Goal: Task Accomplishment & Management: Manage account settings

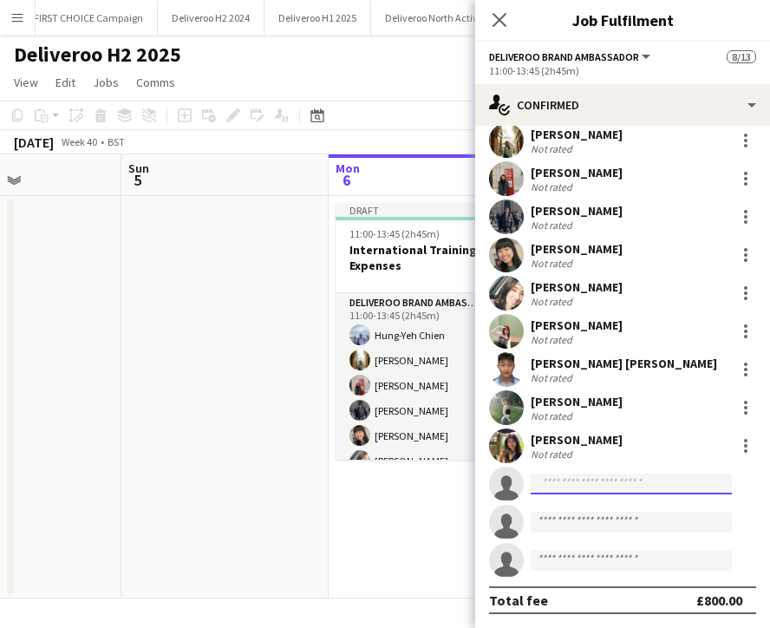
click at [598, 479] on input at bounding box center [631, 483] width 201 height 21
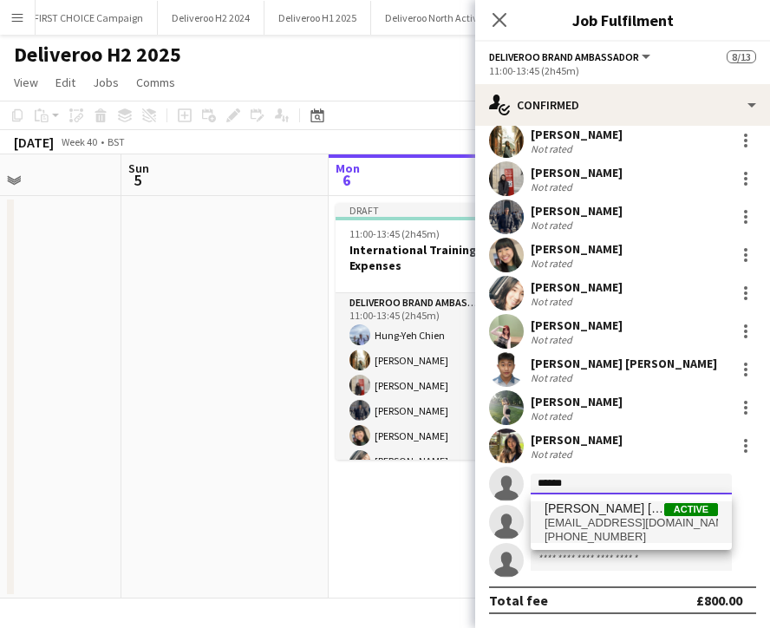
type input "******"
click at [607, 520] on span "[EMAIL_ADDRESS][DOMAIN_NAME]" at bounding box center [631, 523] width 173 height 14
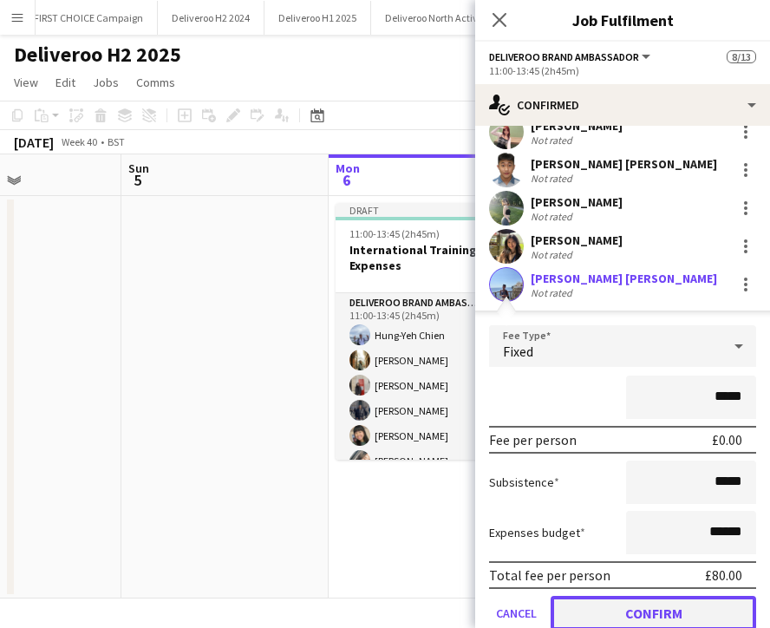
click at [665, 612] on button "Confirm" at bounding box center [654, 613] width 206 height 35
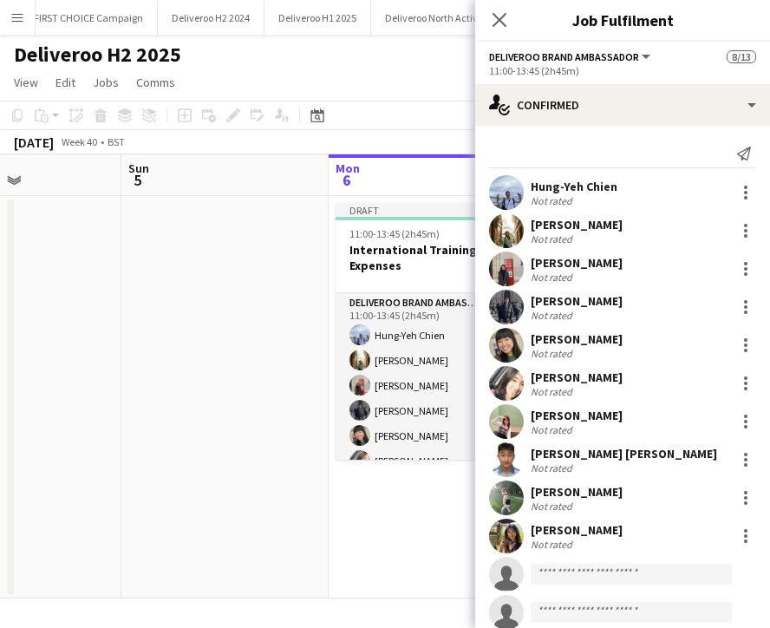
scroll to position [52, 0]
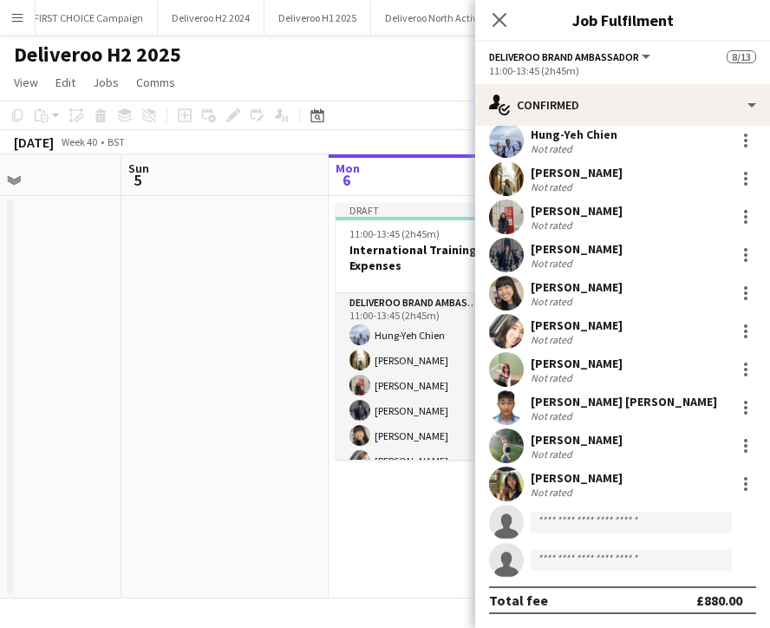
click at [384, 203] on div "Draft" at bounding box center [433, 210] width 194 height 14
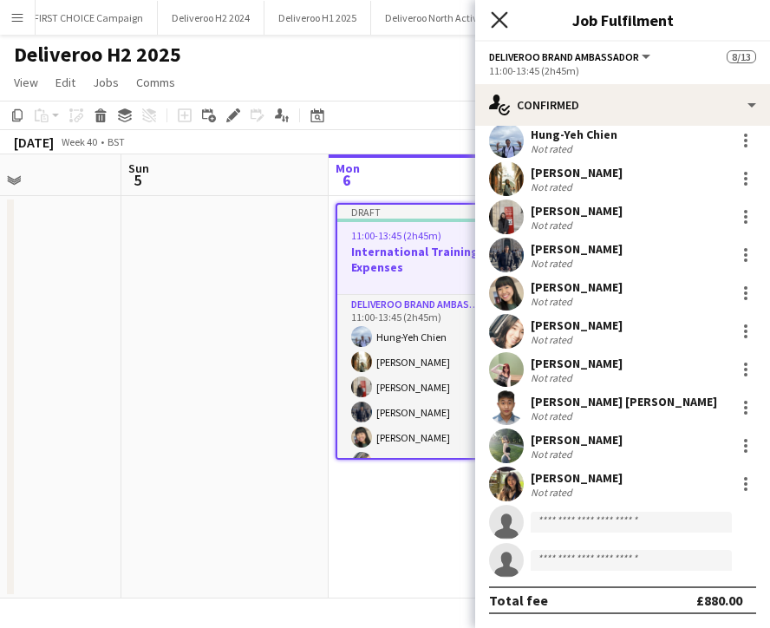
click at [494, 26] on icon "Close pop-in" at bounding box center [499, 19] width 16 height 16
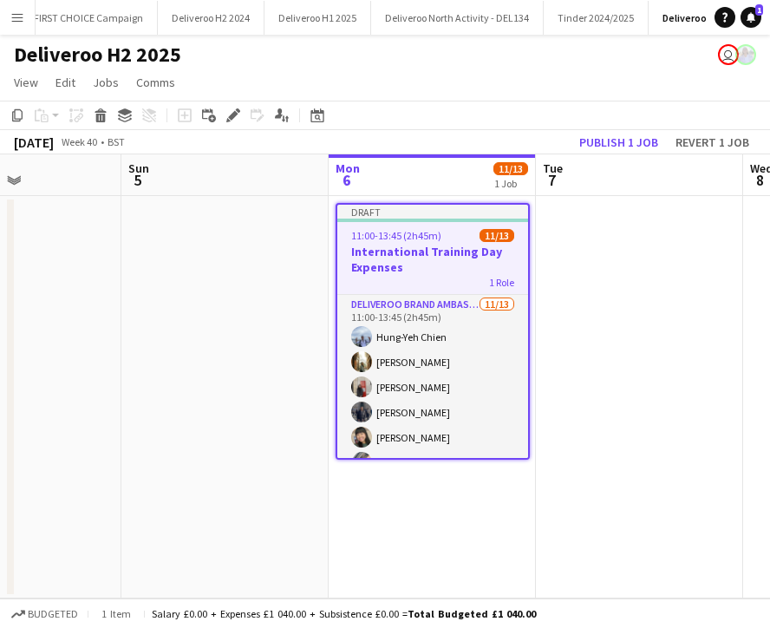
click at [441, 211] on div "Draft" at bounding box center [432, 212] width 191 height 14
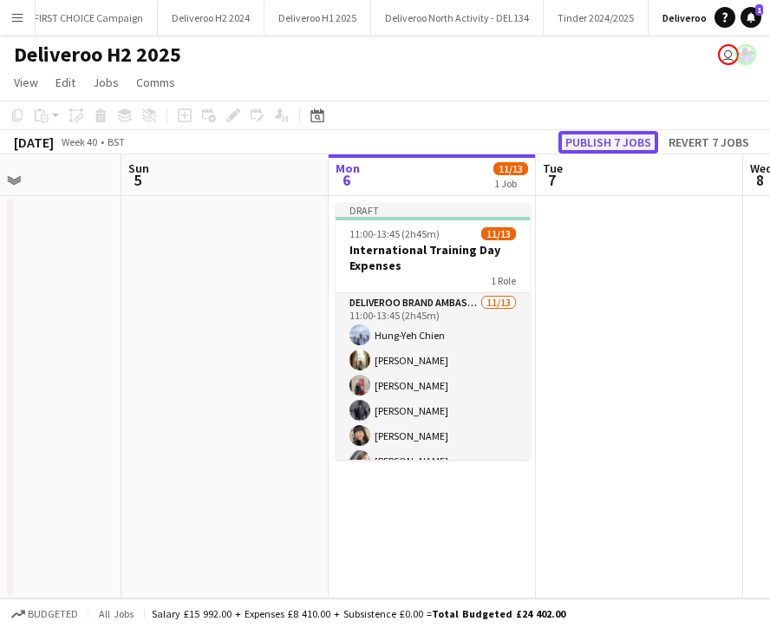
click at [579, 146] on button "Publish 7 jobs" at bounding box center [608, 142] width 100 height 23
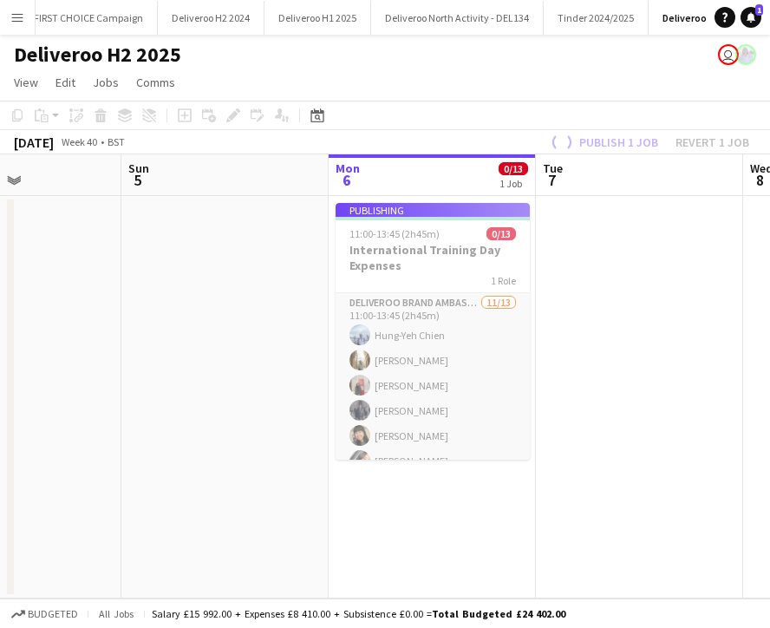
click at [567, 145] on div "Publish 1 job Revert 1 job" at bounding box center [648, 142] width 244 height 23
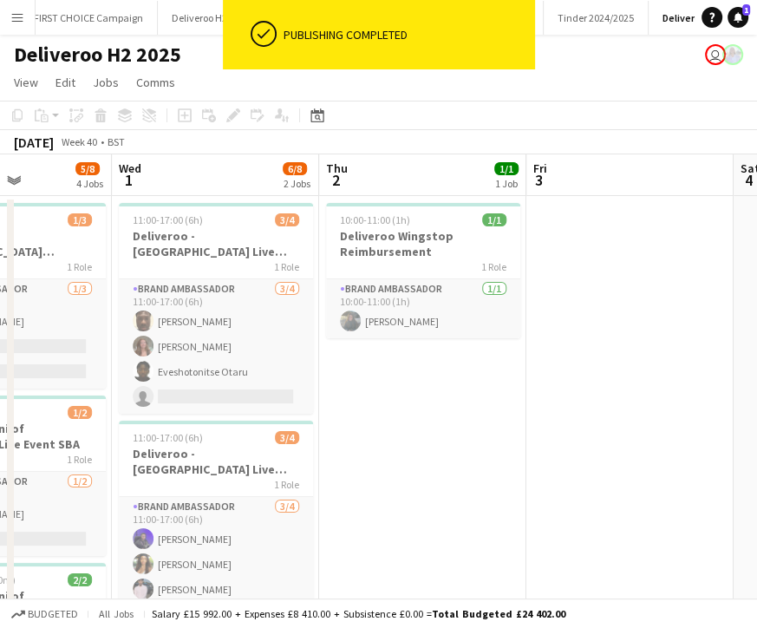
scroll to position [0, 391]
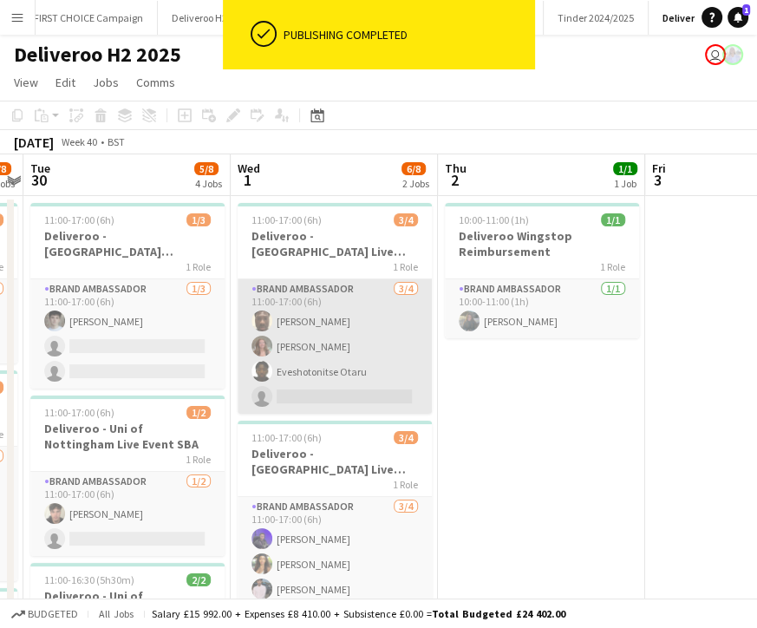
click at [342, 394] on app-card-role "Brand Ambassador [DATE] 11:00-17:00 (6h) [PERSON_NAME] [PERSON_NAME] Eveshotoni…" at bounding box center [335, 346] width 194 height 134
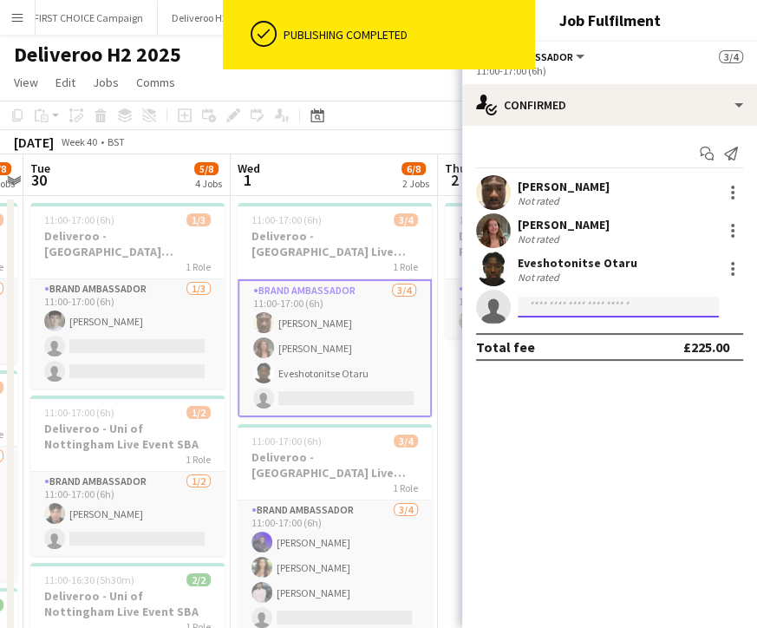
click at [548, 299] on input at bounding box center [618, 307] width 201 height 21
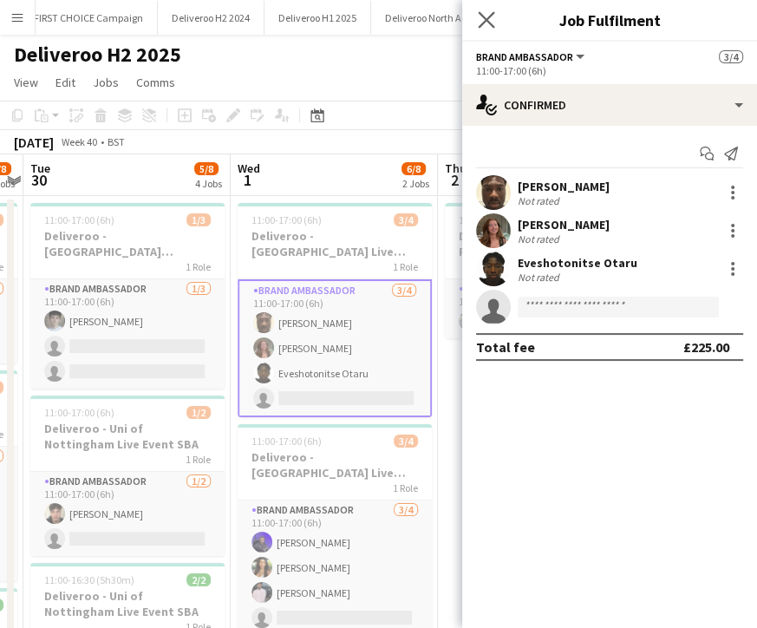
click at [493, 29] on app-icon "Close pop-in" at bounding box center [486, 20] width 25 height 25
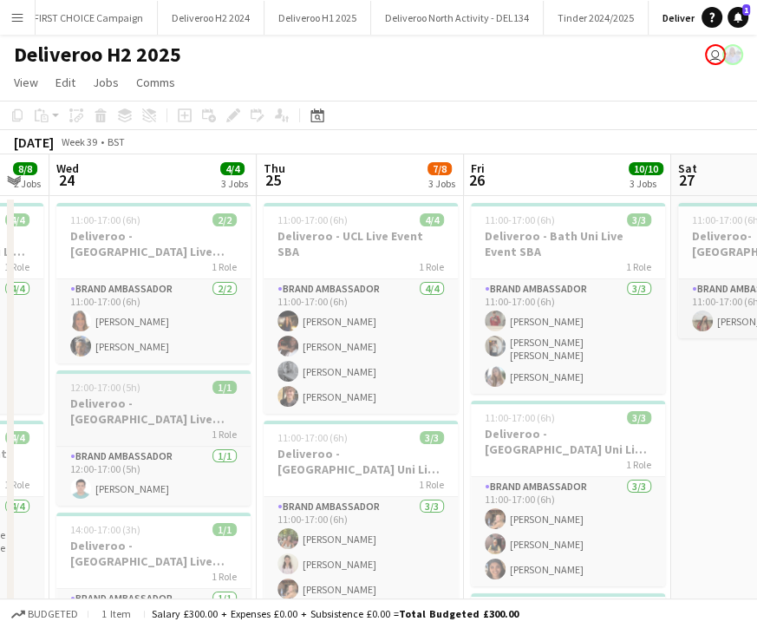
scroll to position [0, 364]
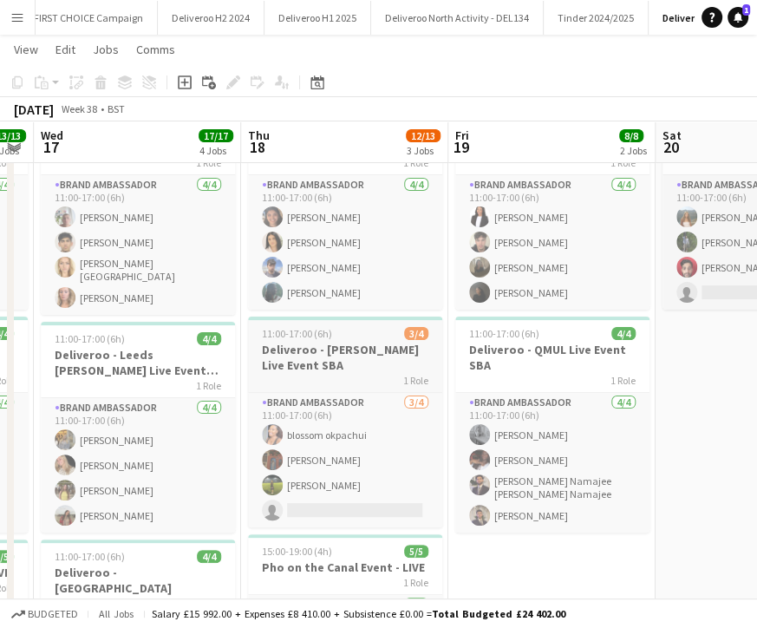
scroll to position [104, 0]
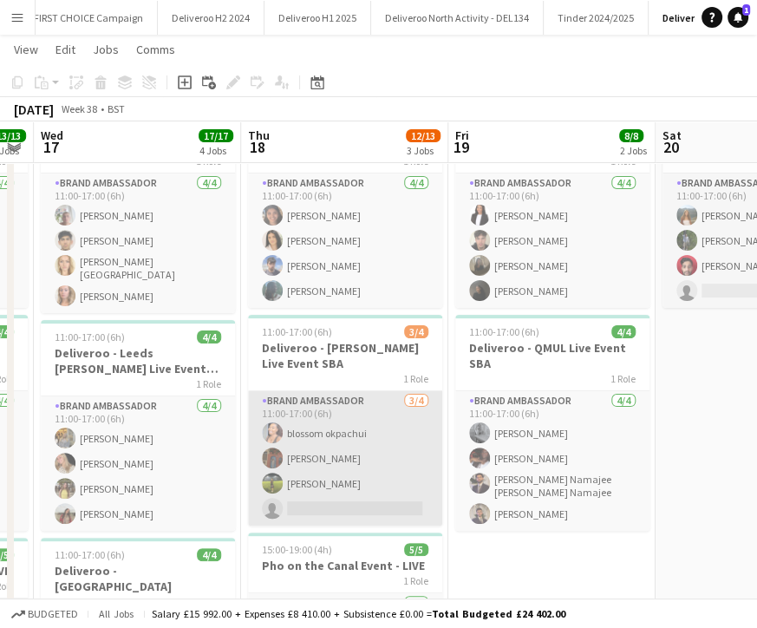
click at [334, 490] on app-card-role "Brand Ambassador [DATE] 11:00-17:00 (6h) [PERSON_NAME] [PERSON_NAME] [PERSON_NA…" at bounding box center [345, 458] width 194 height 134
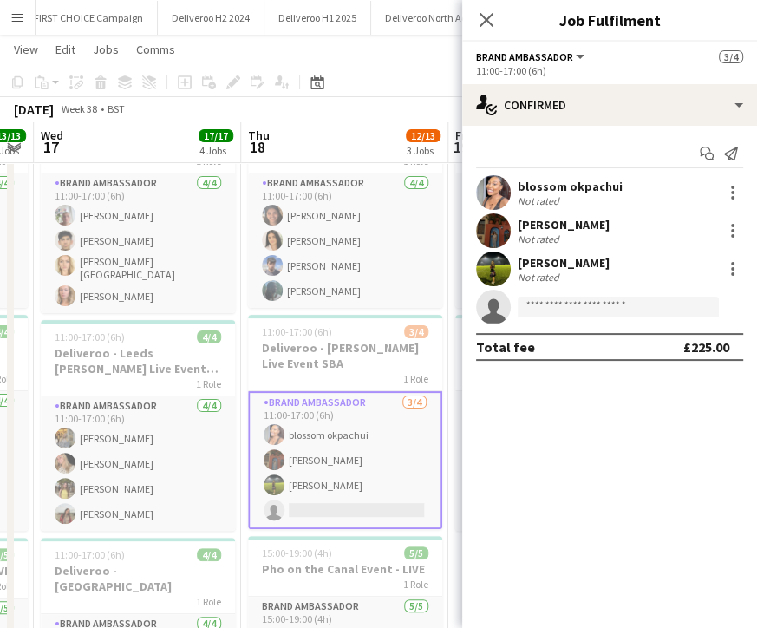
click at [515, 306] on form at bounding box center [627, 308] width 232 height 22
click at [527, 305] on input at bounding box center [618, 307] width 201 height 21
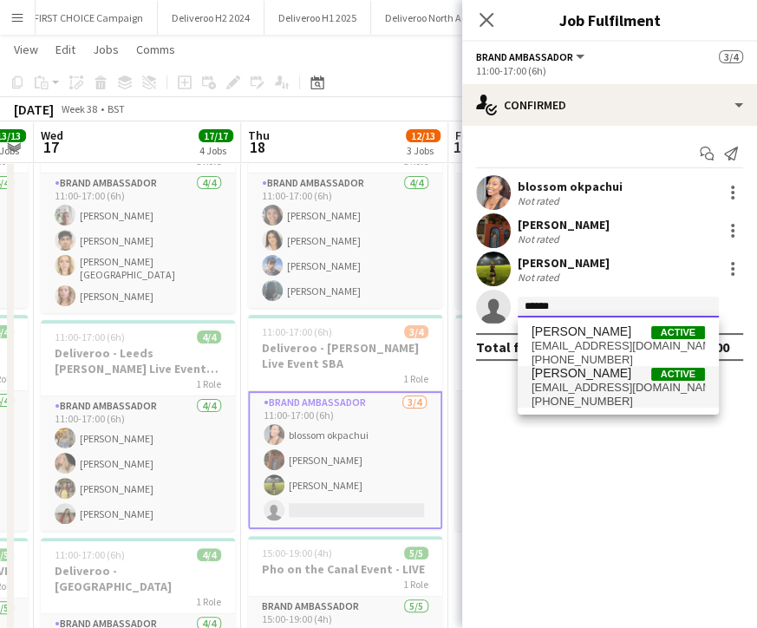
type input "******"
click at [556, 385] on span "[EMAIL_ADDRESS][DOMAIN_NAME]" at bounding box center [618, 388] width 173 height 14
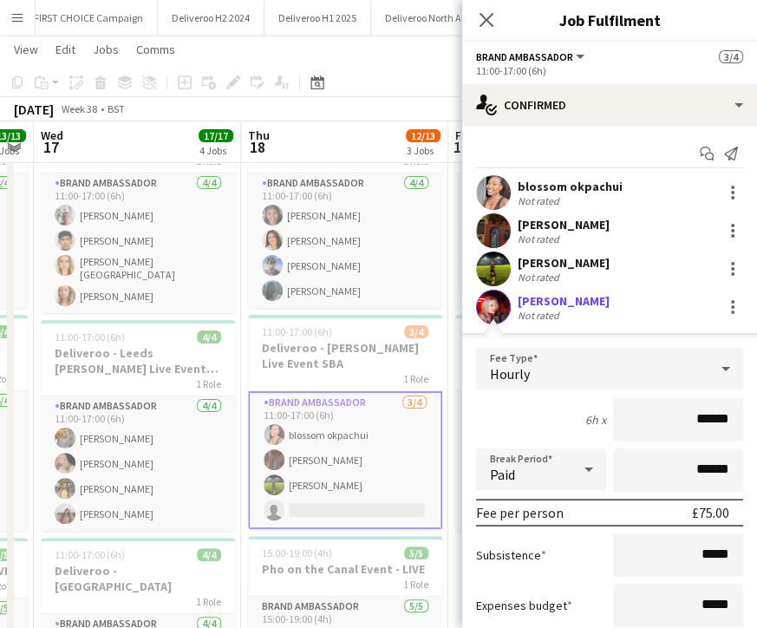
scroll to position [138, 0]
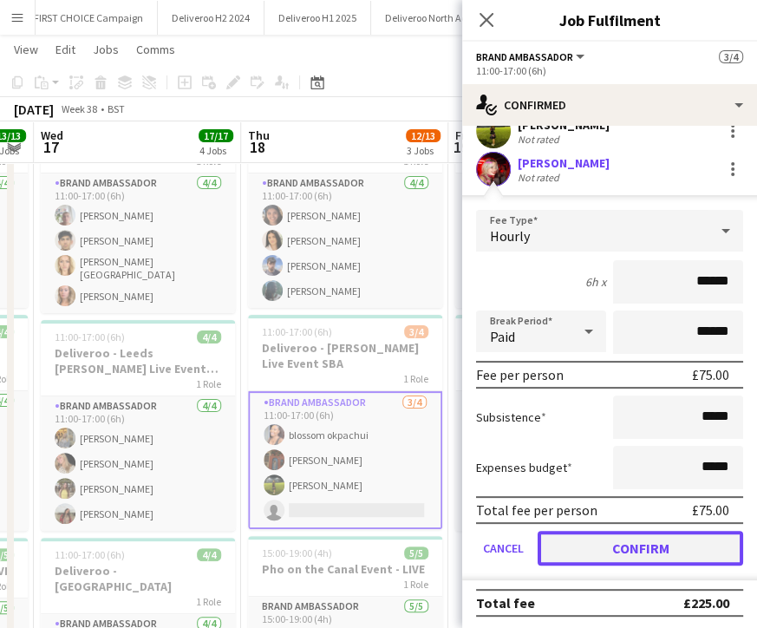
click at [622, 531] on button "Confirm" at bounding box center [641, 548] width 206 height 35
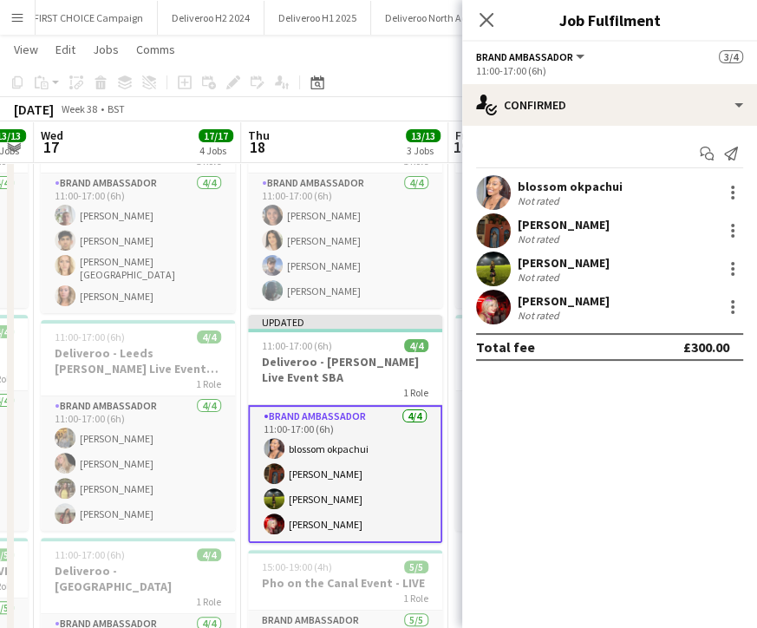
scroll to position [0, 0]
click at [497, 12] on div "Close pop-in" at bounding box center [486, 20] width 49 height 40
click at [471, 16] on div "Close pop-in" at bounding box center [486, 20] width 49 height 40
click at [473, 16] on div "Close pop-in" at bounding box center [486, 20] width 49 height 40
click at [486, 22] on icon "Close pop-in" at bounding box center [486, 19] width 16 height 16
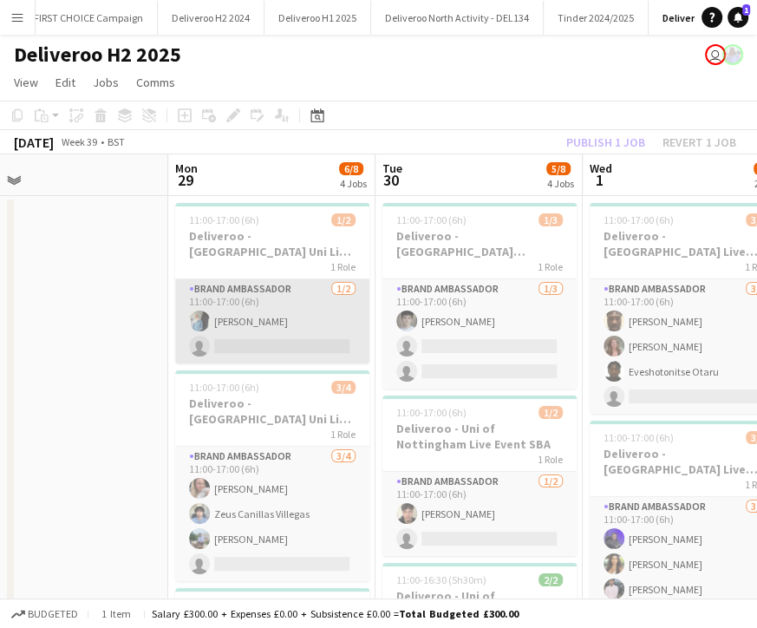
click at [238, 345] on app-card-role "Brand Ambassador [DATE] 11:00-17:00 (6h) [PERSON_NAME] single-neutral-actions" at bounding box center [272, 321] width 194 height 84
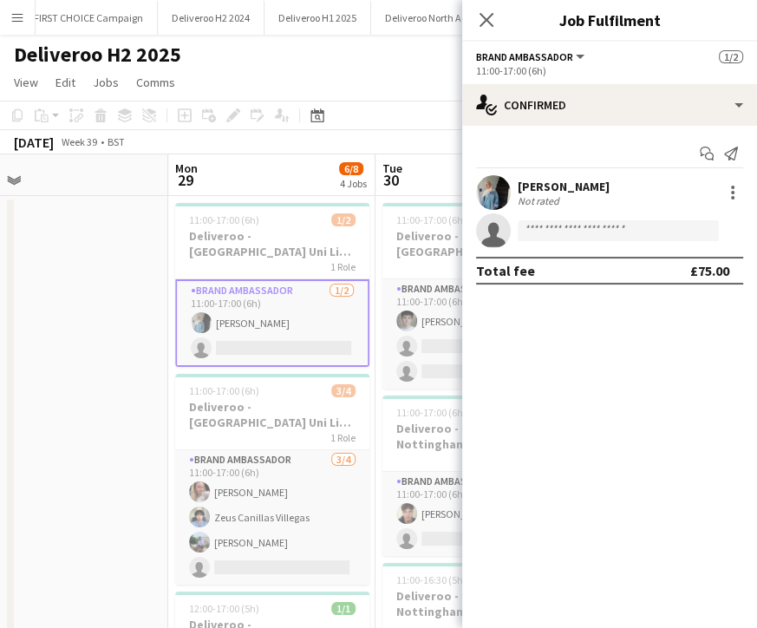
click at [487, 247] on app-invite-slot "single-neutral-actions" at bounding box center [609, 230] width 295 height 35
click at [545, 251] on app-confirmed-crew "[PERSON_NAME] Not rated single-neutral-actions Total fee £75.00" at bounding box center [609, 229] width 295 height 109
click at [540, 241] on app-invite-slot "single-neutral-actions" at bounding box center [609, 230] width 295 height 35
click at [555, 226] on input at bounding box center [618, 230] width 201 height 21
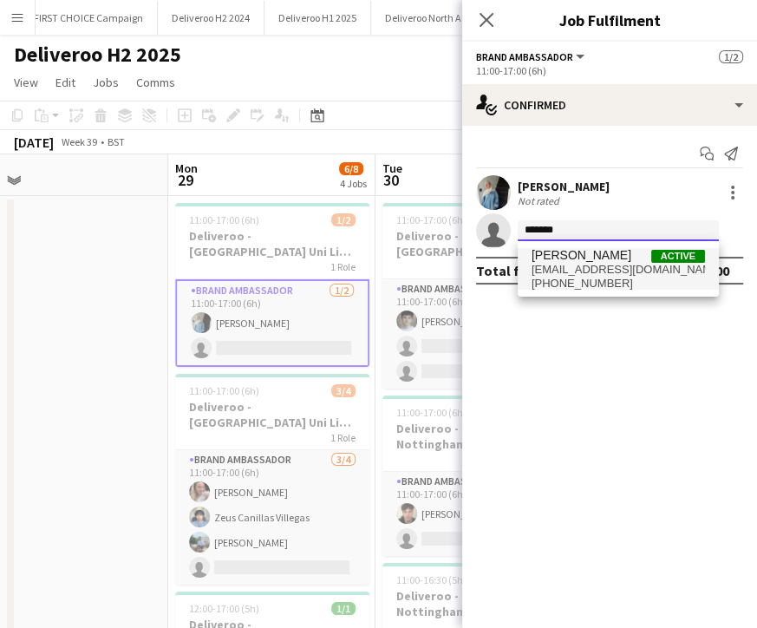
type input "*******"
click at [553, 268] on span "[EMAIL_ADDRESS][DOMAIN_NAME]" at bounding box center [618, 270] width 173 height 14
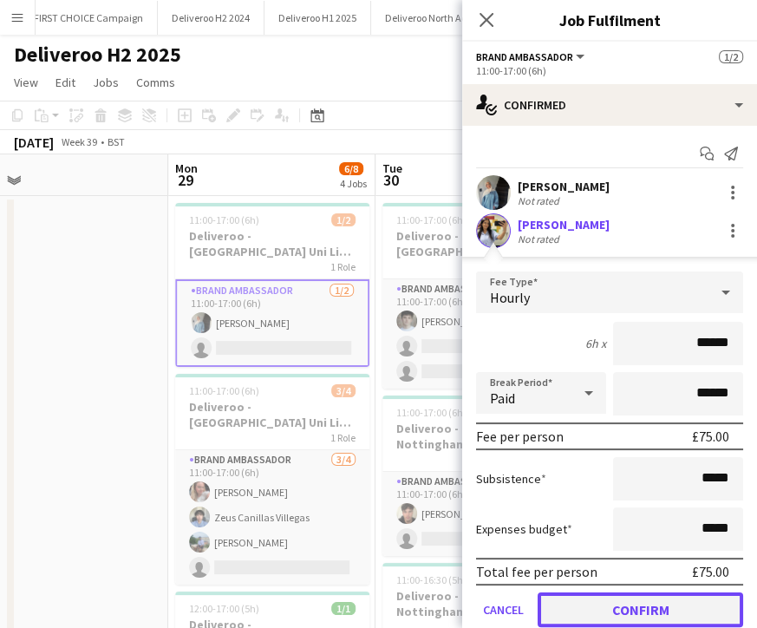
click at [615, 606] on button "Confirm" at bounding box center [641, 609] width 206 height 35
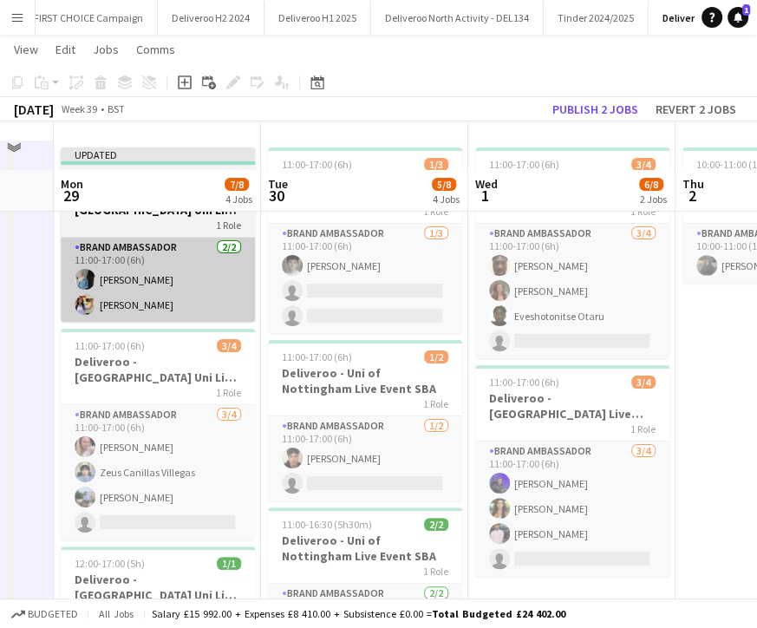
scroll to position [108, 0]
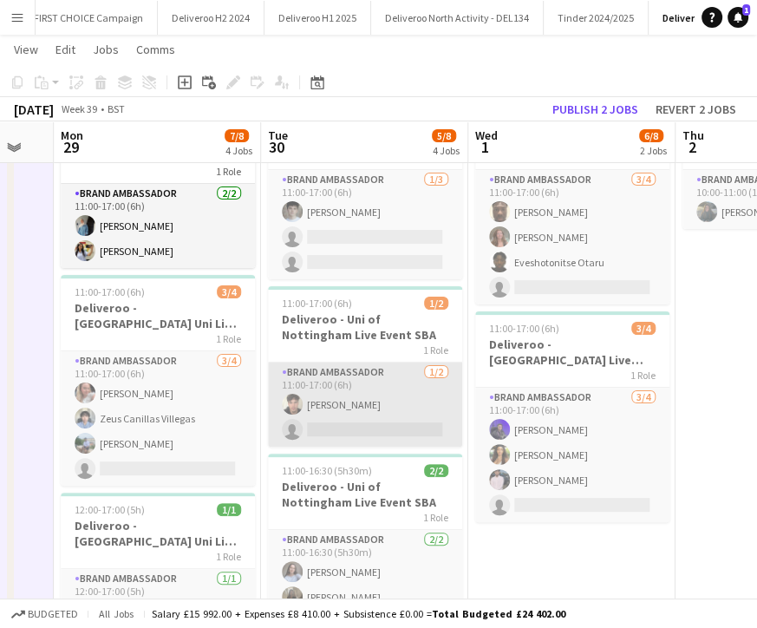
click at [342, 434] on app-card-role "Brand Ambassador [DATE] 11:00-17:00 (6h) [PERSON_NAME] single-neutral-actions" at bounding box center [365, 404] width 194 height 84
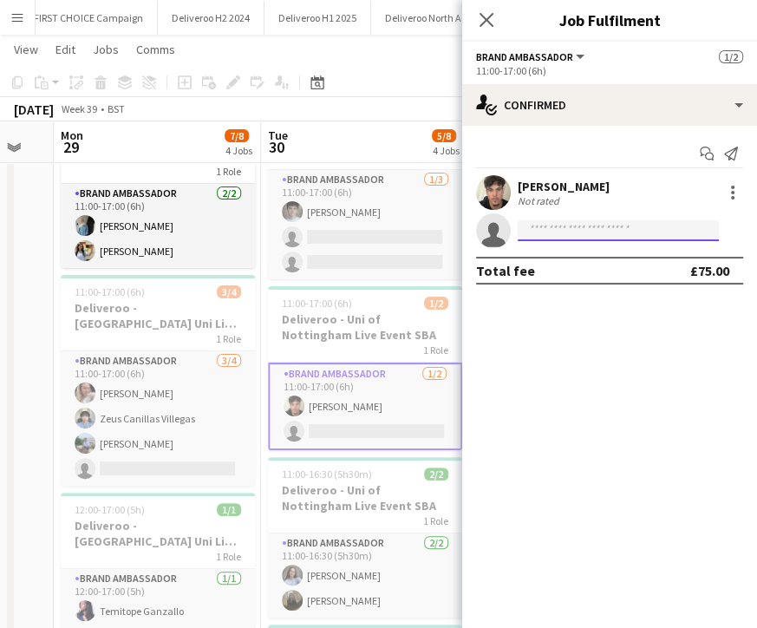
click at [531, 221] on input at bounding box center [618, 230] width 201 height 21
click at [528, 224] on input "*****" at bounding box center [618, 230] width 201 height 21
type input "******"
click at [532, 233] on input "******" at bounding box center [618, 230] width 201 height 21
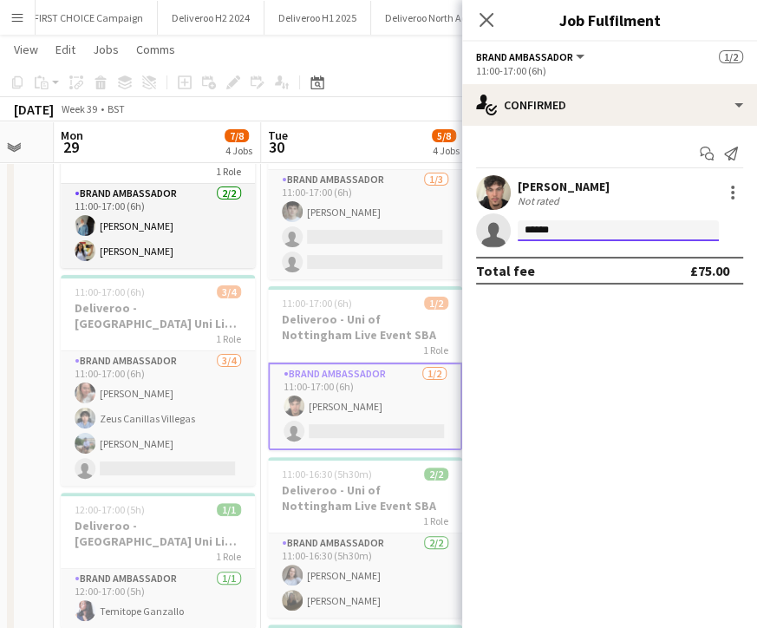
click at [532, 233] on input "******" at bounding box center [618, 230] width 201 height 21
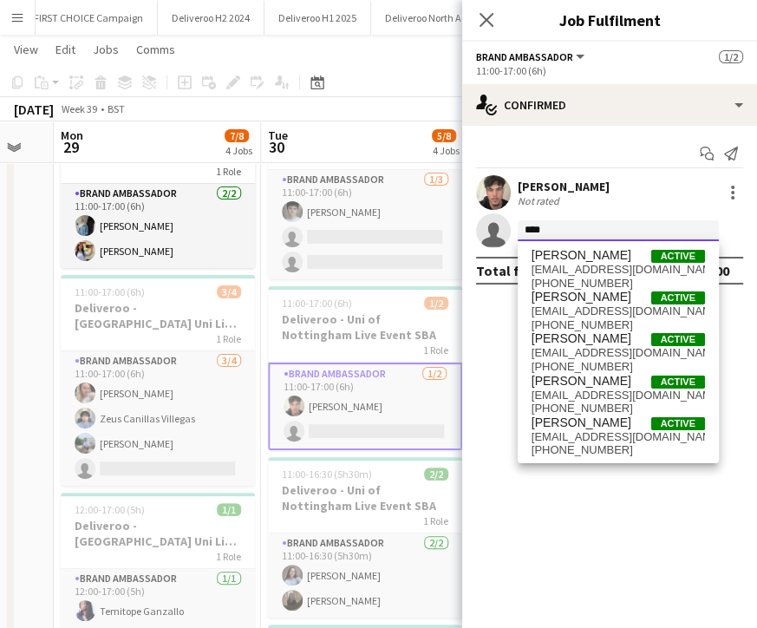
type input "*****"
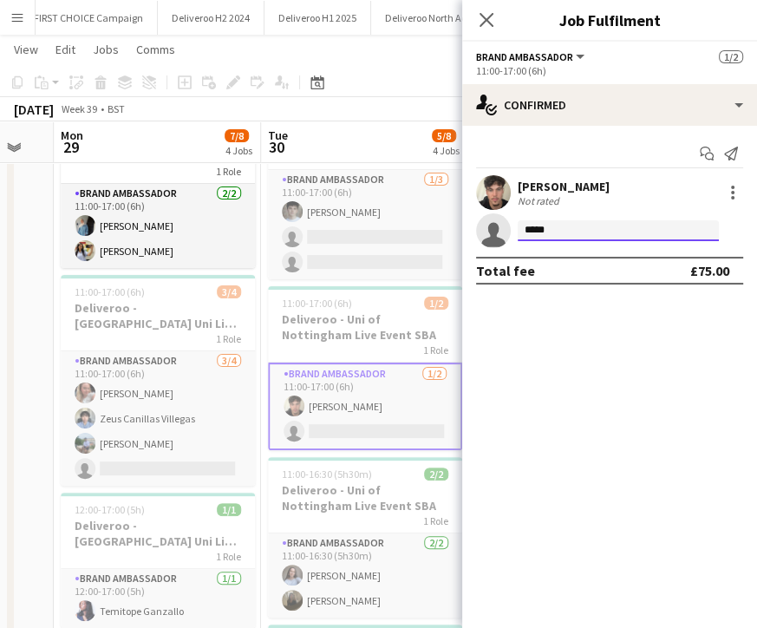
click at [537, 222] on input "*****" at bounding box center [618, 230] width 201 height 21
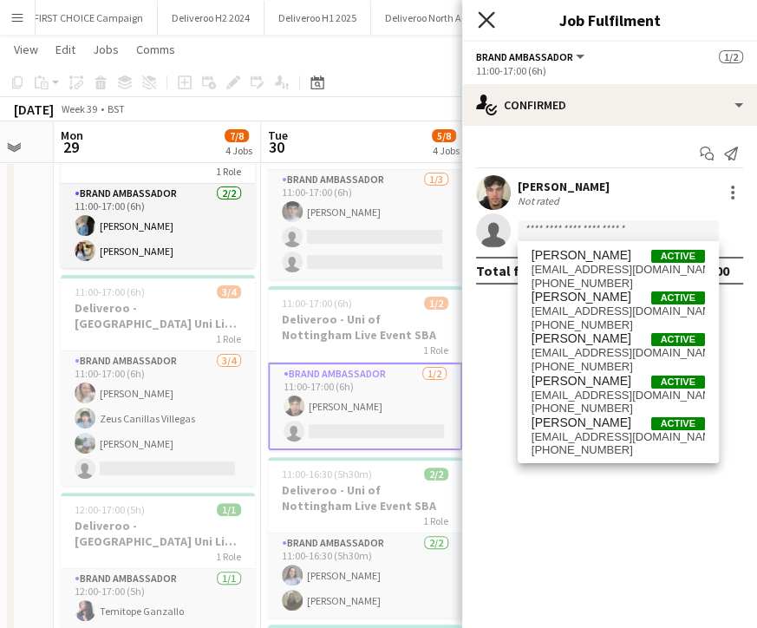
click at [489, 23] on icon at bounding box center [486, 19] width 16 height 16
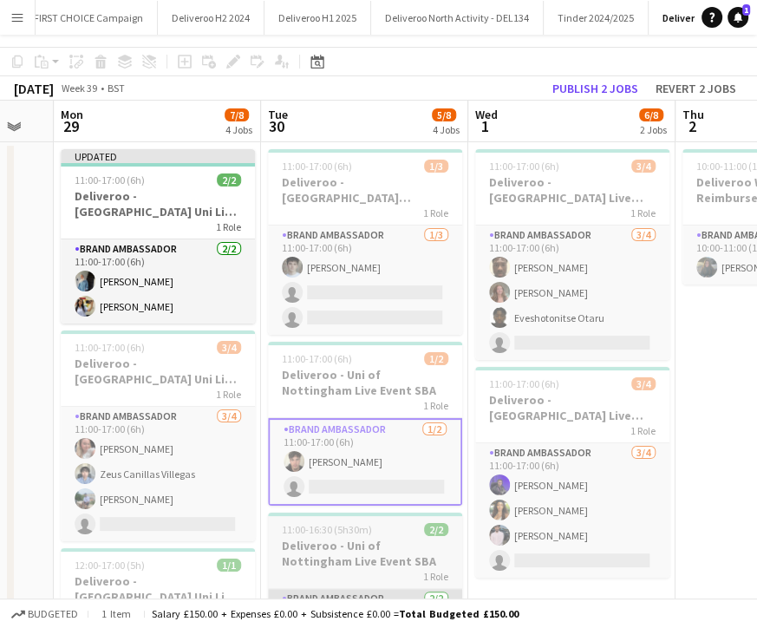
scroll to position [24, 0]
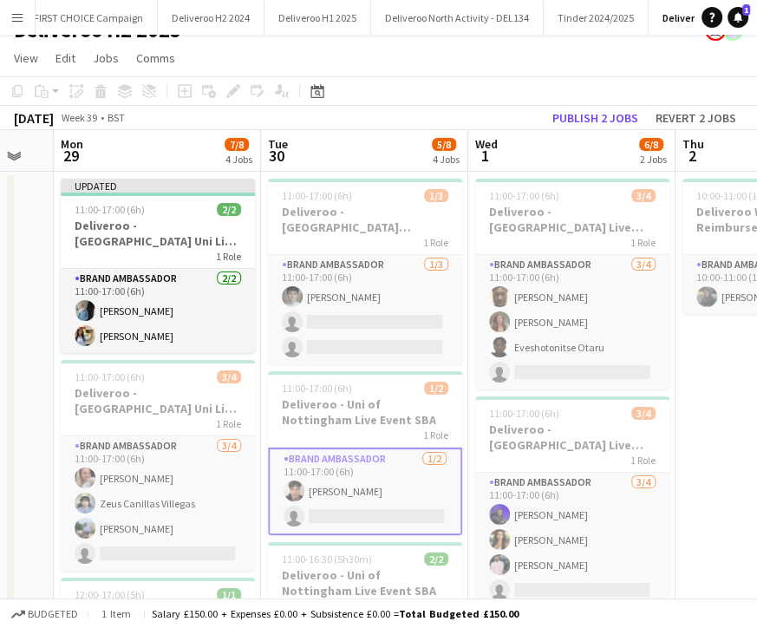
click at [186, 258] on div "1 Role" at bounding box center [158, 256] width 194 height 14
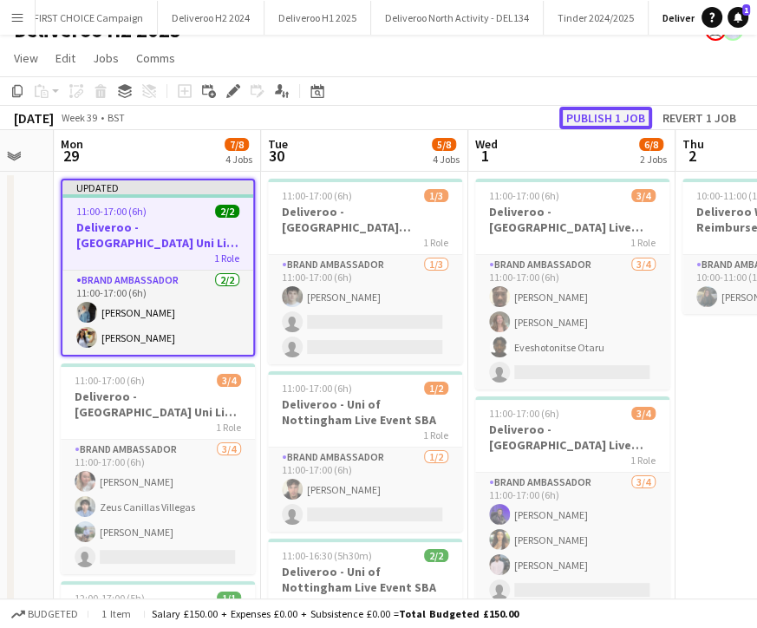
click at [604, 122] on button "Publish 1 job" at bounding box center [605, 118] width 93 height 23
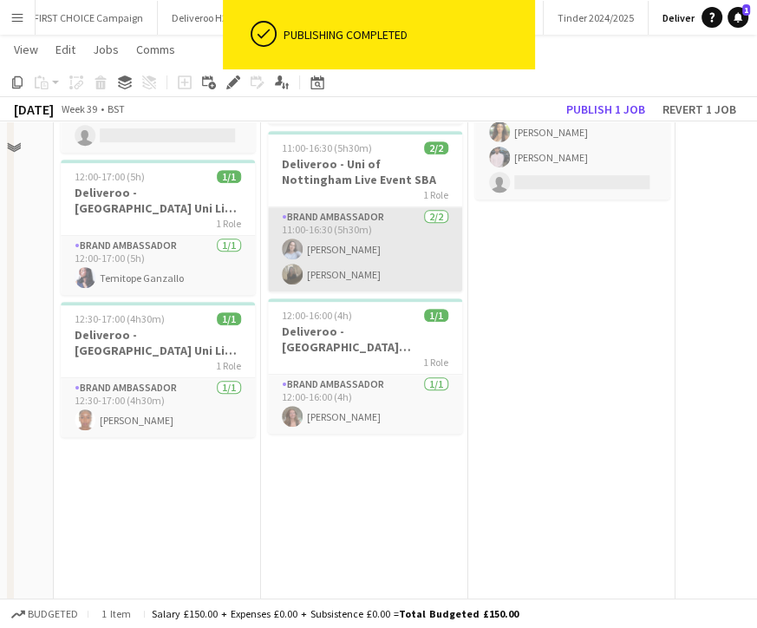
scroll to position [468, 0]
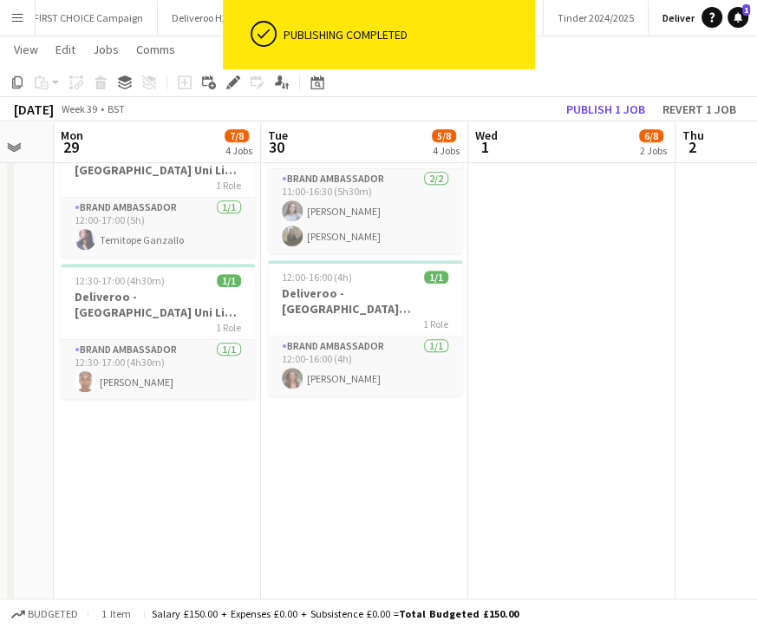
click at [341, 424] on app-date-cell "11:00-17:00 (6h) 1/3 Deliveroo - [GEOGRAPHIC_DATA] [PERSON_NAME] Uni Live Event…" at bounding box center [364, 273] width 207 height 1094
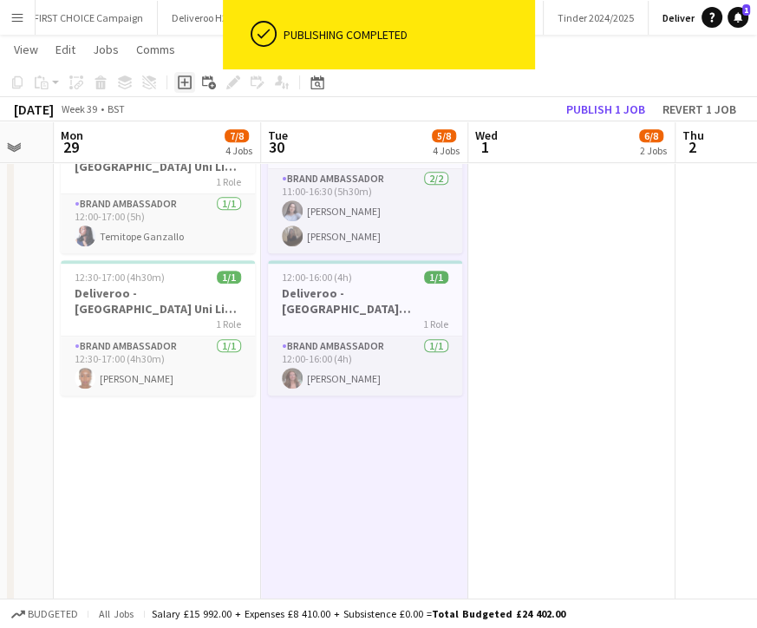
click at [188, 86] on icon "Add job" at bounding box center [185, 82] width 14 height 14
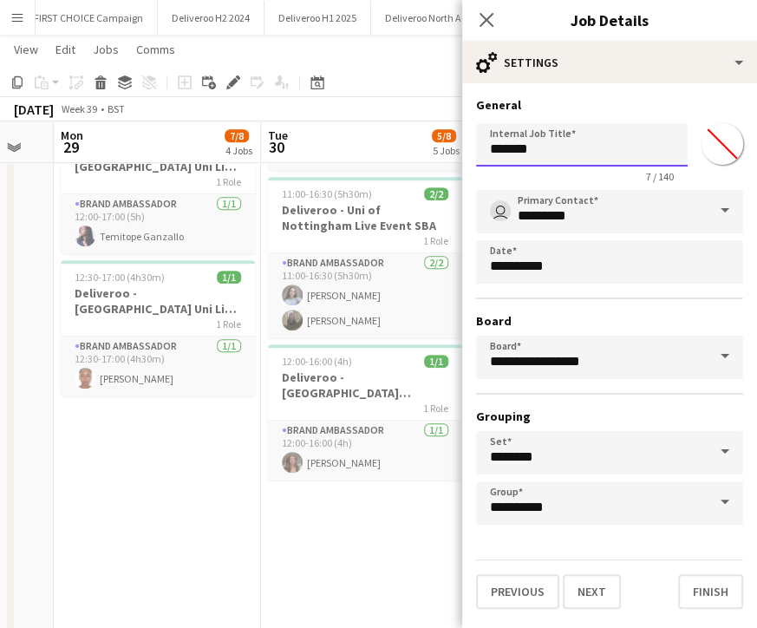
click at [524, 144] on input "*******" at bounding box center [582, 144] width 212 height 43
drag, startPoint x: 545, startPoint y: 150, endPoint x: 471, endPoint y: 149, distance: 74.6
click at [471, 149] on form "**********" at bounding box center [609, 353] width 295 height 512
type input "**********"
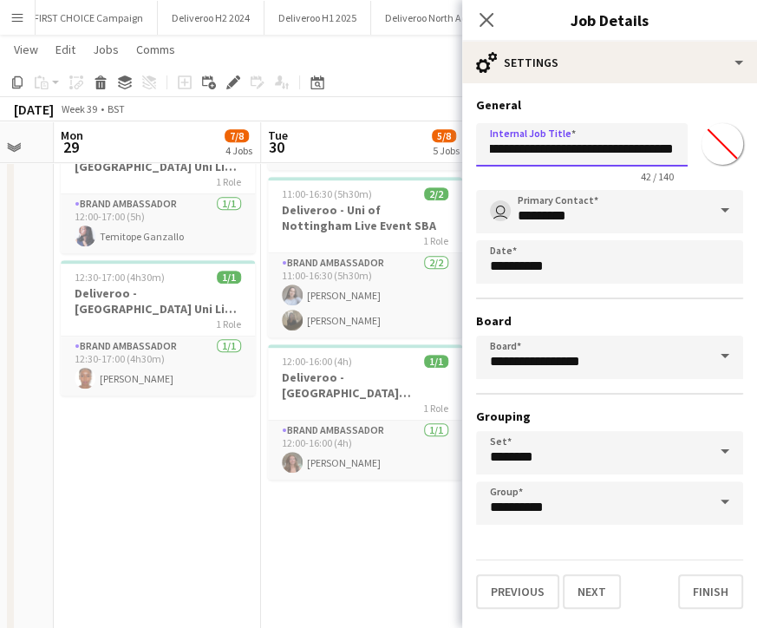
scroll to position [0, 75]
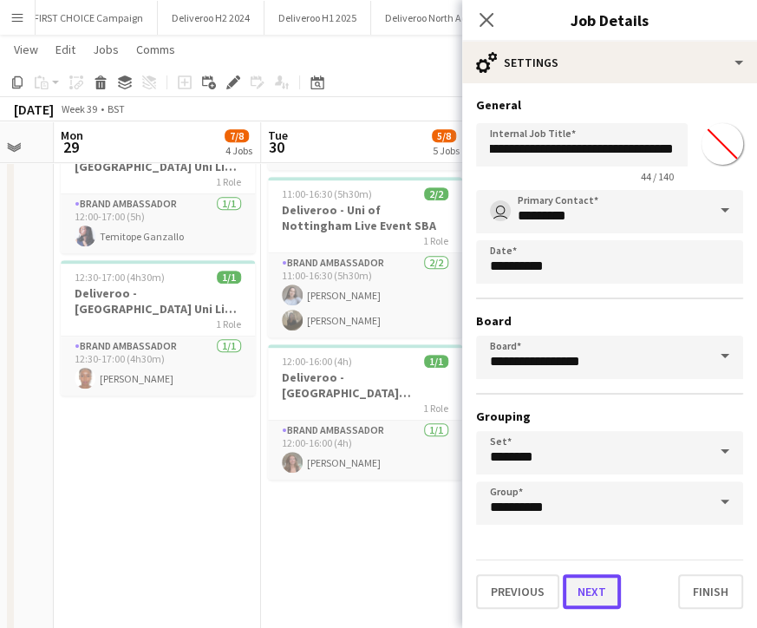
click at [597, 577] on button "Next" at bounding box center [592, 591] width 58 height 35
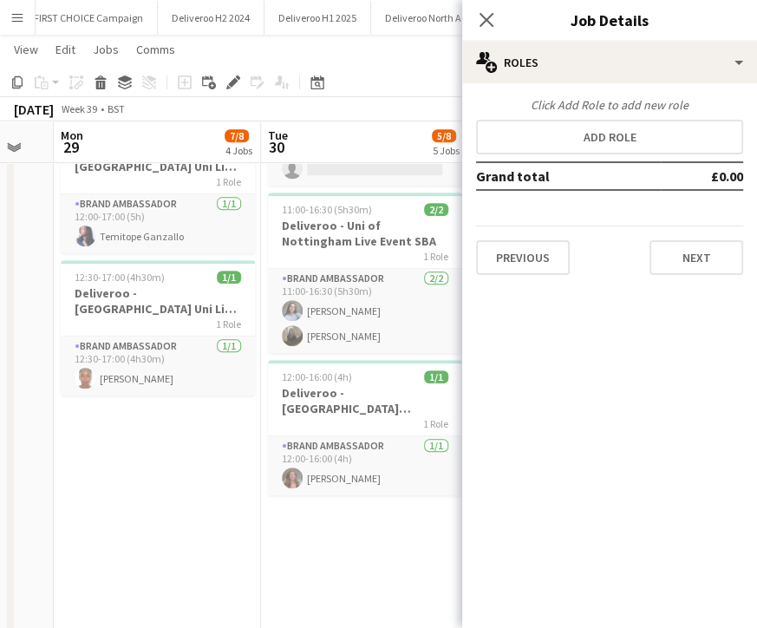
scroll to position [0, 0]
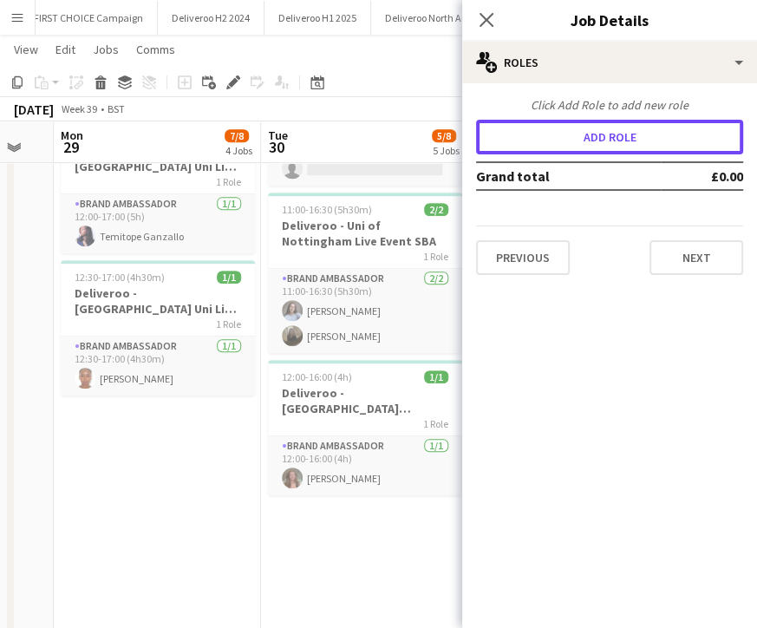
click at [560, 136] on button "Add role" at bounding box center [609, 137] width 267 height 35
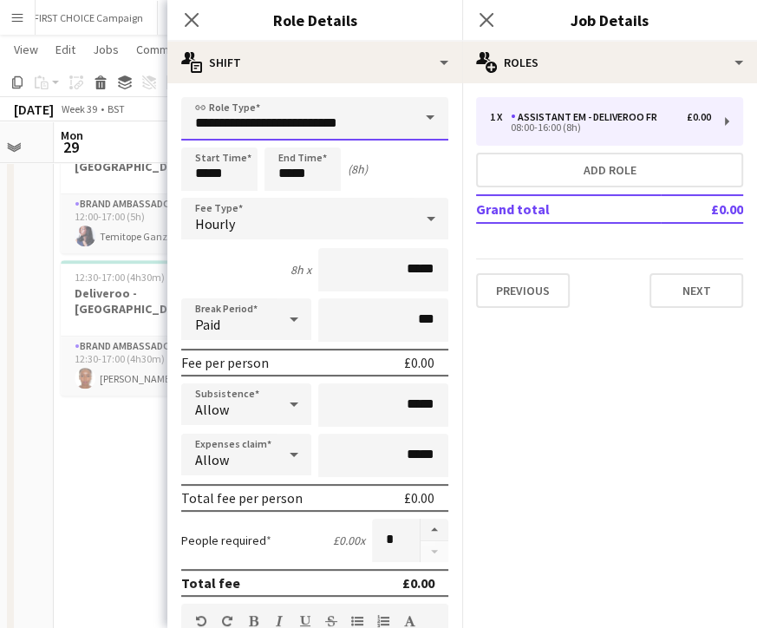
click at [336, 134] on input "**********" at bounding box center [314, 118] width 267 height 43
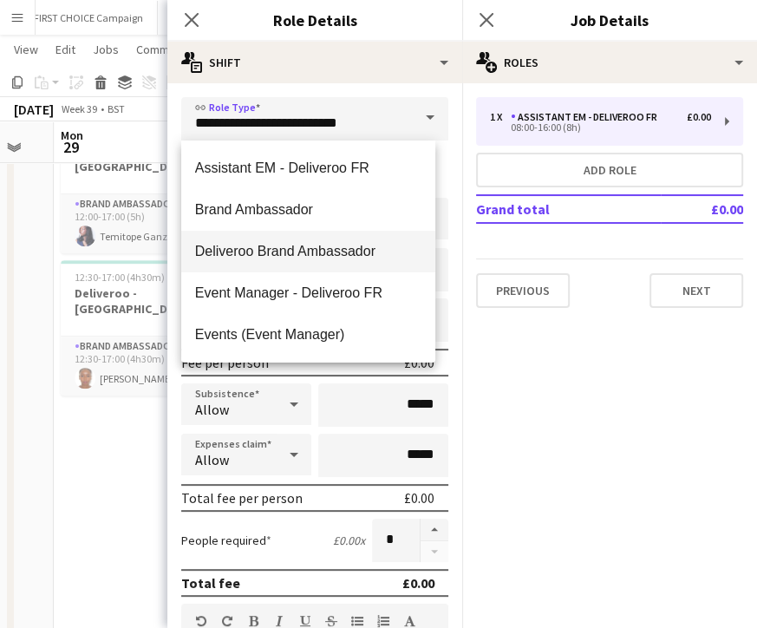
click at [331, 248] on span "Deliveroo Brand Ambassador" at bounding box center [308, 251] width 226 height 16
type input "**********"
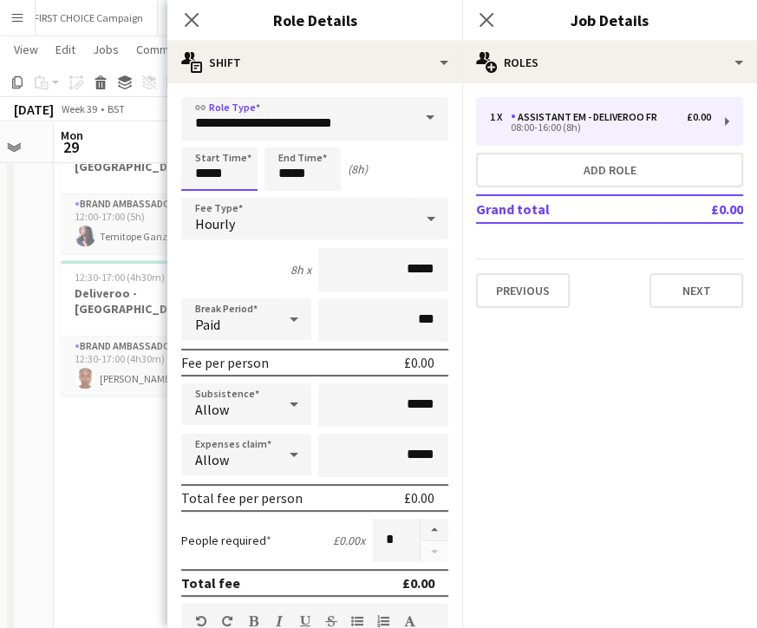
click at [206, 175] on input "*****" at bounding box center [219, 168] width 76 height 43
type input "*****"
click at [267, 219] on div "Hourly" at bounding box center [297, 219] width 232 height 42
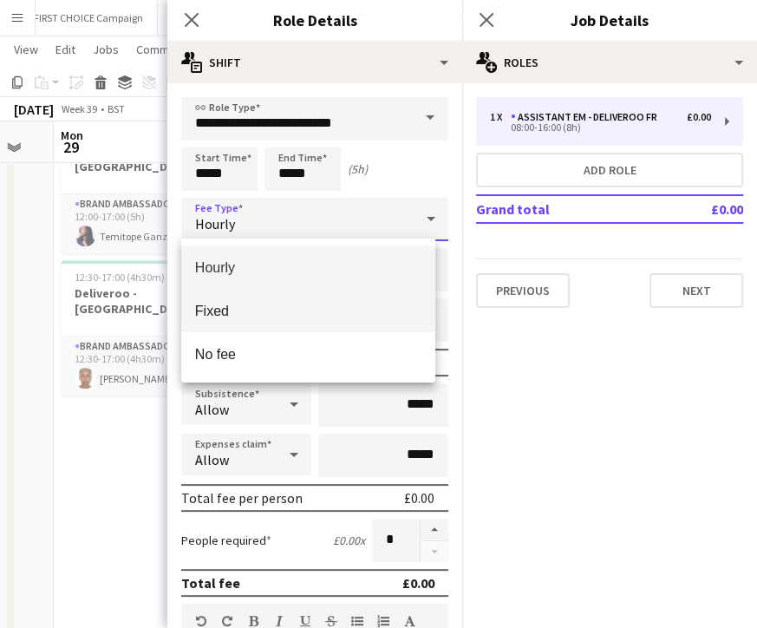
click at [245, 301] on mat-option "Fixed" at bounding box center [308, 310] width 254 height 43
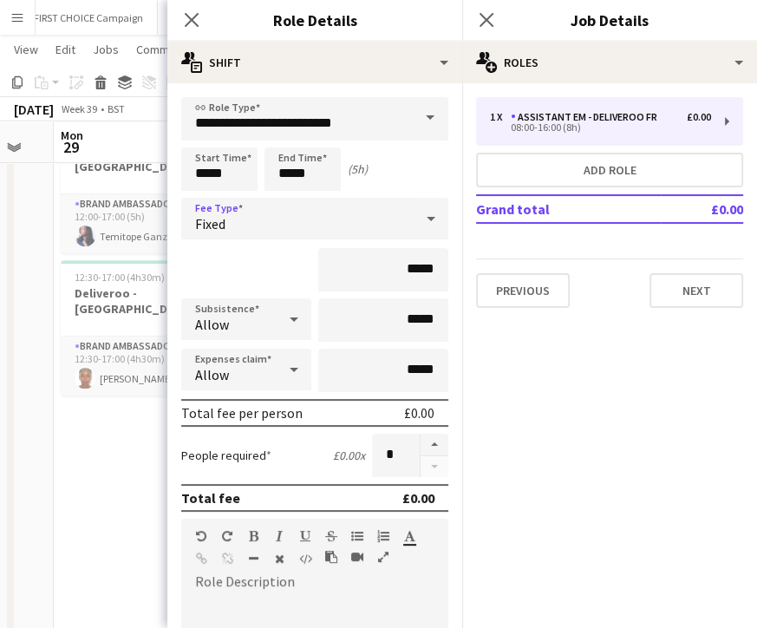
click at [318, 209] on div "Fixed" at bounding box center [297, 219] width 232 height 42
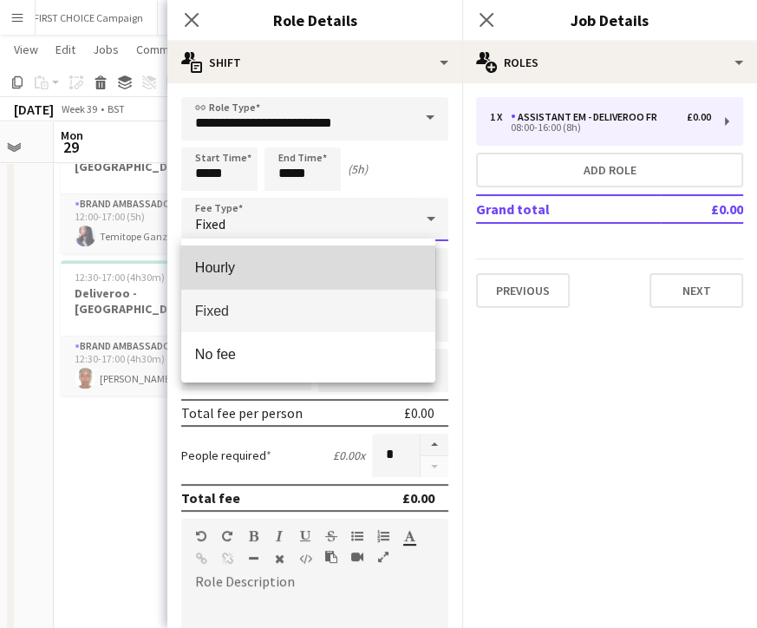
click at [297, 278] on mat-option "Hourly" at bounding box center [308, 266] width 254 height 43
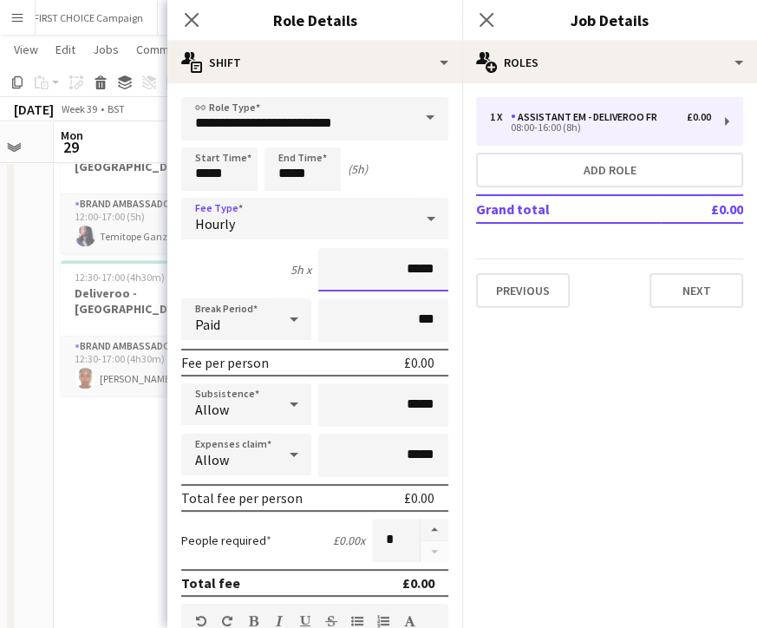
click at [399, 271] on input "*****" at bounding box center [383, 269] width 130 height 43
click at [399, 268] on input "*****" at bounding box center [383, 269] width 130 height 43
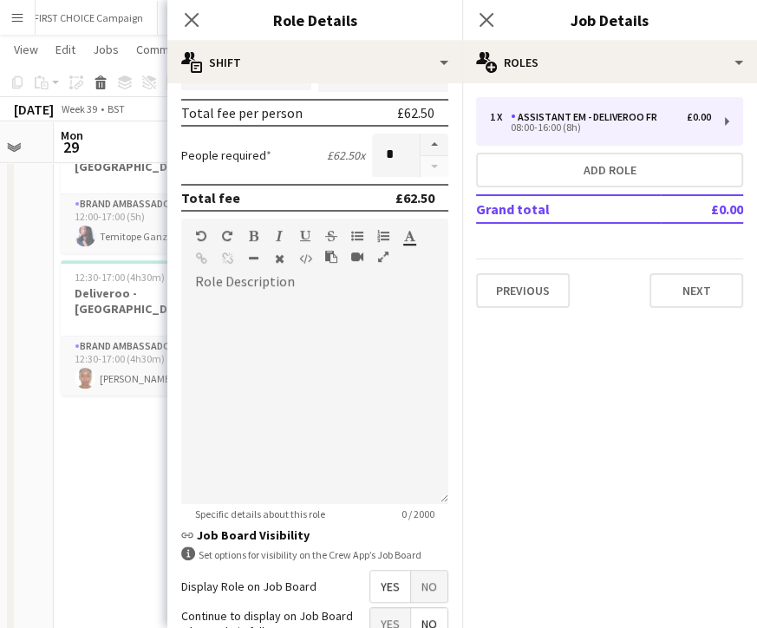
scroll to position [387, 0]
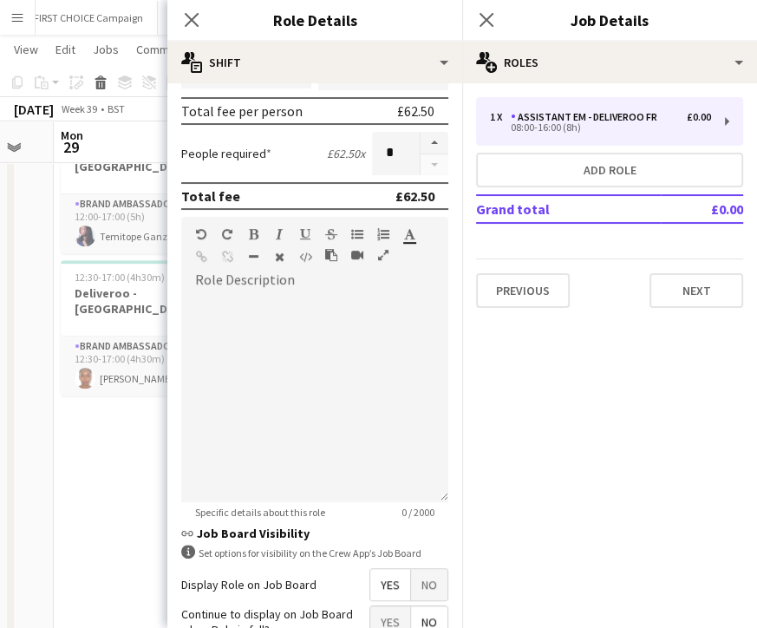
type input "******"
click at [384, 595] on span "Yes" at bounding box center [390, 584] width 40 height 31
click at [418, 596] on span "No" at bounding box center [429, 584] width 36 height 31
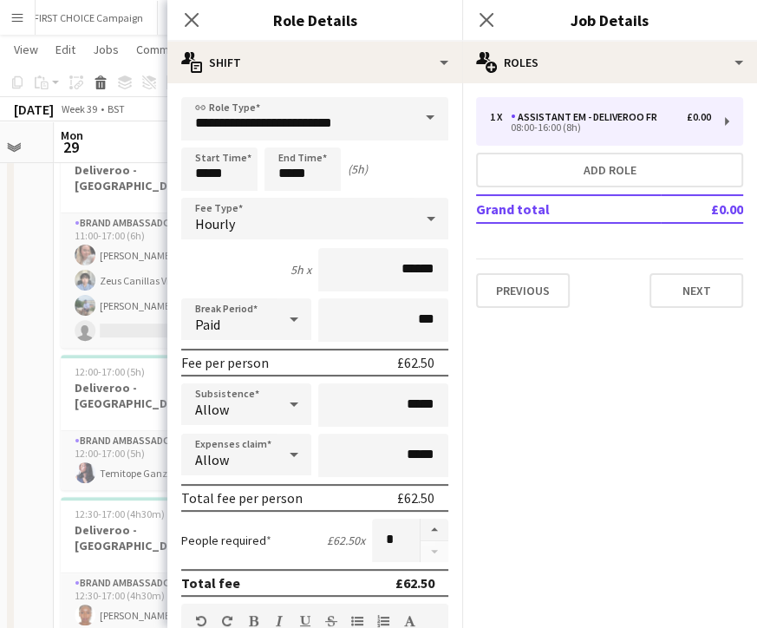
scroll to position [38, 0]
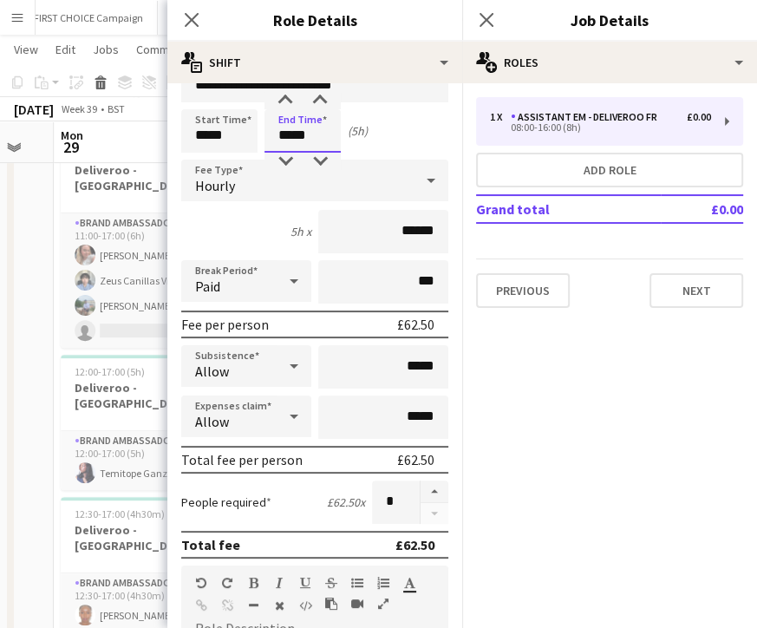
click at [292, 140] on input "*****" at bounding box center [302, 130] width 76 height 43
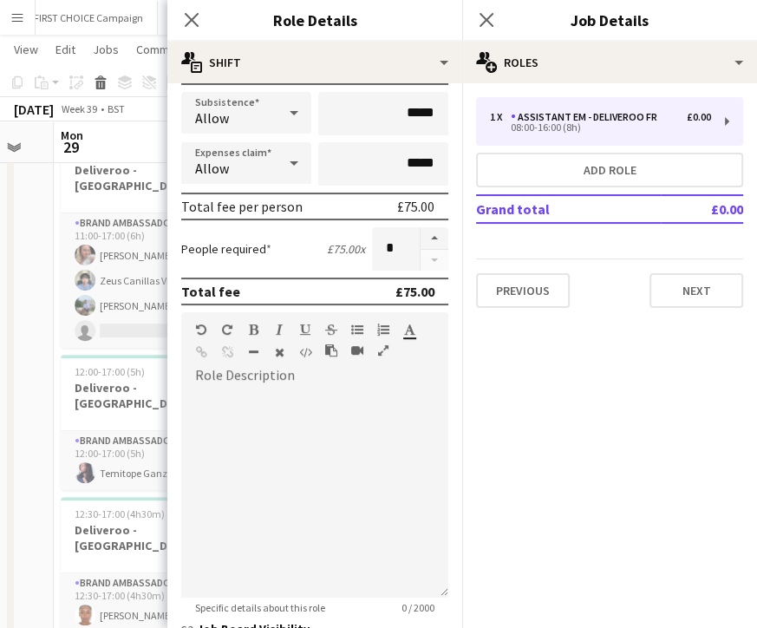
scroll to position [454, 0]
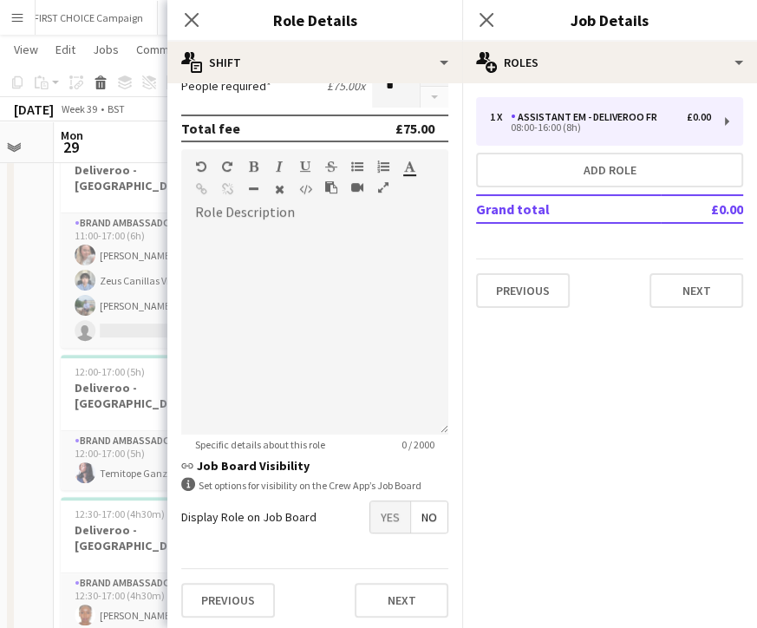
type input "*****"
click at [380, 577] on div "Previous Next" at bounding box center [314, 599] width 267 height 63
click at [373, 587] on button "Next" at bounding box center [402, 600] width 94 height 35
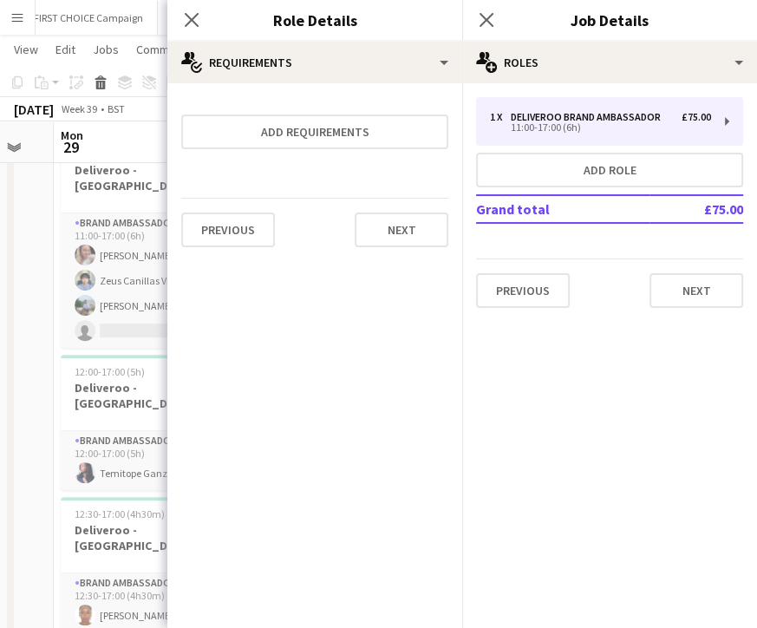
scroll to position [0, 0]
click at [389, 225] on button "Next" at bounding box center [402, 229] width 94 height 35
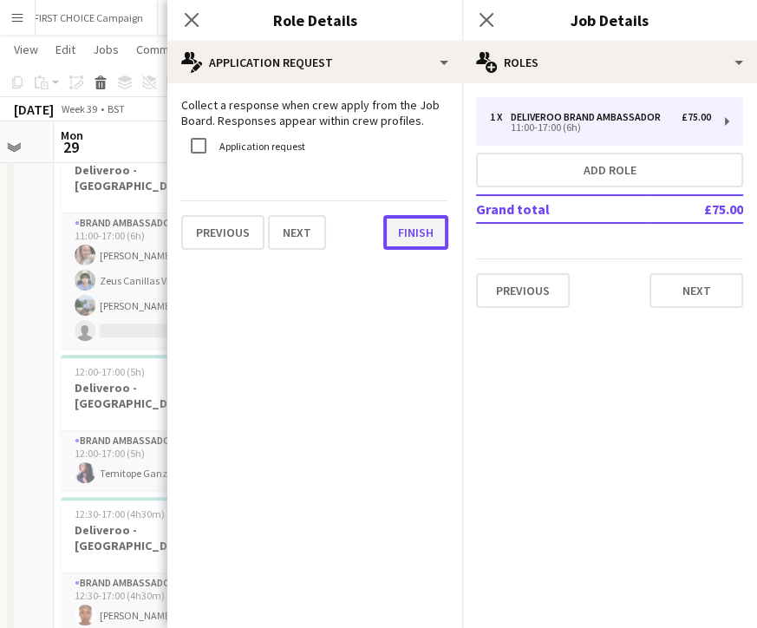
click at [423, 236] on button "Finish" at bounding box center [415, 232] width 65 height 35
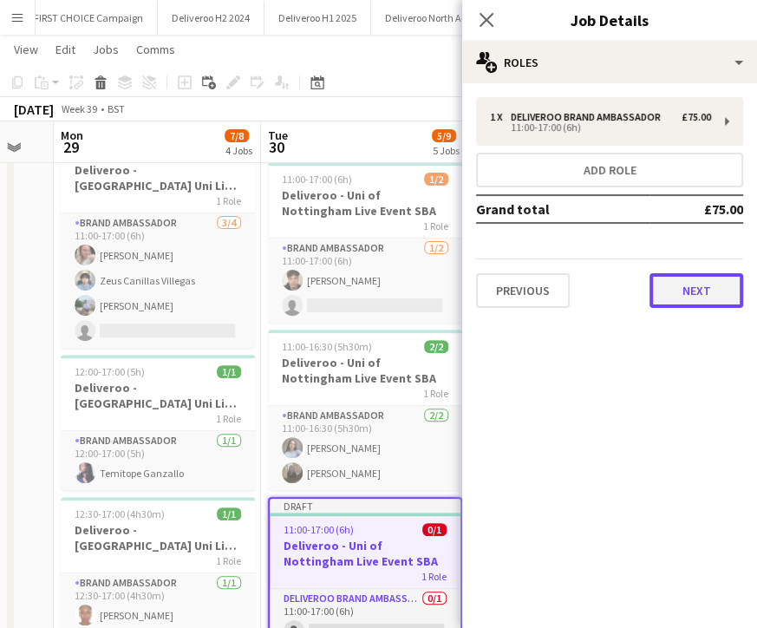
click at [689, 276] on button "Next" at bounding box center [697, 290] width 94 height 35
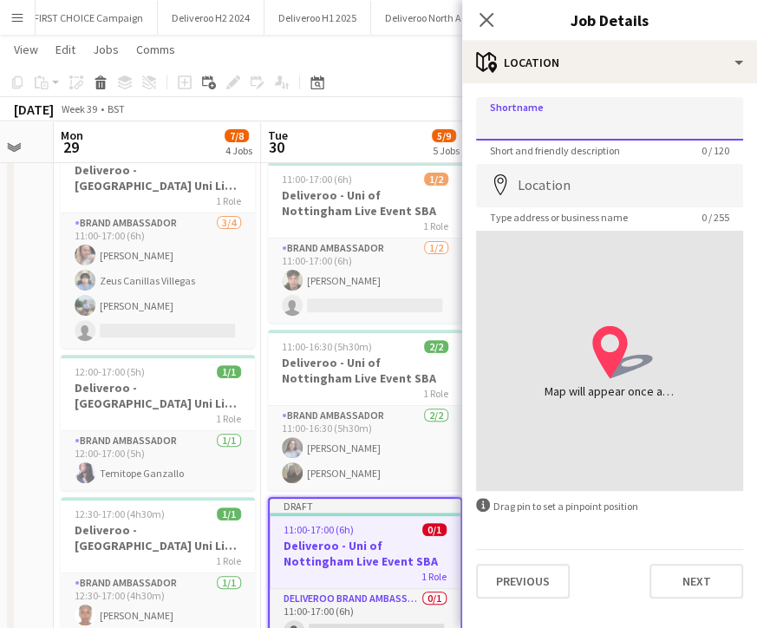
click at [597, 112] on input "Shortname" at bounding box center [609, 118] width 267 height 43
click at [593, 130] on input "**********" at bounding box center [609, 118] width 267 height 43
type input "**********"
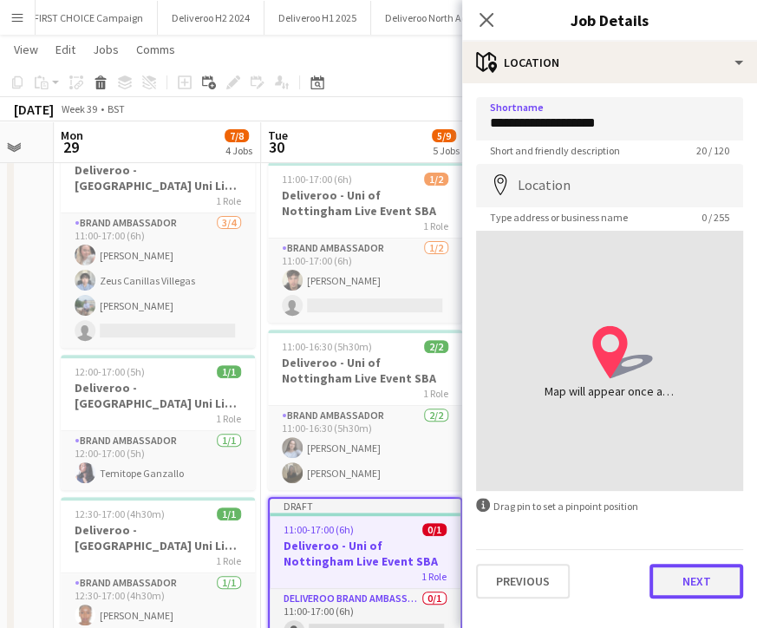
click at [707, 590] on button "Next" at bounding box center [697, 581] width 94 height 35
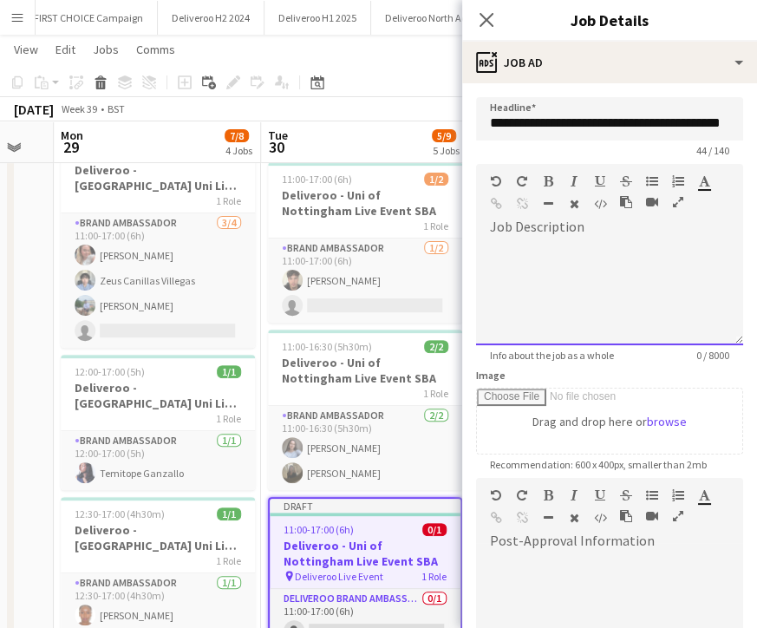
click at [597, 264] on div at bounding box center [609, 293] width 267 height 104
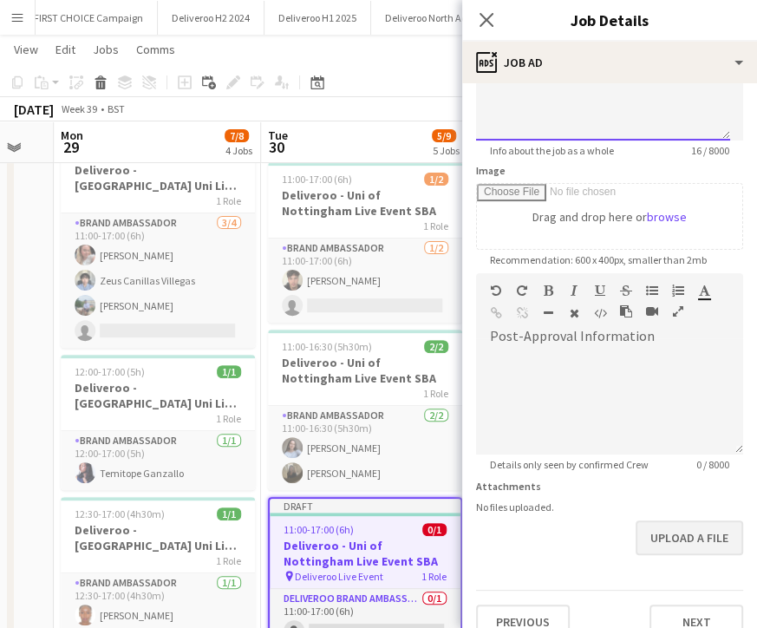
scroll to position [227, 0]
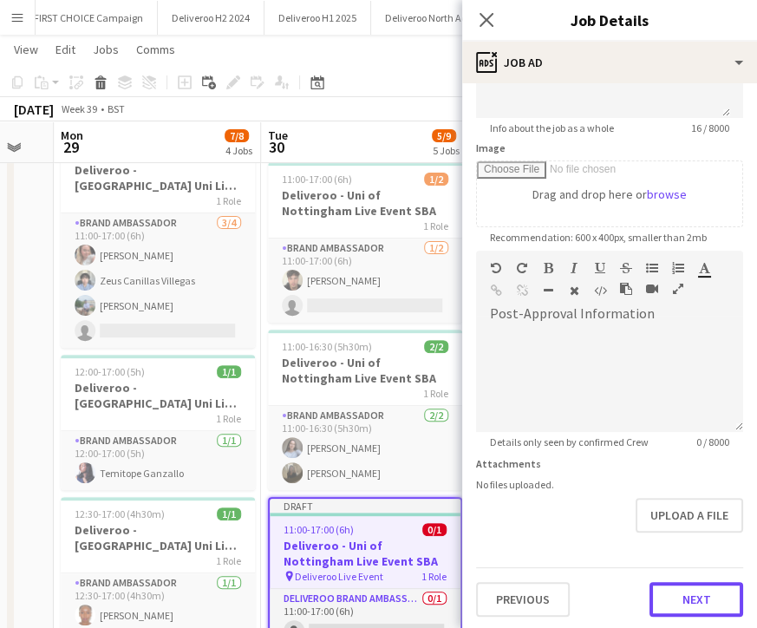
click at [666, 594] on button "Next" at bounding box center [697, 599] width 94 height 35
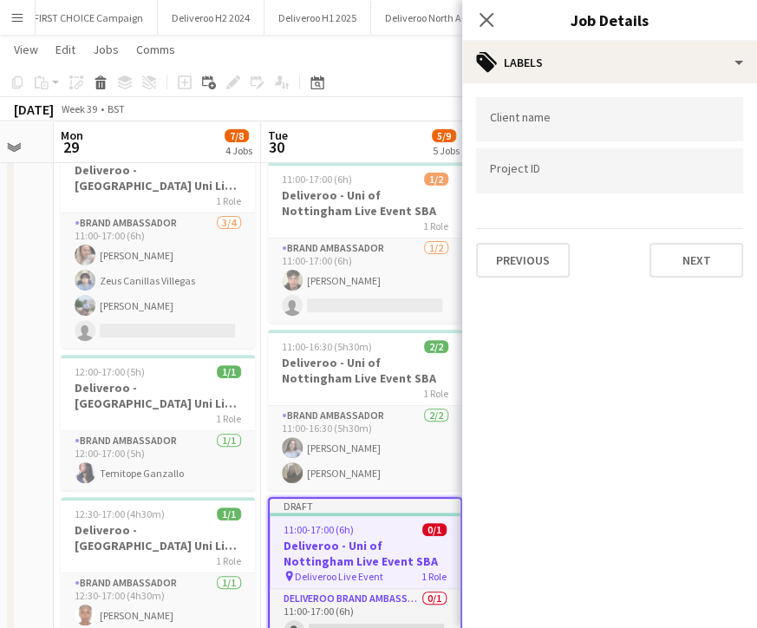
scroll to position [0, 0]
click at [548, 115] on form at bounding box center [609, 118] width 239 height 18
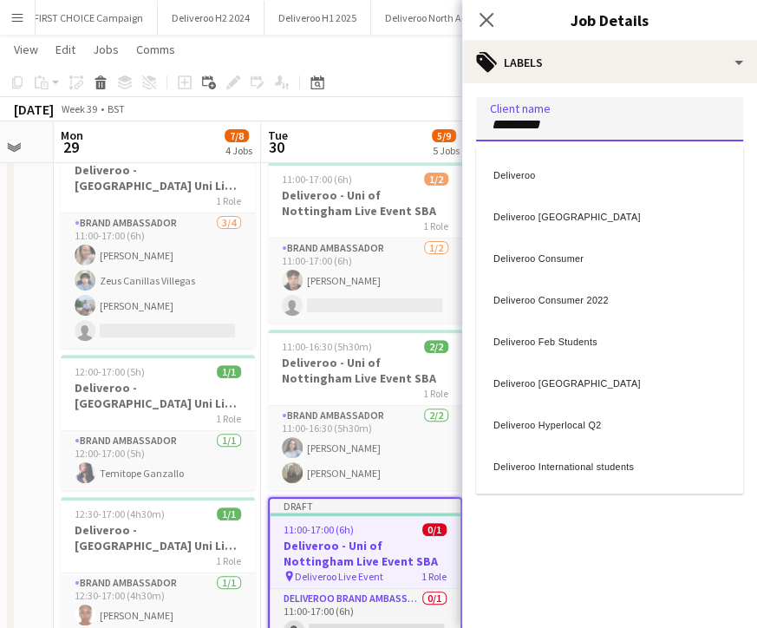
type input "*********"
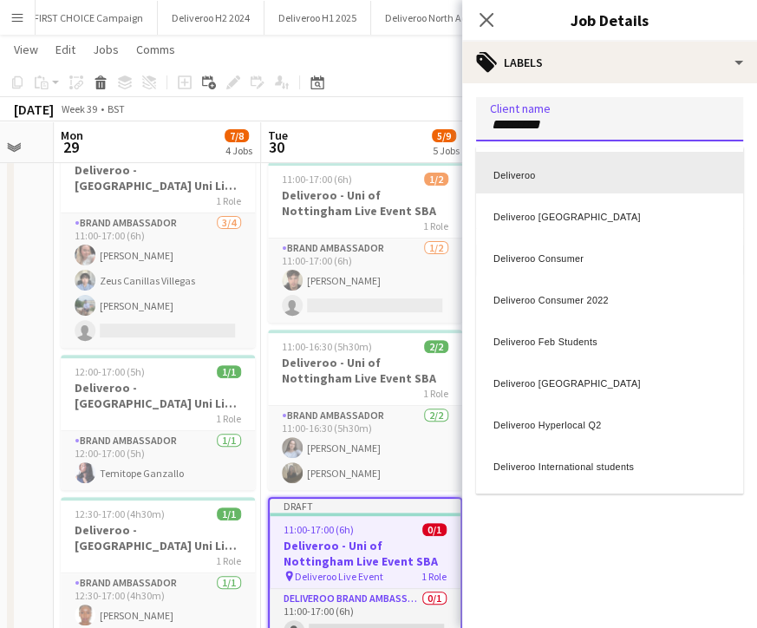
click at [541, 178] on div "Deliveroo" at bounding box center [609, 173] width 267 height 42
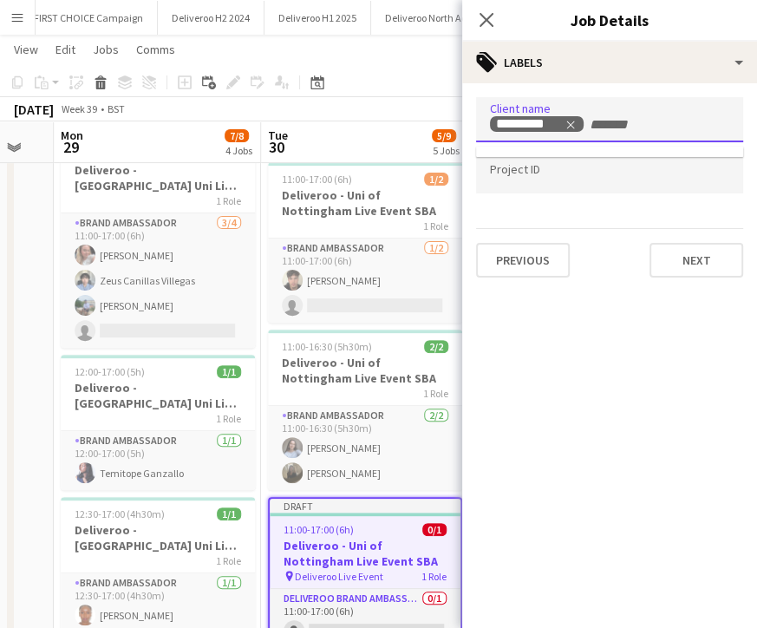
click at [532, 180] on div at bounding box center [609, 171] width 267 height 44
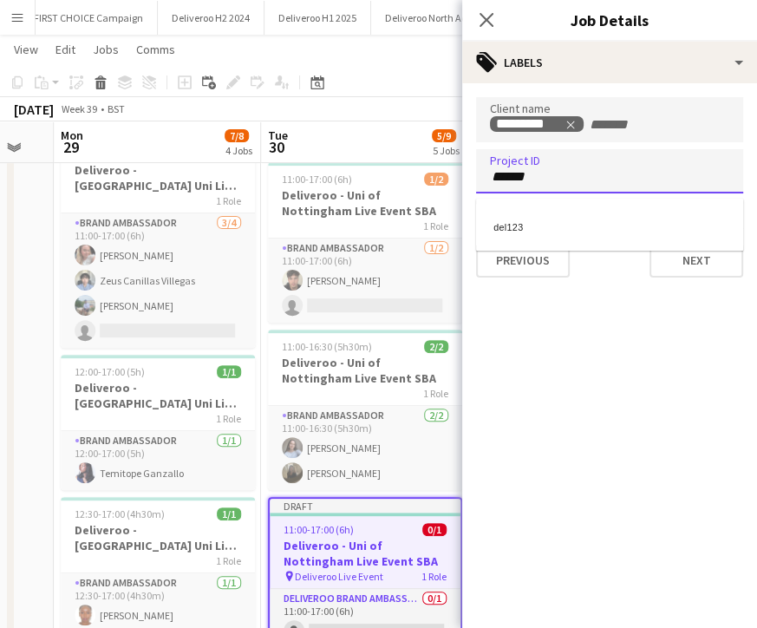
type input "******"
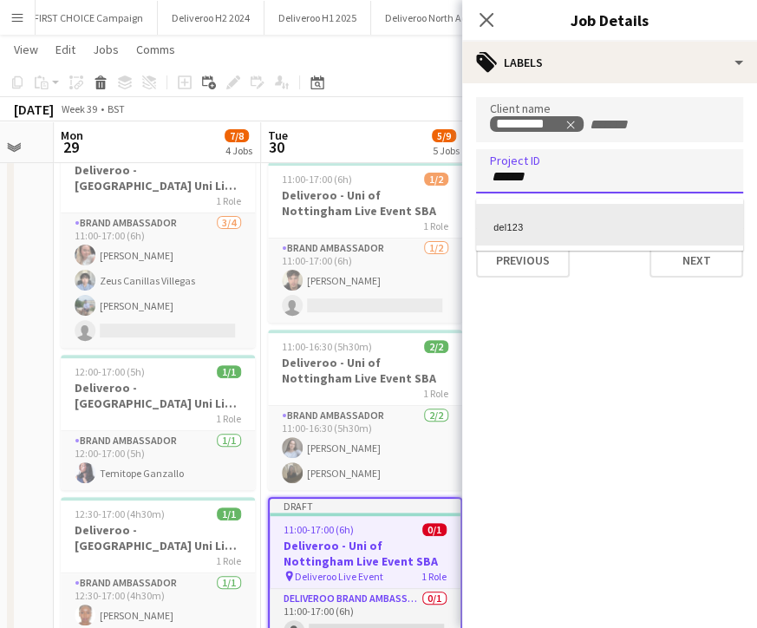
click at [535, 223] on div "del123" at bounding box center [609, 225] width 267 height 42
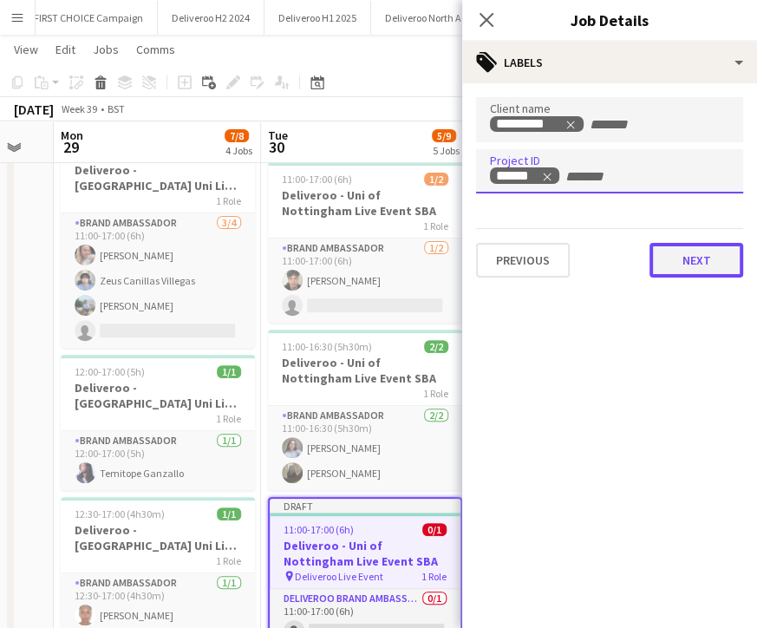
click at [715, 251] on button "Next" at bounding box center [697, 260] width 94 height 35
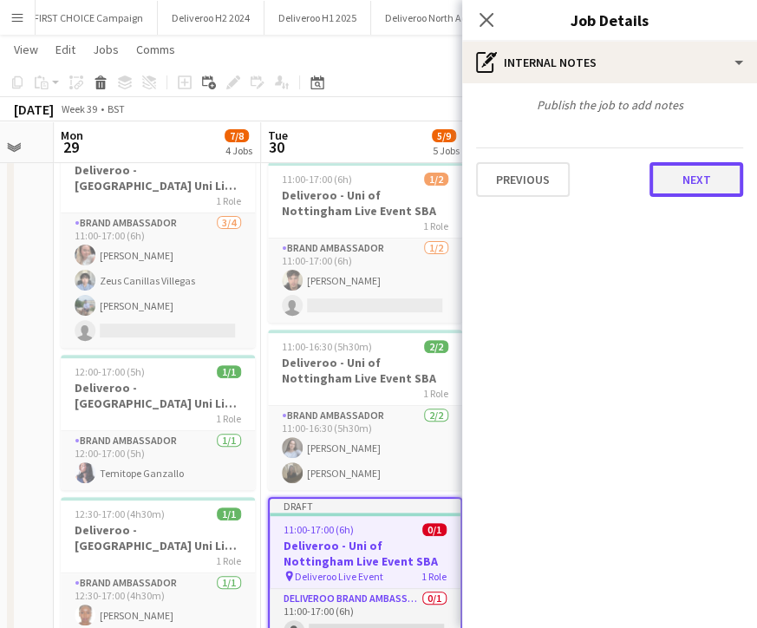
click at [676, 177] on button "Next" at bounding box center [697, 179] width 94 height 35
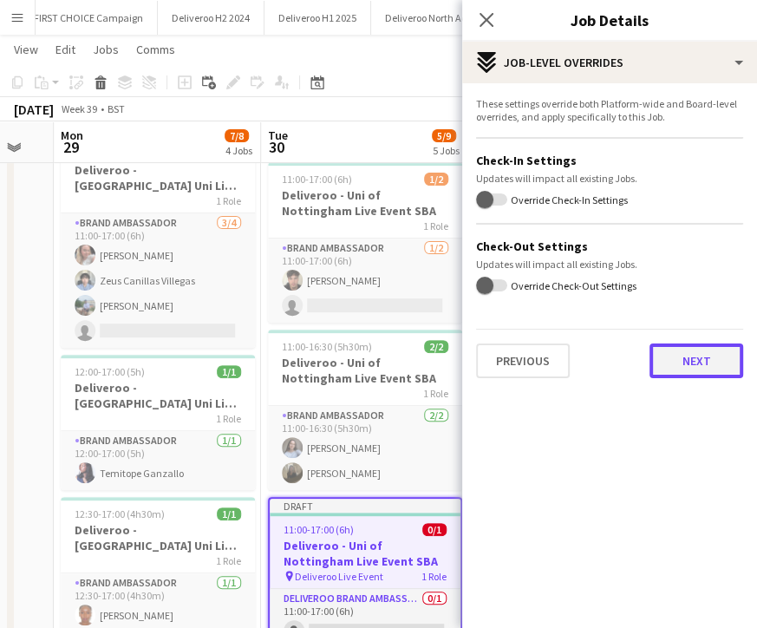
click at [687, 367] on button "Next" at bounding box center [697, 360] width 94 height 35
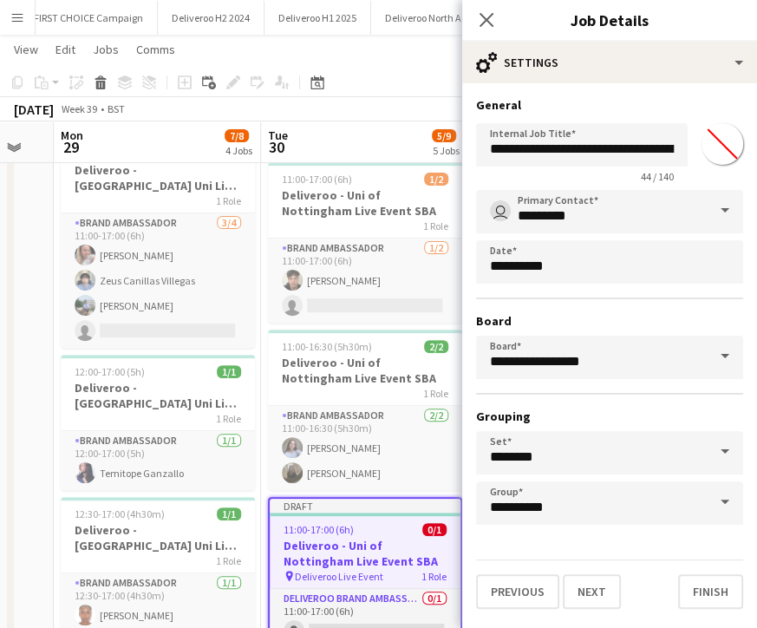
click at [706, 607] on div "**********" at bounding box center [609, 352] width 295 height 539
click at [703, 594] on button "Finish" at bounding box center [710, 591] width 65 height 35
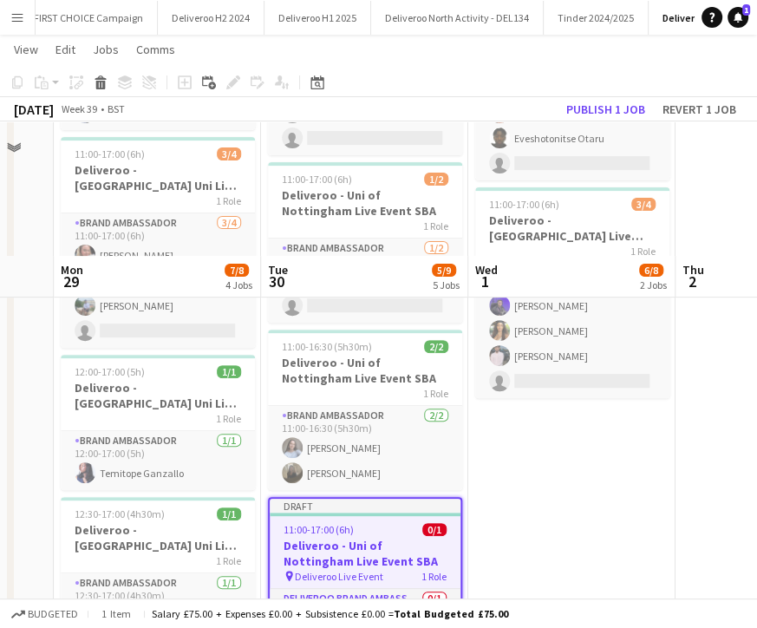
scroll to position [383, 0]
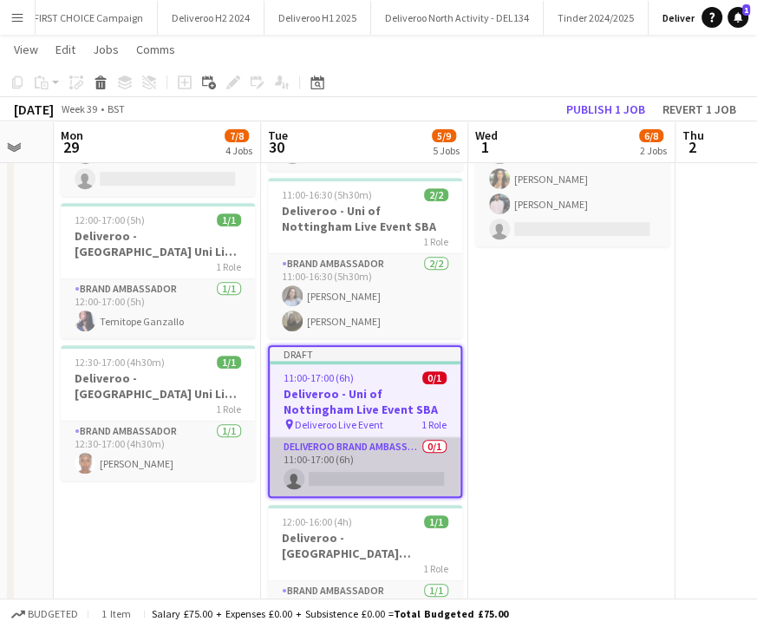
click at [367, 480] on app-card-role "Deliveroo Brand Ambassador 0/1 11:00-17:00 (6h) single-neutral-actions" at bounding box center [365, 466] width 191 height 59
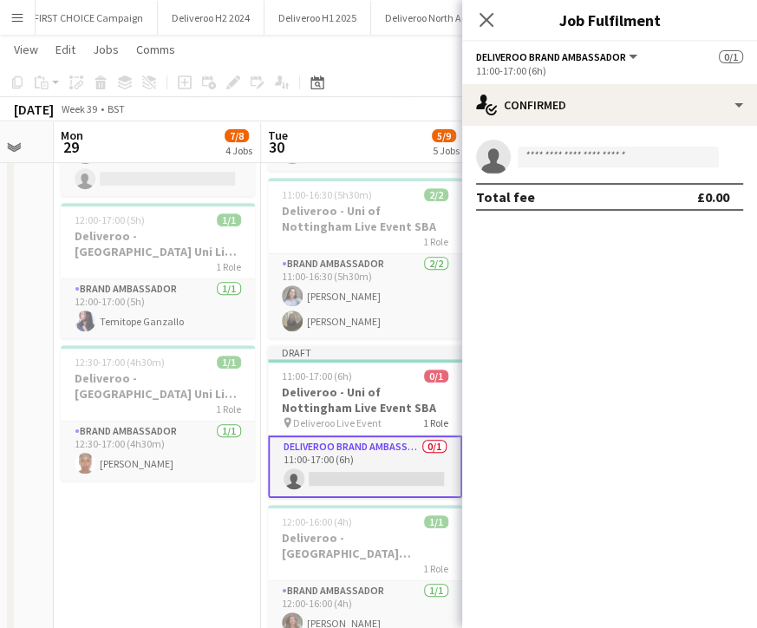
click at [538, 175] on app-confirmed-crew "single-neutral-actions Total fee £0.00" at bounding box center [609, 175] width 295 height 71
click at [533, 166] on input at bounding box center [618, 157] width 201 height 21
click at [534, 157] on input "*****" at bounding box center [618, 157] width 201 height 21
type input "*****"
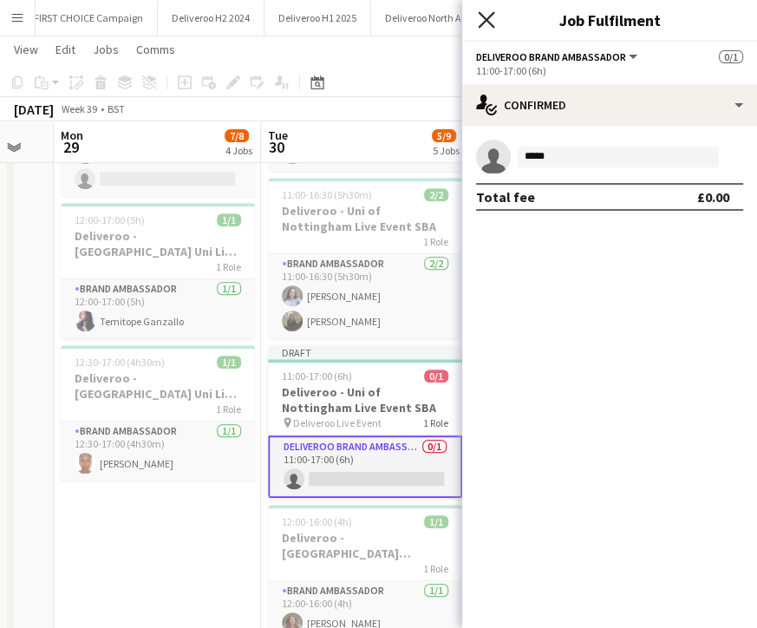
click at [489, 20] on icon "Close pop-in" at bounding box center [486, 19] width 16 height 16
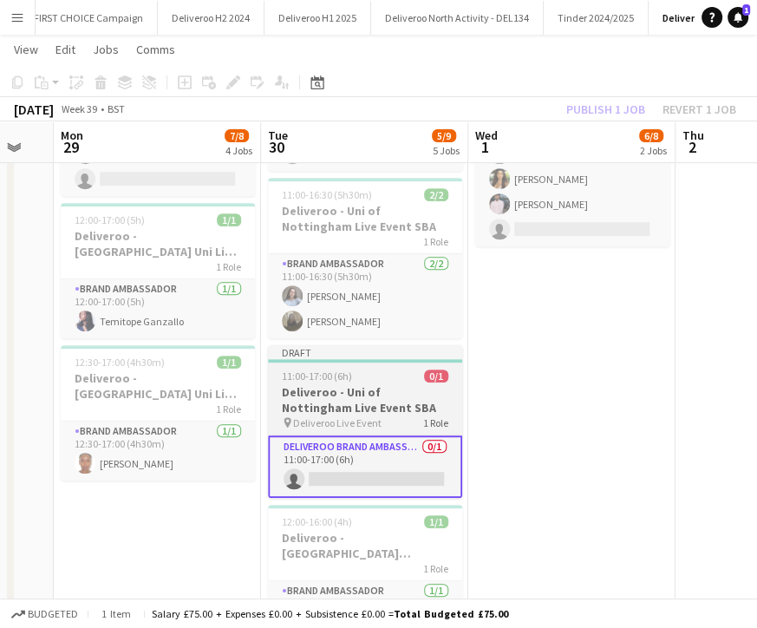
click at [386, 384] on h3 "Deliveroo - Uni of Nottingham Live Event SBA" at bounding box center [365, 399] width 194 height 31
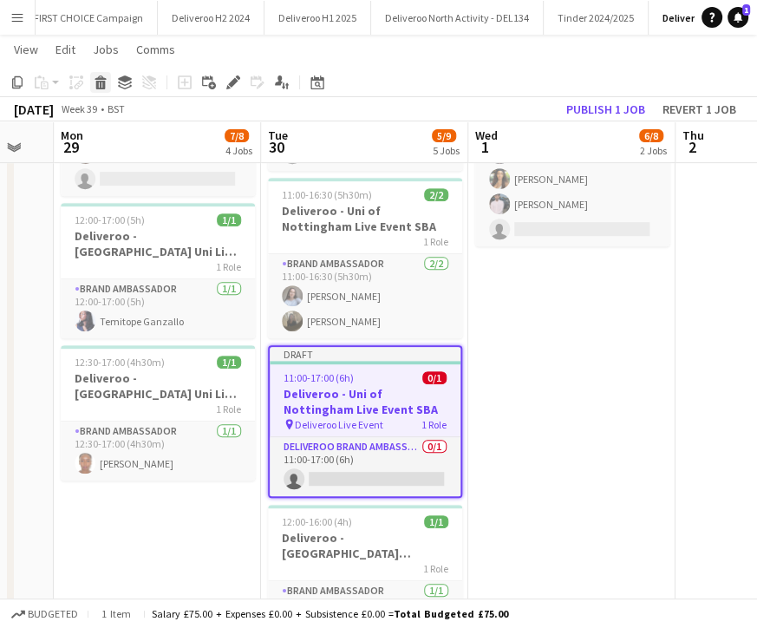
click at [104, 88] on icon at bounding box center [101, 85] width 10 height 9
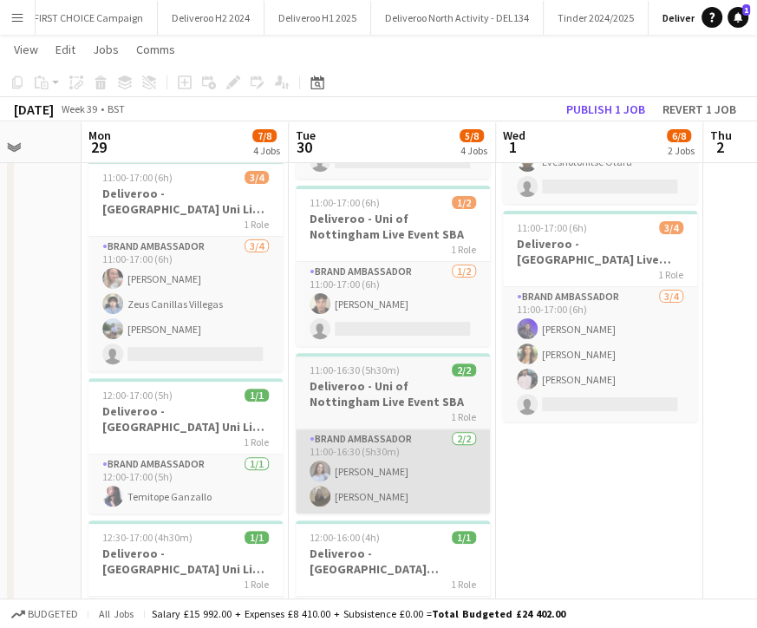
scroll to position [0, 536]
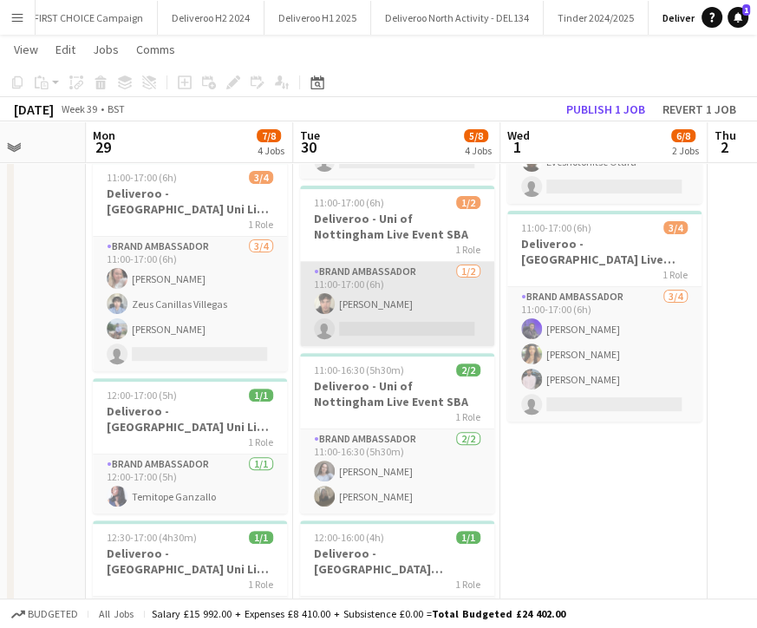
click at [381, 333] on app-card-role "Brand Ambassador [DATE] 11:00-17:00 (6h) [PERSON_NAME] single-neutral-actions" at bounding box center [397, 304] width 194 height 84
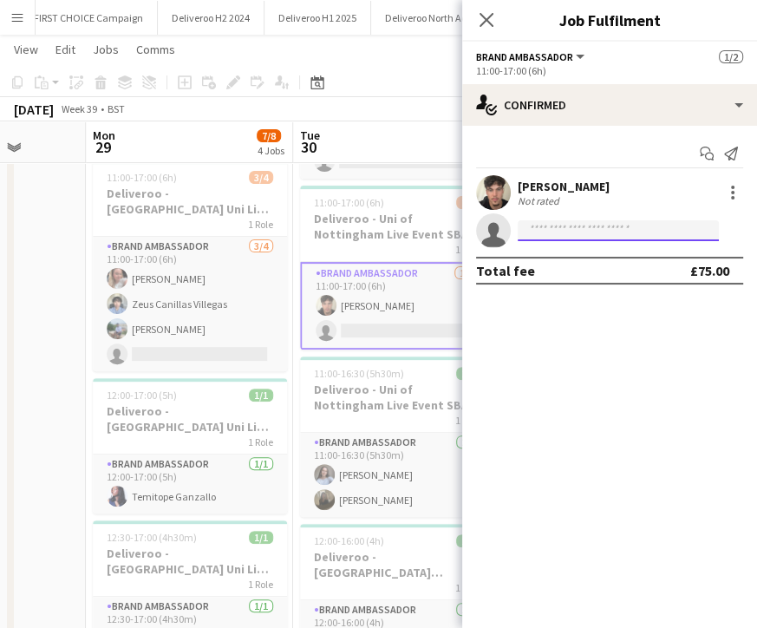
click at [562, 226] on input at bounding box center [618, 230] width 201 height 21
type input "**********"
click at [583, 222] on input "**********" at bounding box center [618, 230] width 201 height 21
click at [227, 166] on app-job-card "11:00-17:00 (6h) 3/4 Deliveroo - [GEOGRAPHIC_DATA] Uni Live Event SBA 1 Role Br…" at bounding box center [190, 265] width 194 height 211
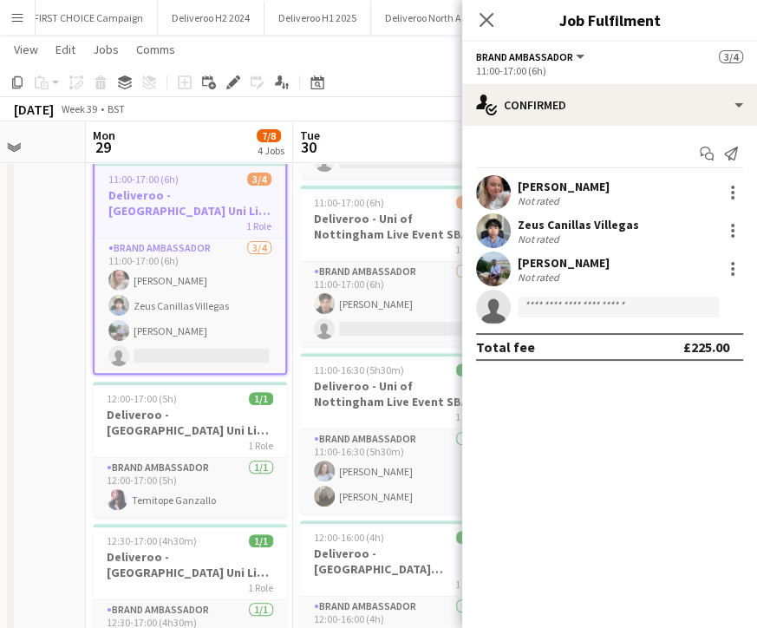
click at [313, 224] on h3 "Deliveroo - Uni of Nottingham Live Event SBA" at bounding box center [397, 226] width 194 height 31
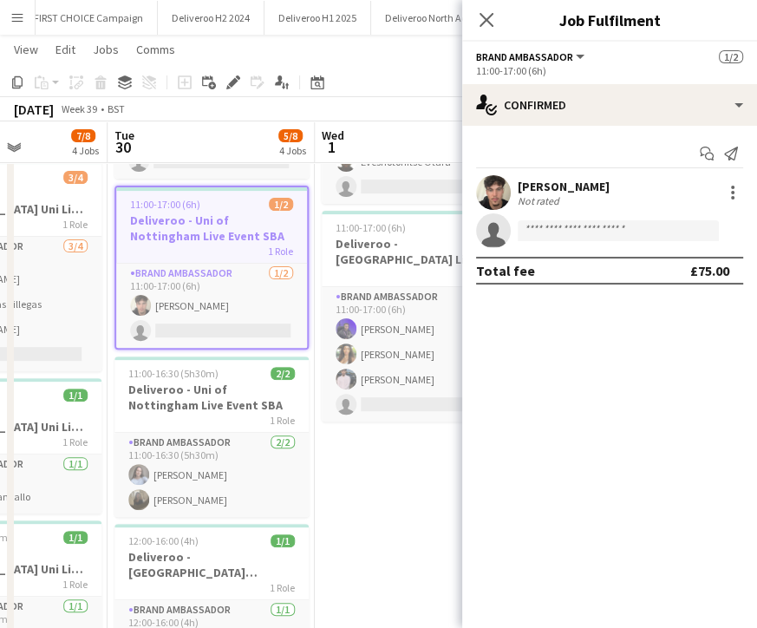
scroll to position [0, 723]
click at [489, 19] on icon "Close pop-in" at bounding box center [486, 19] width 16 height 16
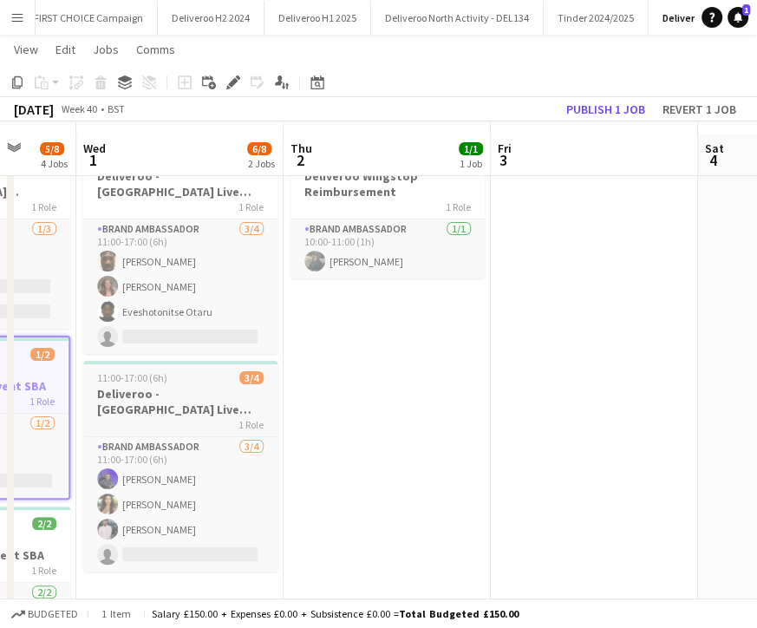
scroll to position [75, 0]
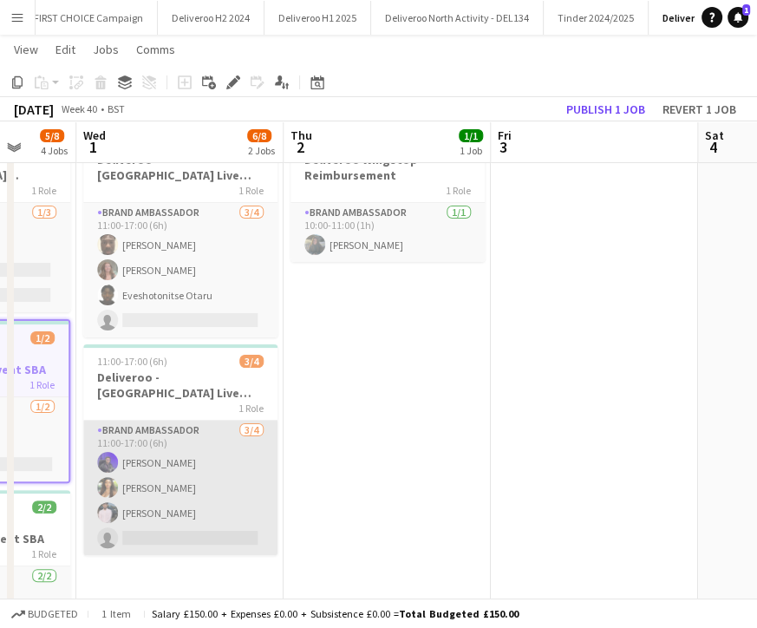
click at [190, 538] on app-card-role "Brand Ambassador [DATE] 11:00-17:00 (6h) [PERSON_NAME] Mahomed [PERSON_NAME] [P…" at bounding box center [180, 488] width 194 height 134
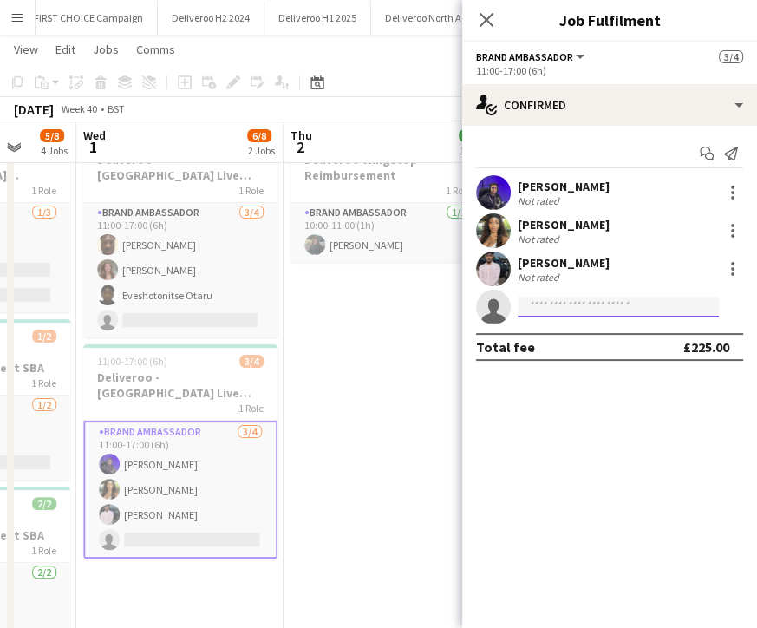
click at [539, 312] on input at bounding box center [618, 307] width 201 height 21
click at [562, 299] on input "******" at bounding box center [618, 307] width 201 height 21
type input "*"
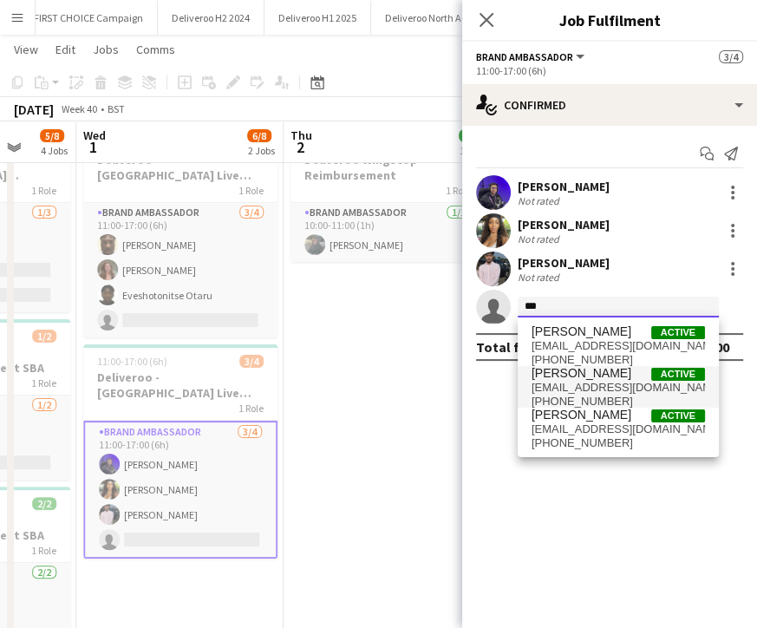
type input "***"
click at [565, 386] on span "[EMAIL_ADDRESS][DOMAIN_NAME]" at bounding box center [618, 388] width 173 height 14
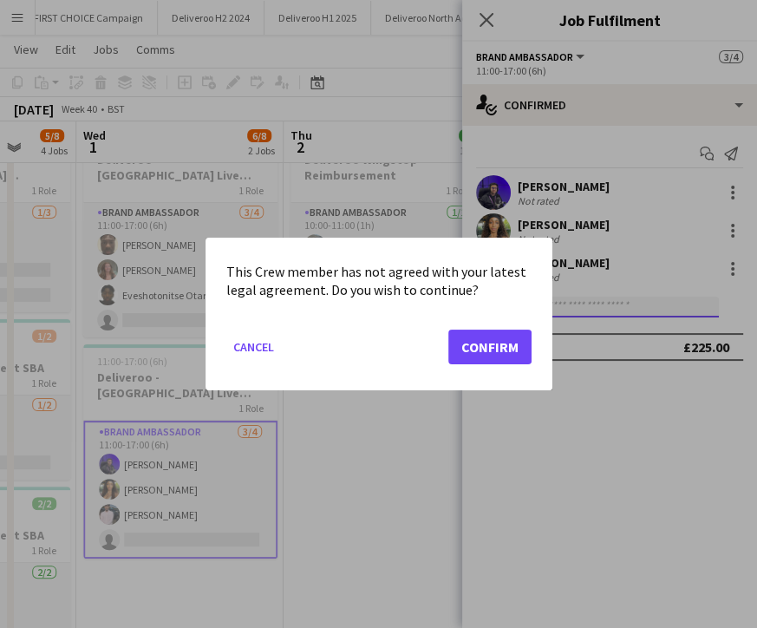
scroll to position [0, 0]
click at [487, 337] on button "Confirm" at bounding box center [489, 347] width 83 height 35
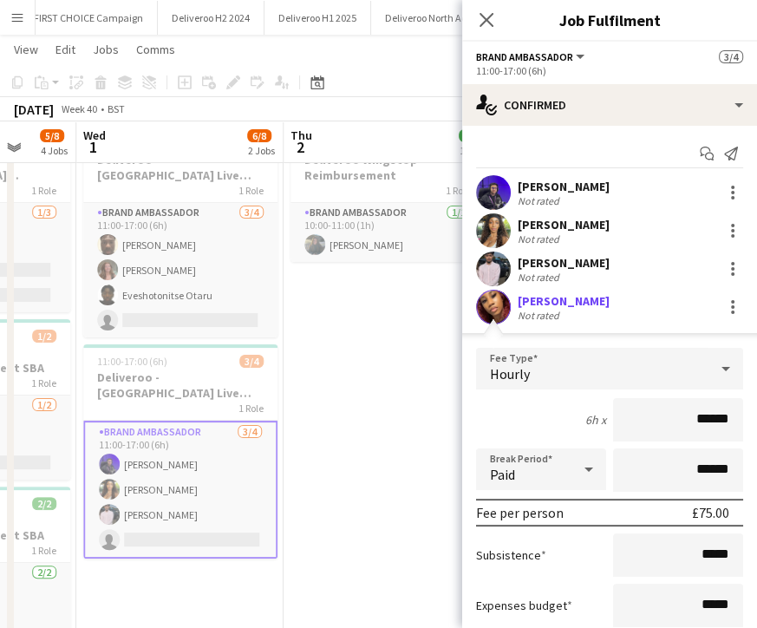
scroll to position [138, 0]
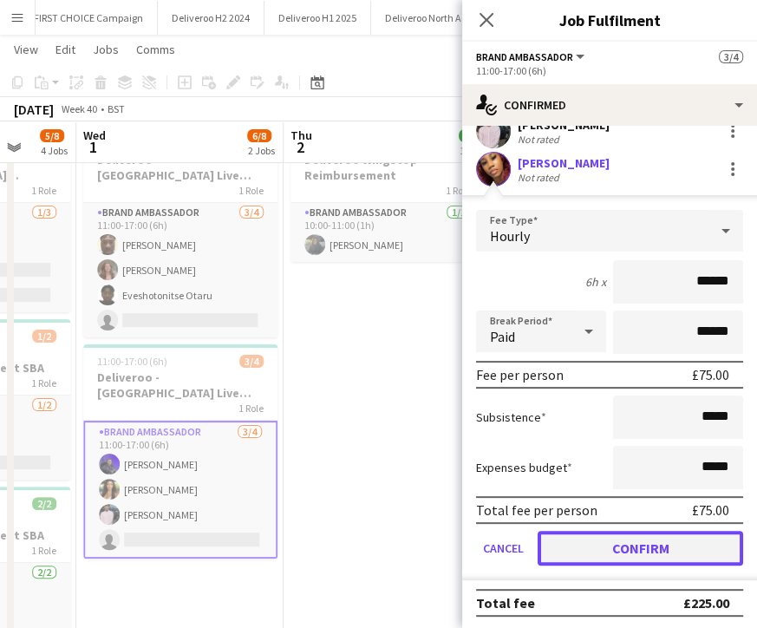
click at [663, 558] on button "Confirm" at bounding box center [641, 548] width 206 height 35
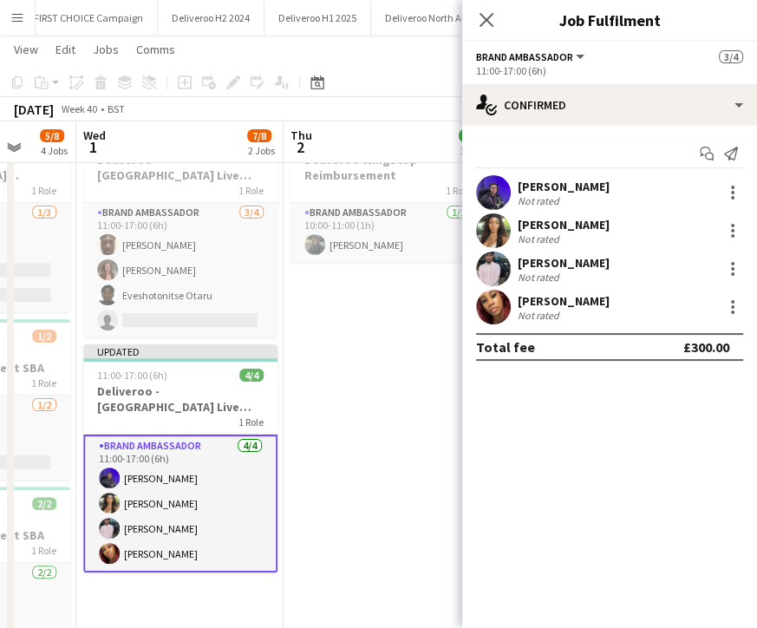
scroll to position [0, 0]
click at [497, 24] on div "Close pop-in" at bounding box center [486, 20] width 49 height 40
click at [478, 15] on app-icon "Close pop-in" at bounding box center [486, 20] width 25 height 25
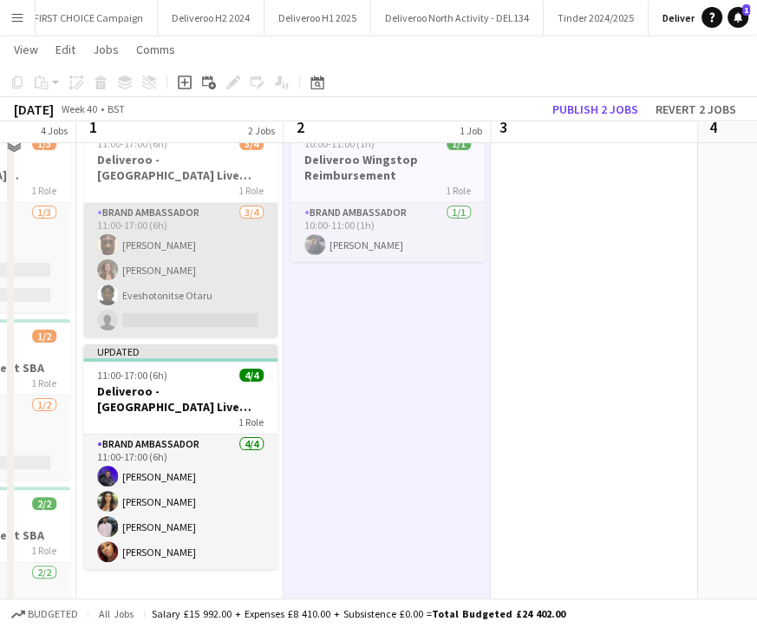
scroll to position [49, 0]
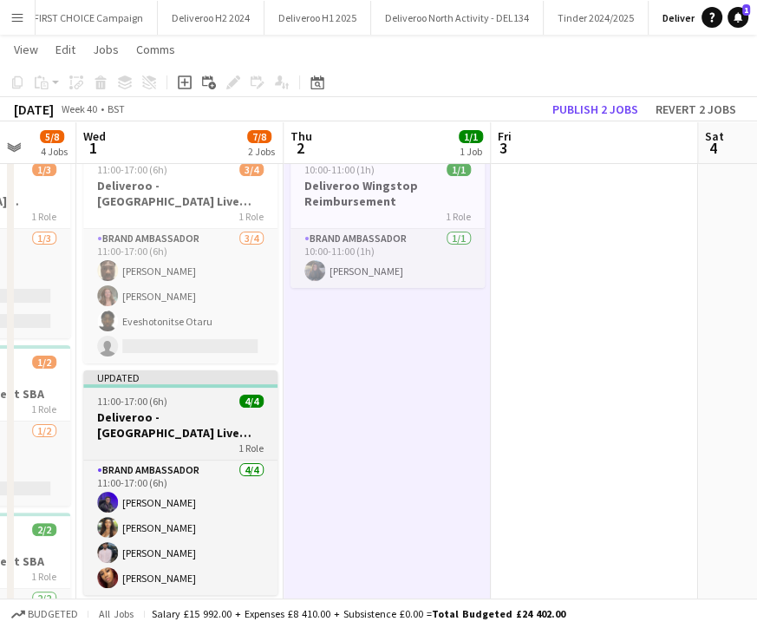
click at [191, 382] on div "Updated" at bounding box center [180, 377] width 194 height 14
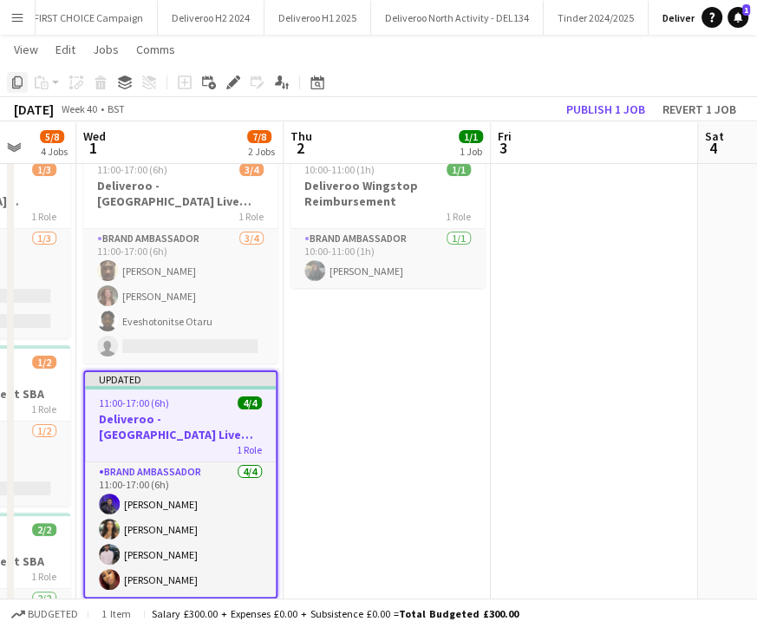
click at [16, 84] on icon "Copy" at bounding box center [17, 82] width 14 height 14
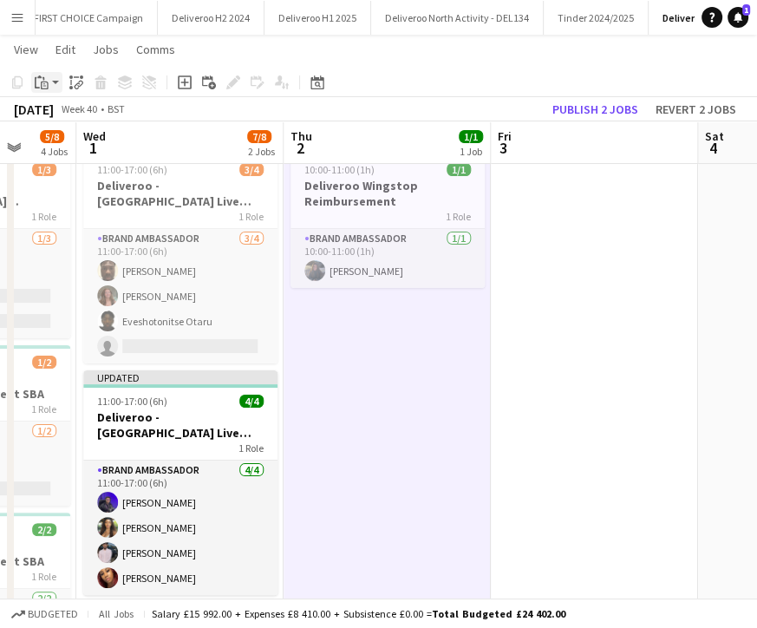
click at [47, 91] on div "Paste" at bounding box center [41, 82] width 21 height 21
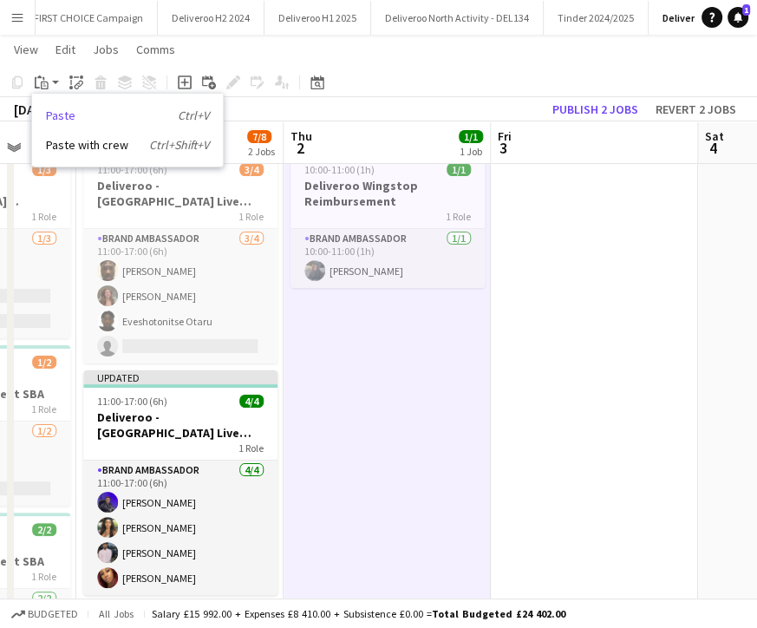
click at [80, 120] on link "Paste Ctrl+V" at bounding box center [127, 116] width 163 height 16
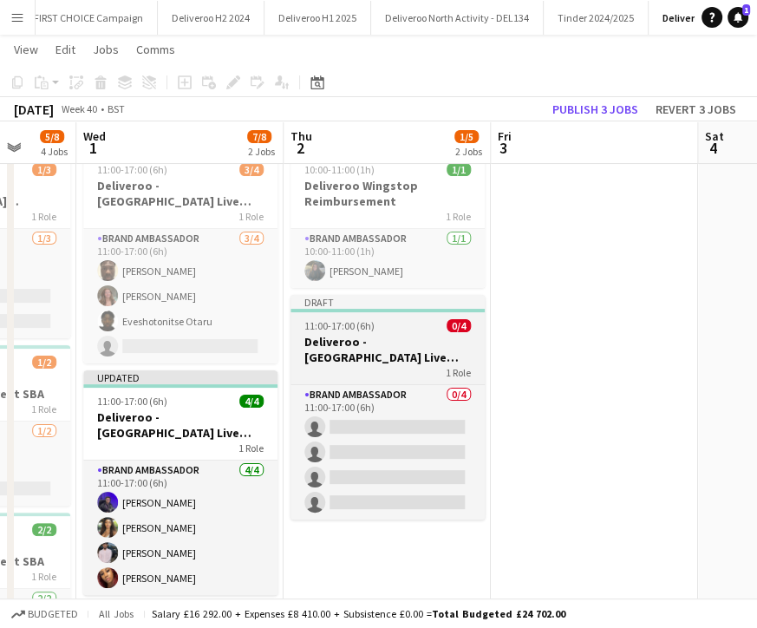
click at [380, 337] on h3 "Deliveroo - [GEOGRAPHIC_DATA] Live Event SBA" at bounding box center [388, 349] width 194 height 31
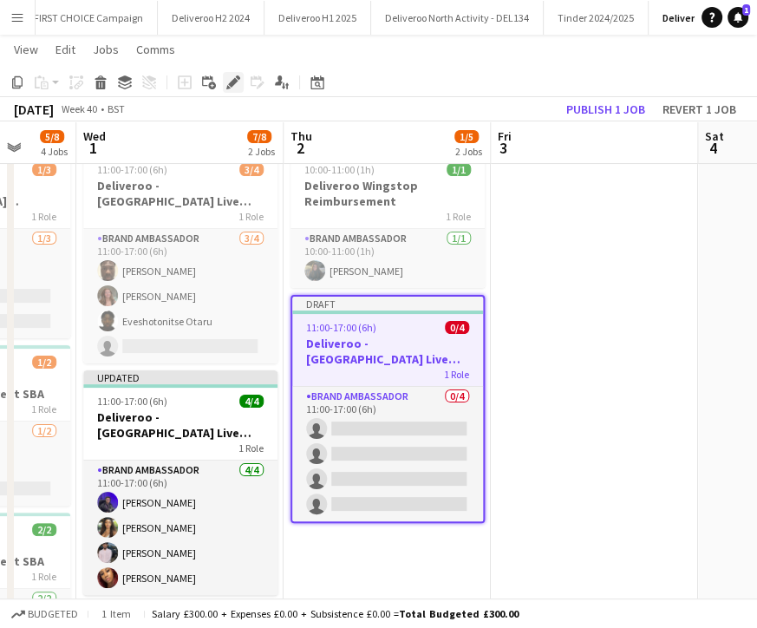
click at [233, 89] on div "Edit" at bounding box center [233, 82] width 21 height 21
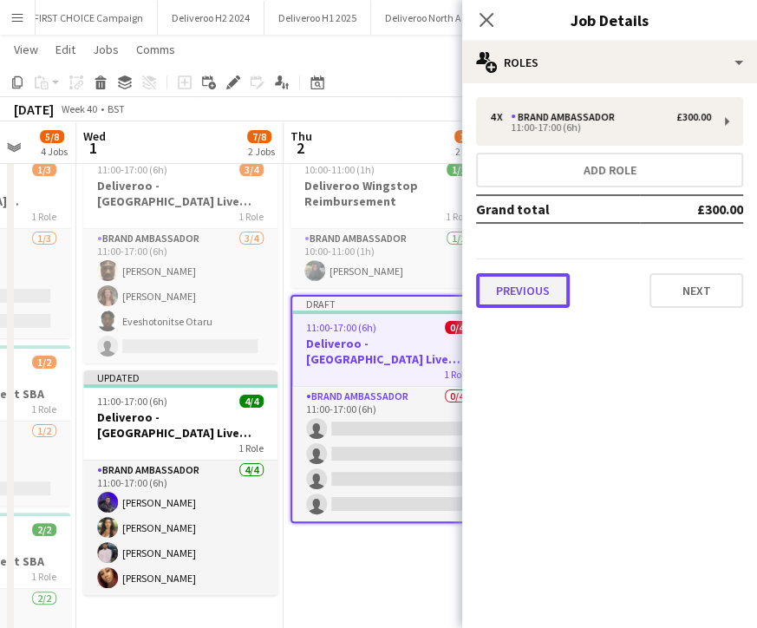
click at [534, 282] on button "Previous" at bounding box center [523, 290] width 94 height 35
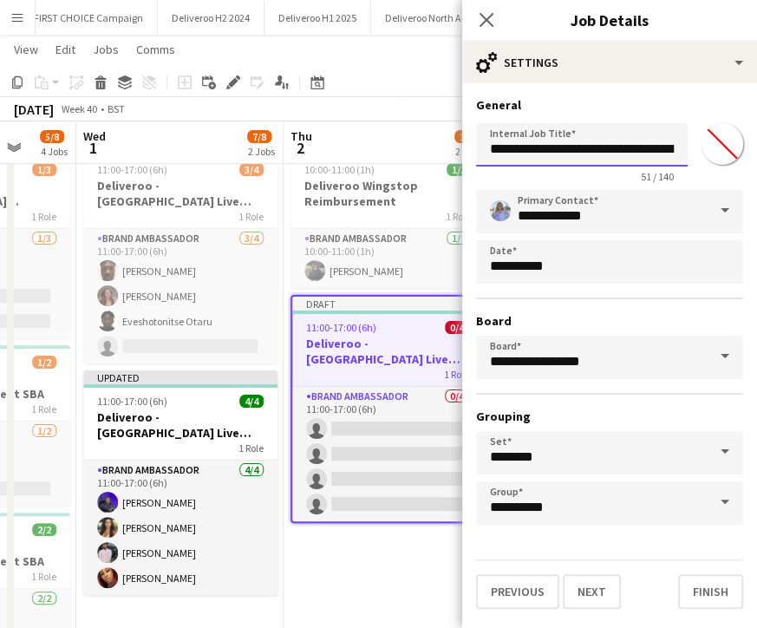
click at [579, 160] on input "**********" at bounding box center [582, 144] width 212 height 43
click at [553, 153] on input "**********" at bounding box center [582, 144] width 212 height 43
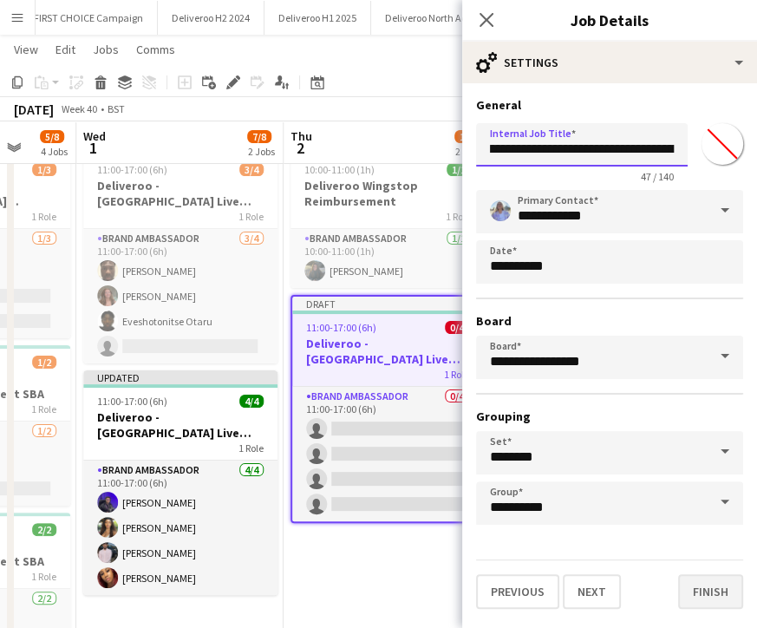
type input "**********"
click at [717, 595] on button "Finish" at bounding box center [710, 591] width 65 height 35
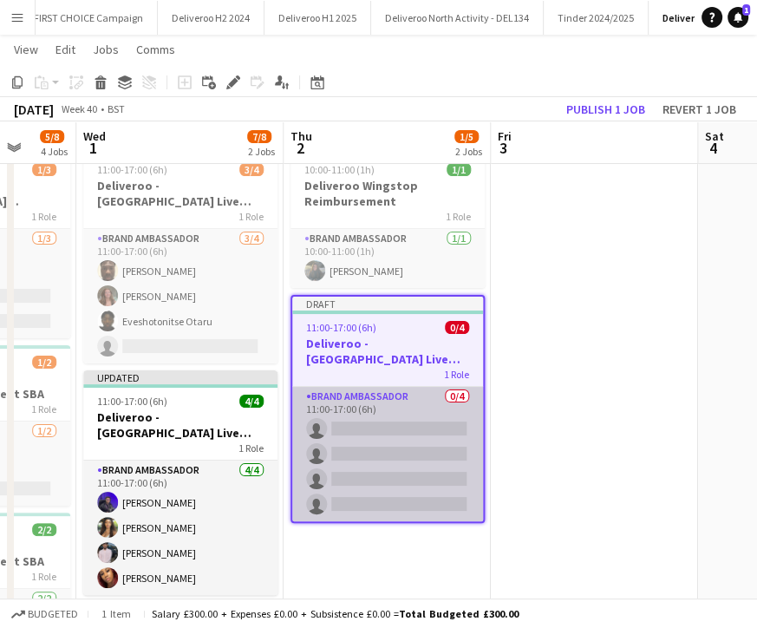
click at [402, 424] on app-card-role "Brand Ambassador 0/4 11:00-17:00 (6h) single-neutral-actions single-neutral-act…" at bounding box center [387, 454] width 191 height 134
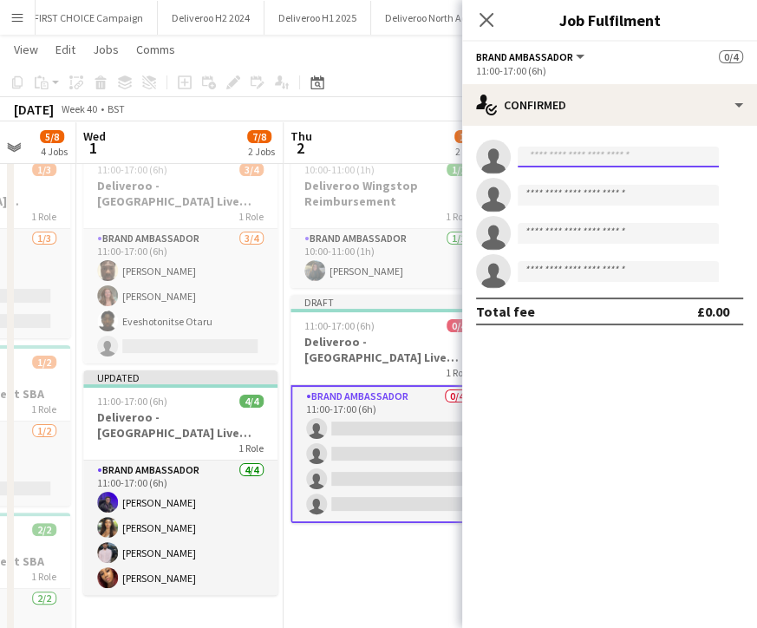
click at [546, 163] on input at bounding box center [618, 157] width 201 height 21
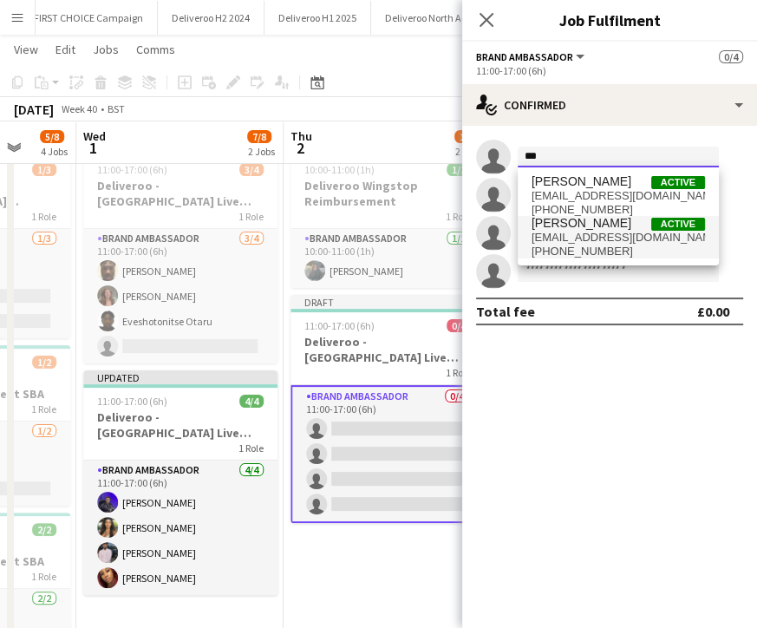
type input "***"
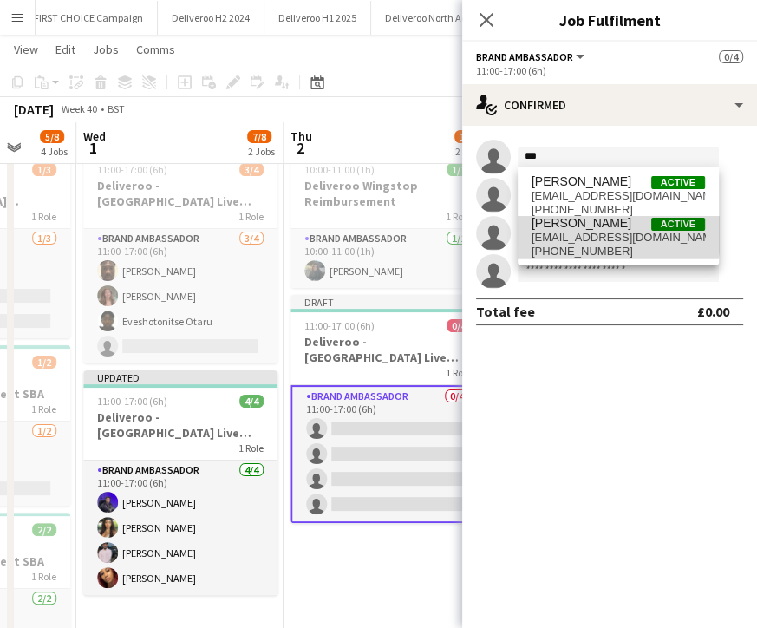
click at [558, 228] on span "[PERSON_NAME]" at bounding box center [582, 223] width 100 height 15
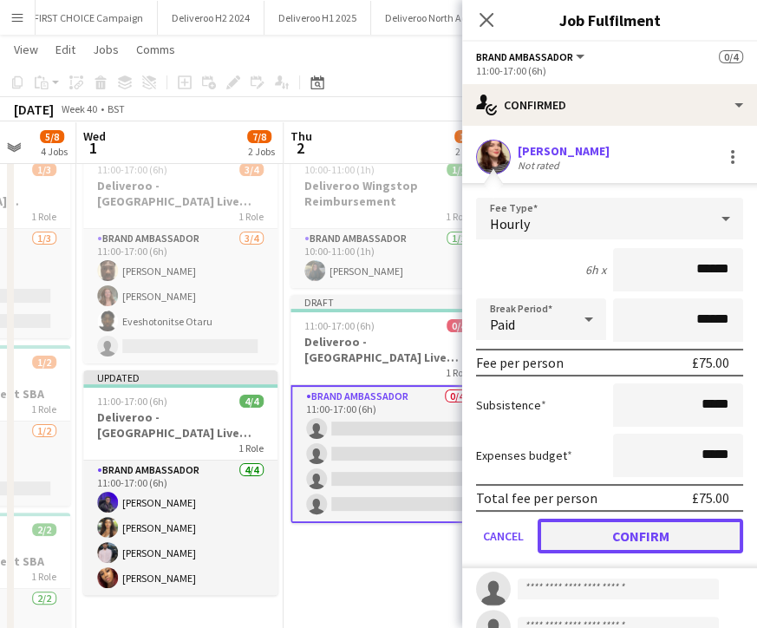
click at [638, 539] on button "Confirm" at bounding box center [641, 536] width 206 height 35
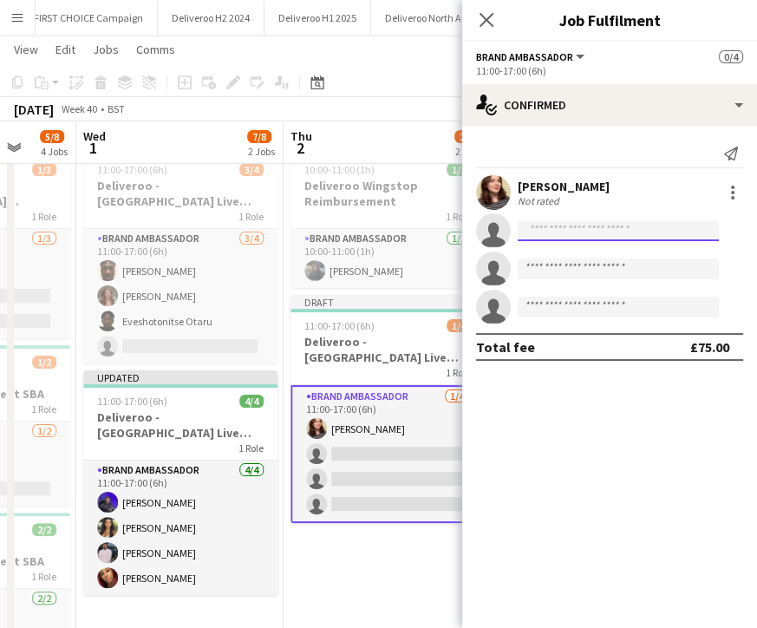
click at [581, 230] on input at bounding box center [618, 230] width 201 height 21
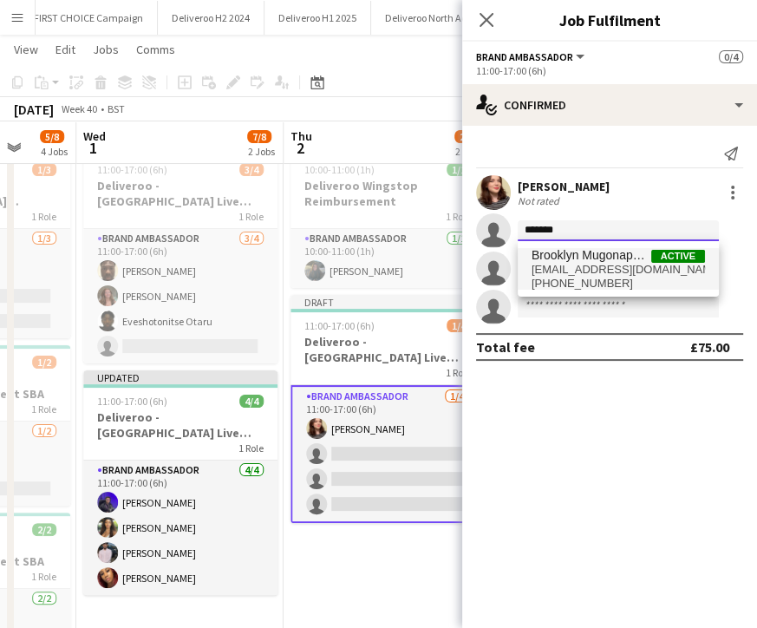
type input "*******"
click at [579, 271] on span "[EMAIL_ADDRESS][DOMAIN_NAME]" at bounding box center [618, 270] width 173 height 14
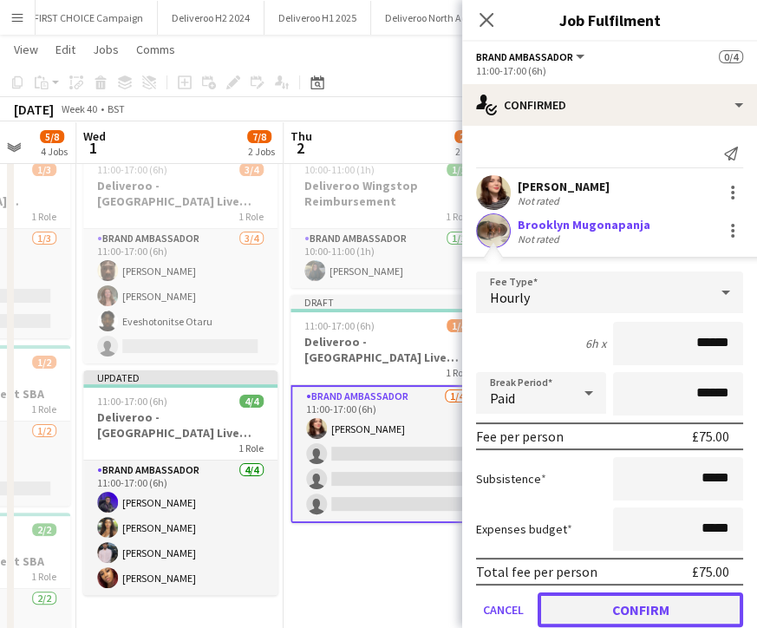
click at [673, 598] on button "Confirm" at bounding box center [641, 609] width 206 height 35
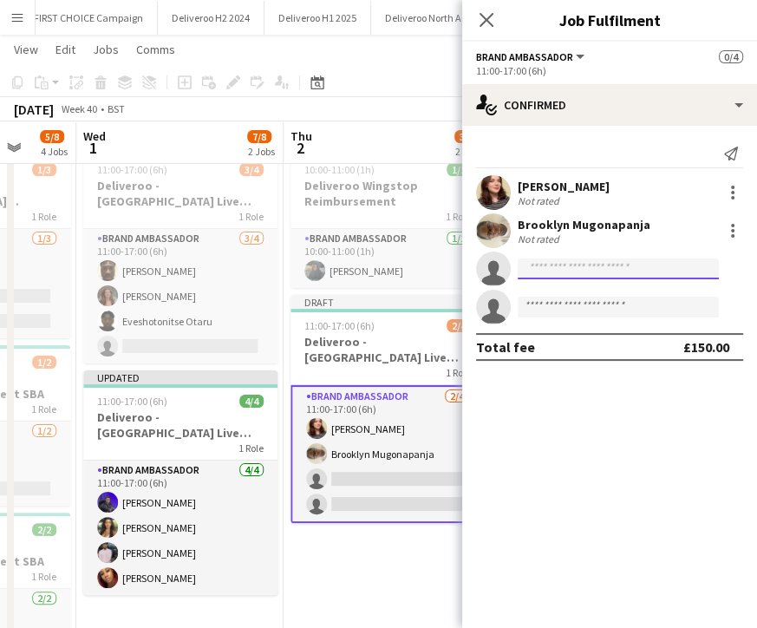
click at [585, 277] on input at bounding box center [618, 268] width 201 height 21
type input "*****"
click at [534, 269] on input "*****" at bounding box center [618, 268] width 201 height 21
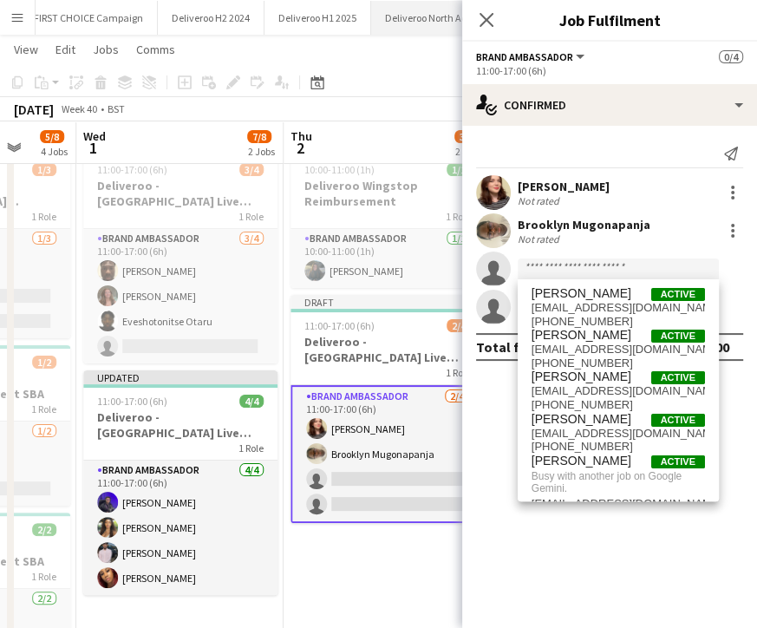
click at [457, 10] on button "Deliveroo North Activity - DEL134 Close" at bounding box center [457, 18] width 173 height 34
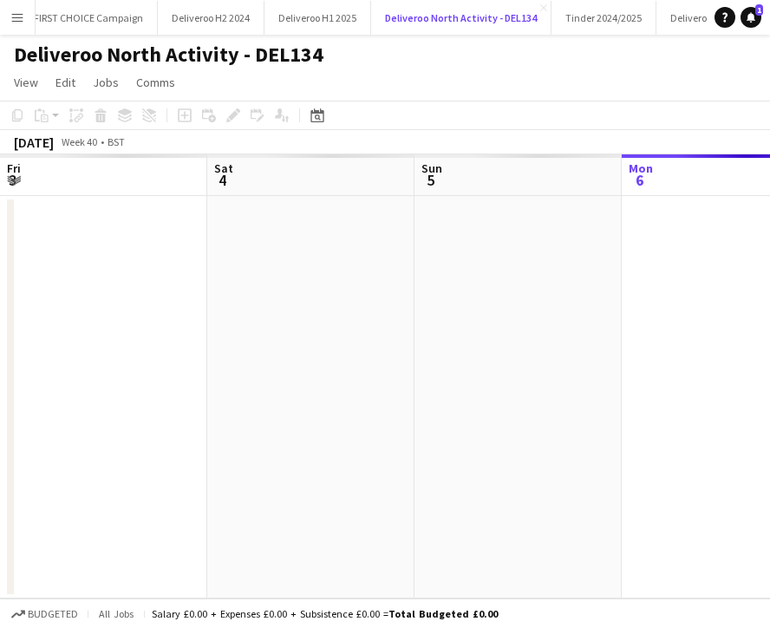
scroll to position [0, 415]
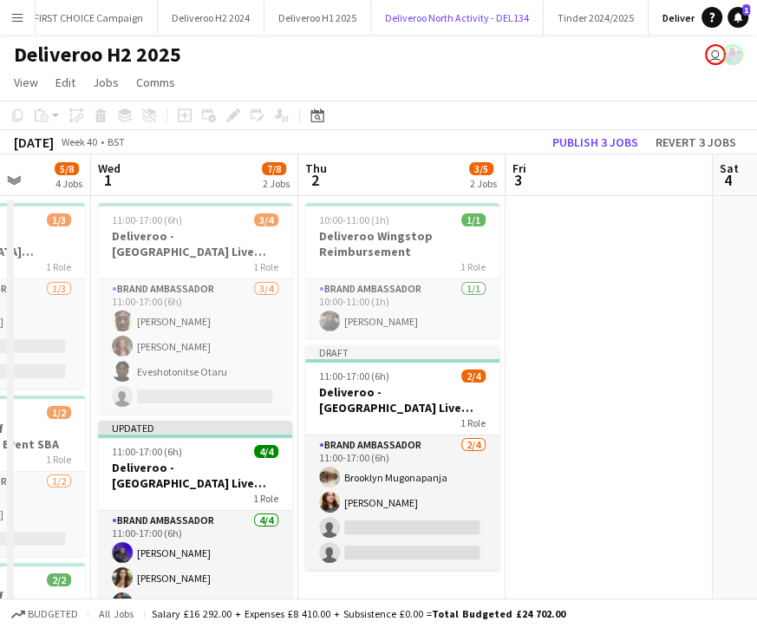
scroll to position [14, 0]
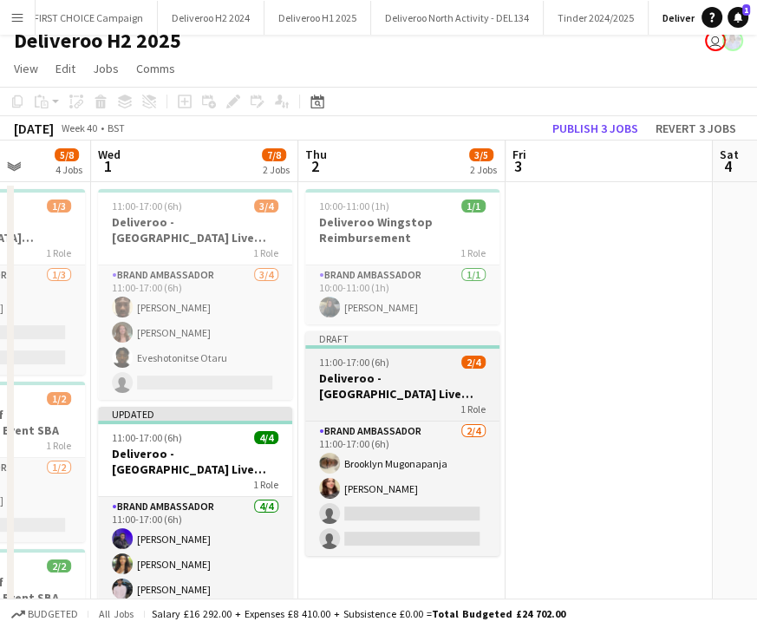
click at [369, 373] on h3 "Deliveroo - [GEOGRAPHIC_DATA] Live Event SBA" at bounding box center [402, 385] width 194 height 31
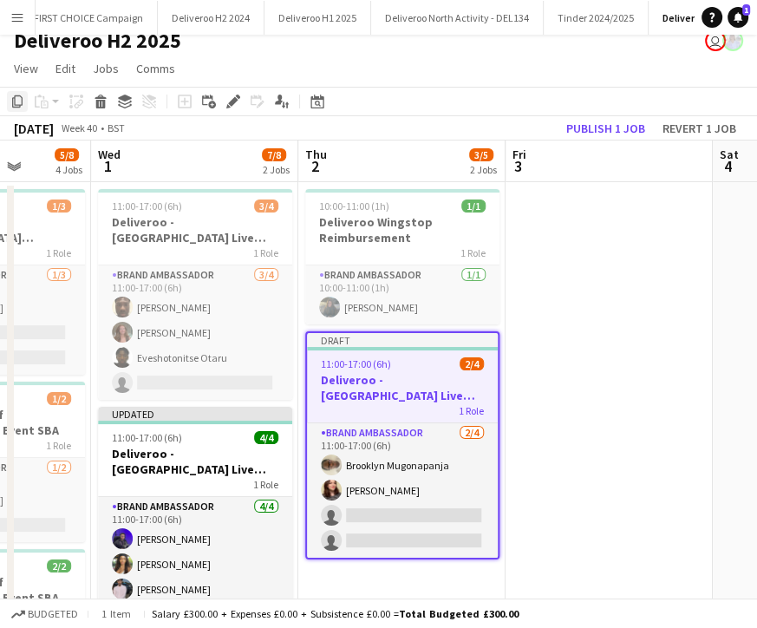
click at [17, 105] on icon "Copy" at bounding box center [17, 102] width 14 height 14
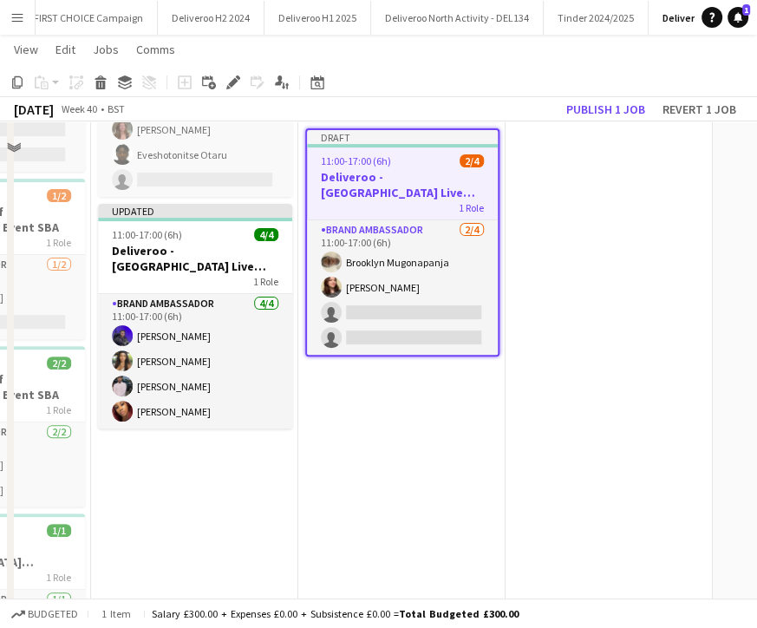
scroll to position [239, 0]
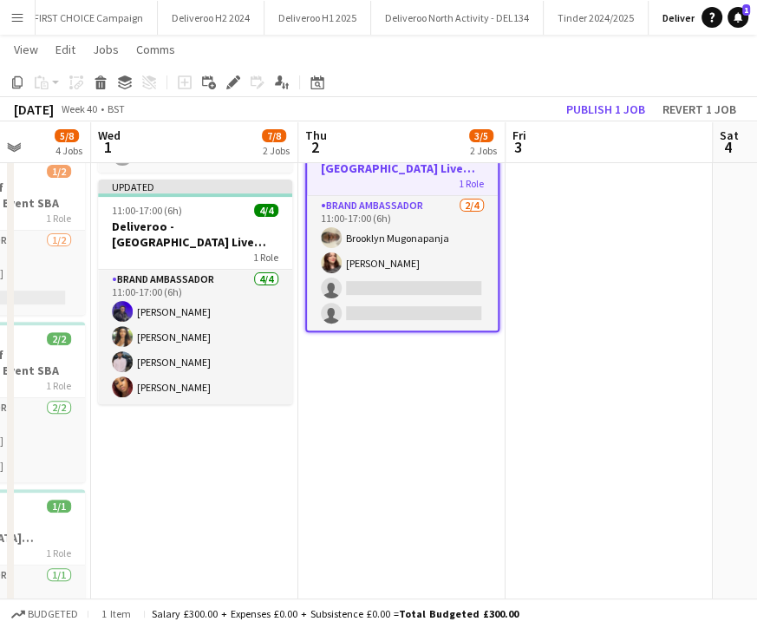
click at [340, 410] on app-date-cell "10:00-11:00 (1h) 1/1 Deliveroo Wingstop Reimbursement 1 Role Brand Ambassador […" at bounding box center [401, 309] width 207 height 709
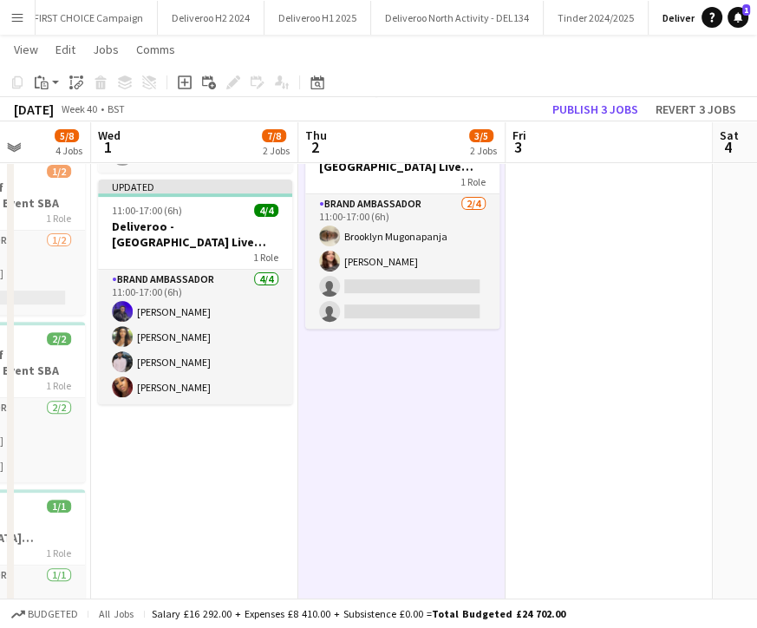
click at [132, 177] on app-date-cell "11:00-17:00 (6h) 3/4 Deliveroo - [GEOGRAPHIC_DATA] Live Event SBA 1 Role Brand …" at bounding box center [194, 309] width 207 height 709
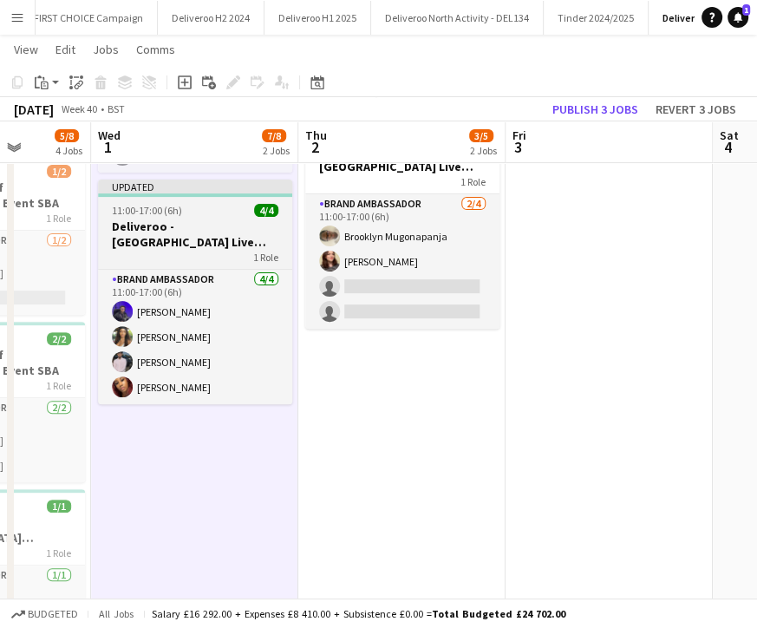
click at [128, 195] on div at bounding box center [195, 194] width 194 height 3
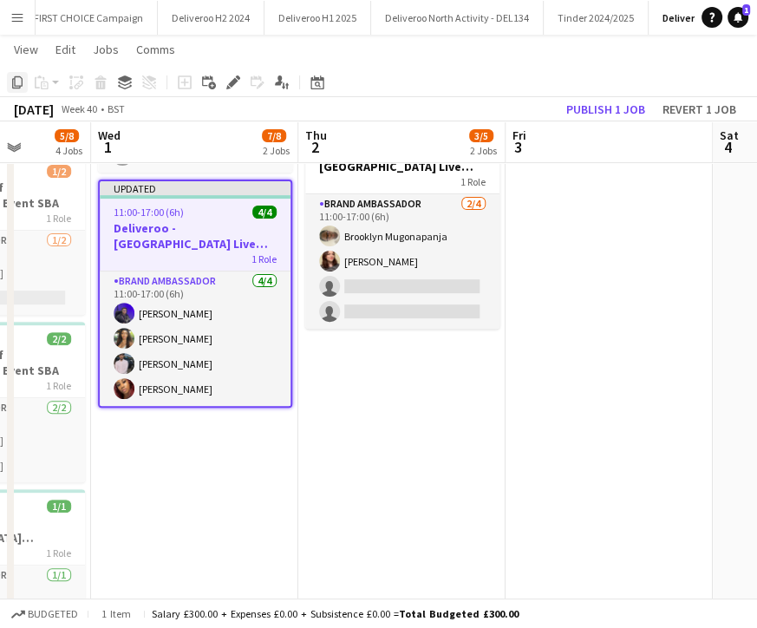
click at [9, 85] on div "Copy" at bounding box center [17, 82] width 21 height 21
click at [10, 75] on icon "Copy" at bounding box center [17, 82] width 14 height 14
click at [17, 81] on icon "Copy" at bounding box center [17, 82] width 14 height 14
click at [349, 381] on app-date-cell "10:00-11:00 (1h) 1/1 Deliveroo Wingstop Reimbursement 1 Role Brand Ambassador […" at bounding box center [401, 309] width 207 height 709
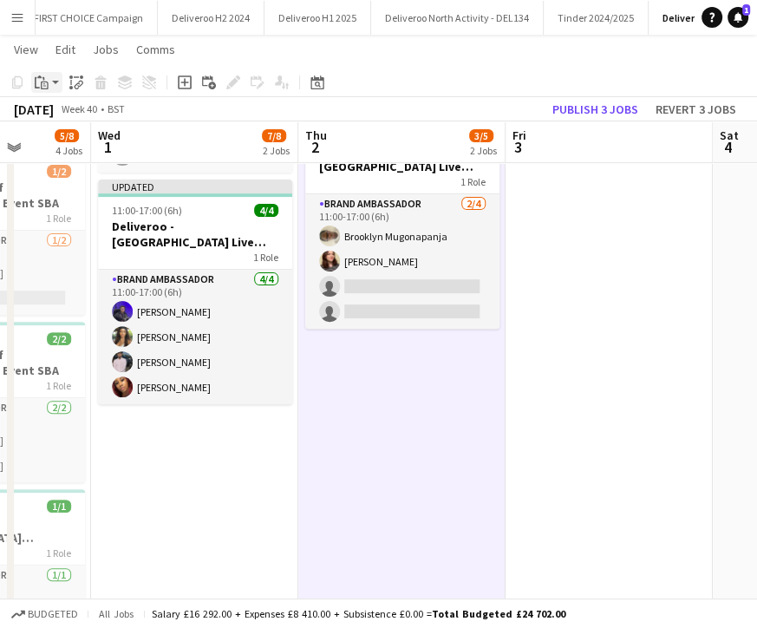
click at [42, 82] on icon at bounding box center [45, 86] width 8 height 8
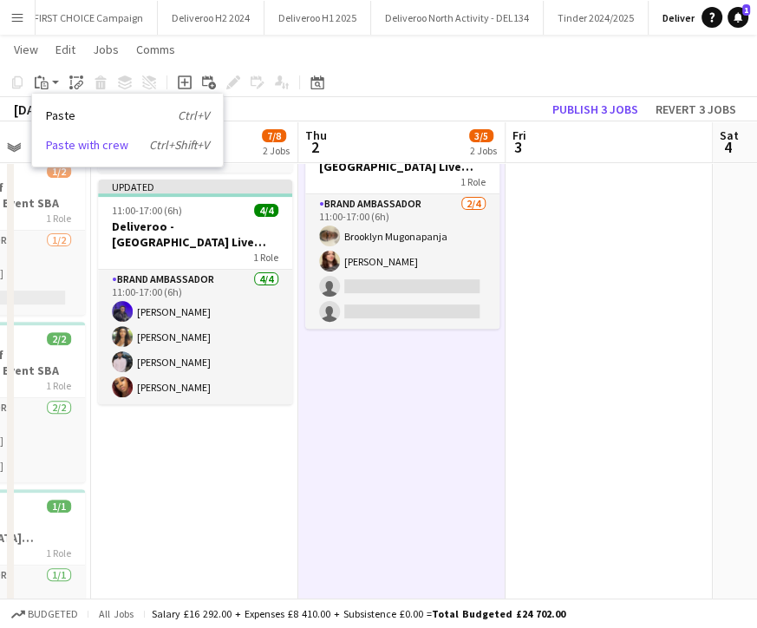
click at [87, 140] on link "Paste with crew Ctrl+Shift+V" at bounding box center [127, 145] width 163 height 16
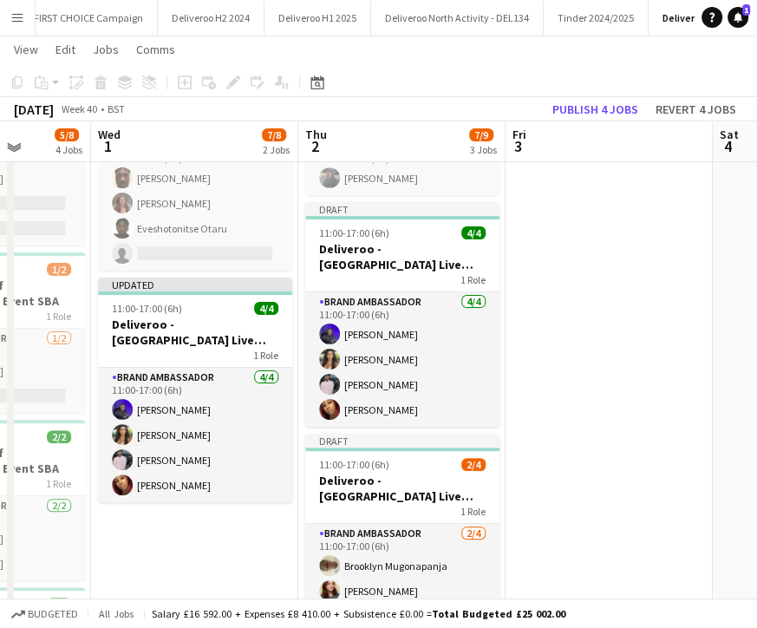
scroll to position [140, 0]
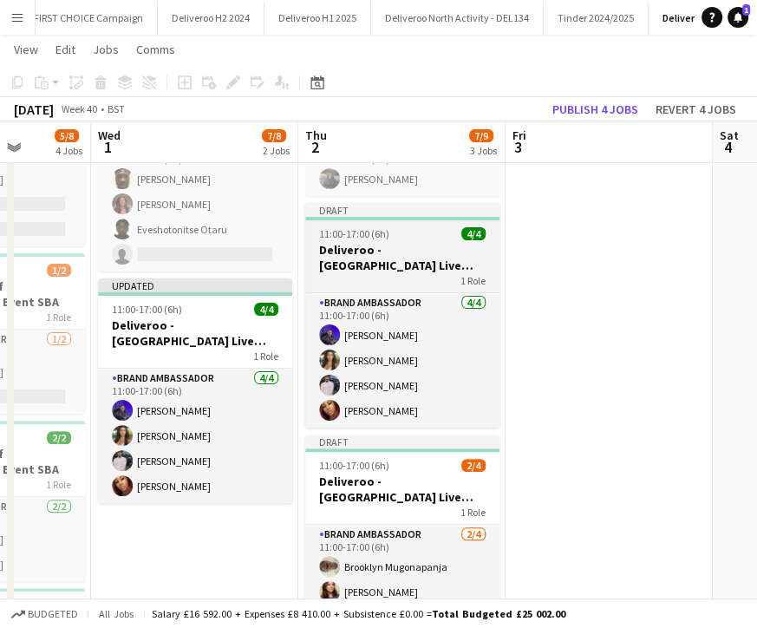
click at [357, 251] on h3 "Deliveroo - [GEOGRAPHIC_DATA] Live Event SBA" at bounding box center [402, 257] width 194 height 31
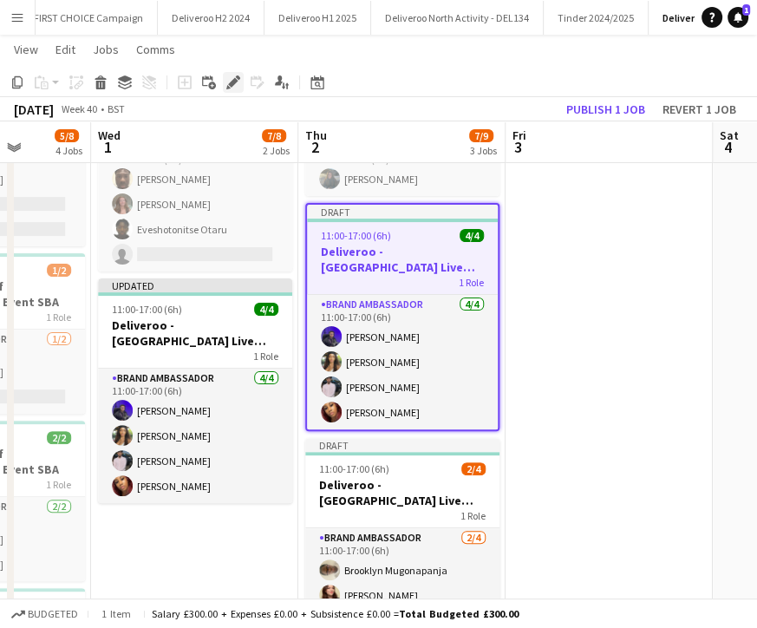
click at [230, 88] on icon at bounding box center [228, 87] width 4 height 4
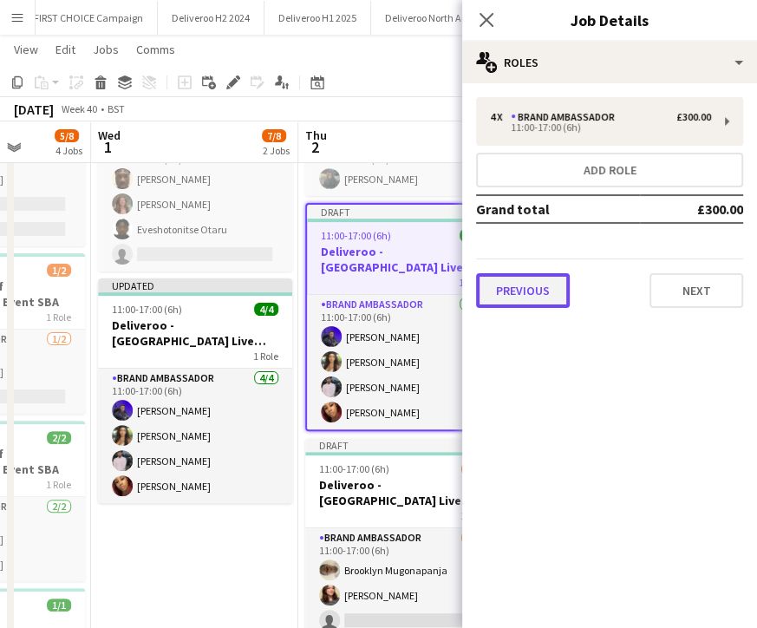
click at [523, 284] on button "Previous" at bounding box center [523, 290] width 94 height 35
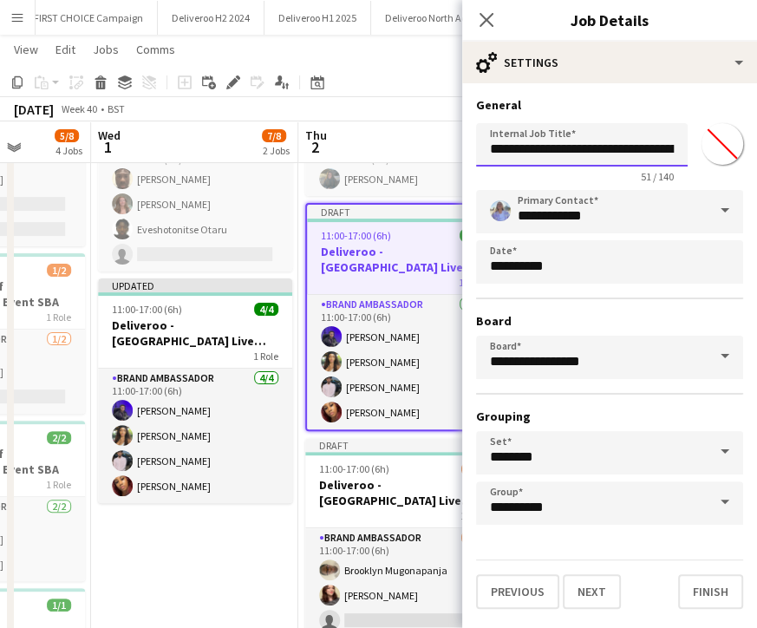
click at [588, 152] on input "**********" at bounding box center [582, 144] width 212 height 43
drag, startPoint x: 588, startPoint y: 152, endPoint x: 637, endPoint y: 153, distance: 49.5
click at [637, 153] on input "**********" at bounding box center [582, 144] width 212 height 43
click at [608, 153] on input "**********" at bounding box center [582, 144] width 212 height 43
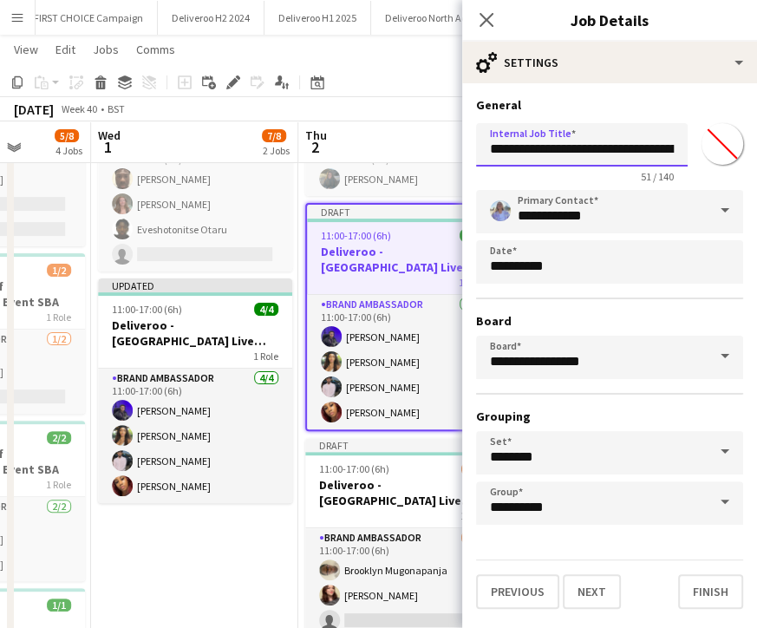
click at [608, 153] on input "**********" at bounding box center [582, 144] width 212 height 43
click at [635, 153] on input "**********" at bounding box center [582, 144] width 212 height 43
click at [556, 148] on input "**********" at bounding box center [582, 144] width 212 height 43
type input "**********"
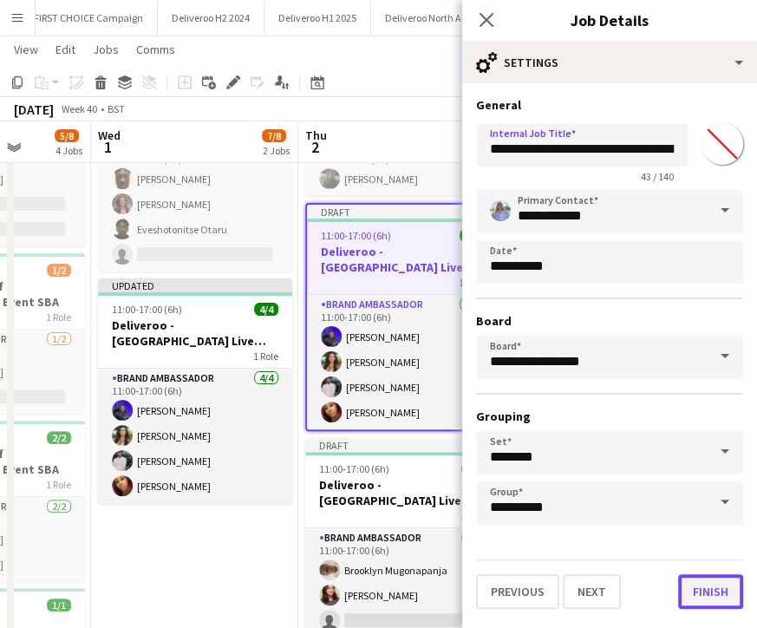
click at [706, 589] on button "Finish" at bounding box center [710, 591] width 65 height 35
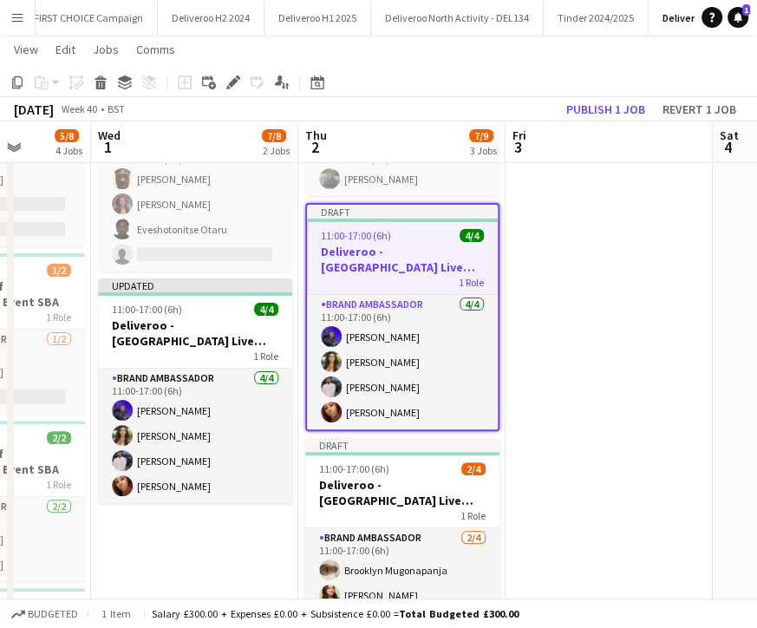
drag, startPoint x: 706, startPoint y: 589, endPoint x: 587, endPoint y: 556, distance: 123.3
click at [587, 556] on app-calendar-viewport "Sun 28 Mon 29 7/8 4 Jobs Tue 30 5/8 4 Jobs Wed 1 7/8 2 Jobs Thu 2 7/9 3 Jobs Fr…" at bounding box center [378, 345] width 757 height 836
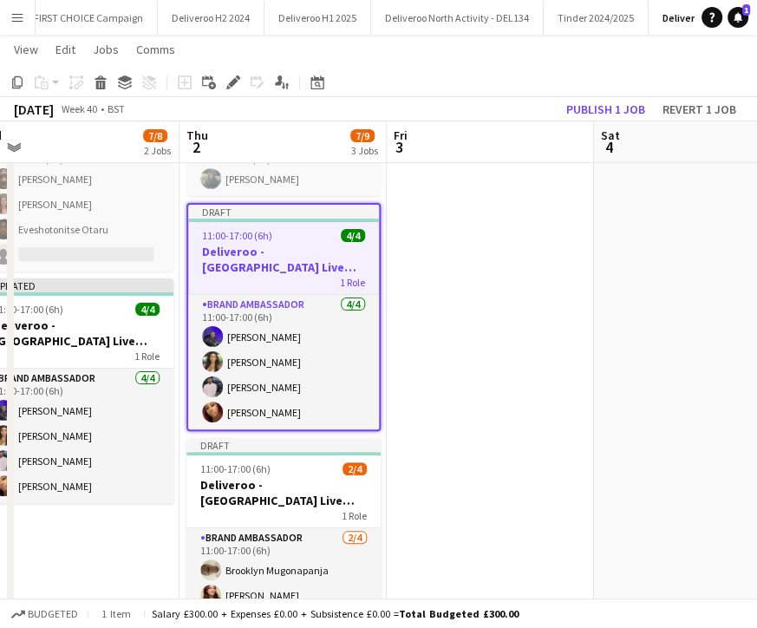
scroll to position [148, 0]
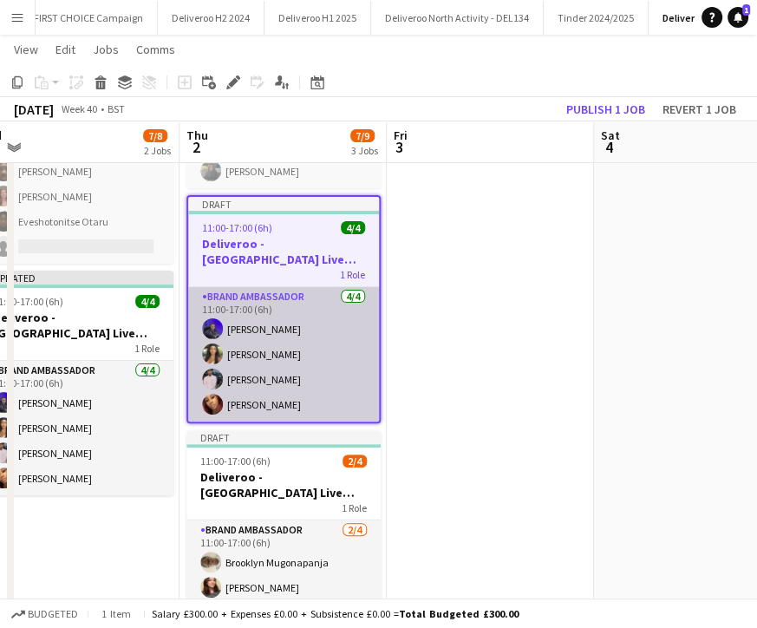
click at [301, 316] on app-card-role "Brand Ambassador [DATE] 11:00-17:00 (6h) [PERSON_NAME] Mahomed [PERSON_NAME] [P…" at bounding box center [283, 354] width 191 height 134
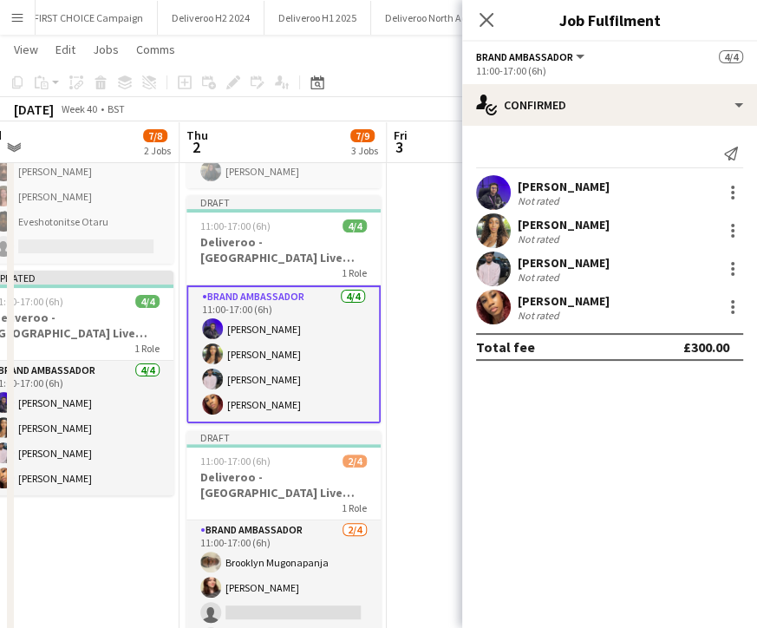
click at [560, 179] on div "[PERSON_NAME]" at bounding box center [564, 187] width 92 height 16
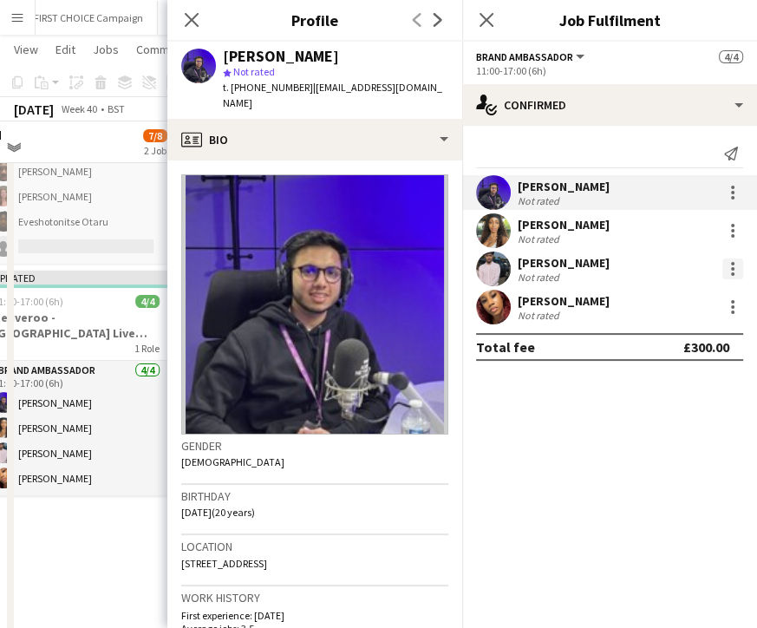
click at [732, 258] on div at bounding box center [732, 268] width 21 height 21
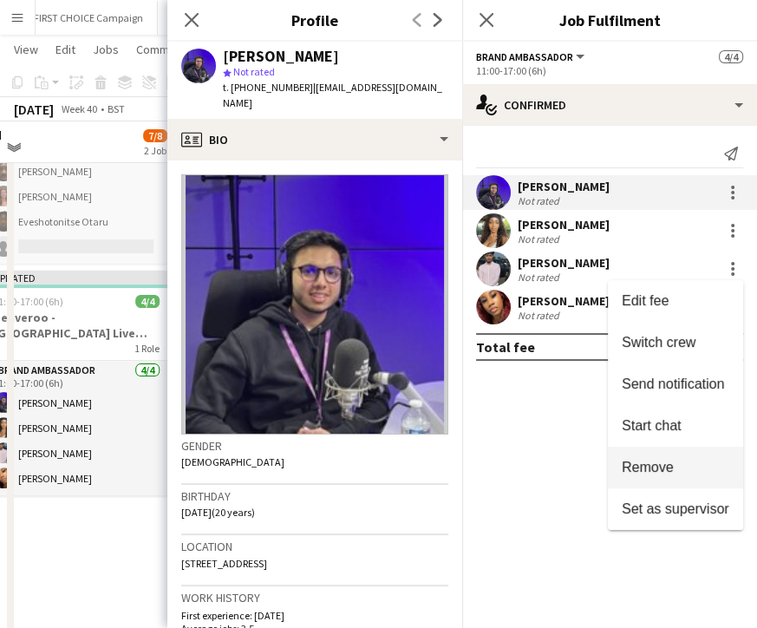
click at [673, 460] on span "Remove" at bounding box center [648, 467] width 52 height 15
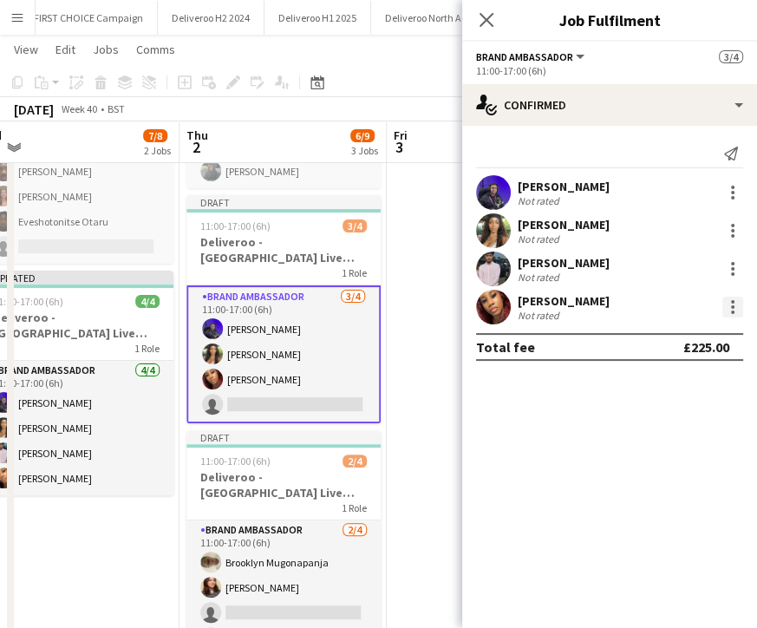
click at [732, 303] on div at bounding box center [732, 301] width 3 height 3
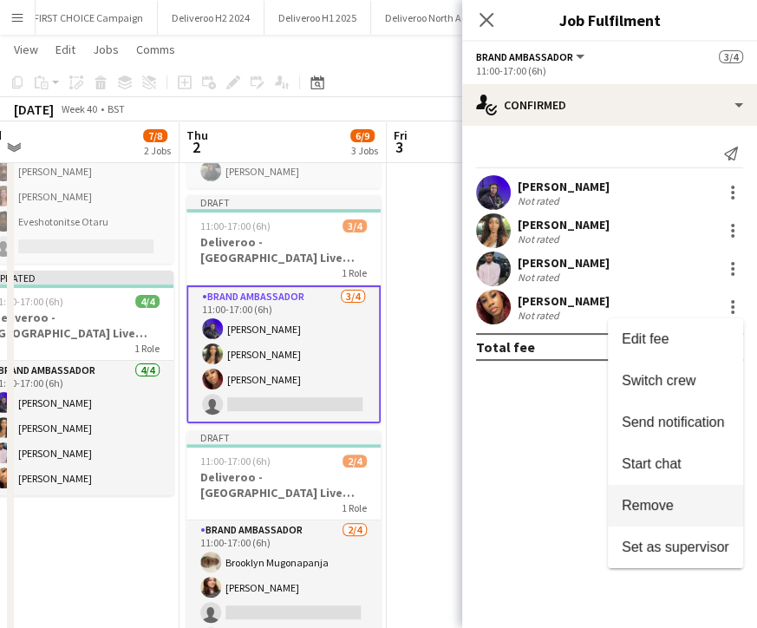
click at [663, 495] on button "Remove" at bounding box center [675, 506] width 135 height 42
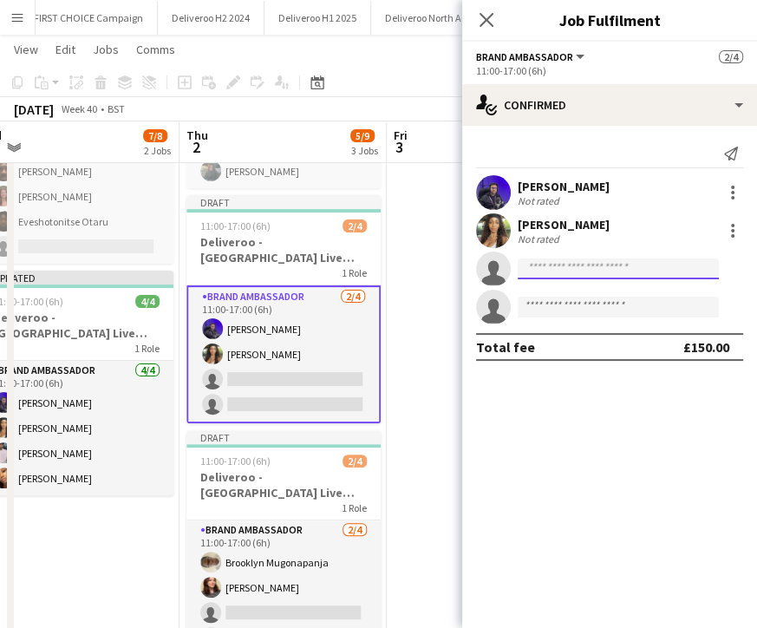
click at [541, 276] on input at bounding box center [618, 268] width 201 height 21
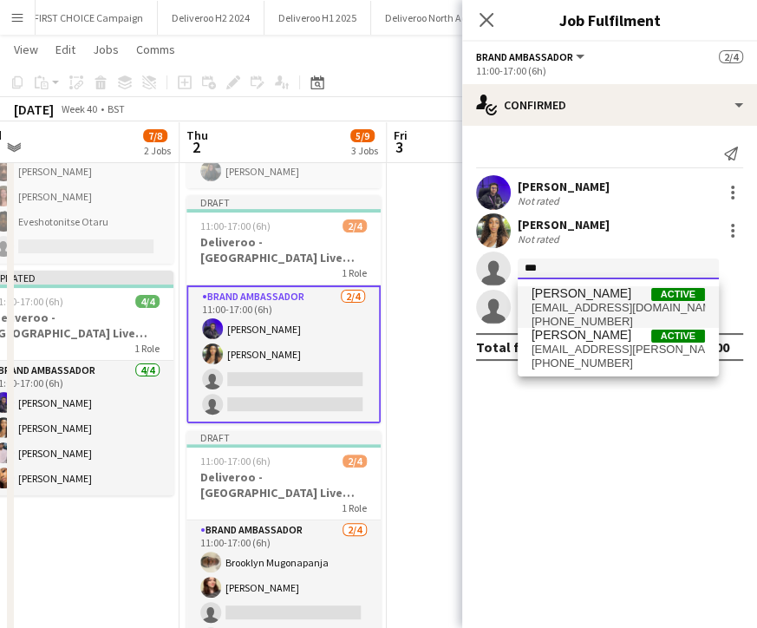
type input "***"
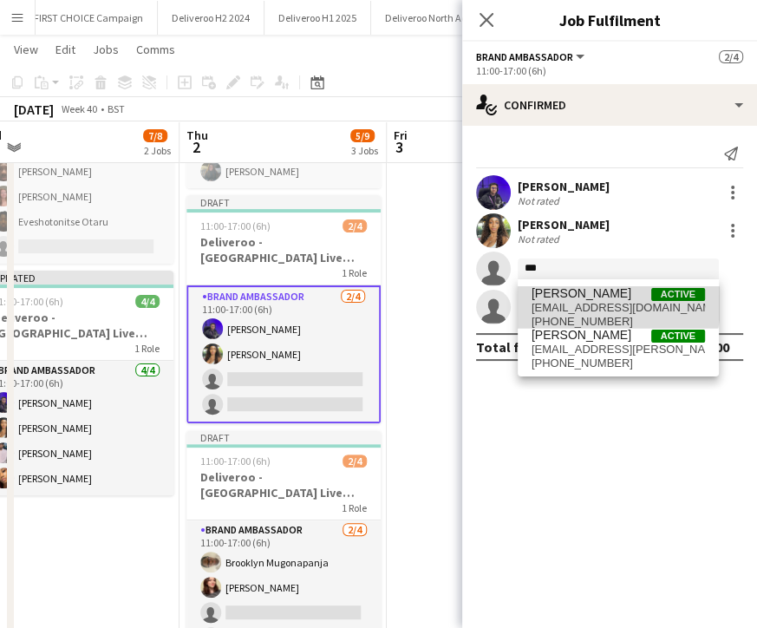
click at [553, 296] on span "[PERSON_NAME]" at bounding box center [582, 293] width 100 height 15
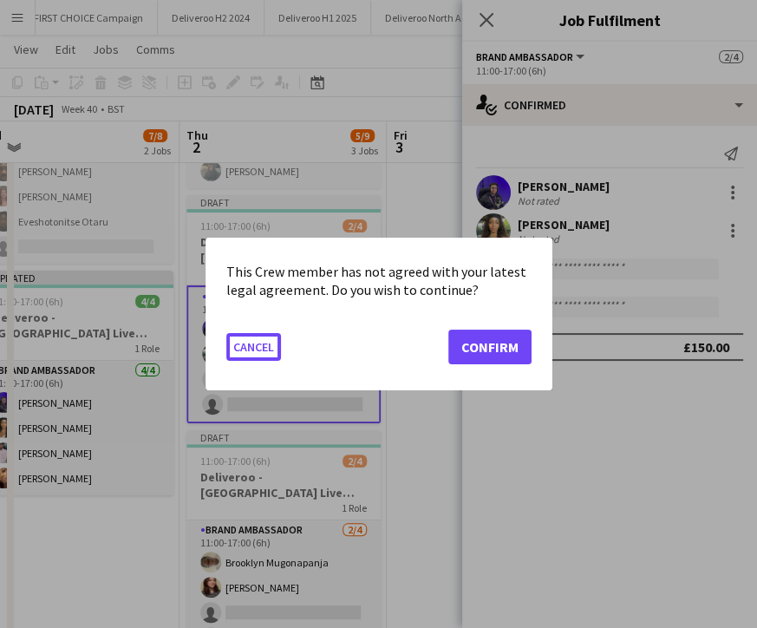
scroll to position [0, 0]
click at [478, 352] on button "Confirm" at bounding box center [489, 347] width 83 height 35
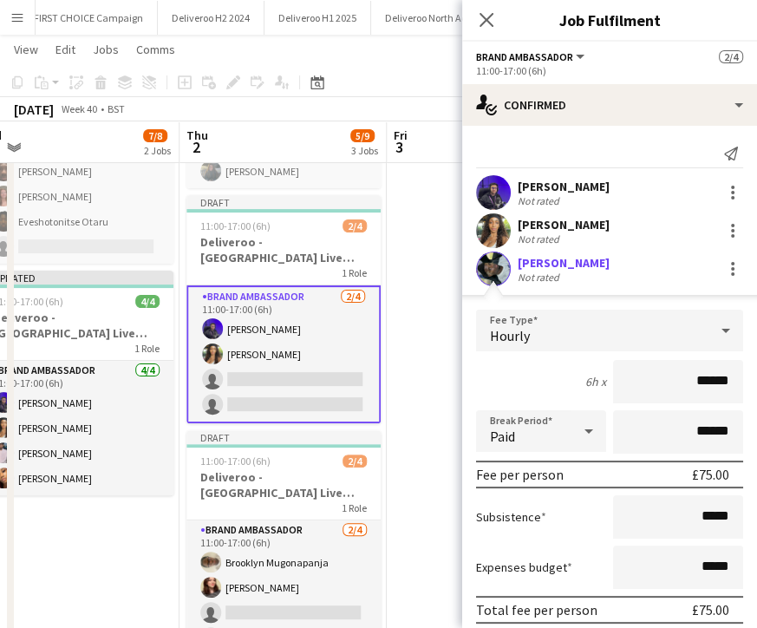
scroll to position [138, 0]
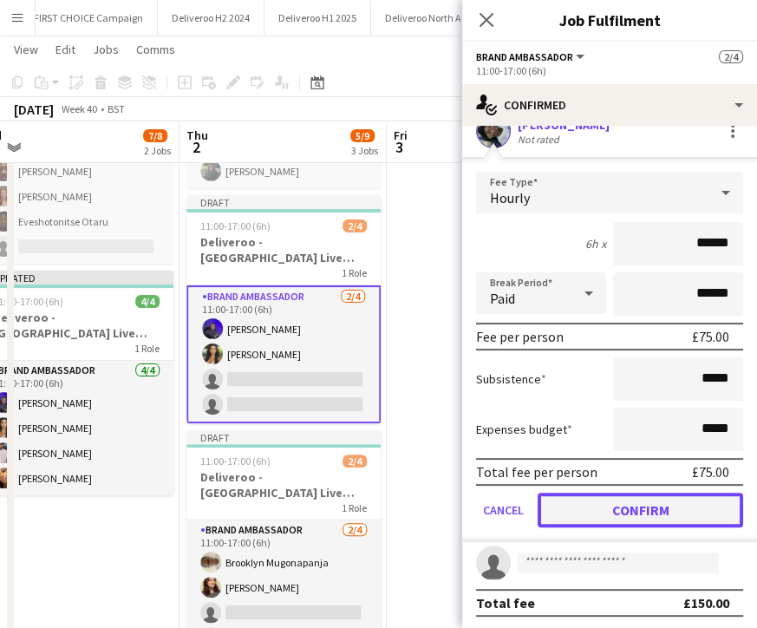
click at [656, 517] on button "Confirm" at bounding box center [641, 510] width 206 height 35
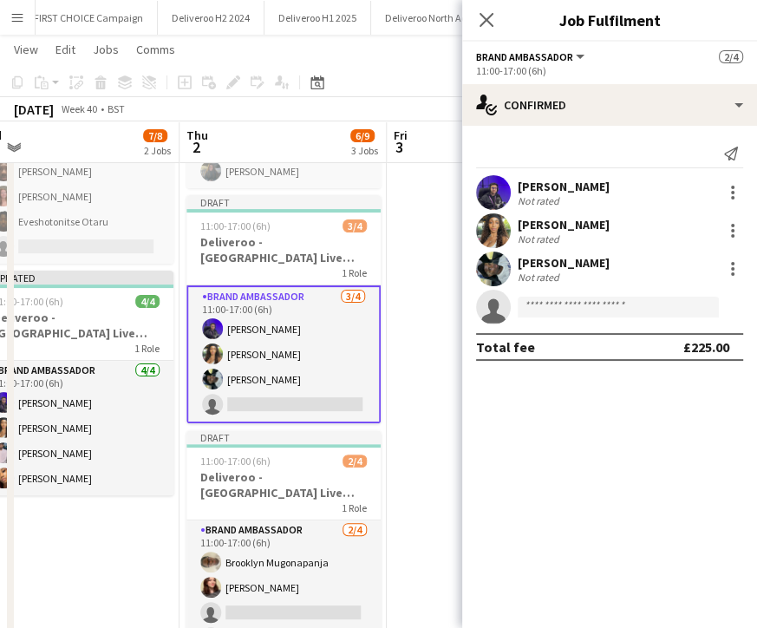
scroll to position [0, 0]
click at [545, 308] on input at bounding box center [618, 307] width 201 height 21
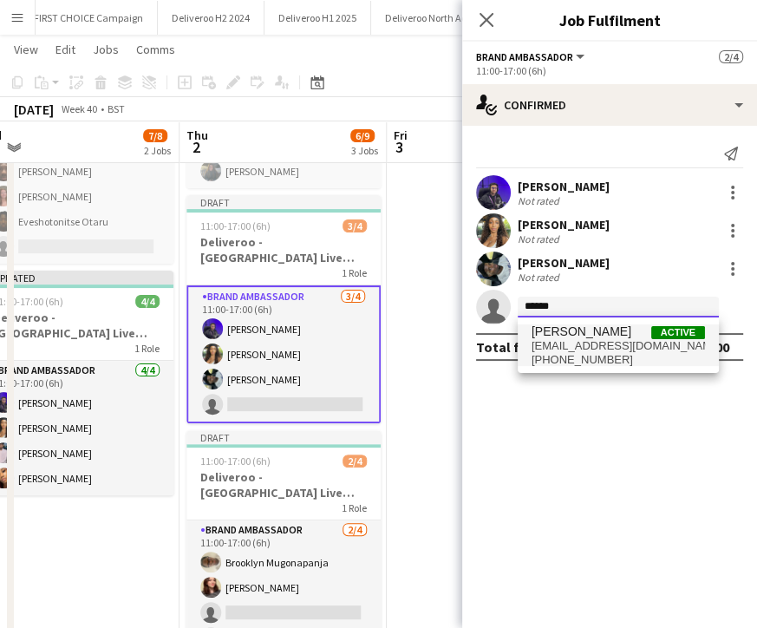
type input "******"
click at [565, 332] on span "[PERSON_NAME]" at bounding box center [582, 331] width 100 height 15
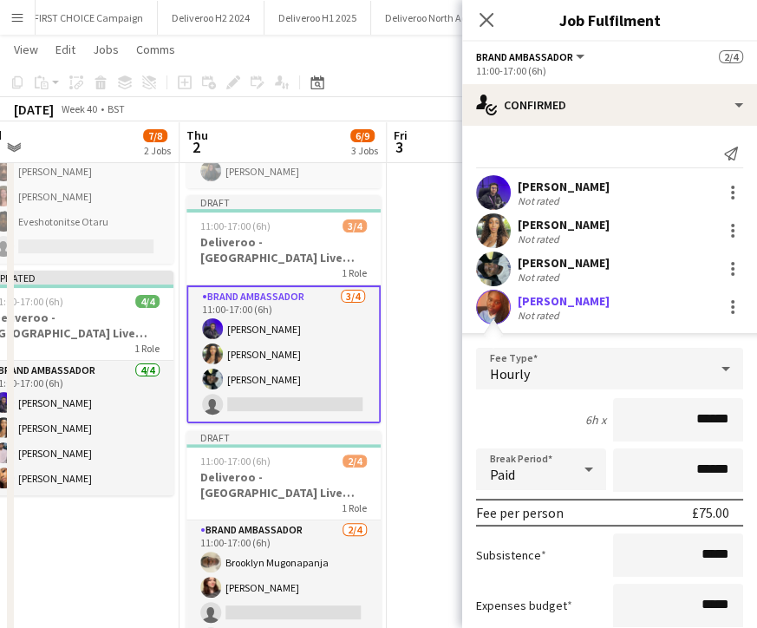
scroll to position [138, 0]
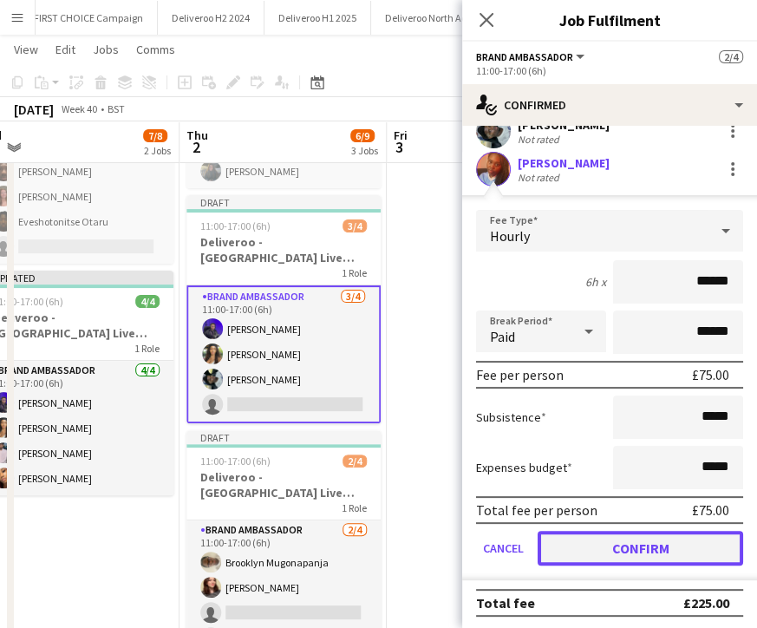
click at [652, 545] on button "Confirm" at bounding box center [641, 548] width 206 height 35
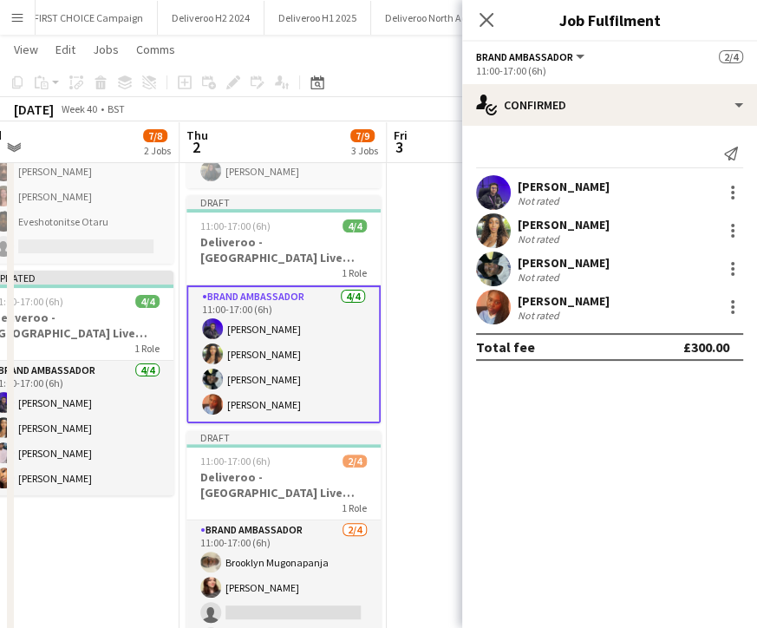
scroll to position [0, 0]
click at [476, 4] on div "Close pop-in" at bounding box center [486, 20] width 49 height 40
click at [480, 24] on icon "Close pop-in" at bounding box center [486, 19] width 16 height 16
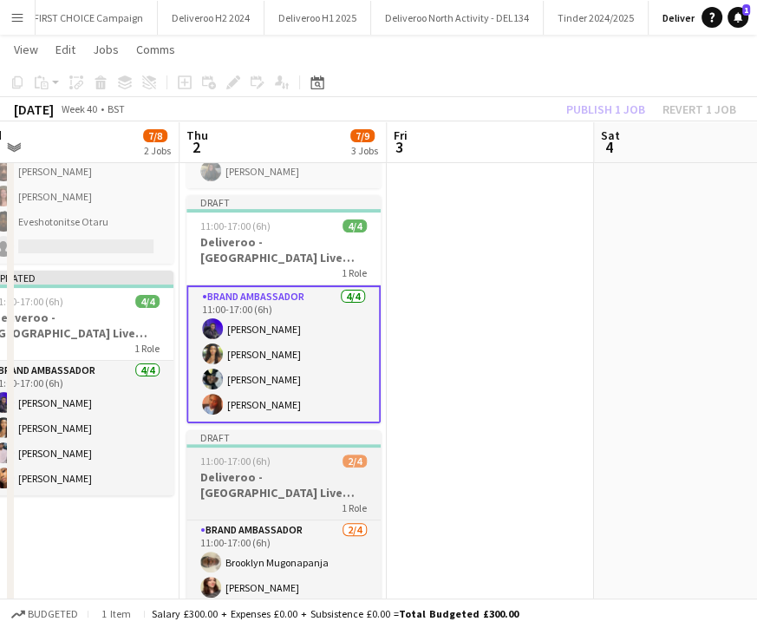
click at [311, 459] on div "11:00-17:00 (6h) 2/4" at bounding box center [283, 460] width 194 height 13
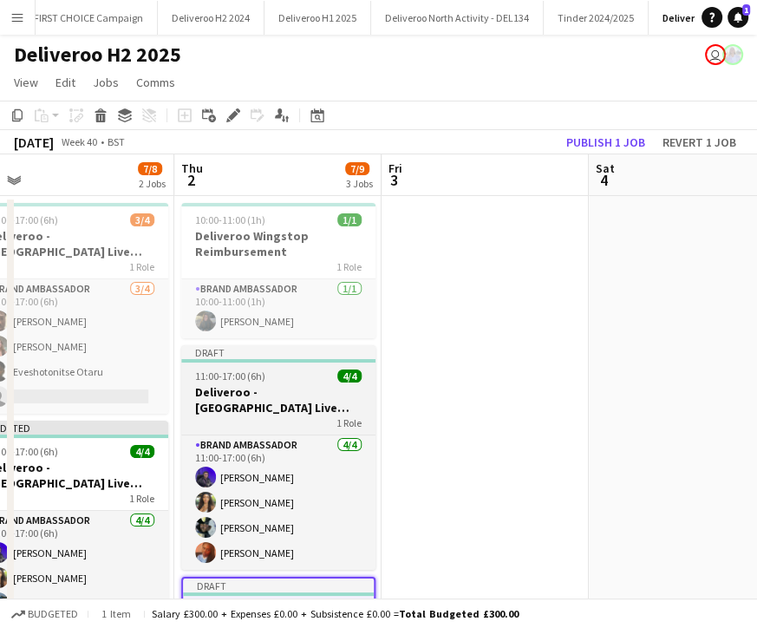
click at [274, 359] on div at bounding box center [278, 360] width 194 height 3
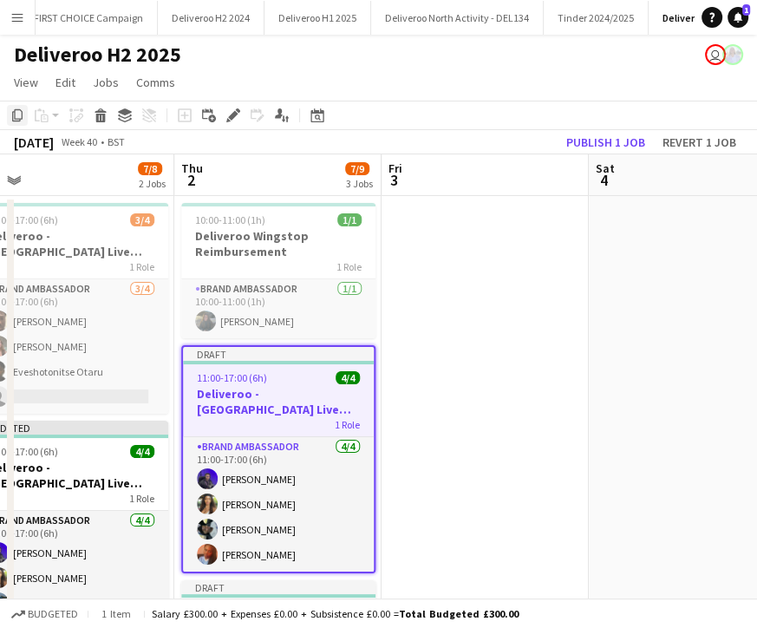
click at [18, 114] on icon "Copy" at bounding box center [17, 115] width 14 height 14
click at [420, 232] on app-date-cell at bounding box center [485, 550] width 207 height 709
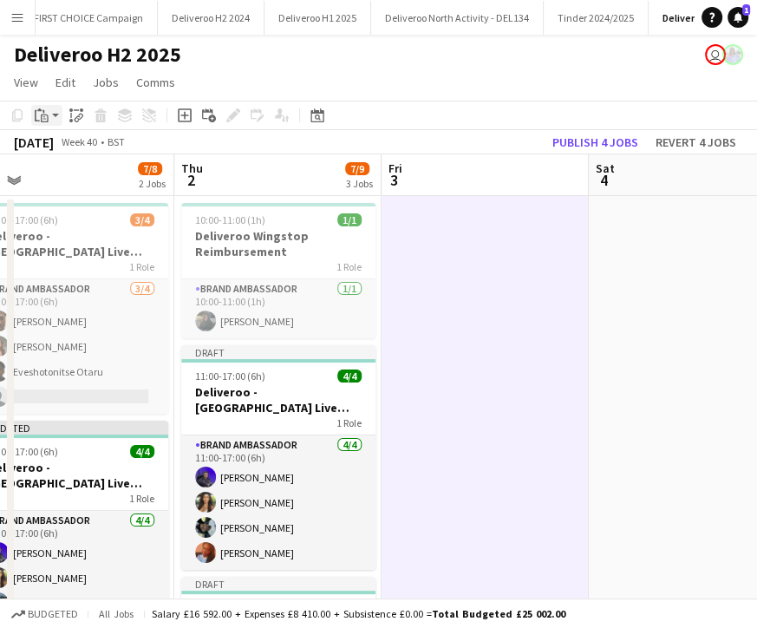
click at [44, 114] on icon "Paste" at bounding box center [42, 115] width 14 height 14
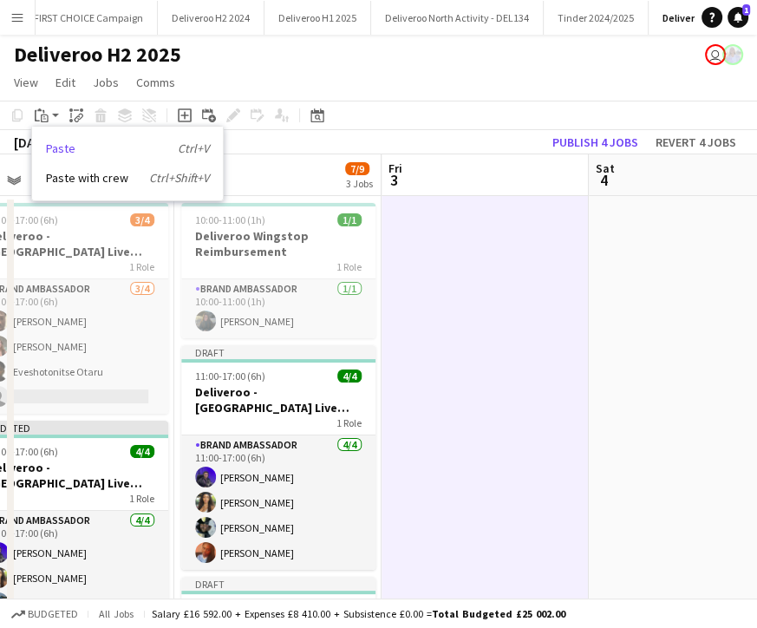
click at [76, 147] on link "Paste Ctrl+V" at bounding box center [127, 148] width 163 height 16
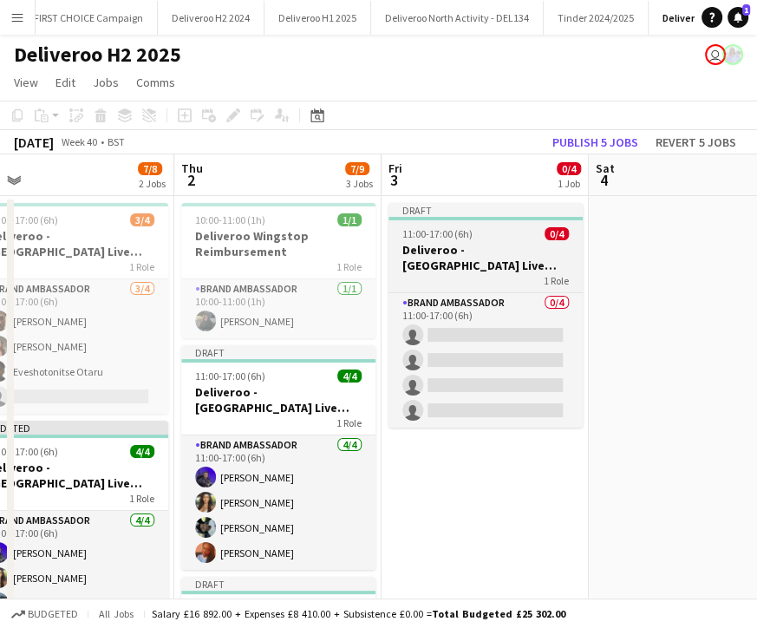
click at [458, 251] on h3 "Deliveroo - [GEOGRAPHIC_DATA] Live Event SBA" at bounding box center [486, 257] width 194 height 31
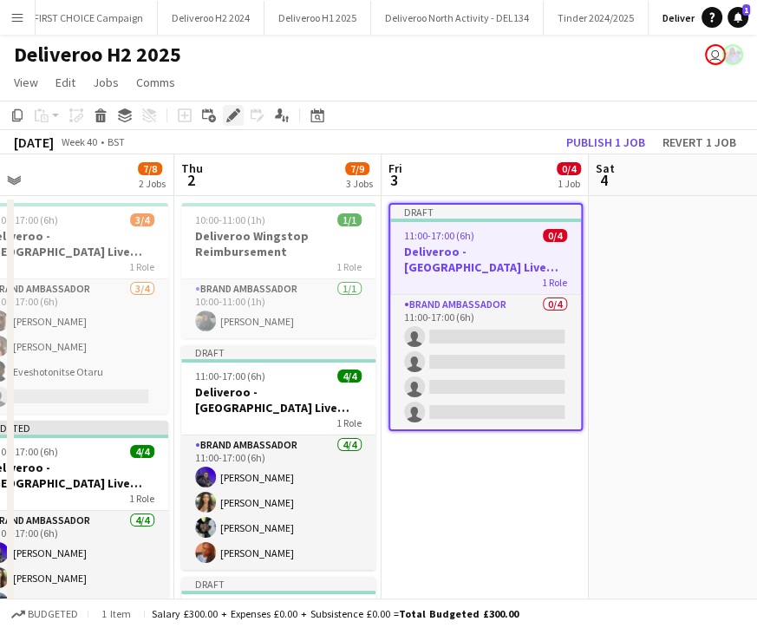
click at [236, 111] on icon "Edit" at bounding box center [233, 115] width 14 height 14
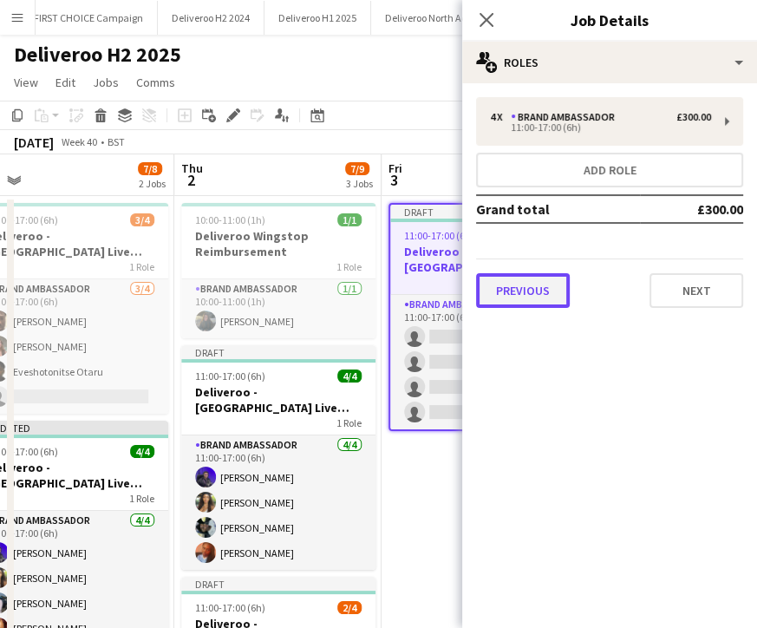
click at [498, 289] on button "Previous" at bounding box center [523, 290] width 94 height 35
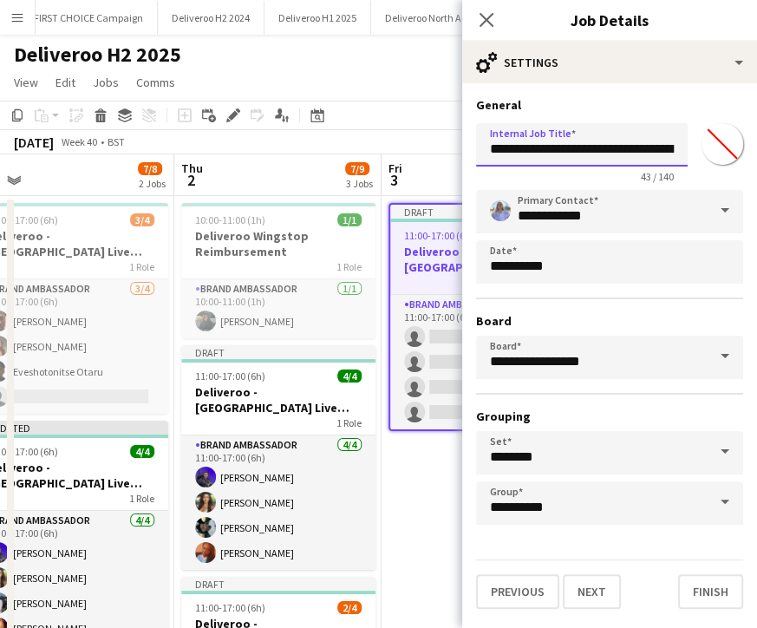
click at [578, 153] on input "**********" at bounding box center [582, 144] width 212 height 43
click at [613, 151] on input "**********" at bounding box center [582, 144] width 212 height 43
type input "**********"
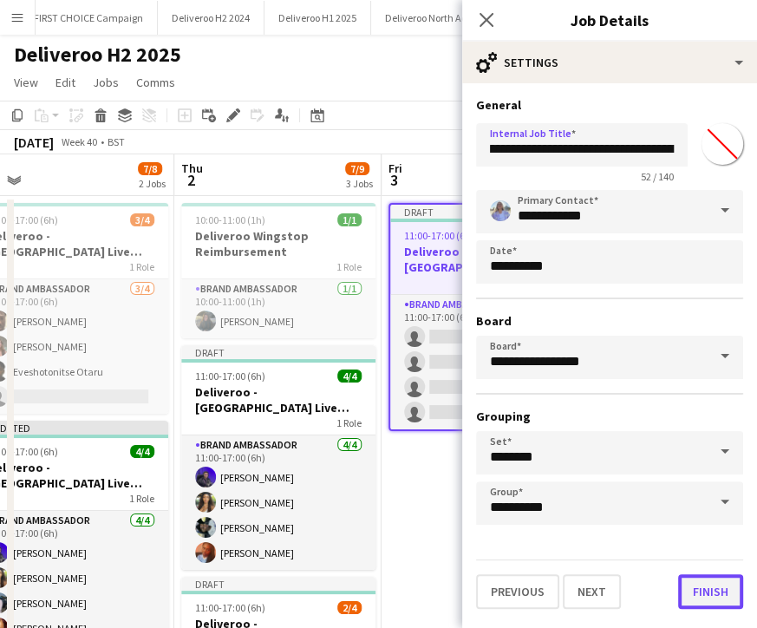
click at [705, 577] on button "Finish" at bounding box center [710, 591] width 65 height 35
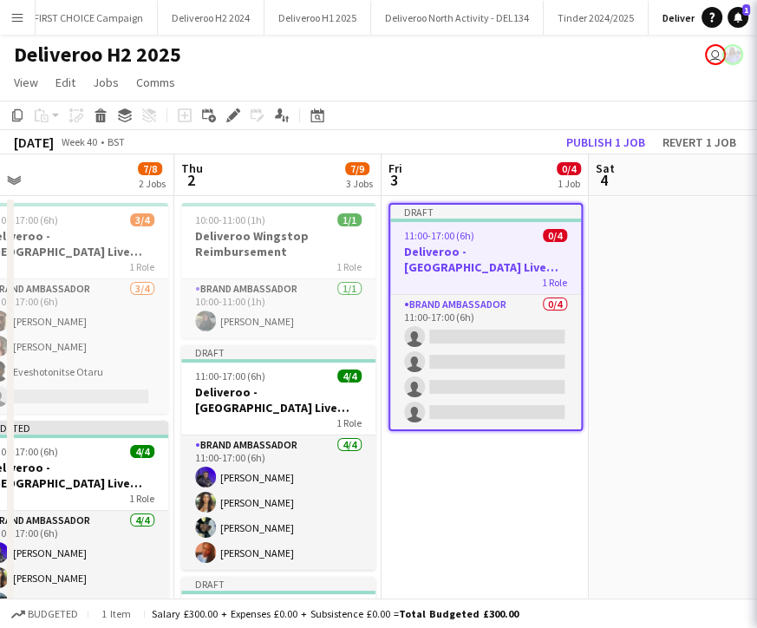
scroll to position [0, 0]
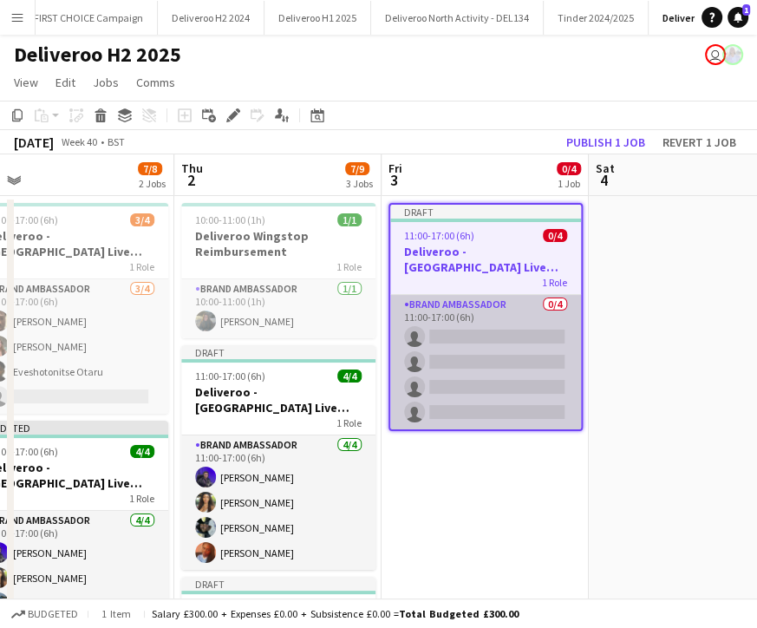
click at [422, 337] on app-card-role "Brand Ambassador 0/4 11:00-17:00 (6h) single-neutral-actions single-neutral-act…" at bounding box center [485, 362] width 191 height 134
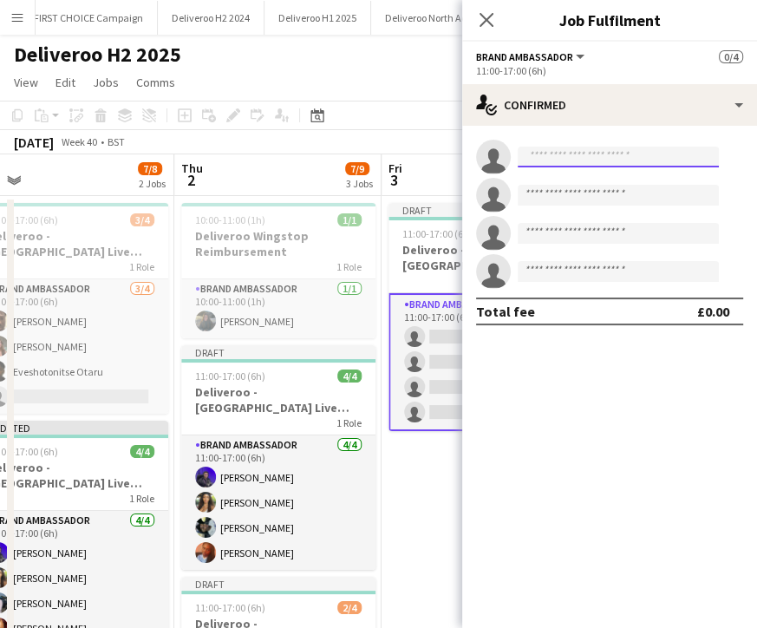
click at [547, 164] on input at bounding box center [618, 157] width 201 height 21
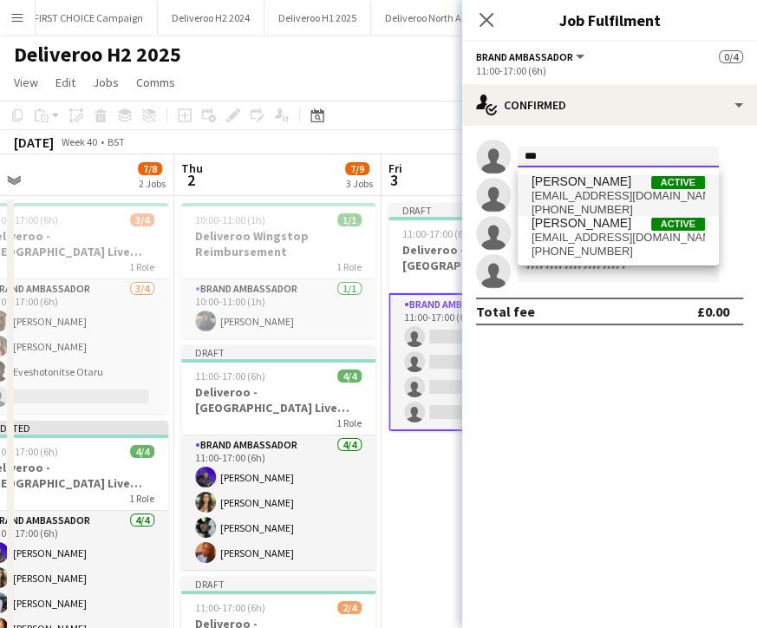
type input "***"
click at [565, 186] on span "[PERSON_NAME]" at bounding box center [582, 181] width 100 height 15
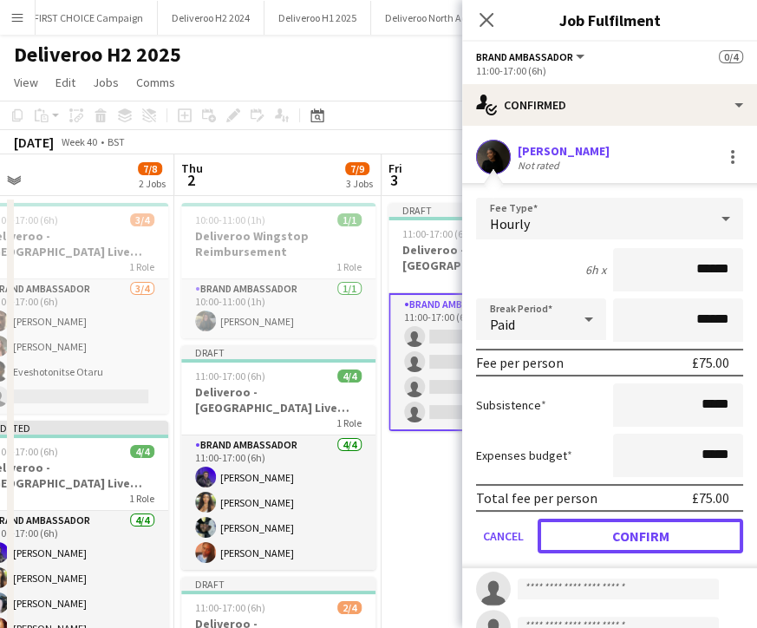
click at [659, 519] on button "Confirm" at bounding box center [641, 536] width 206 height 35
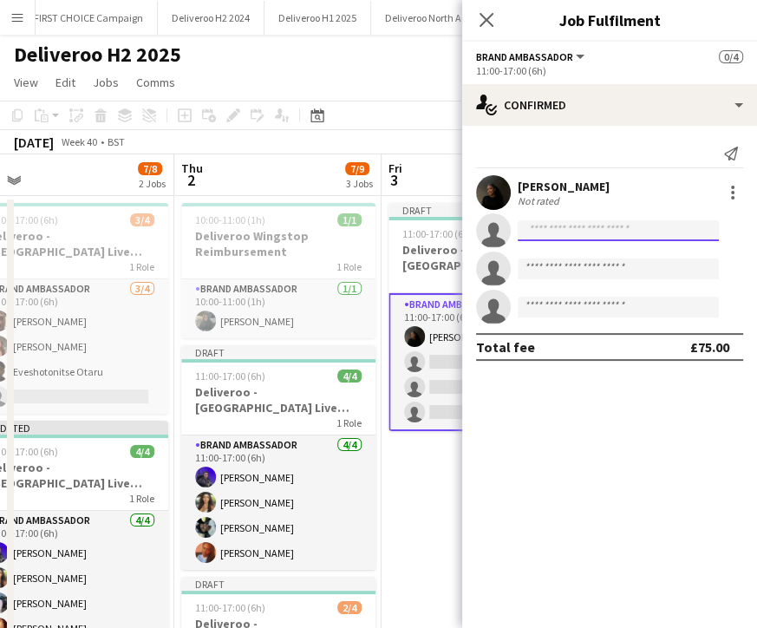
click at [579, 233] on input at bounding box center [618, 230] width 201 height 21
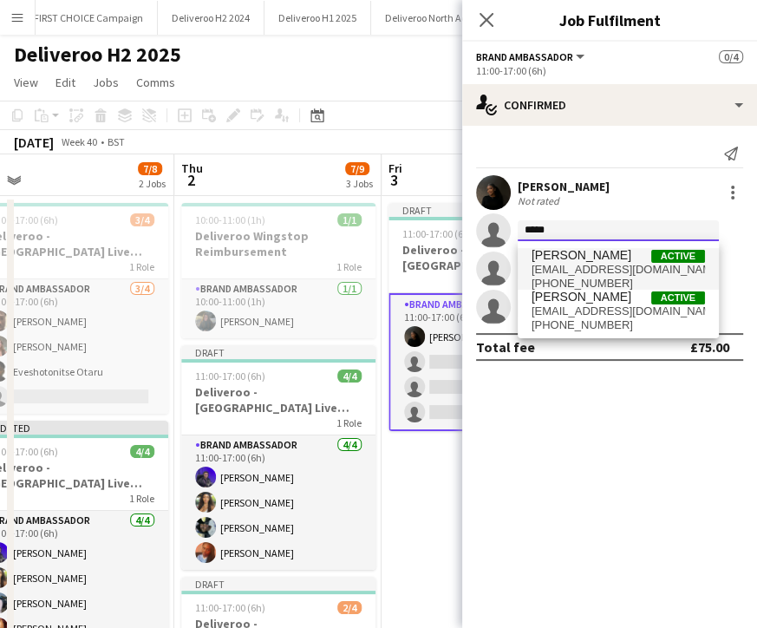
type input "*****"
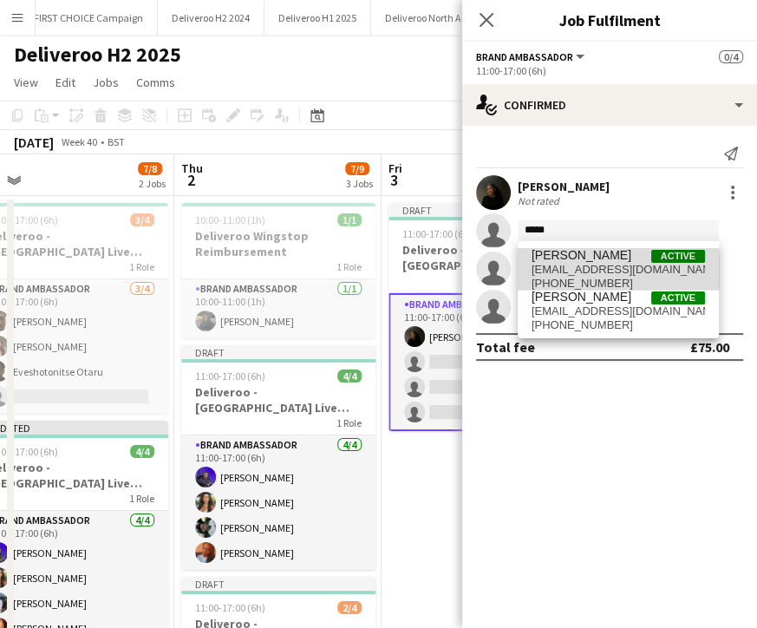
click at [580, 271] on span "[EMAIL_ADDRESS][DOMAIN_NAME]" at bounding box center [618, 270] width 173 height 14
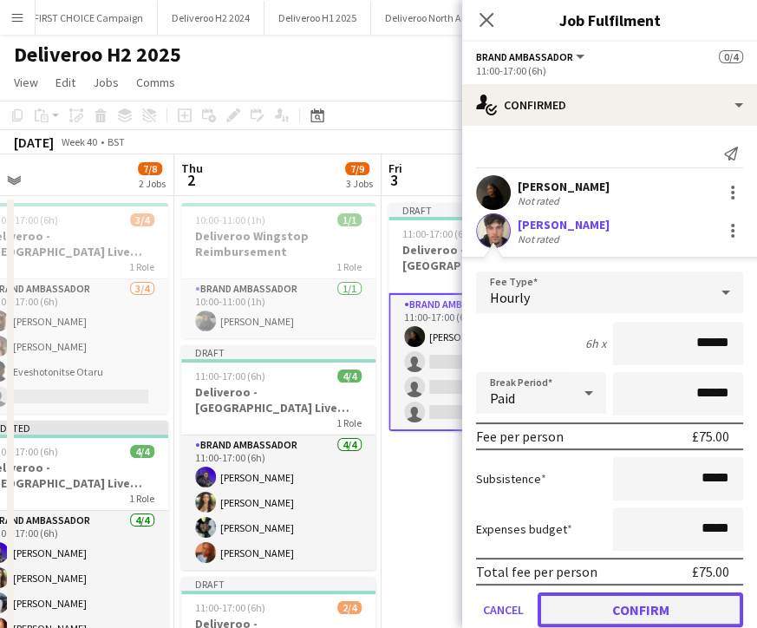
click at [668, 598] on button "Confirm" at bounding box center [641, 609] width 206 height 35
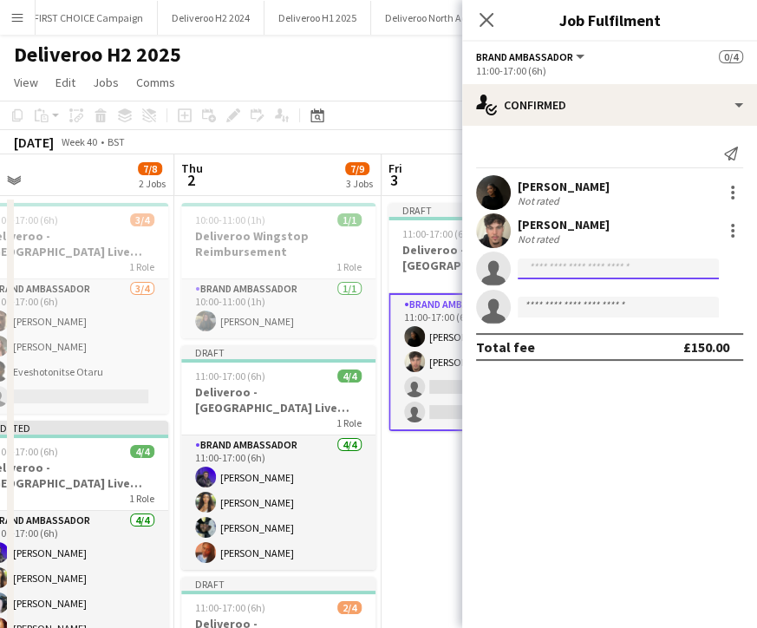
click at [540, 265] on input at bounding box center [618, 268] width 201 height 21
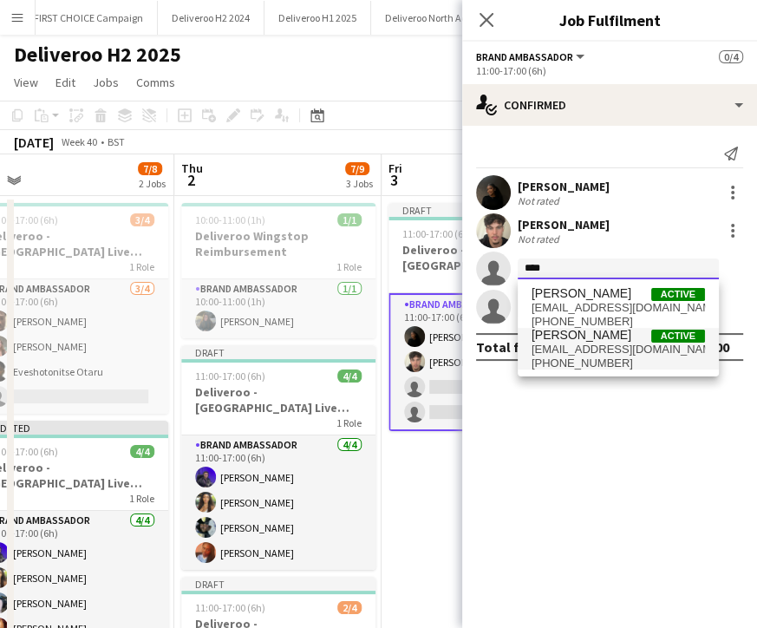
type input "****"
click at [586, 335] on span "[PERSON_NAME]" at bounding box center [582, 335] width 100 height 15
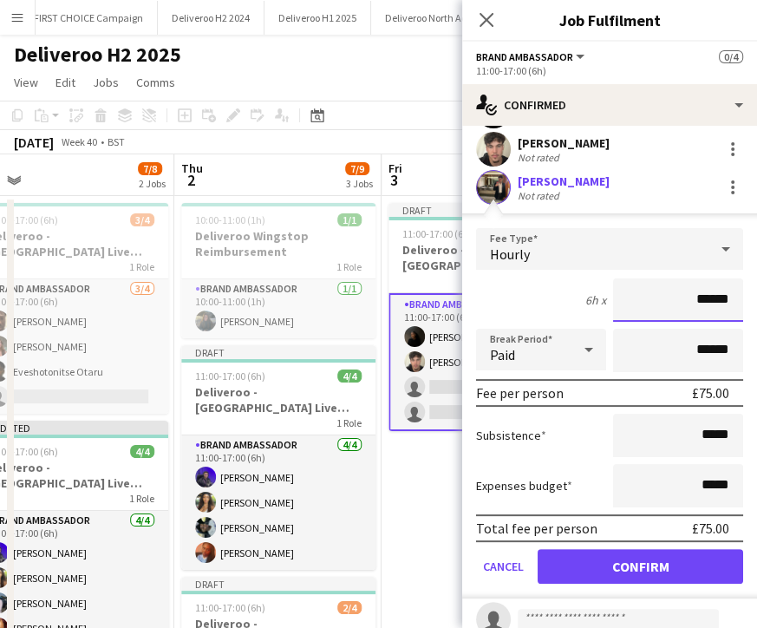
scroll to position [138, 0]
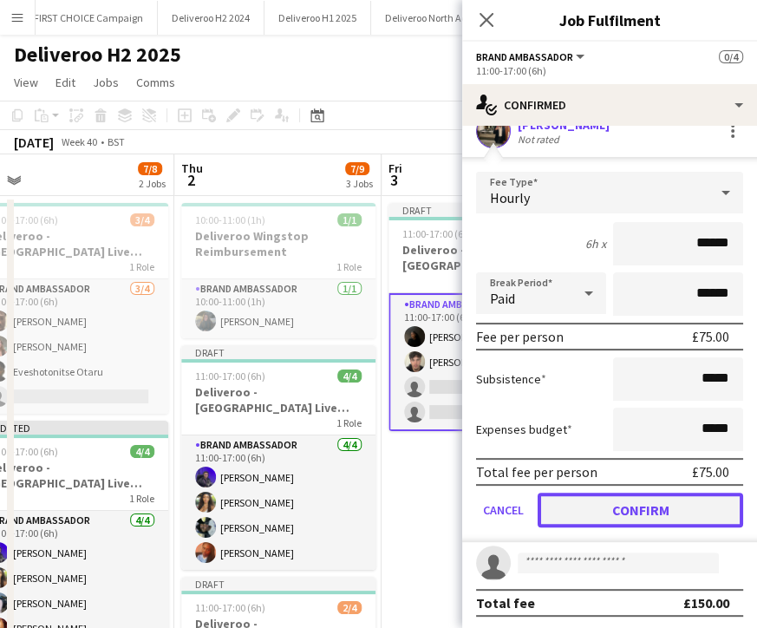
click at [604, 503] on button "Confirm" at bounding box center [641, 510] width 206 height 35
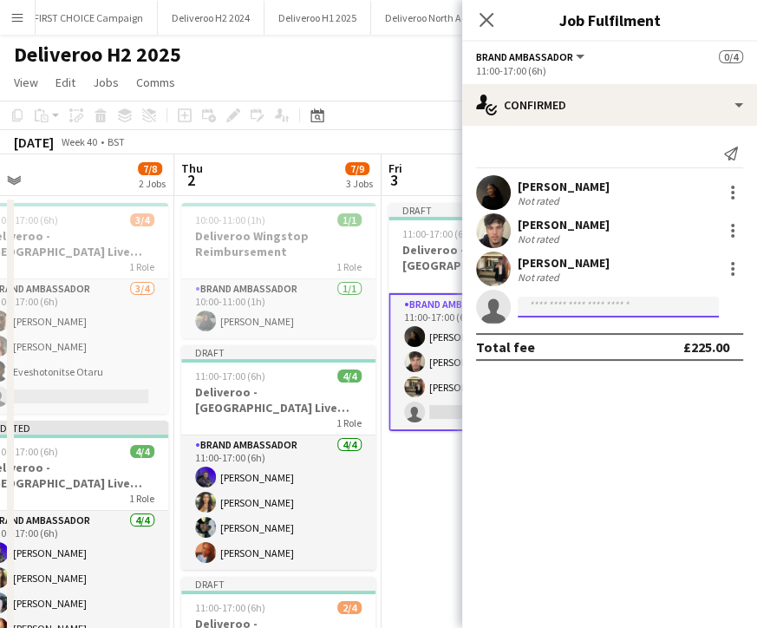
click at [560, 304] on input at bounding box center [618, 307] width 201 height 21
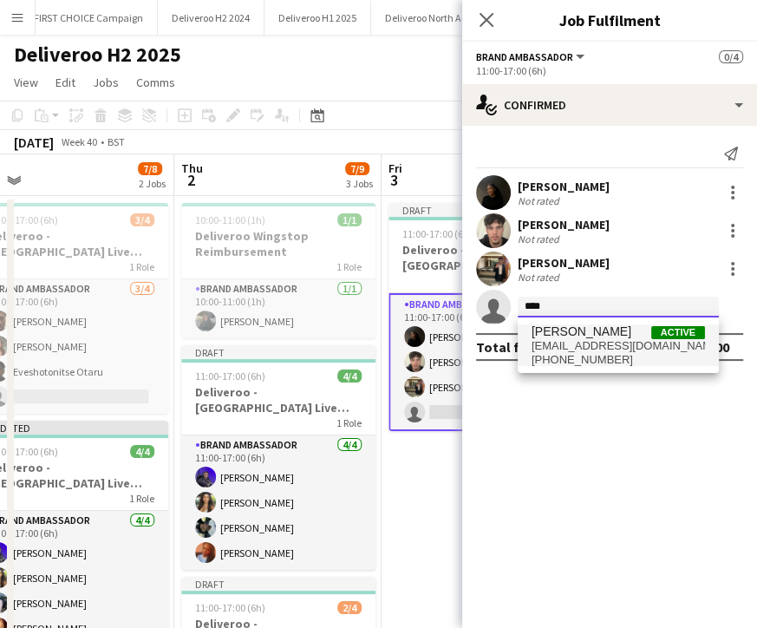
type input "****"
click at [574, 343] on span "[EMAIL_ADDRESS][DOMAIN_NAME]" at bounding box center [618, 346] width 173 height 14
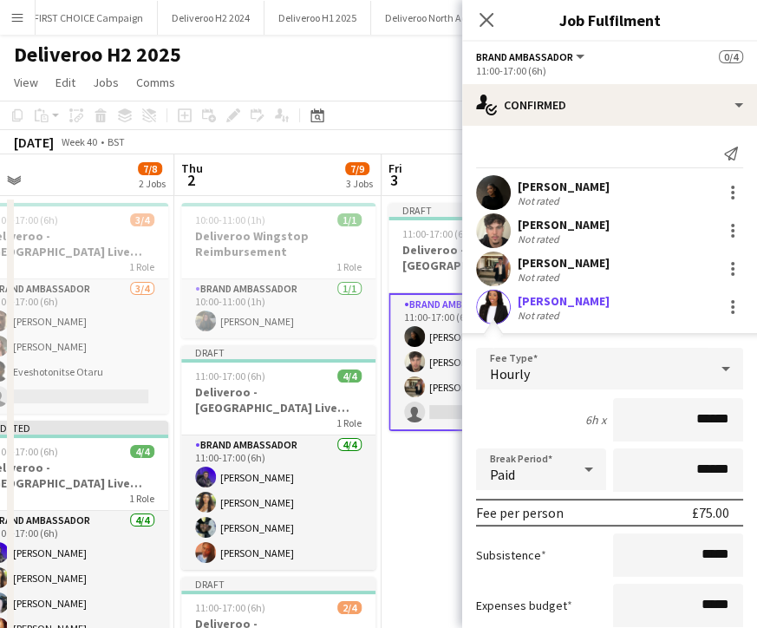
click at [585, 419] on div "6h x" at bounding box center [595, 420] width 21 height 16
click at [579, 384] on div "Hourly" at bounding box center [592, 369] width 232 height 42
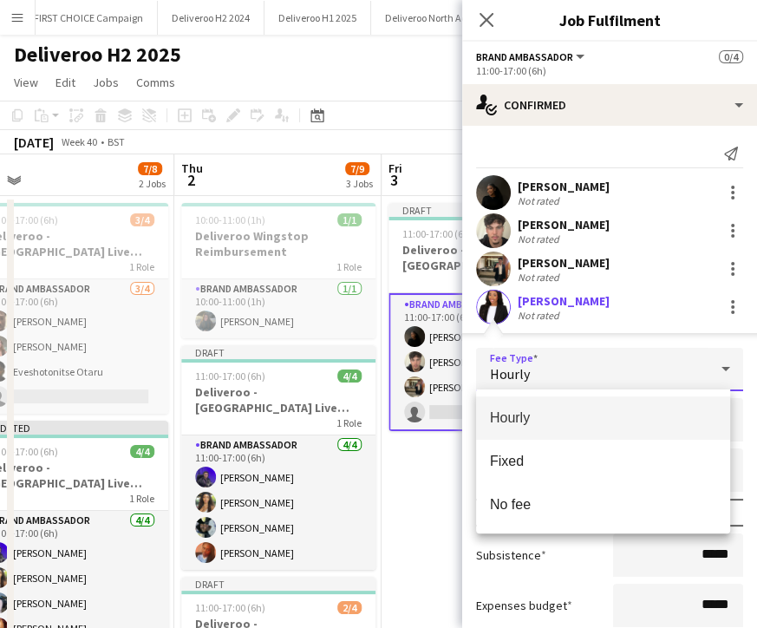
click at [565, 422] on span "Hourly" at bounding box center [603, 417] width 226 height 16
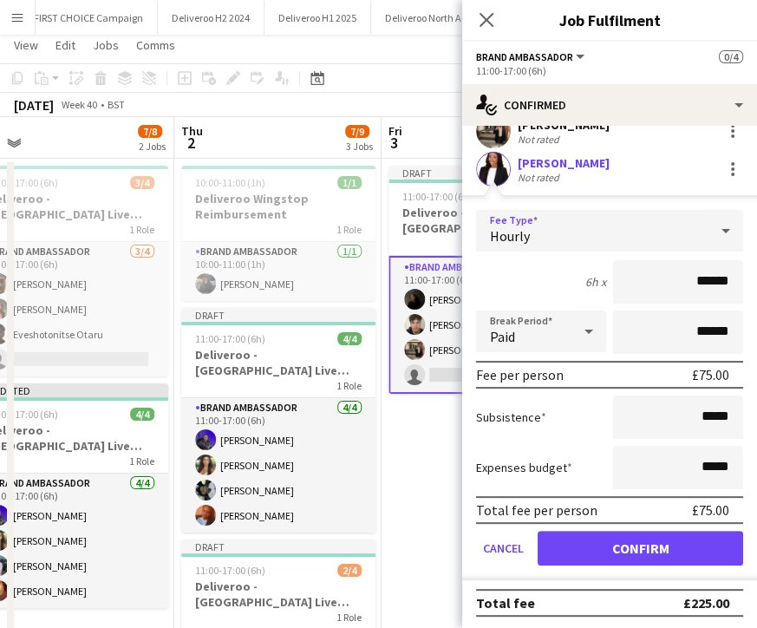
scroll to position [38, 0]
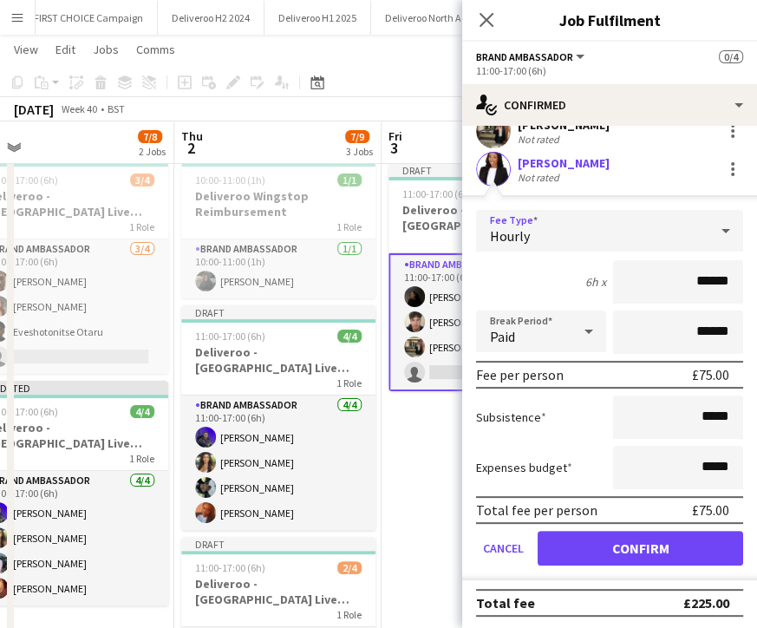
click at [701, 376] on div "£75.00" at bounding box center [710, 374] width 37 height 17
click at [696, 292] on input "******" at bounding box center [678, 281] width 130 height 43
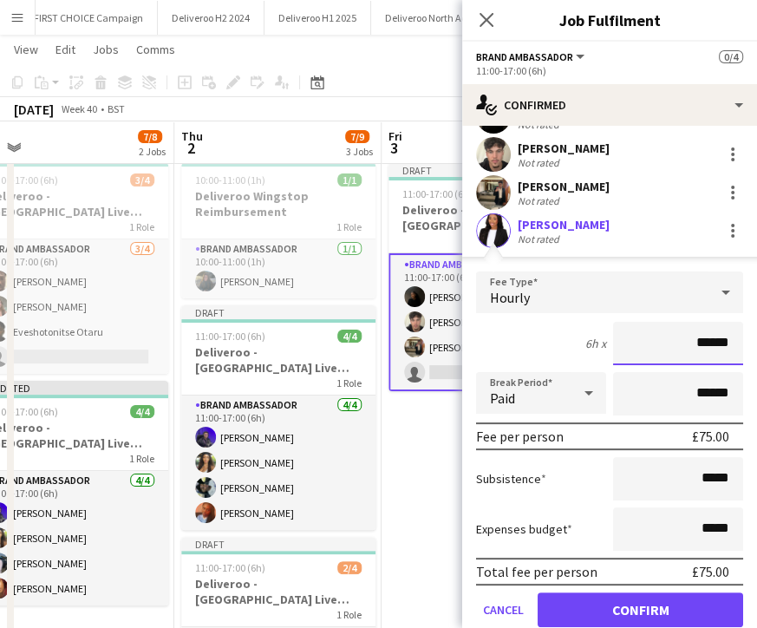
scroll to position [72, 0]
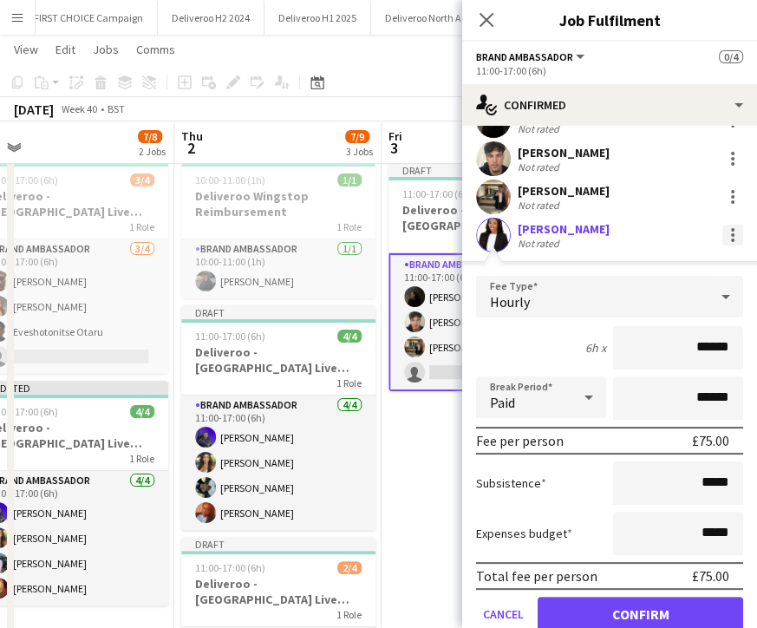
click at [725, 229] on div at bounding box center [732, 235] width 21 height 21
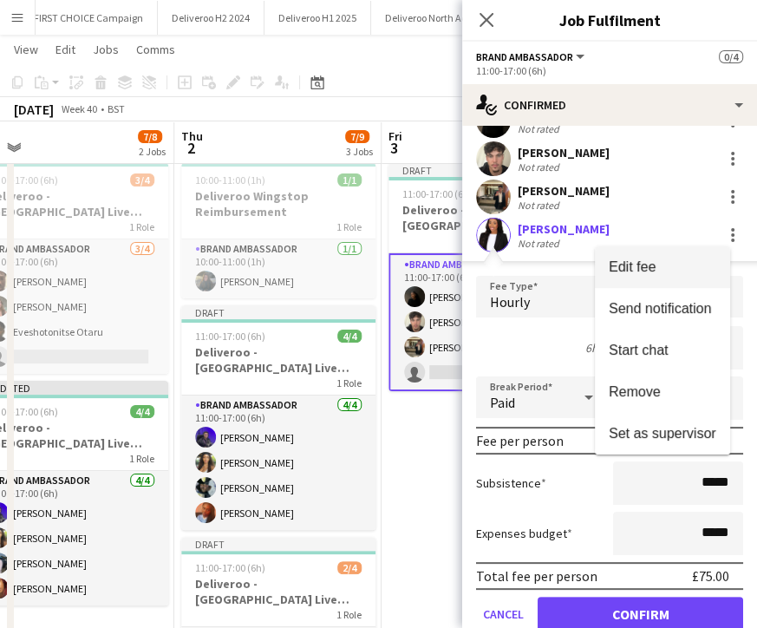
click at [660, 261] on span "Edit fee" at bounding box center [663, 267] width 108 height 16
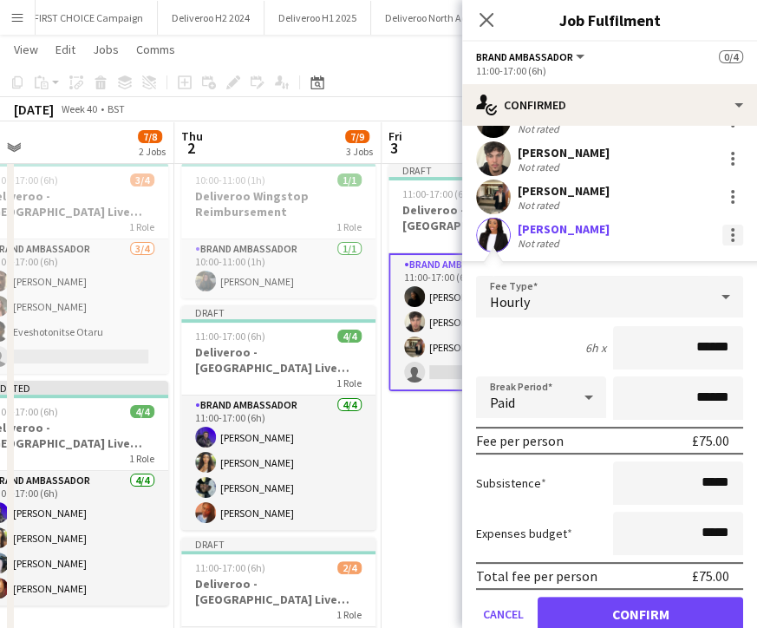
click at [731, 234] on div at bounding box center [732, 234] width 3 height 3
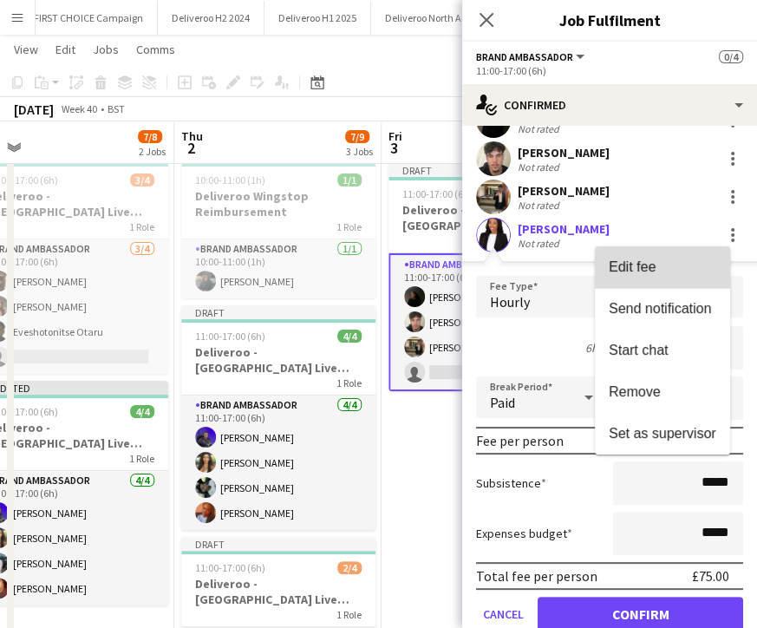
click at [666, 278] on button "Edit fee" at bounding box center [662, 267] width 135 height 42
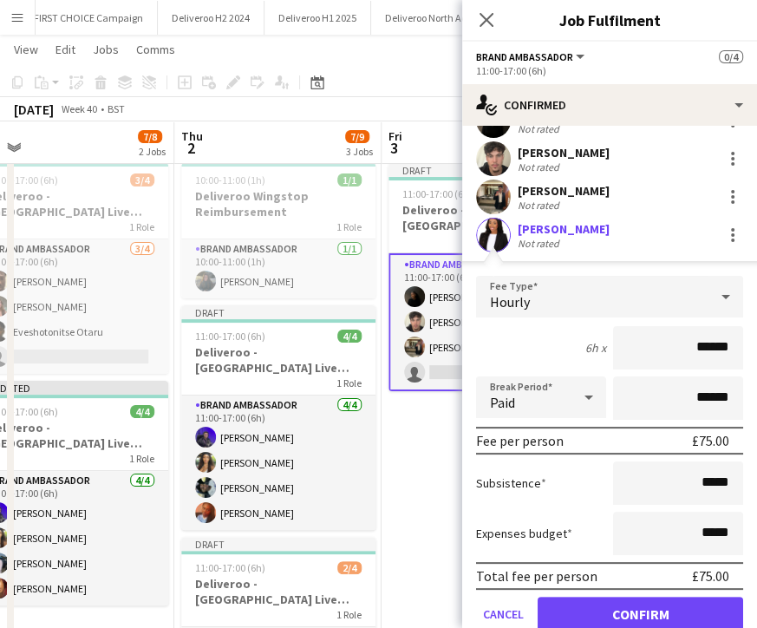
click at [708, 251] on div "[PERSON_NAME] Not rated" at bounding box center [609, 235] width 295 height 35
click at [715, 245] on div "[PERSON_NAME] Not rated" at bounding box center [609, 235] width 295 height 35
click at [432, 441] on app-date-cell "Draft 11:00-17:00 (6h) 3/4 Deliveroo - [GEOGRAPHIC_DATA] Live Event SBA 1 Role …" at bounding box center [485, 510] width 207 height 709
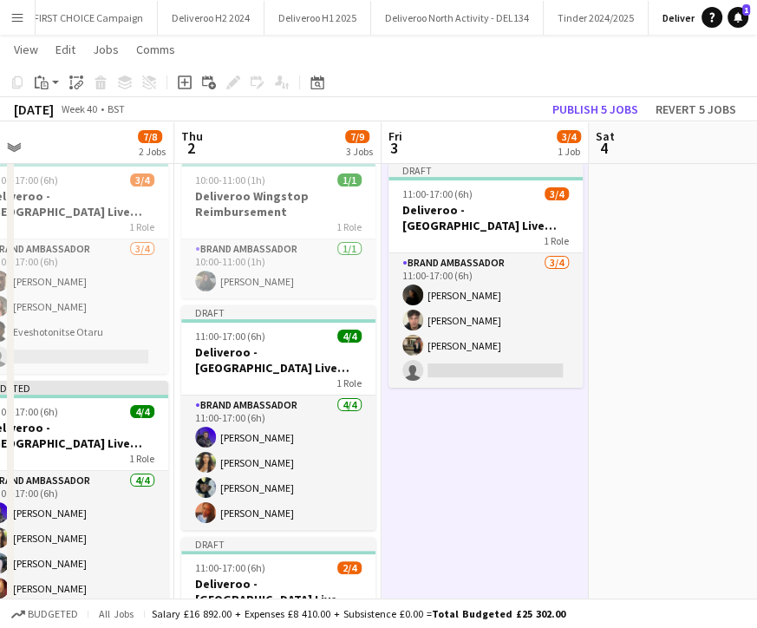
click at [473, 441] on app-date-cell "Draft 11:00-17:00 (6h) 3/4 Deliveroo - [GEOGRAPHIC_DATA] Live Event SBA 1 Role …" at bounding box center [485, 510] width 207 height 709
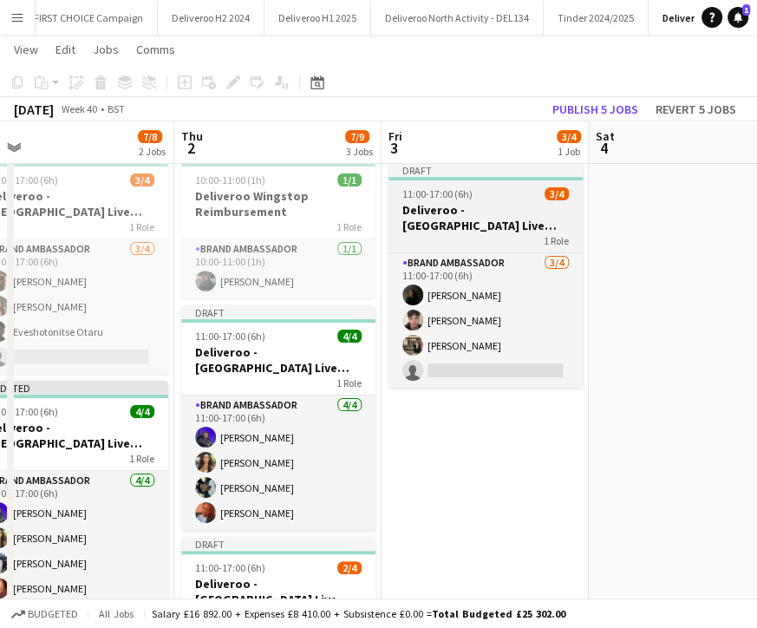
click at [450, 202] on h3 "Deliveroo - [GEOGRAPHIC_DATA] Live Event SBA" at bounding box center [486, 217] width 194 height 31
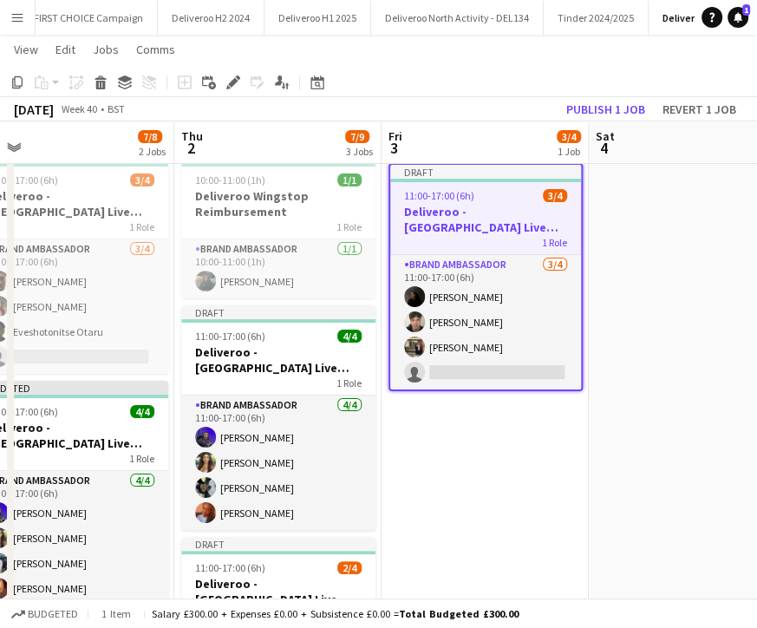
click at [441, 434] on app-date-cell "Draft 11:00-17:00 (6h) 3/4 Deliveroo - [GEOGRAPHIC_DATA] Live Event SBA 1 Role …" at bounding box center [485, 510] width 207 height 709
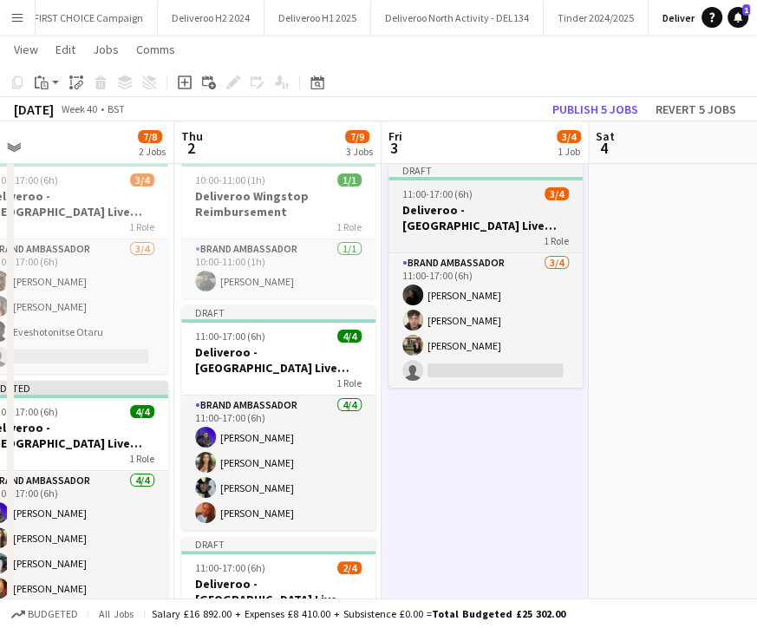
click at [476, 214] on h3 "Deliveroo - [GEOGRAPHIC_DATA] Live Event SBA" at bounding box center [486, 217] width 194 height 31
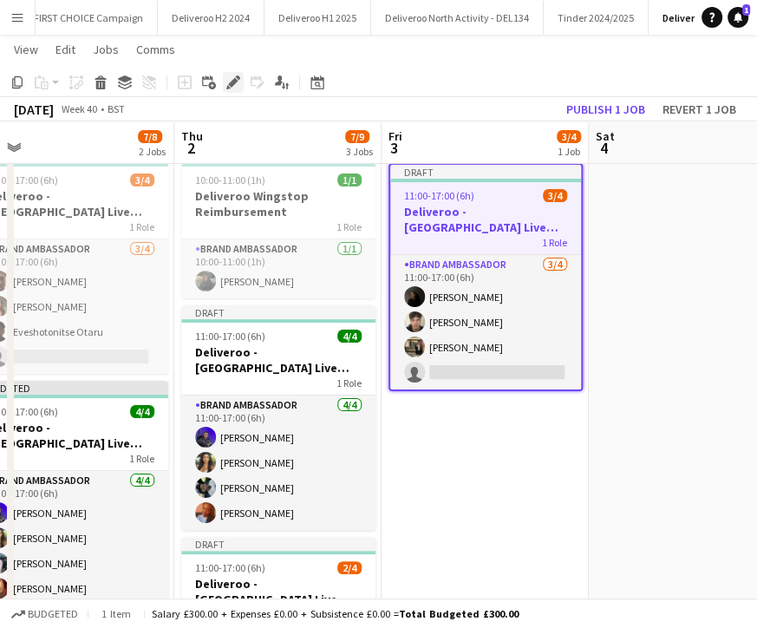
click at [234, 78] on icon at bounding box center [233, 83] width 10 height 10
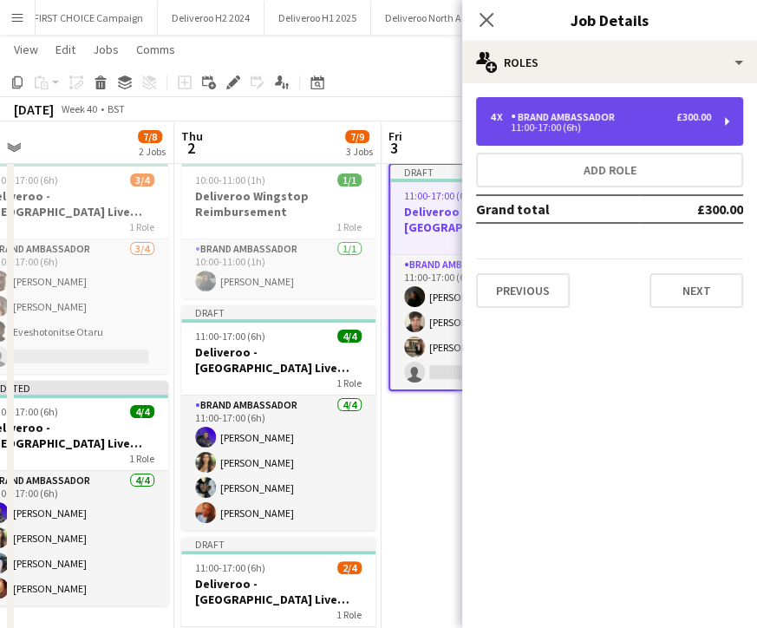
click at [644, 118] on div "4 x Brand Ambassador £300.00" at bounding box center [600, 117] width 221 height 12
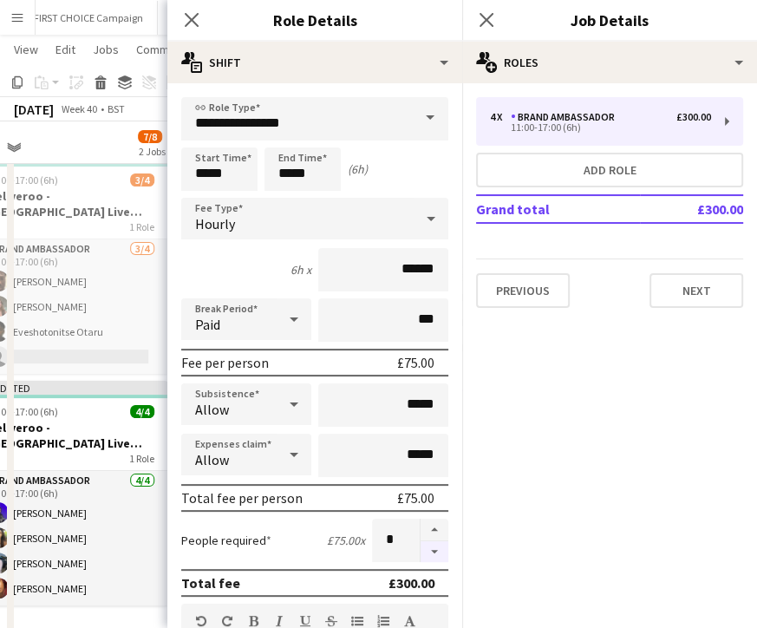
click at [421, 555] on button "button" at bounding box center [435, 552] width 28 height 22
type input "*"
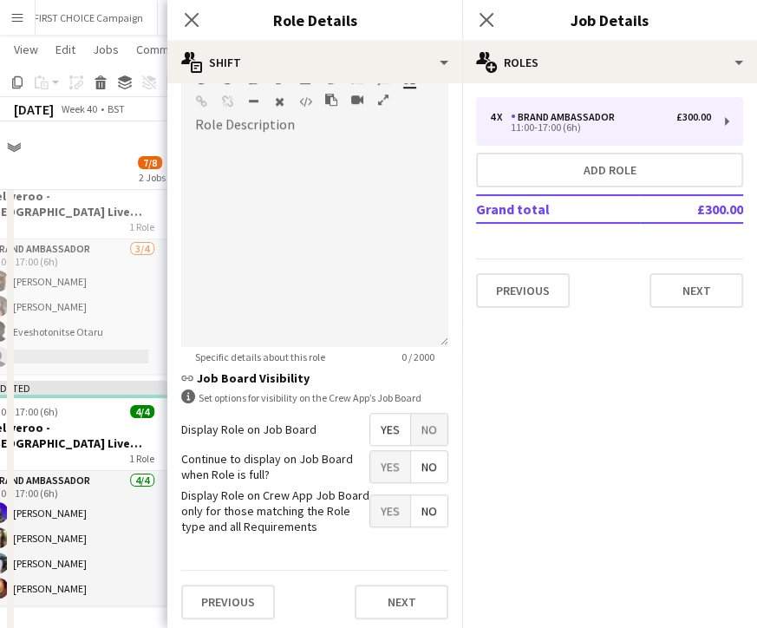
scroll to position [80, 0]
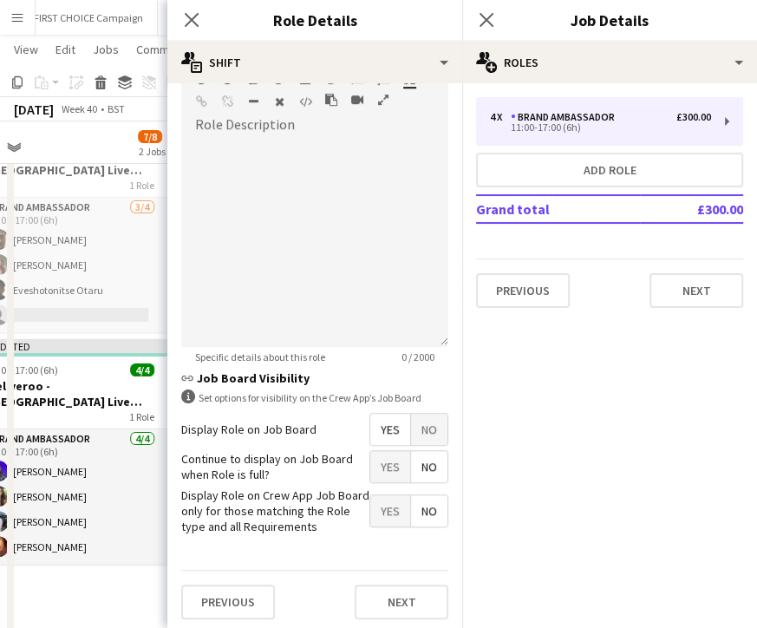
click at [425, 426] on span "No" at bounding box center [429, 429] width 36 height 31
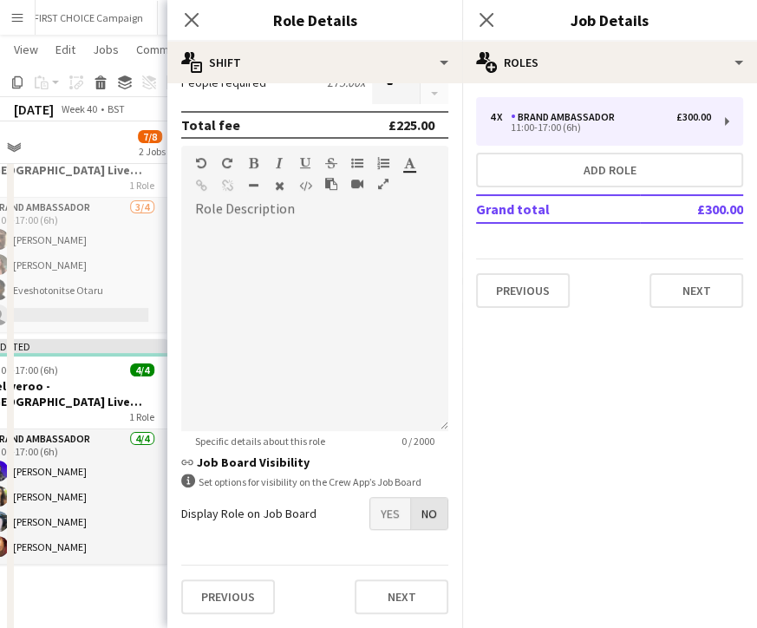
scroll to position [454, 0]
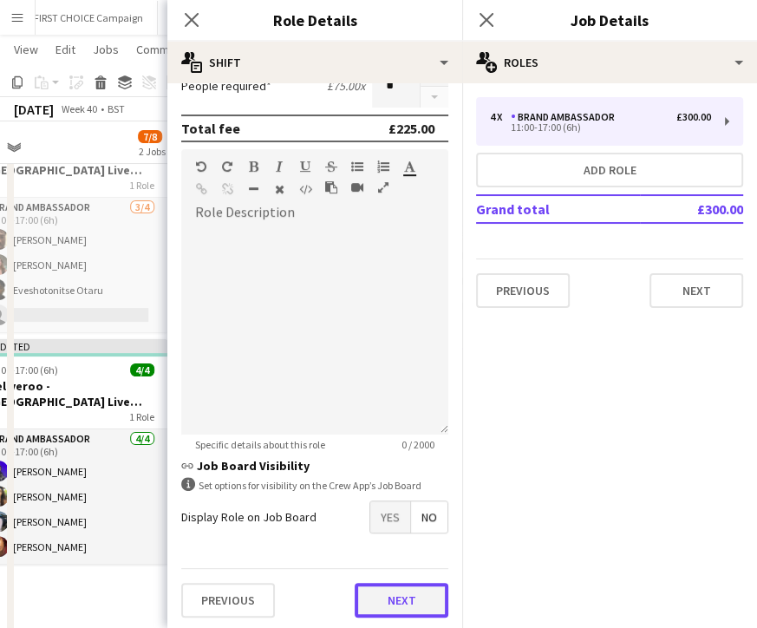
click at [383, 602] on button "Next" at bounding box center [402, 600] width 94 height 35
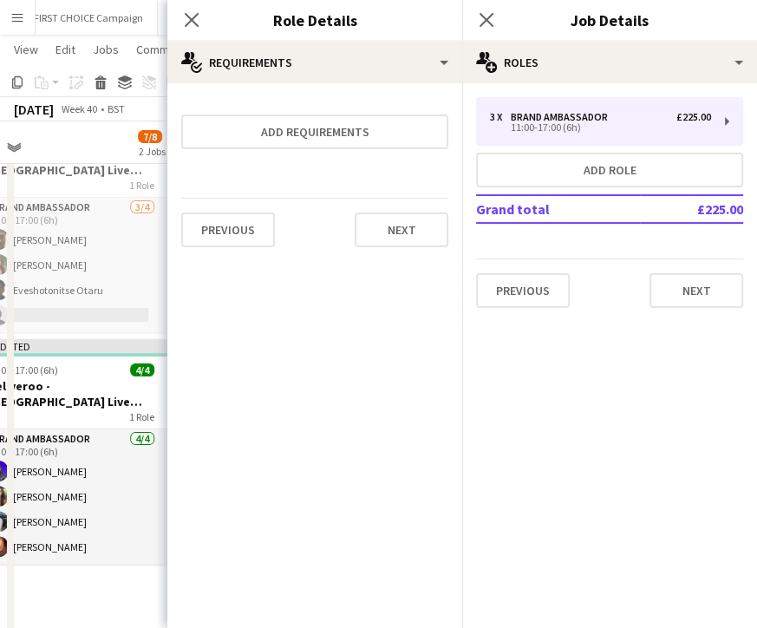
scroll to position [0, 0]
click at [395, 245] on button "Next" at bounding box center [402, 229] width 94 height 35
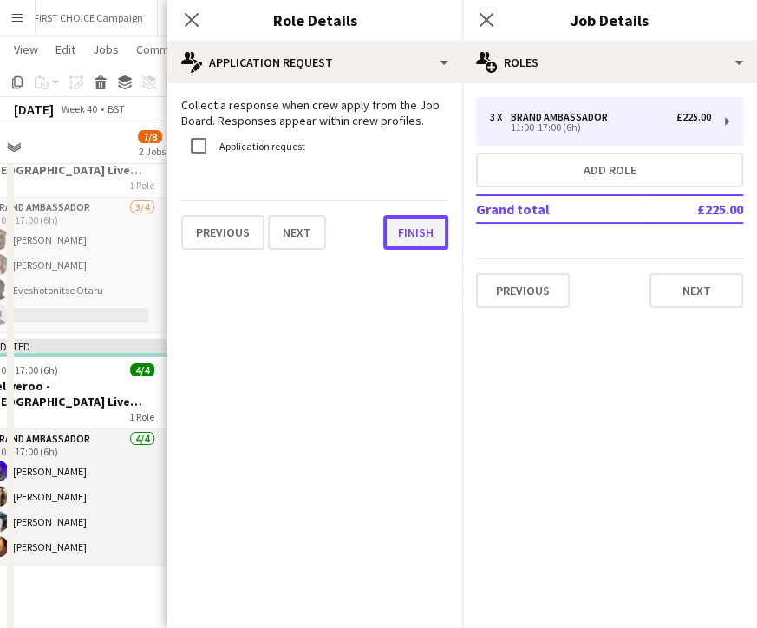
click at [402, 245] on button "Finish" at bounding box center [415, 232] width 65 height 35
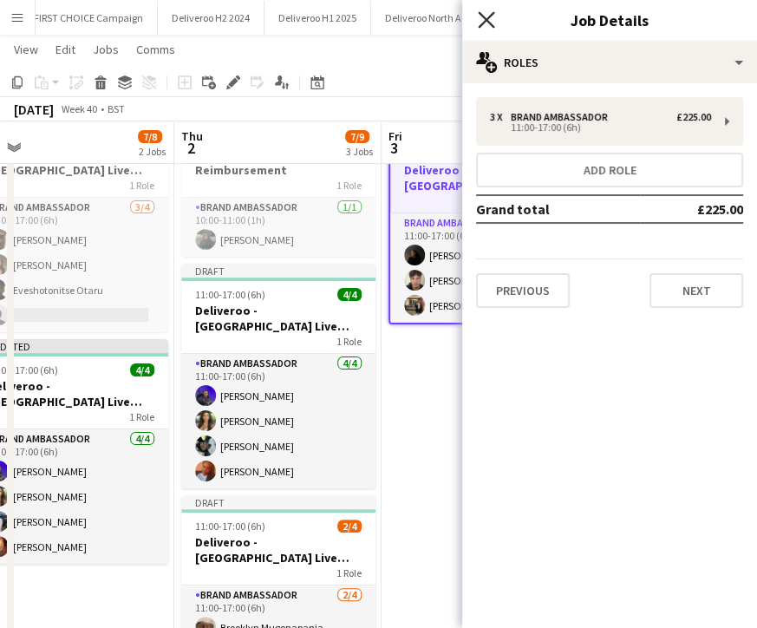
click at [482, 26] on icon "Close pop-in" at bounding box center [486, 19] width 16 height 16
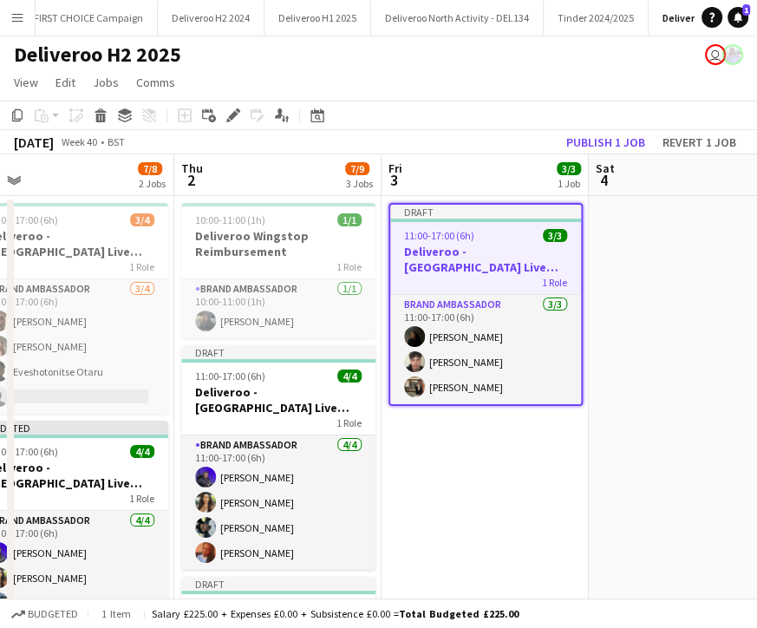
click at [472, 206] on div "Draft" at bounding box center [485, 212] width 191 height 14
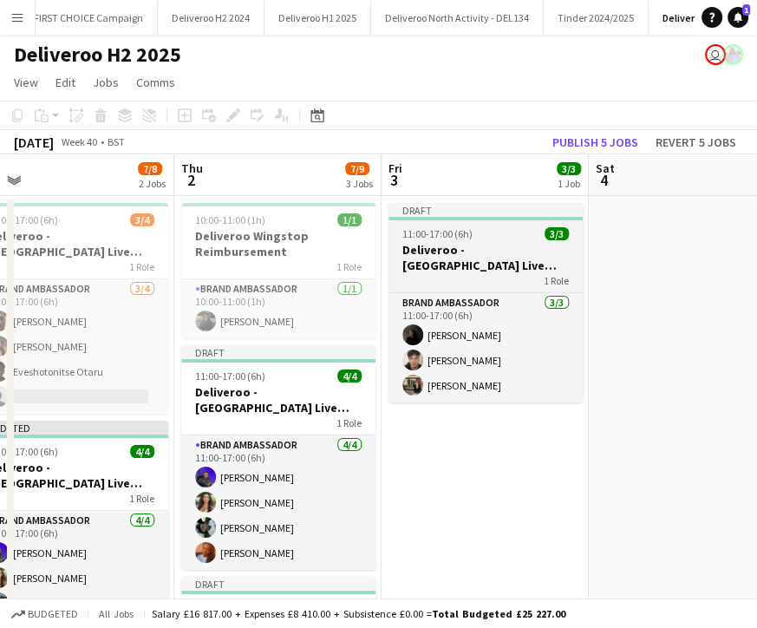
click at [442, 244] on h3 "Deliveroo - [GEOGRAPHIC_DATA] Live Event SBA" at bounding box center [486, 257] width 194 height 31
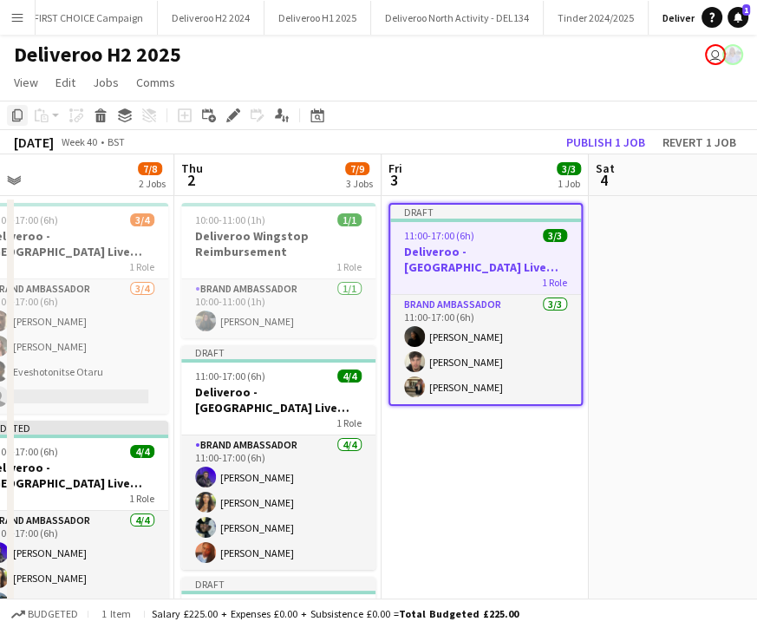
click at [24, 114] on div "Copy" at bounding box center [17, 115] width 21 height 21
click at [521, 431] on app-date-cell "Draft 11:00-17:00 (6h) 3/3 Deliveroo - [GEOGRAPHIC_DATA] Live Event SBA 1 Role …" at bounding box center [485, 550] width 207 height 709
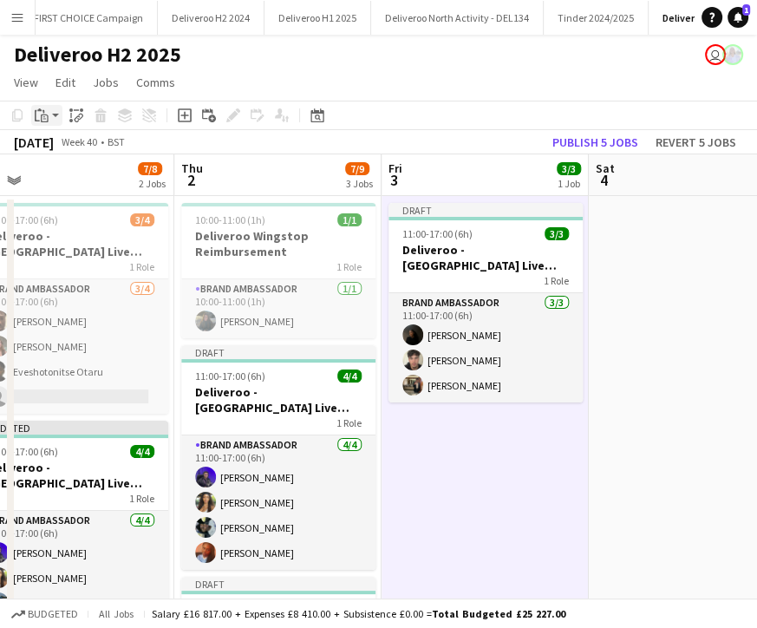
click at [51, 116] on div "Paste" at bounding box center [41, 115] width 21 height 21
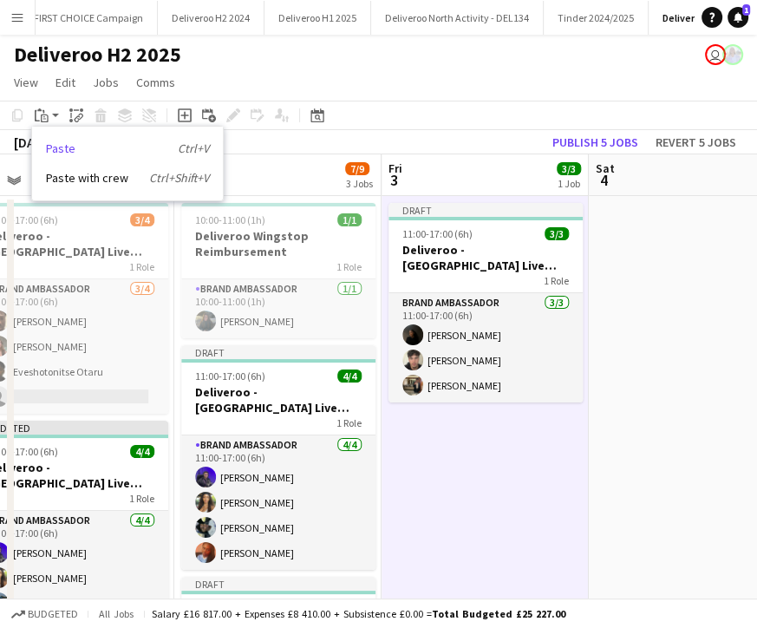
click at [79, 148] on link "Paste Ctrl+V" at bounding box center [127, 148] width 163 height 16
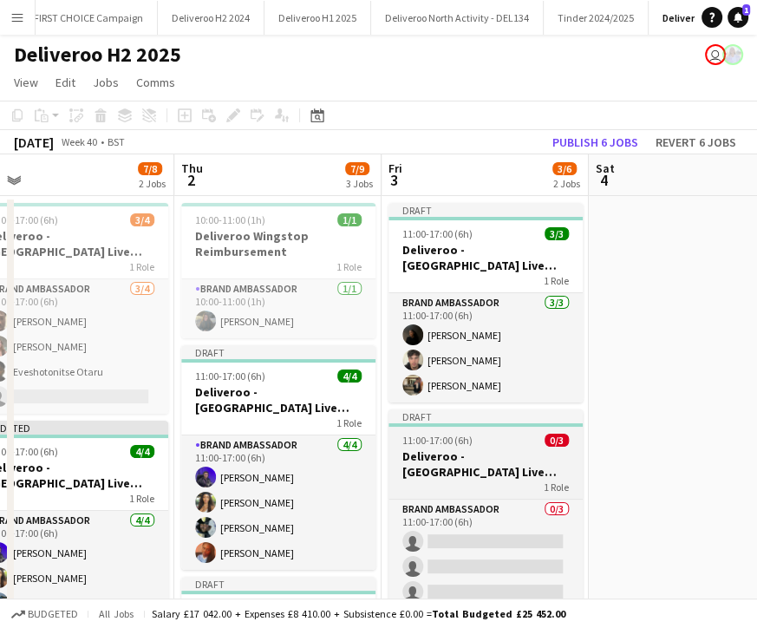
click at [473, 444] on div "11:00-17:00 (6h) 0/3" at bounding box center [486, 440] width 194 height 13
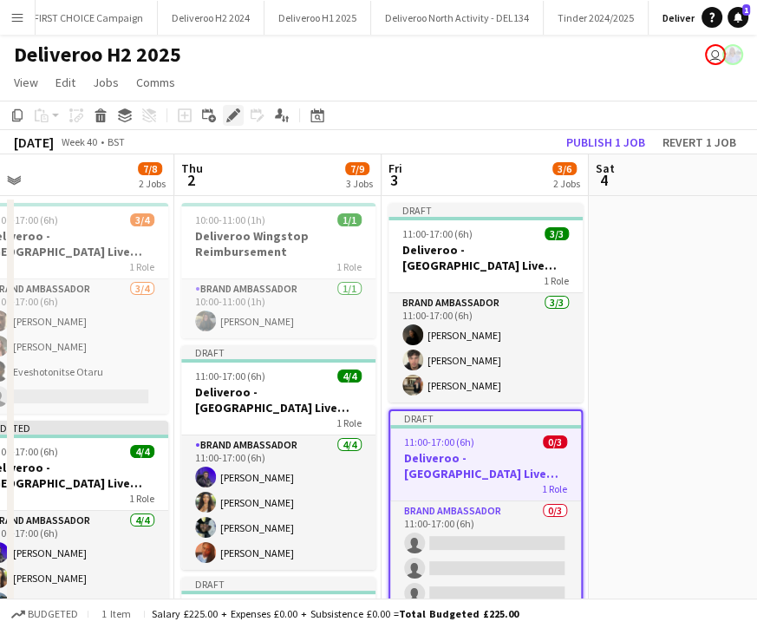
click at [234, 119] on icon "Edit" at bounding box center [233, 115] width 14 height 14
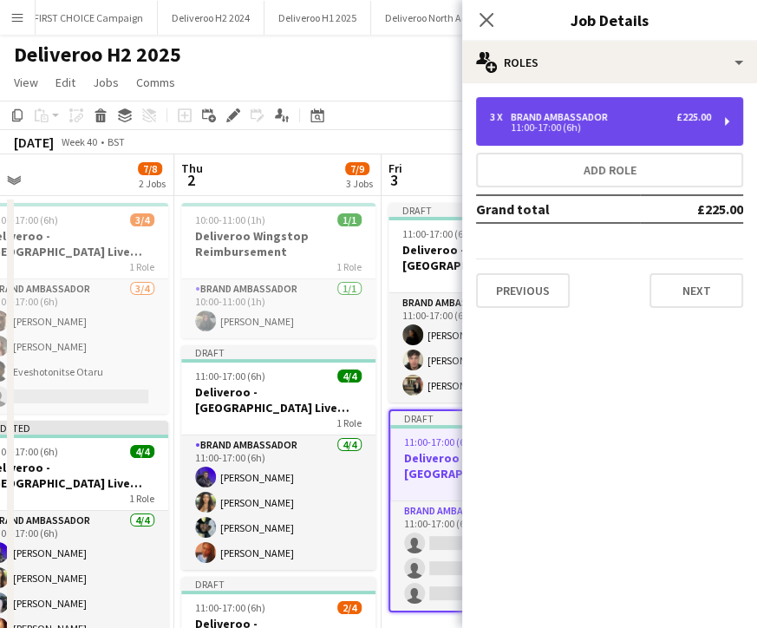
click at [504, 122] on div "3 x" at bounding box center [500, 117] width 21 height 12
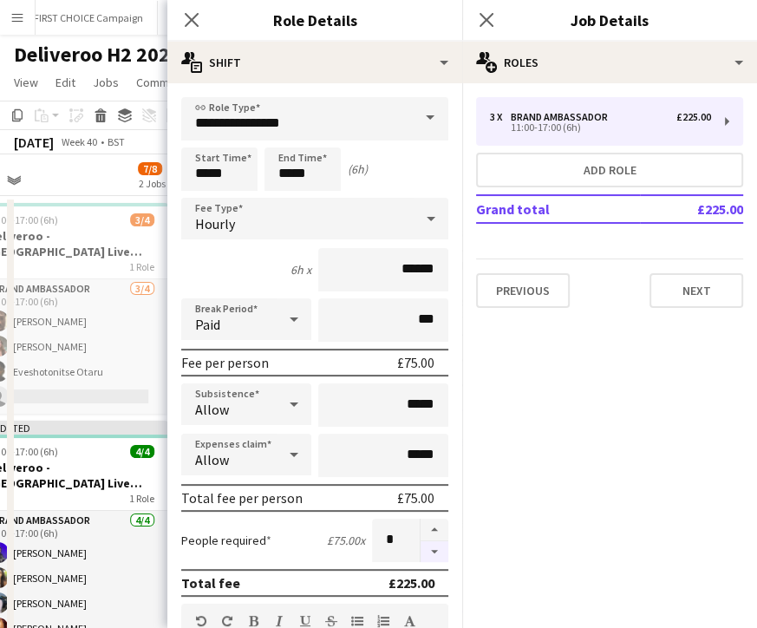
click at [422, 553] on button "button" at bounding box center [435, 552] width 28 height 22
type input "*"
click at [208, 175] on input "*****" at bounding box center [219, 168] width 76 height 43
type input "*****"
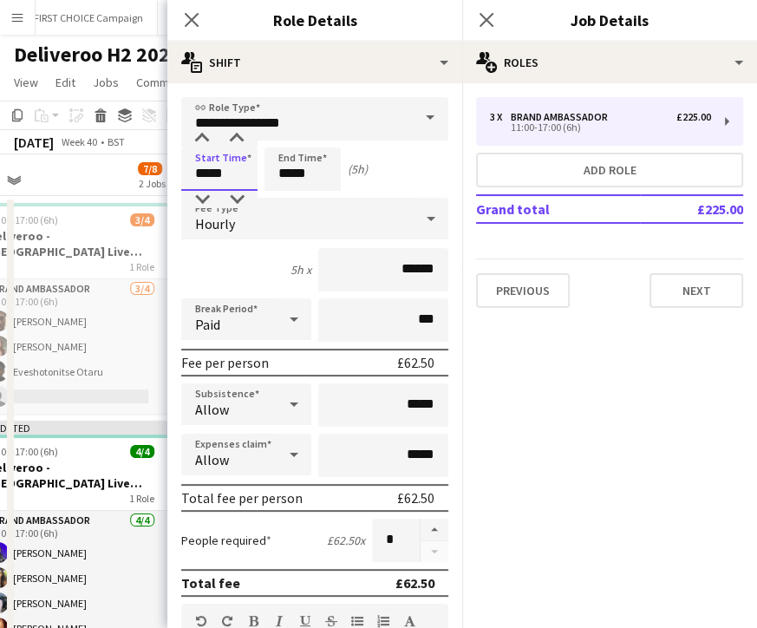
scroll to position [454, 0]
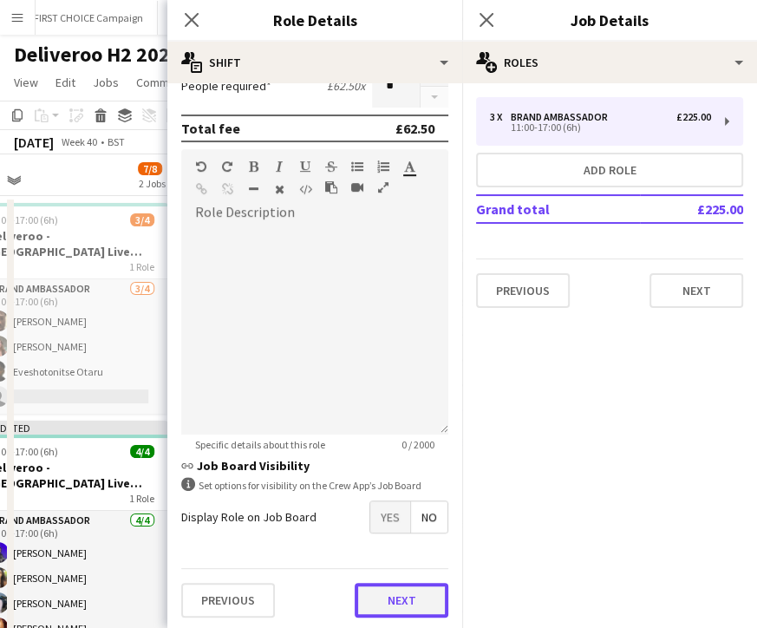
click at [378, 601] on button "Next" at bounding box center [402, 600] width 94 height 35
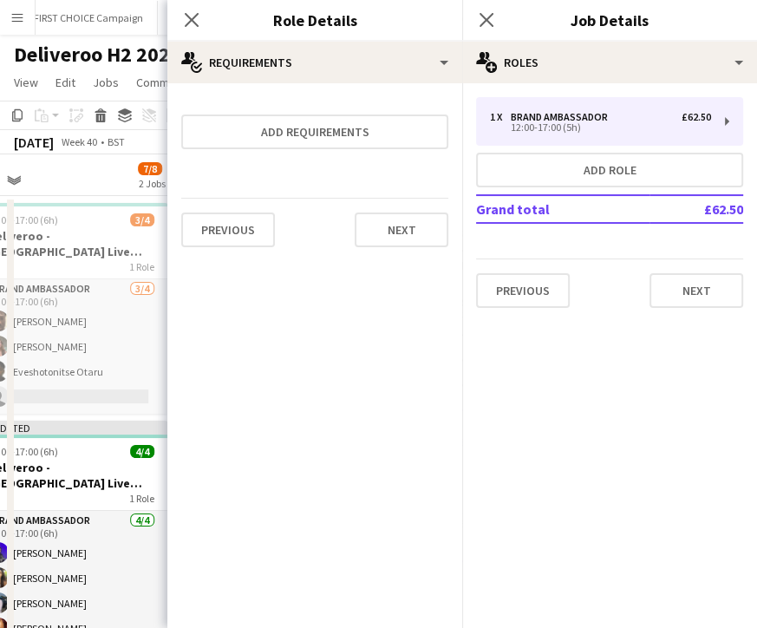
scroll to position [0, 0]
click at [392, 244] on button "Next" at bounding box center [402, 229] width 94 height 35
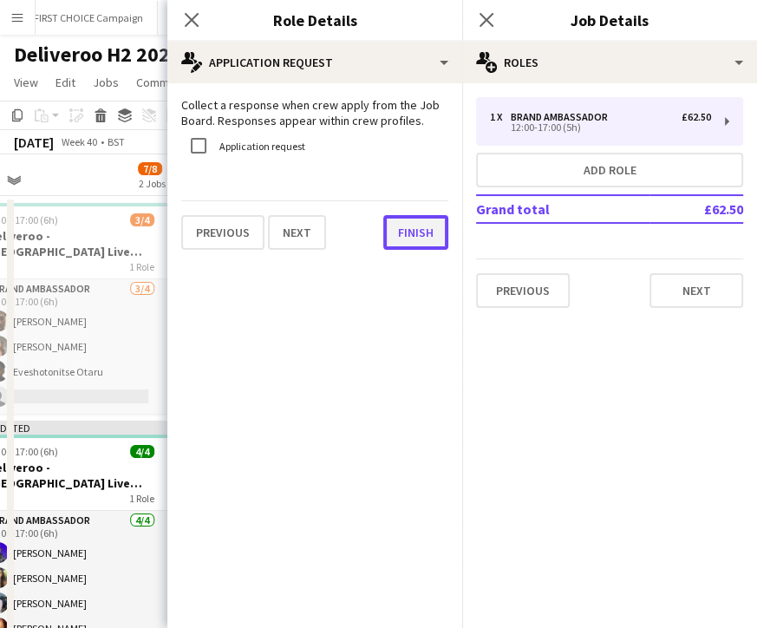
click at [409, 229] on button "Finish" at bounding box center [415, 232] width 65 height 35
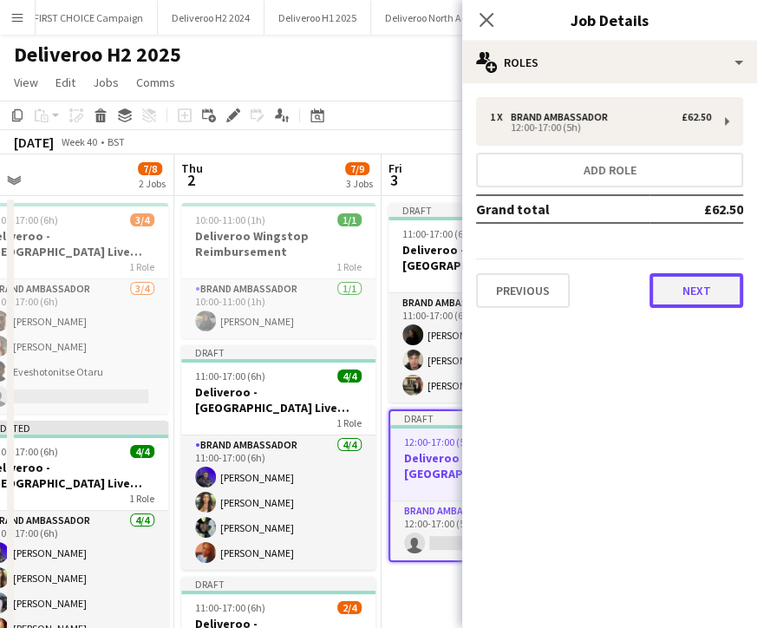
click at [687, 296] on button "Next" at bounding box center [697, 290] width 94 height 35
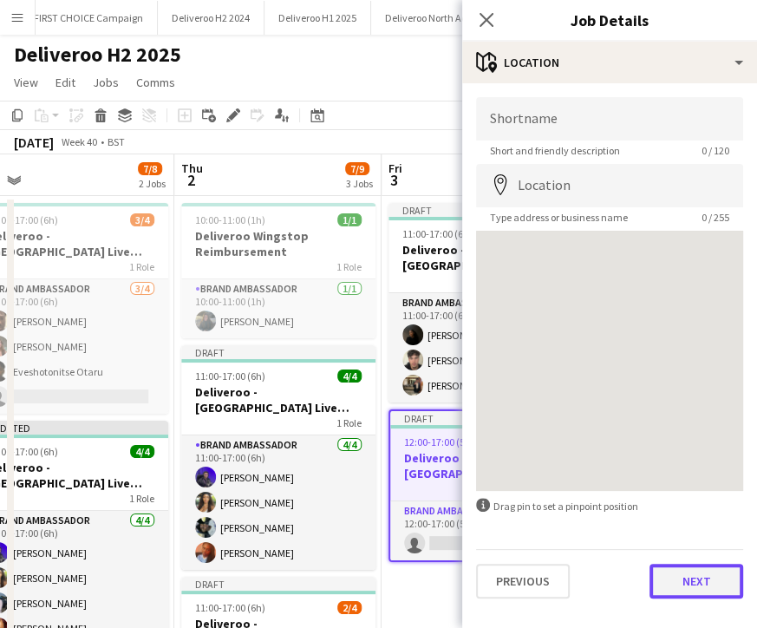
click at [683, 577] on button "Next" at bounding box center [697, 581] width 94 height 35
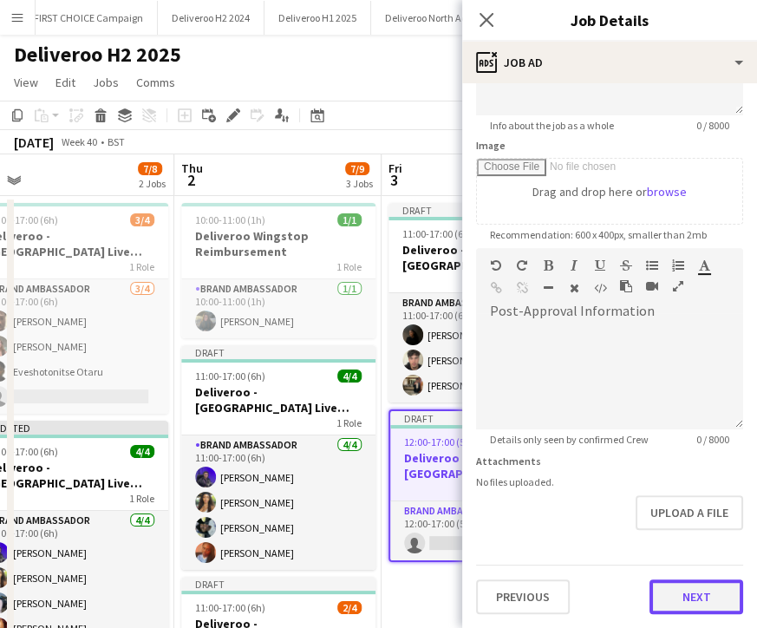
click at [680, 515] on form "**********" at bounding box center [609, 240] width 295 height 747
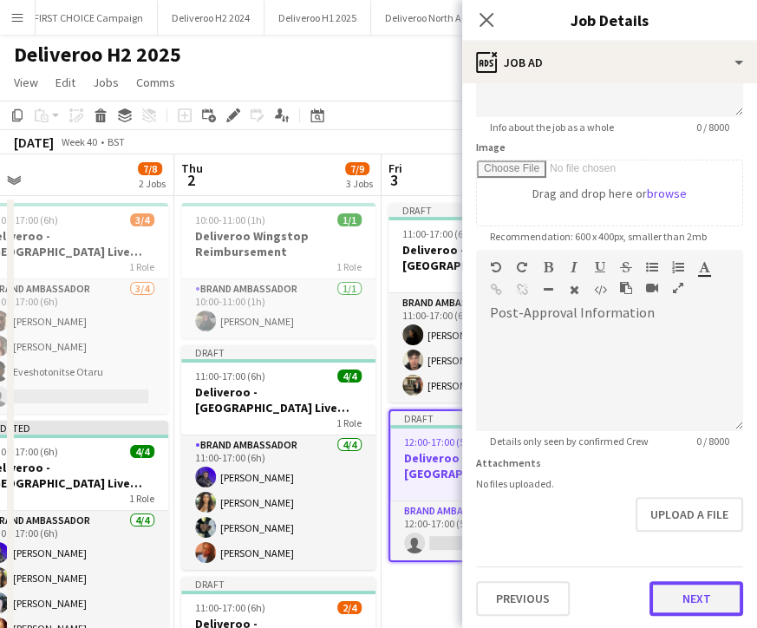
click at [680, 599] on button "Next" at bounding box center [697, 598] width 94 height 35
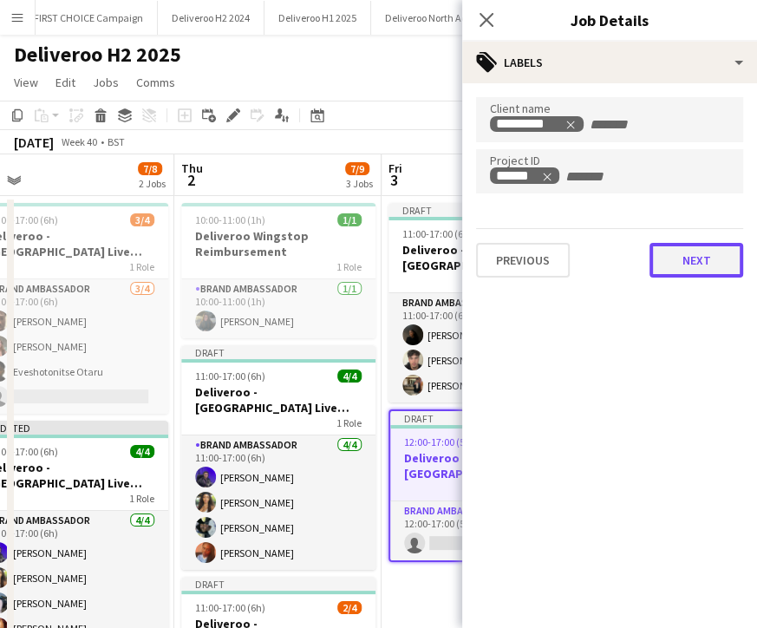
click at [680, 268] on button "Next" at bounding box center [697, 260] width 94 height 35
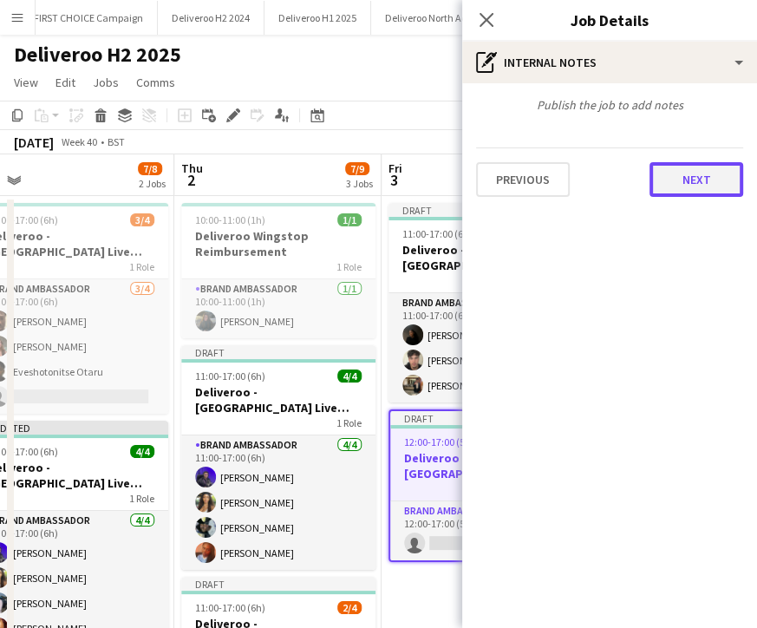
click at [685, 185] on button "Next" at bounding box center [697, 179] width 94 height 35
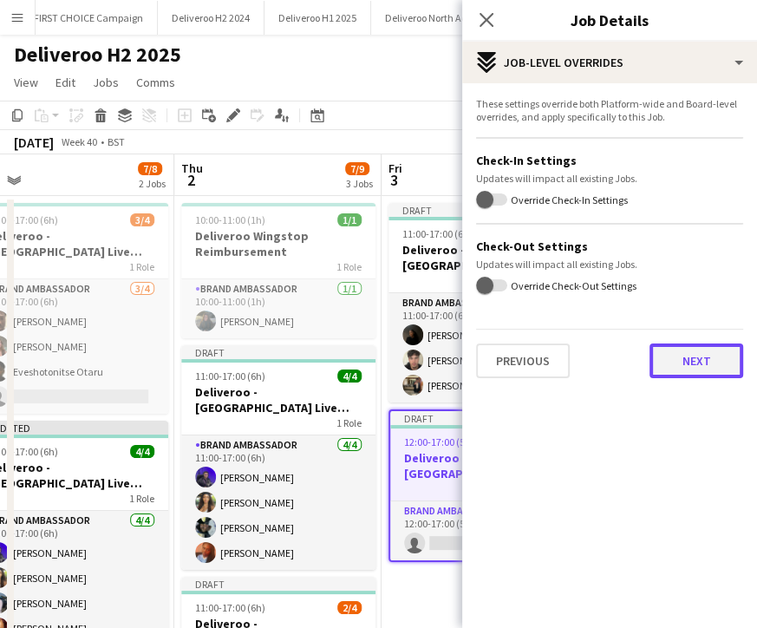
click at [704, 361] on button "Next" at bounding box center [697, 360] width 94 height 35
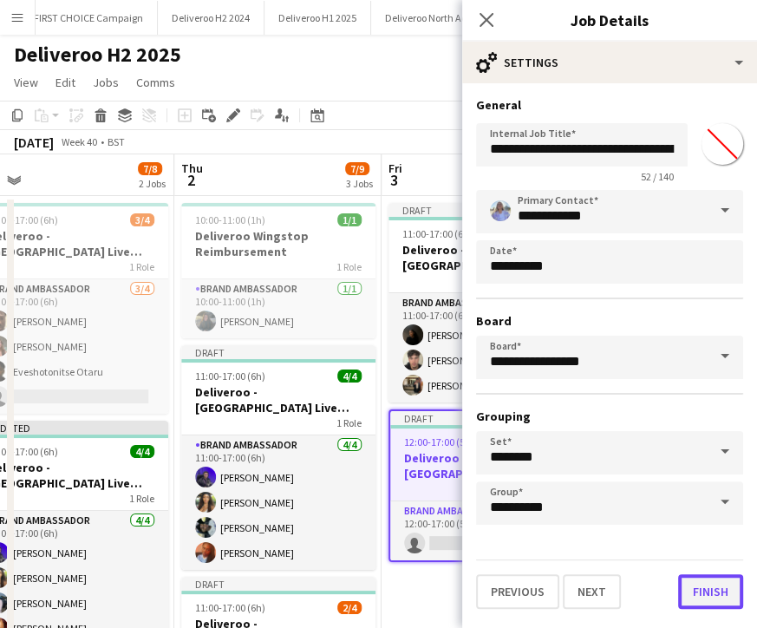
click at [704, 577] on button "Finish" at bounding box center [710, 591] width 65 height 35
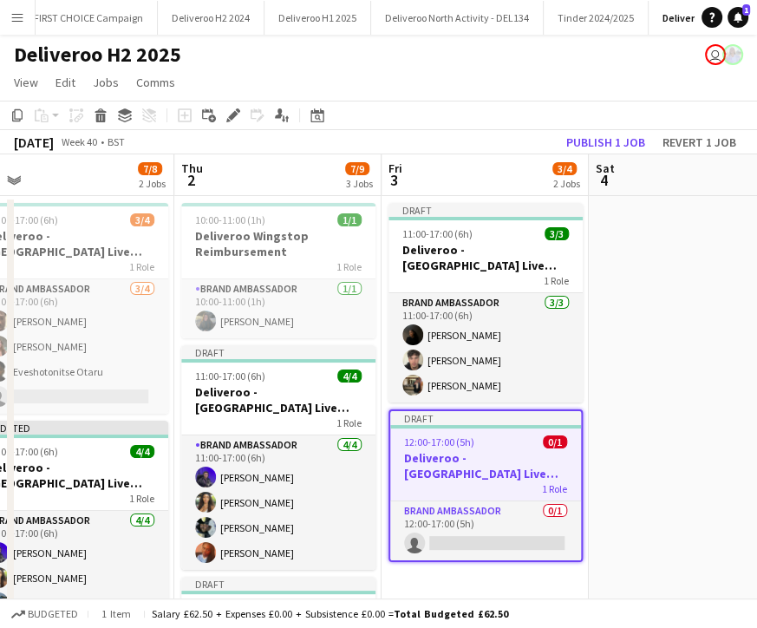
click at [473, 425] on div at bounding box center [485, 426] width 191 height 3
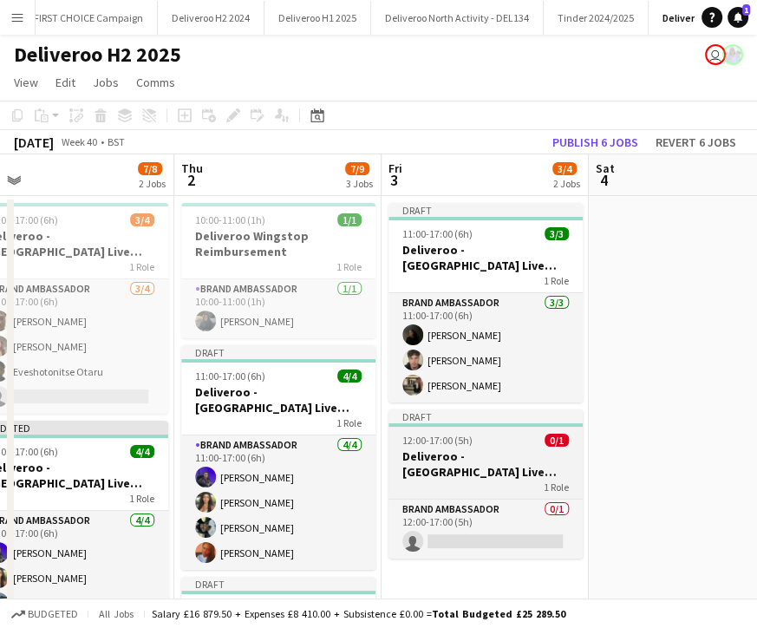
click at [417, 441] on span "12:00-17:00 (5h)" at bounding box center [437, 440] width 70 height 13
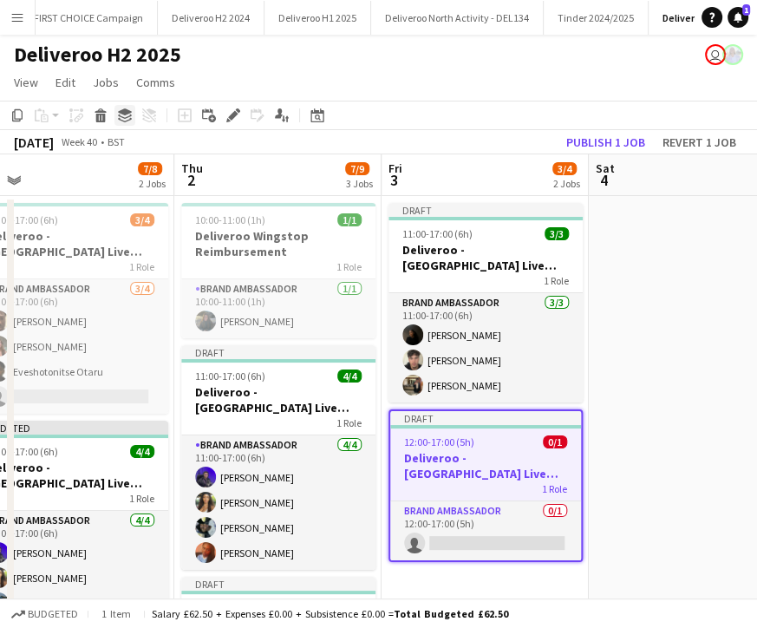
click at [125, 121] on icon "Group" at bounding box center [125, 115] width 14 height 14
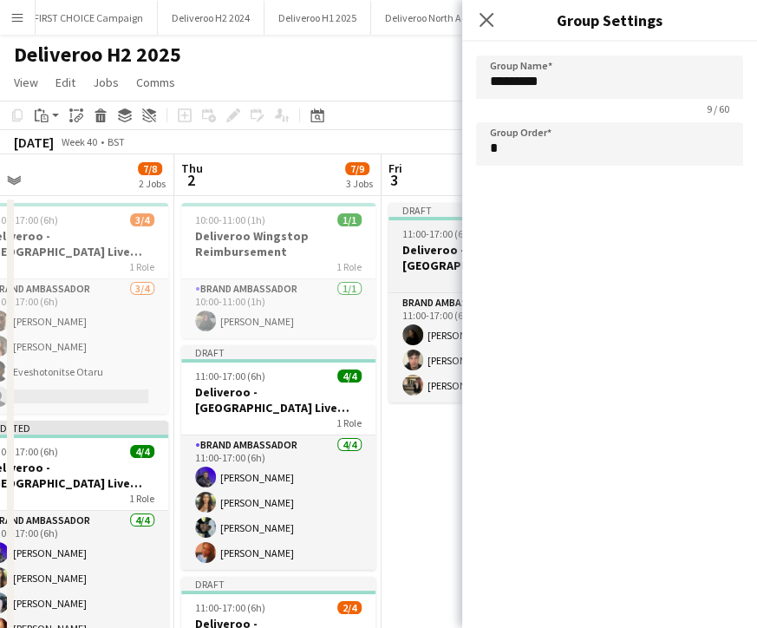
scroll to position [36, 0]
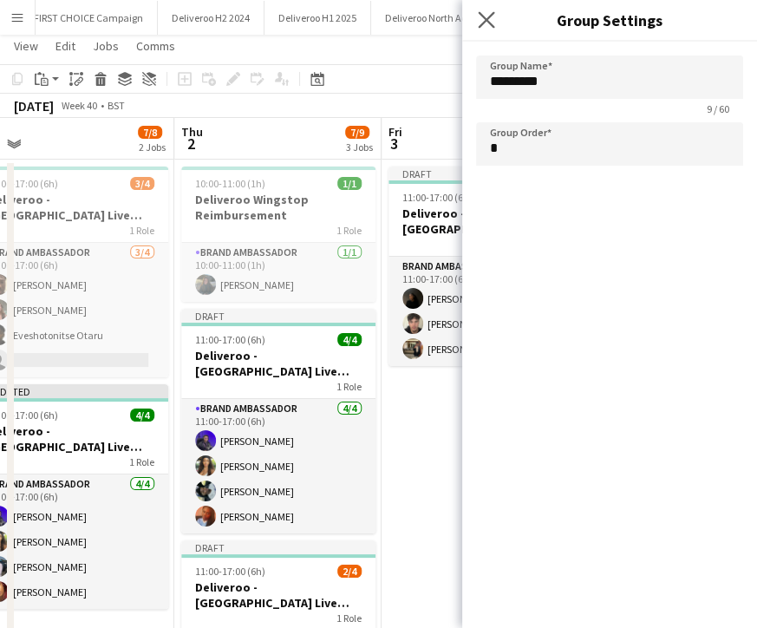
click at [493, 11] on app-icon "Close pop-in" at bounding box center [486, 20] width 25 height 25
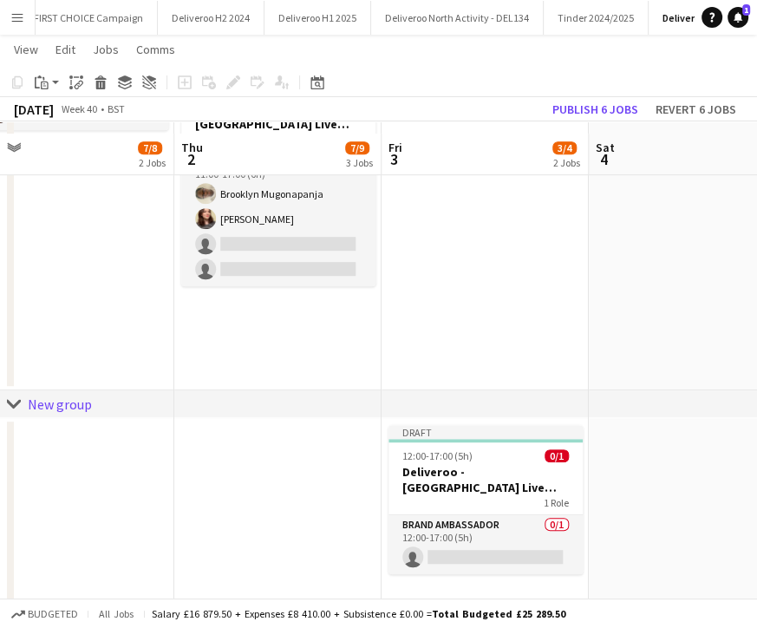
scroll to position [525, 0]
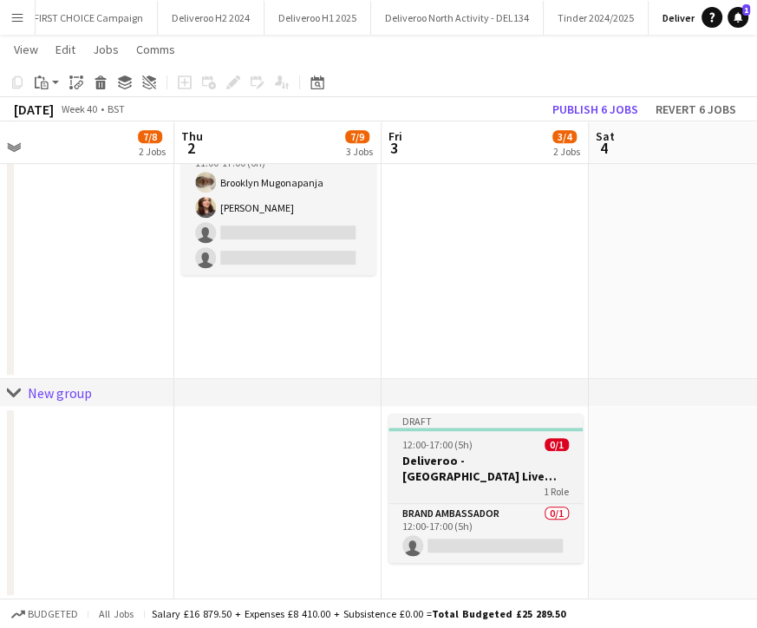
click at [448, 420] on div "Draft" at bounding box center [486, 421] width 194 height 14
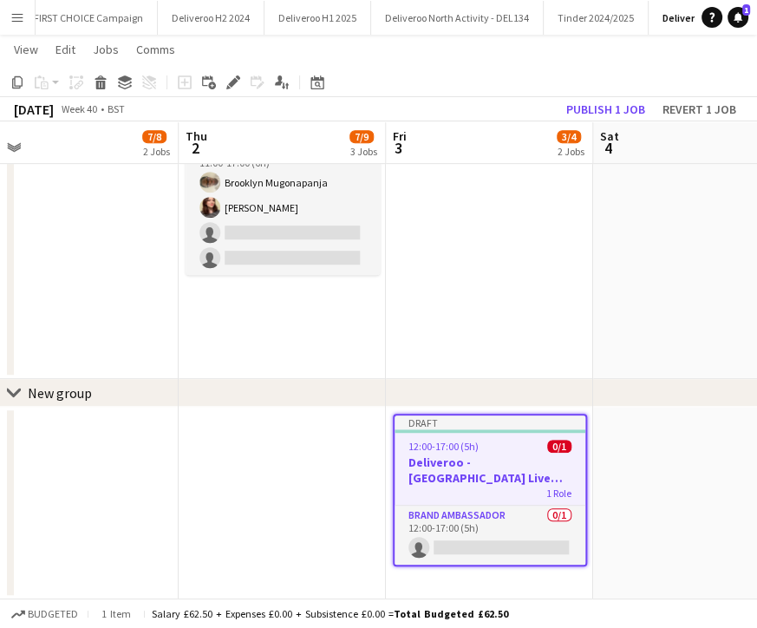
drag, startPoint x: 441, startPoint y: 426, endPoint x: 443, endPoint y: 247, distance: 178.7
click at [443, 247] on div "11:00-17:00 (6h) 2/2 Deliveroo - [GEOGRAPHIC_DATA] Uni Live Event SBA 1 Role Br…" at bounding box center [282, 135] width 1865 height 930
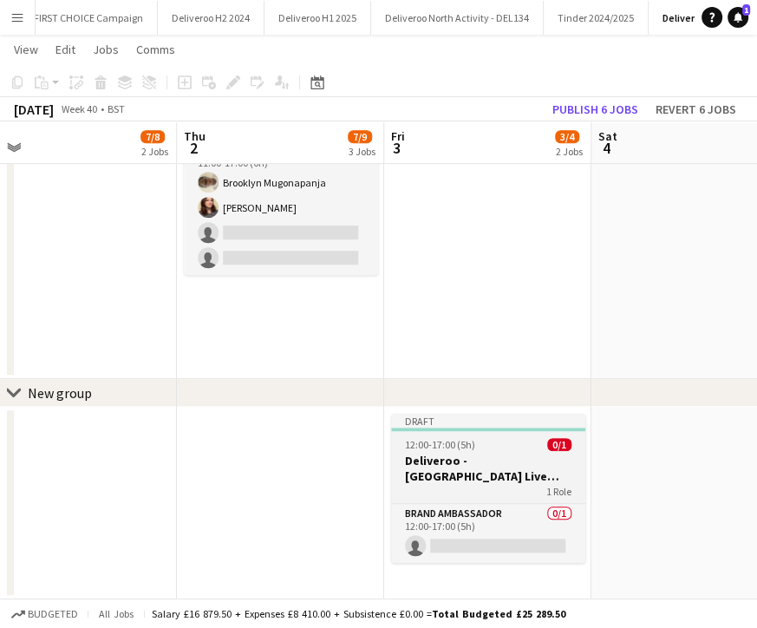
click at [453, 438] on span "12:00-17:00 (5h)" at bounding box center [440, 444] width 70 height 13
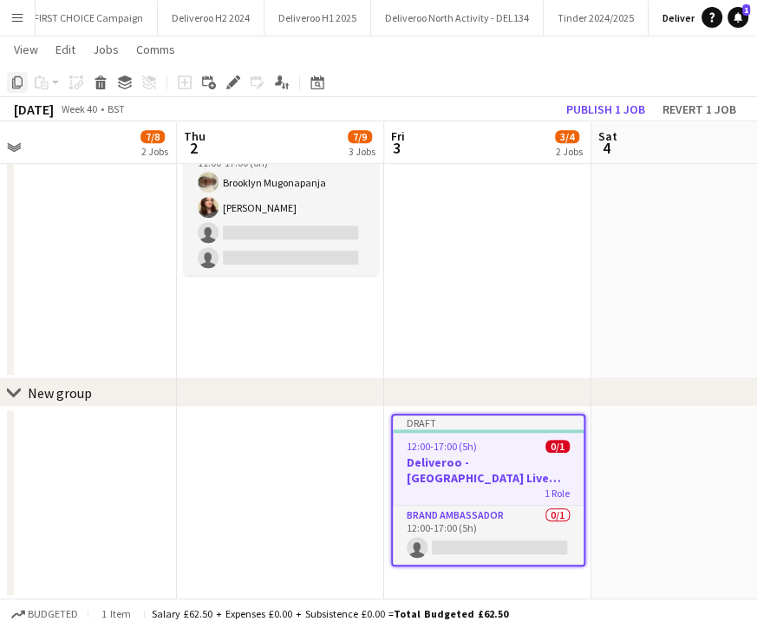
click at [16, 79] on icon "Copy" at bounding box center [17, 82] width 14 height 14
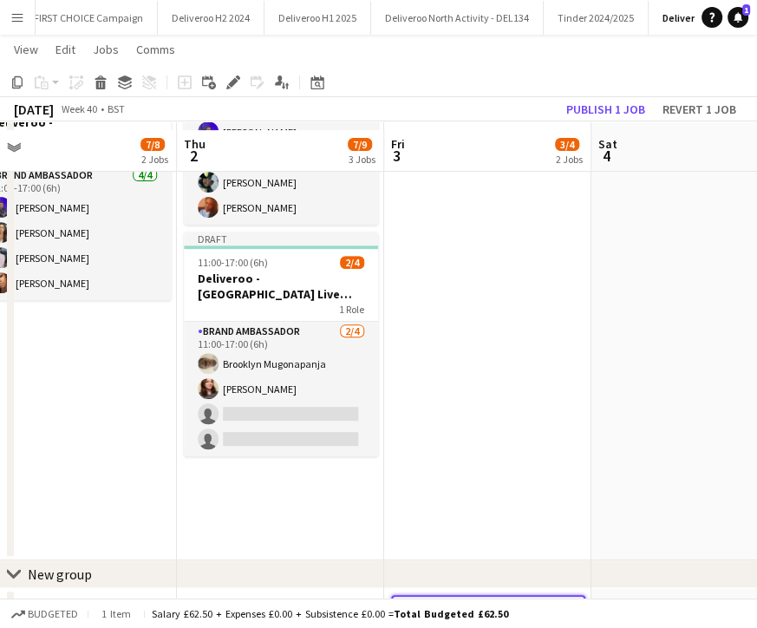
scroll to position [340, 0]
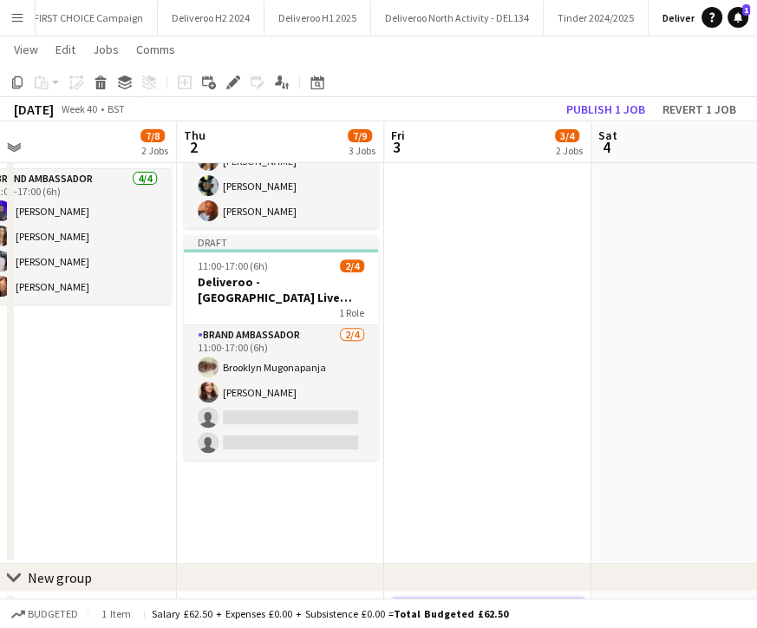
click at [459, 296] on app-date-cell "Draft 11:00-17:00 (6h) 3/3 Deliveroo - [GEOGRAPHIC_DATA] Live Event SBA 1 Role …" at bounding box center [487, 208] width 207 height 709
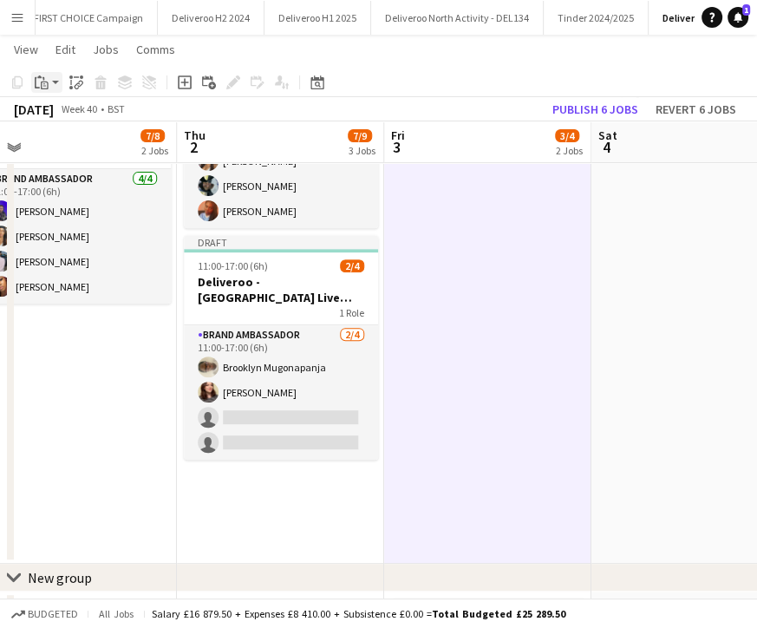
click at [31, 86] on div "Paste" at bounding box center [41, 82] width 21 height 21
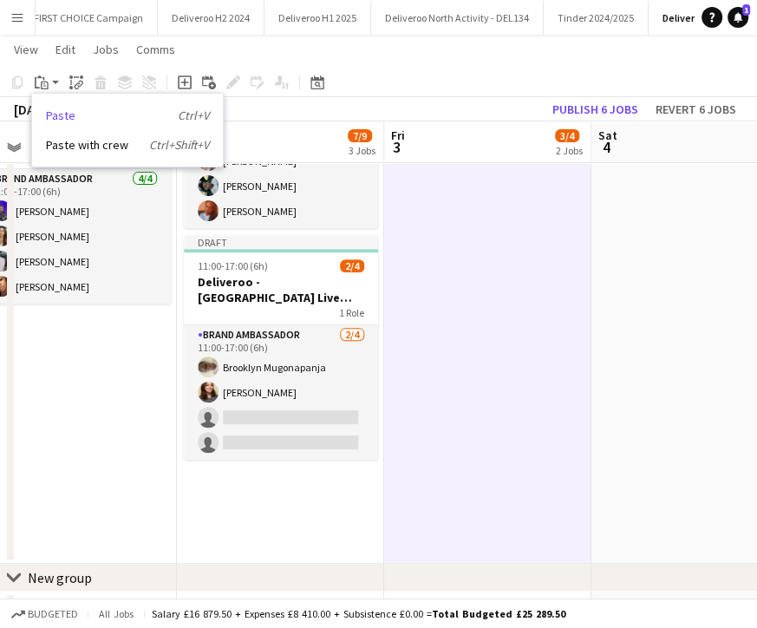
click at [116, 116] on link "Paste Ctrl+V" at bounding box center [127, 116] width 163 height 16
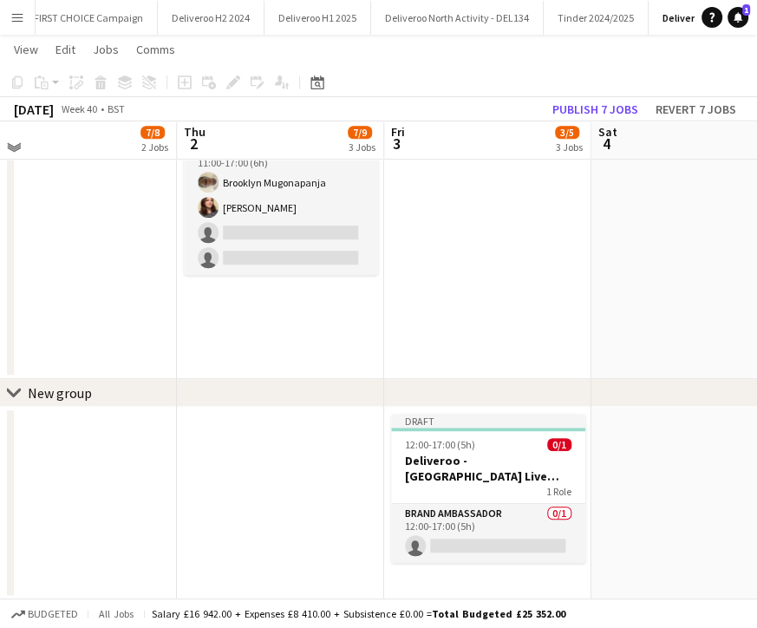
scroll to position [520, 0]
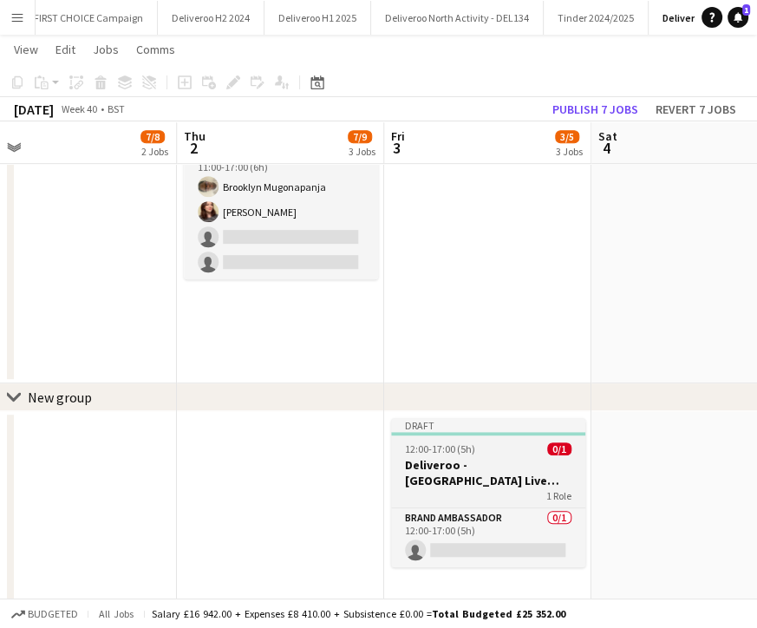
click at [421, 422] on div "Draft" at bounding box center [488, 425] width 194 height 14
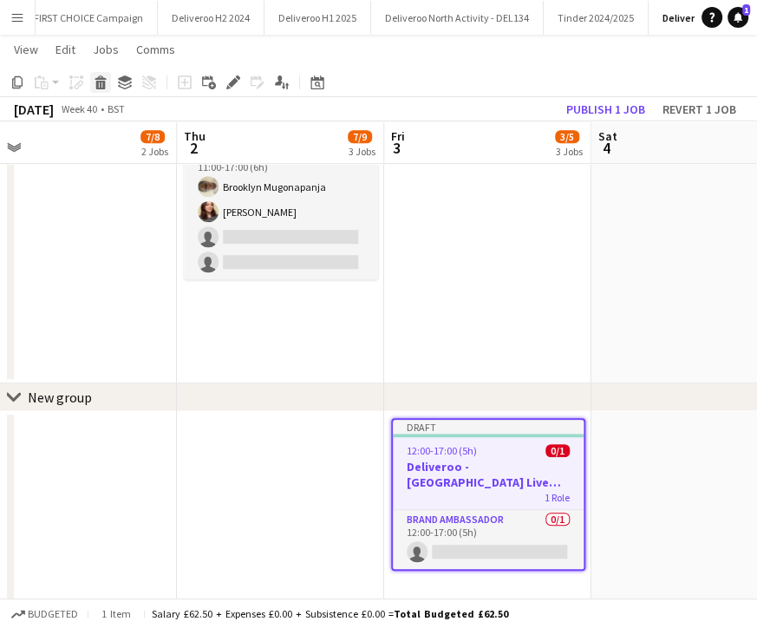
click at [107, 77] on icon "Delete" at bounding box center [101, 82] width 14 height 14
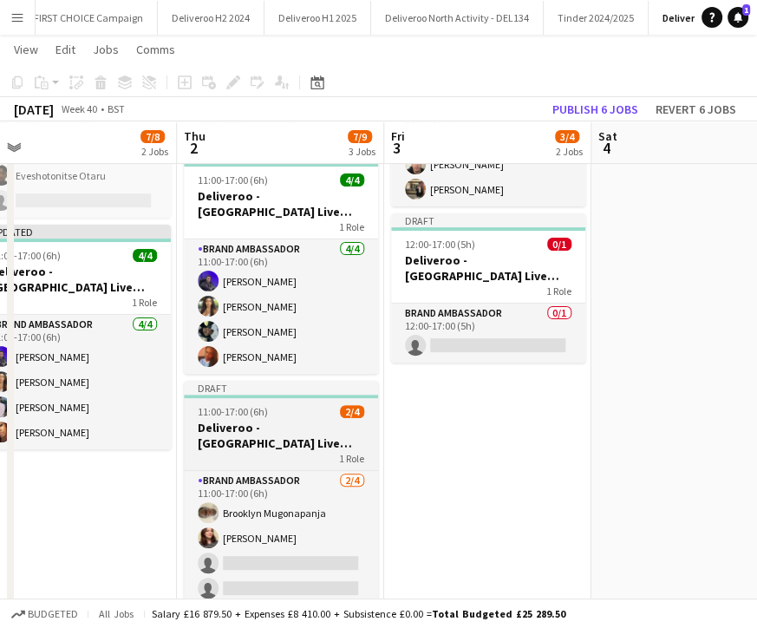
scroll to position [0, 642]
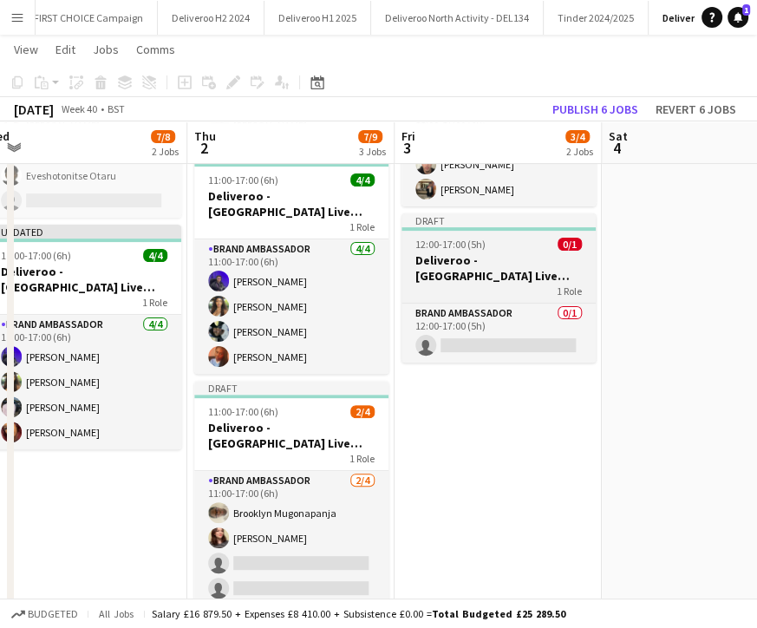
click at [491, 221] on div "Draft" at bounding box center [499, 220] width 194 height 14
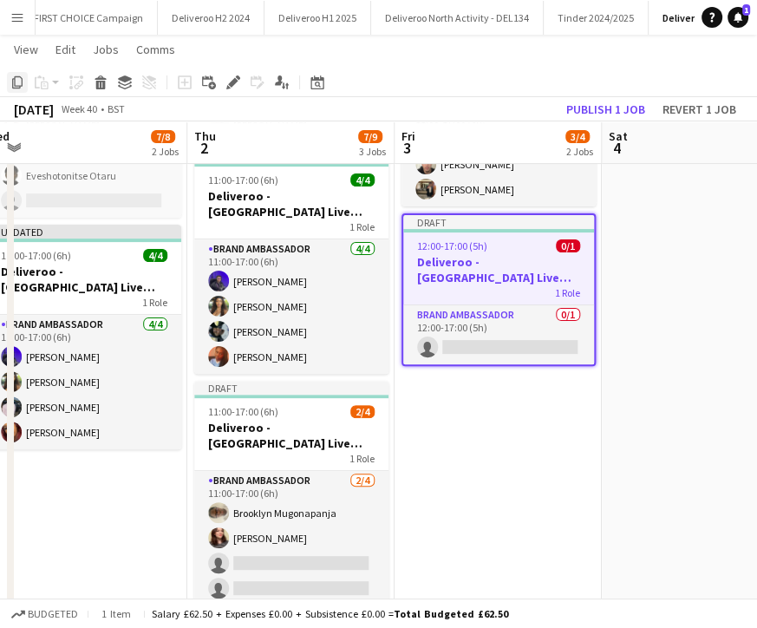
click at [21, 81] on icon at bounding box center [17, 82] width 10 height 12
click at [486, 409] on app-date-cell "Draft 11:00-17:00 (6h) 3/3 Deliveroo - [GEOGRAPHIC_DATA] Live Event SBA 1 Role …" at bounding box center [498, 354] width 207 height 709
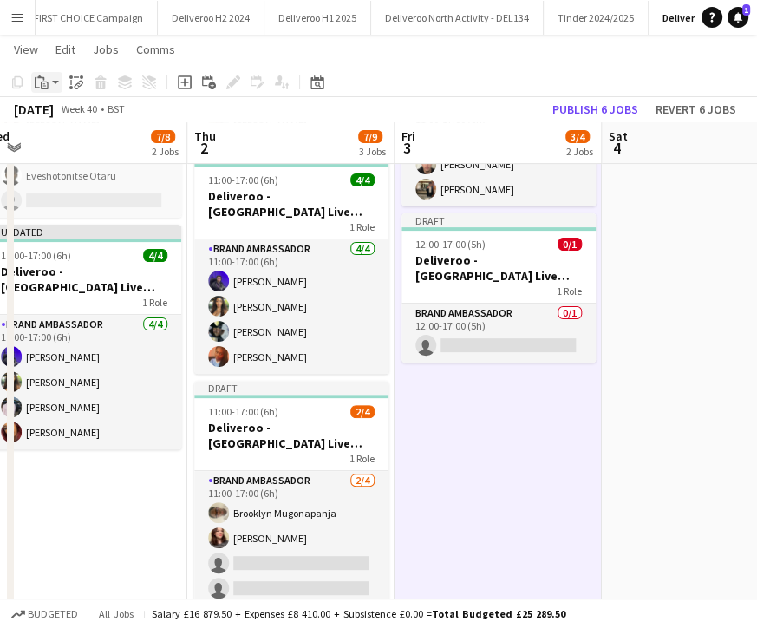
click at [45, 83] on icon "Paste" at bounding box center [42, 82] width 14 height 14
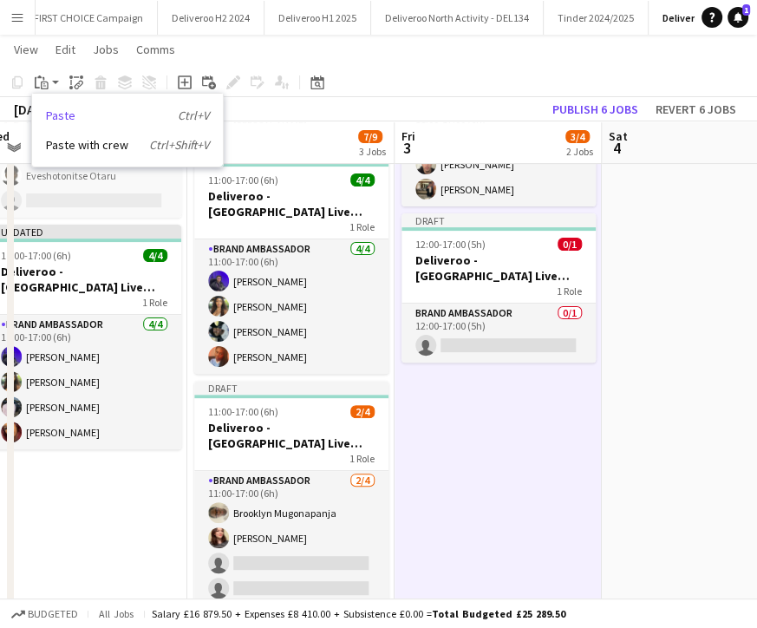
click at [65, 115] on link "Paste Ctrl+V" at bounding box center [127, 116] width 163 height 16
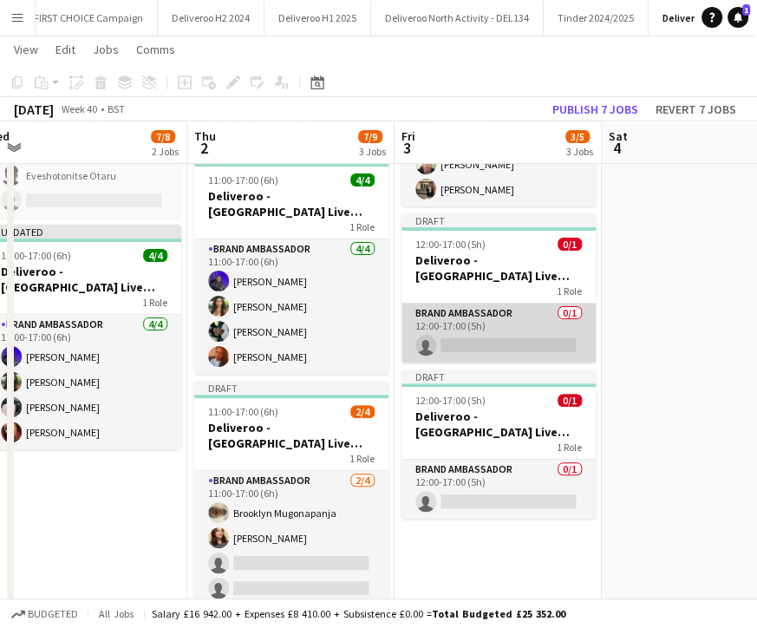
click at [488, 343] on app-card-role "Brand Ambassador 0/1 12:00-17:00 (5h) single-neutral-actions" at bounding box center [499, 333] width 194 height 59
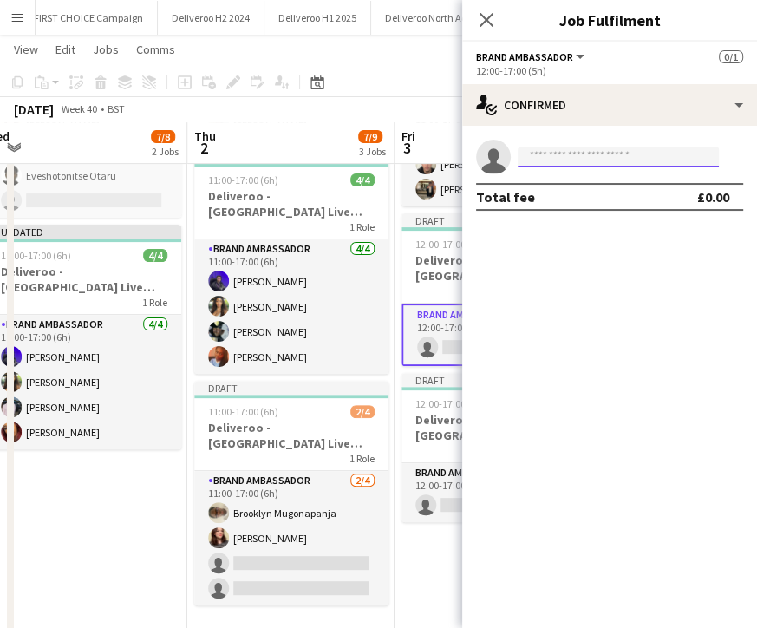
click at [545, 147] on input at bounding box center [618, 157] width 201 height 21
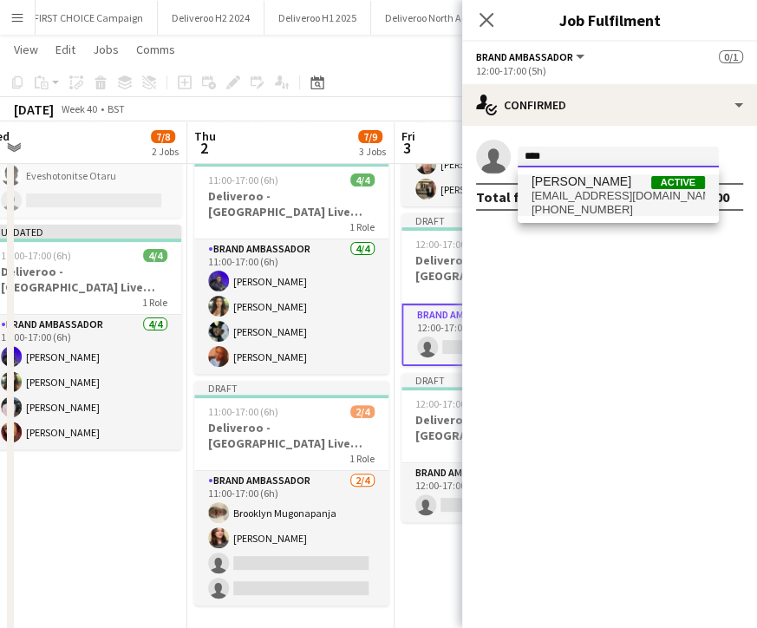
type input "****"
click at [572, 192] on span "[EMAIL_ADDRESS][DOMAIN_NAME]" at bounding box center [618, 196] width 173 height 14
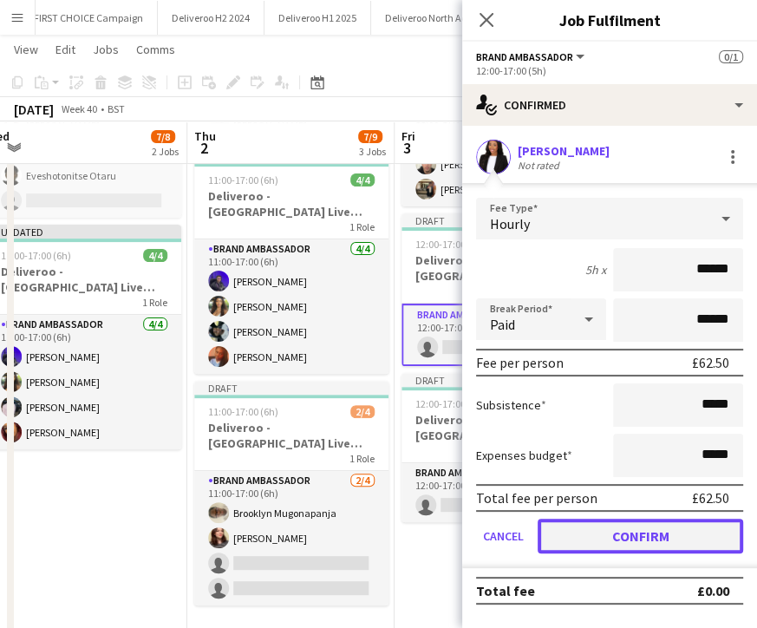
click at [683, 539] on button "Confirm" at bounding box center [641, 536] width 206 height 35
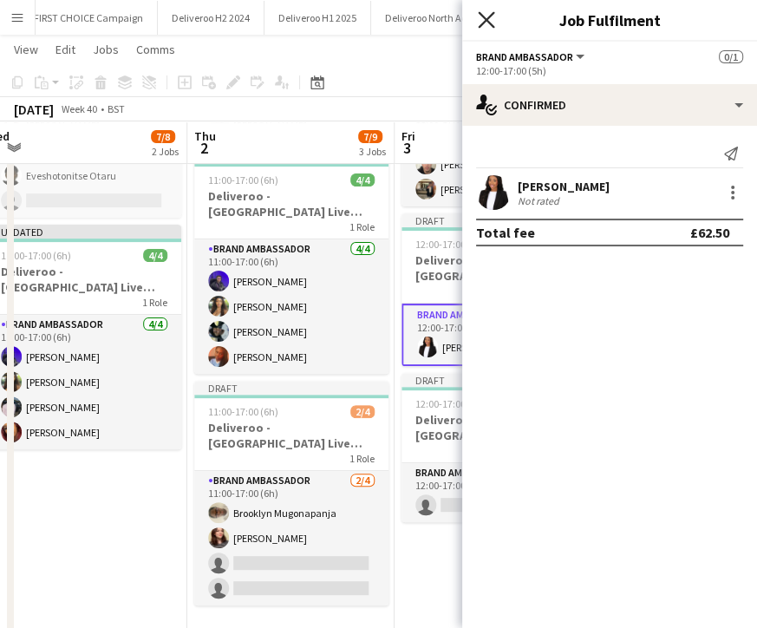
click at [493, 13] on icon at bounding box center [486, 19] width 16 height 16
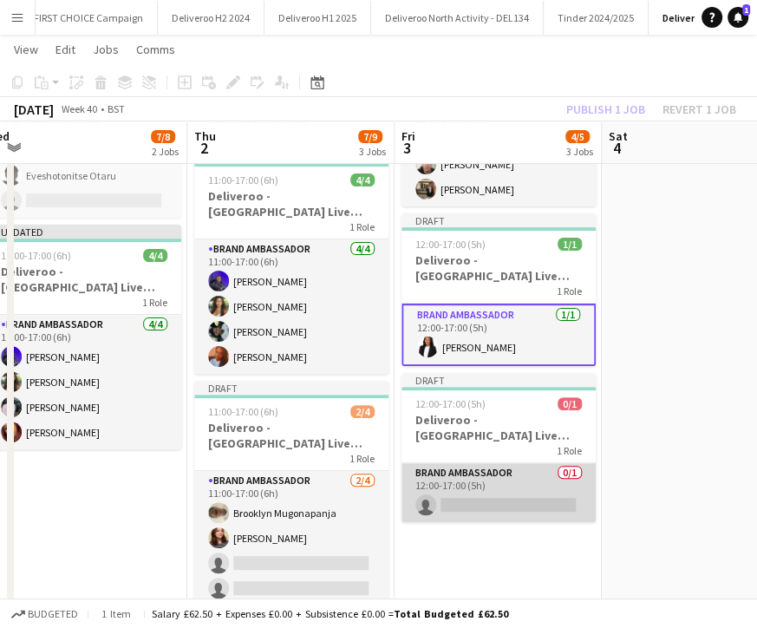
click at [520, 498] on app-card-role "Brand Ambassador 0/1 12:00-17:00 (5h) single-neutral-actions" at bounding box center [499, 492] width 194 height 59
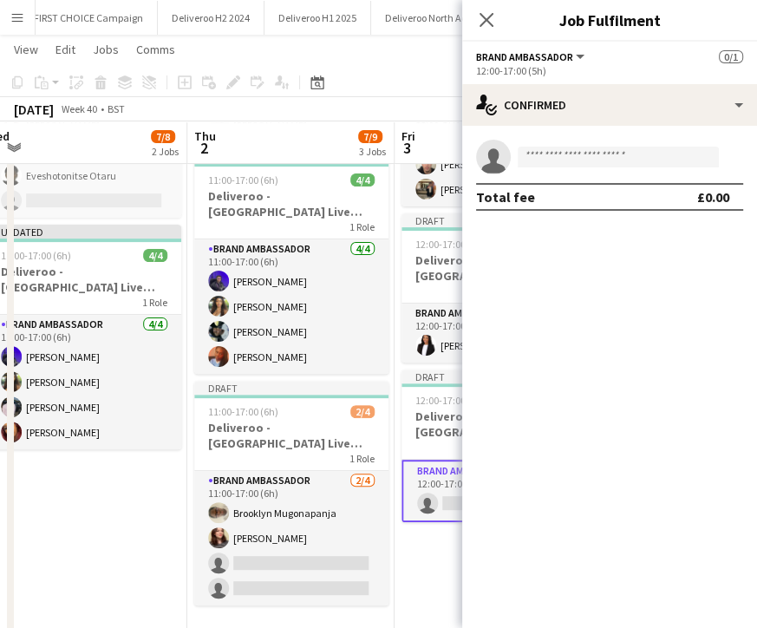
click at [547, 57] on span "Brand Ambassador" at bounding box center [524, 56] width 97 height 13
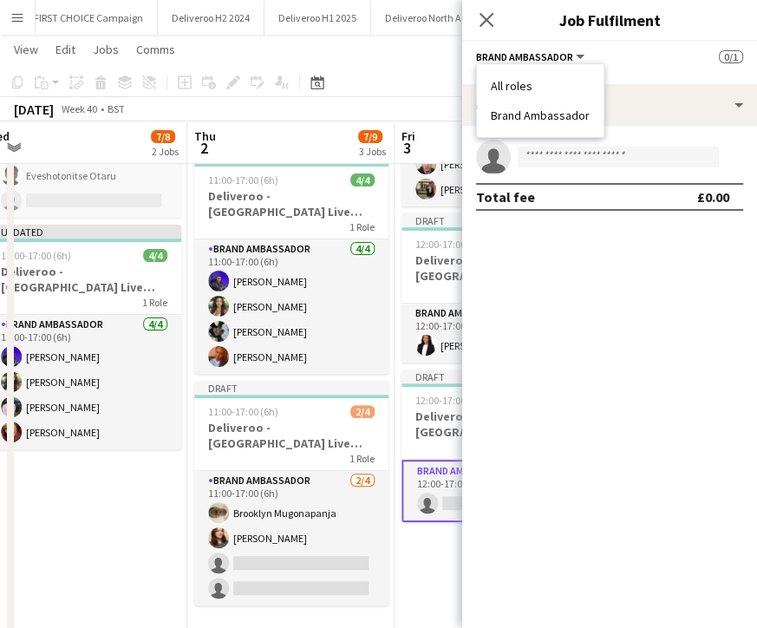
click at [630, 69] on div "12:00-17:00 (5h)" at bounding box center [609, 70] width 267 height 13
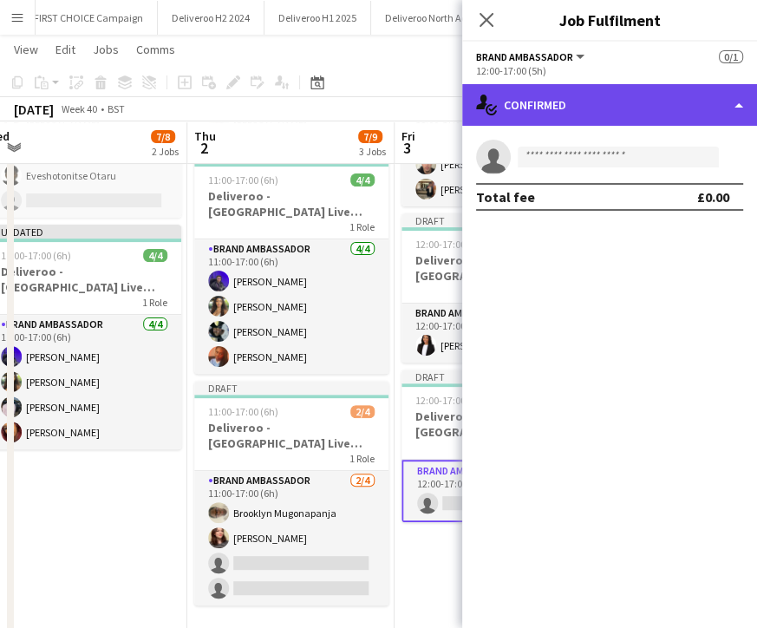
click at [617, 103] on div "single-neutral-actions-check-2 Confirmed" at bounding box center [609, 105] width 295 height 42
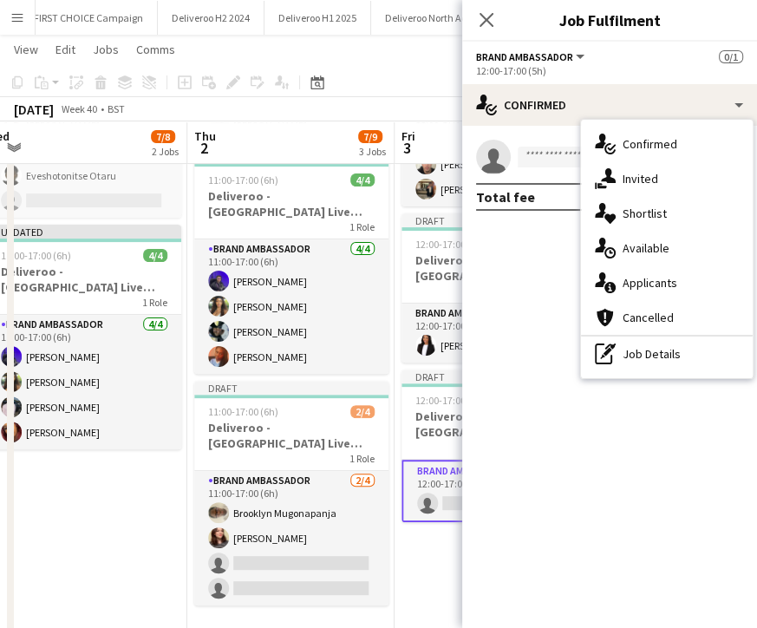
click at [532, 201] on div "Total fee £0.00" at bounding box center [609, 197] width 267 height 28
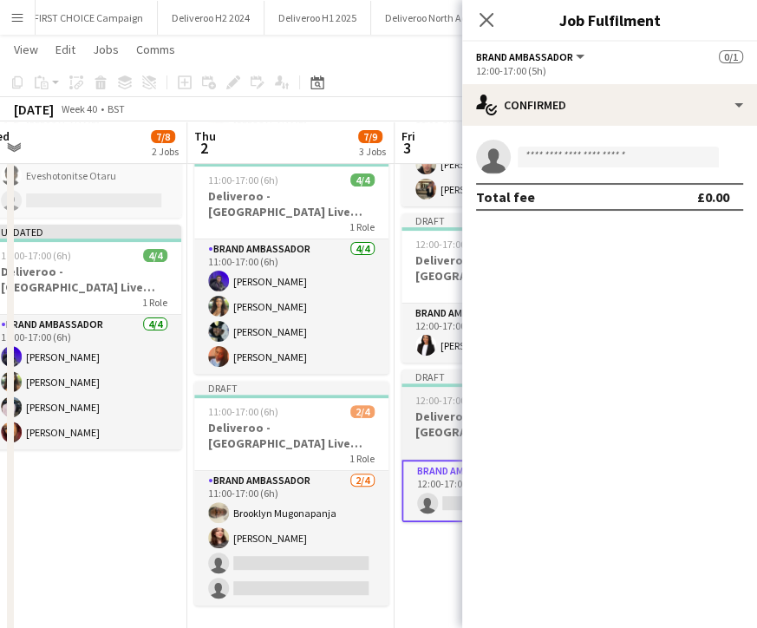
click at [436, 398] on span "12:00-17:00 (5h)" at bounding box center [450, 400] width 70 height 13
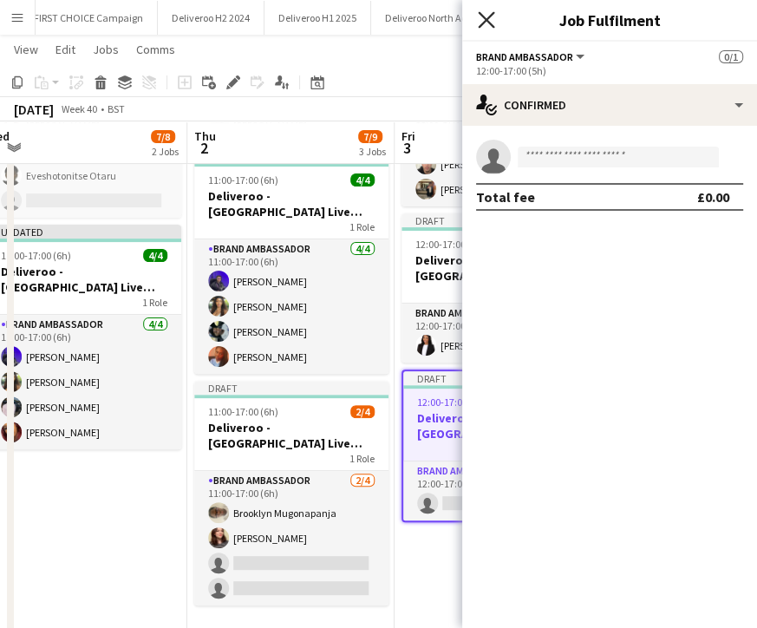
click at [489, 21] on icon "Close pop-in" at bounding box center [486, 19] width 16 height 16
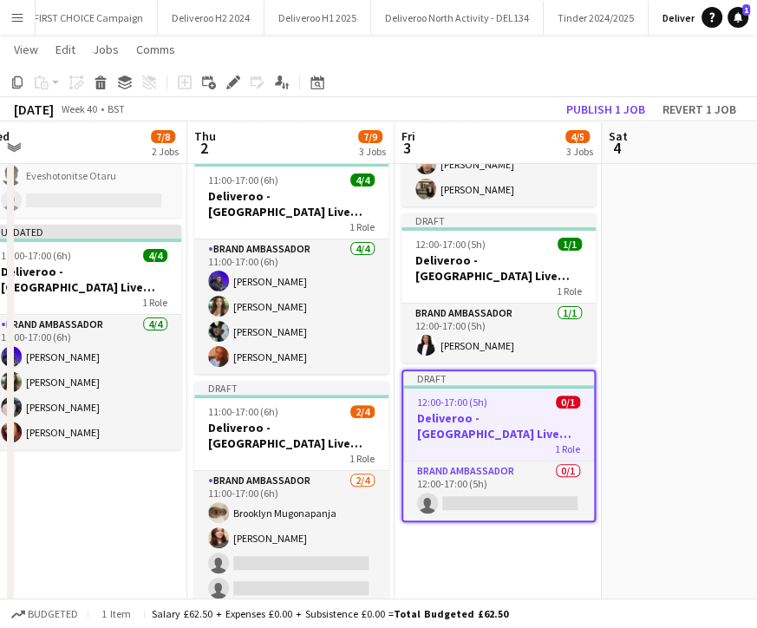
click at [479, 364] on app-date-cell "Draft 11:00-17:00 (6h) 3/3 Deliveroo - [GEOGRAPHIC_DATA] Live Event SBA 1 Role …" at bounding box center [498, 354] width 207 height 709
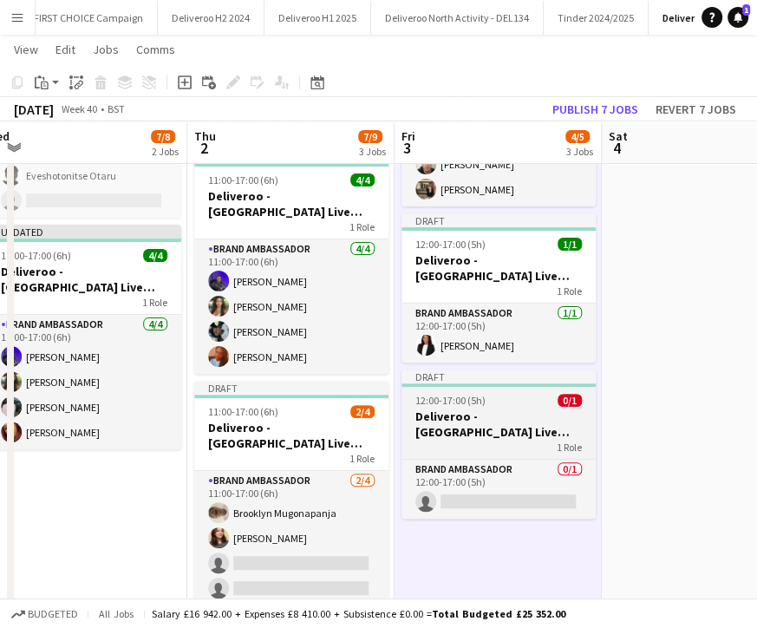
click at [472, 399] on span "12:00-17:00 (5h)" at bounding box center [450, 400] width 70 height 13
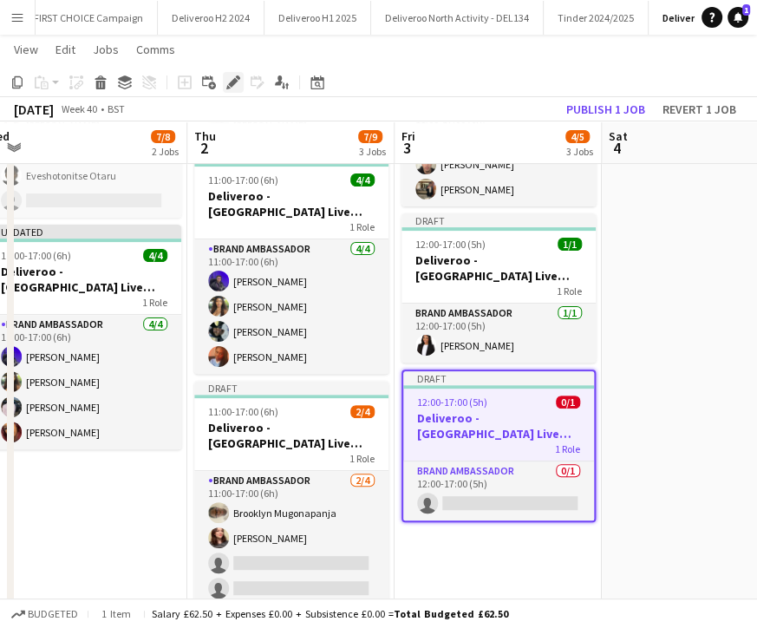
click at [237, 80] on icon "Edit" at bounding box center [233, 82] width 14 height 14
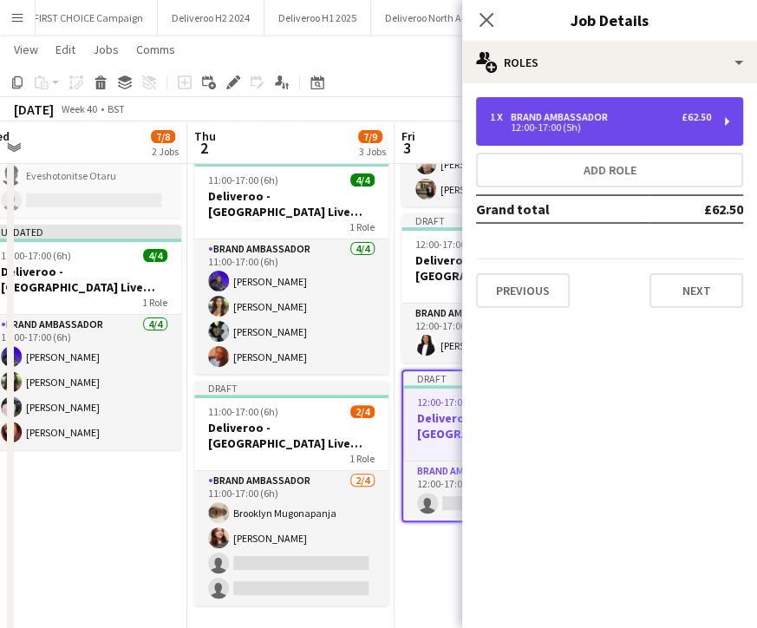
click at [513, 108] on div "1 x Brand Ambassador £62.50 12:00-17:00 (5h)" at bounding box center [609, 121] width 267 height 49
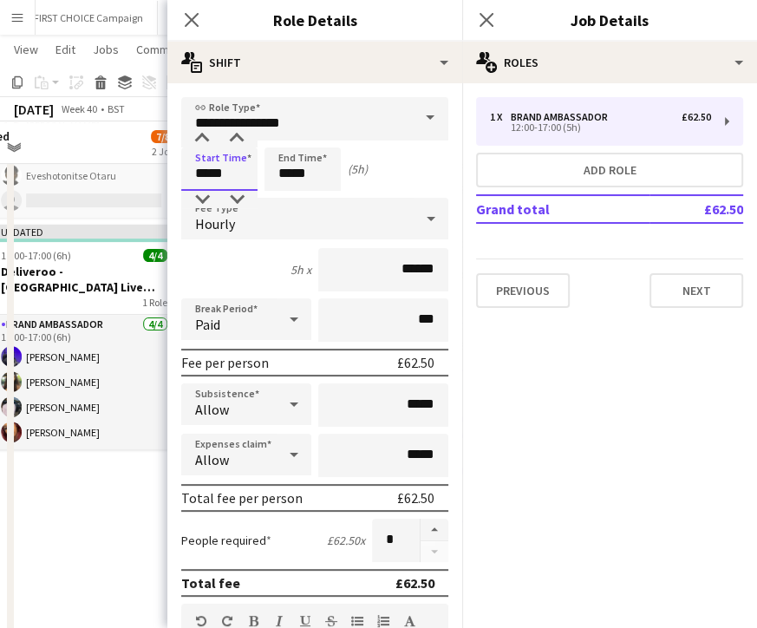
click at [205, 174] on input "*****" at bounding box center [219, 168] width 76 height 43
type input "*****"
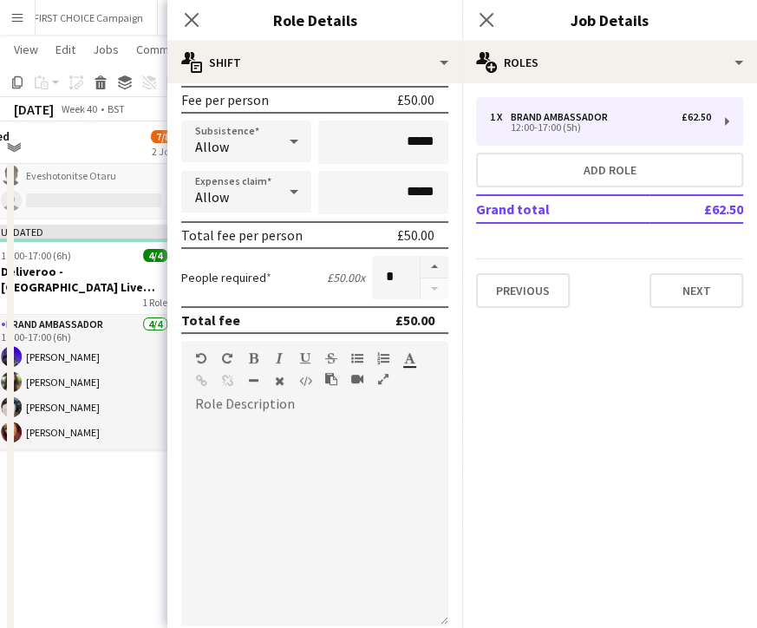
scroll to position [454, 0]
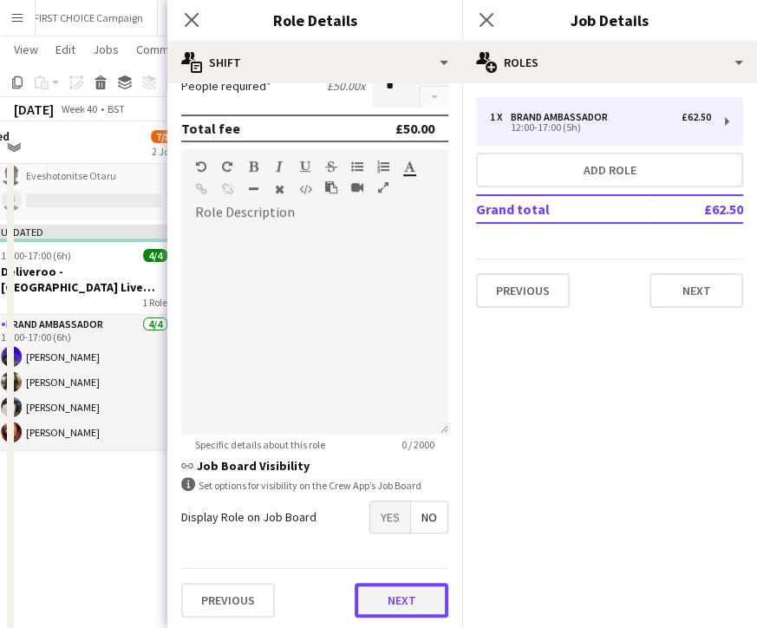
click at [403, 597] on button "Next" at bounding box center [402, 600] width 94 height 35
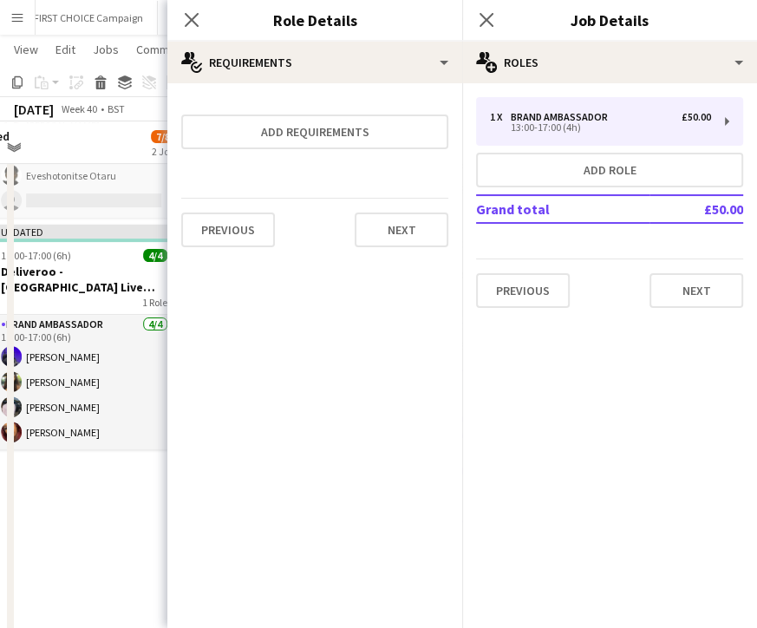
scroll to position [0, 0]
click at [383, 234] on button "Next" at bounding box center [402, 229] width 94 height 35
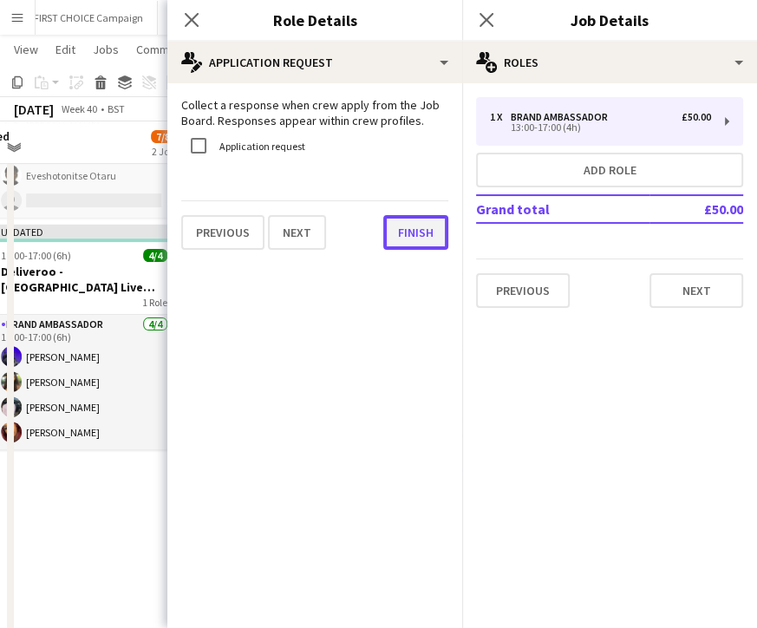
click at [402, 240] on button "Finish" at bounding box center [415, 232] width 65 height 35
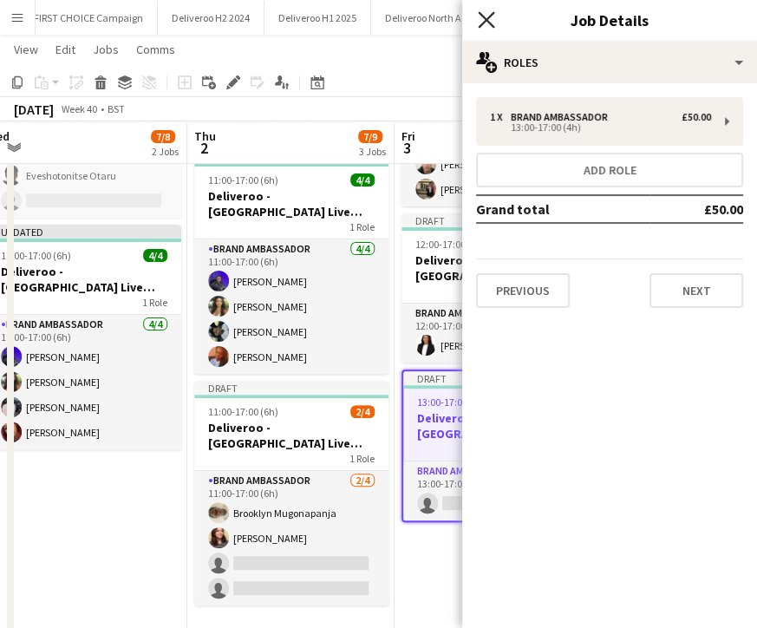
click at [488, 11] on icon "Close pop-in" at bounding box center [486, 19] width 16 height 16
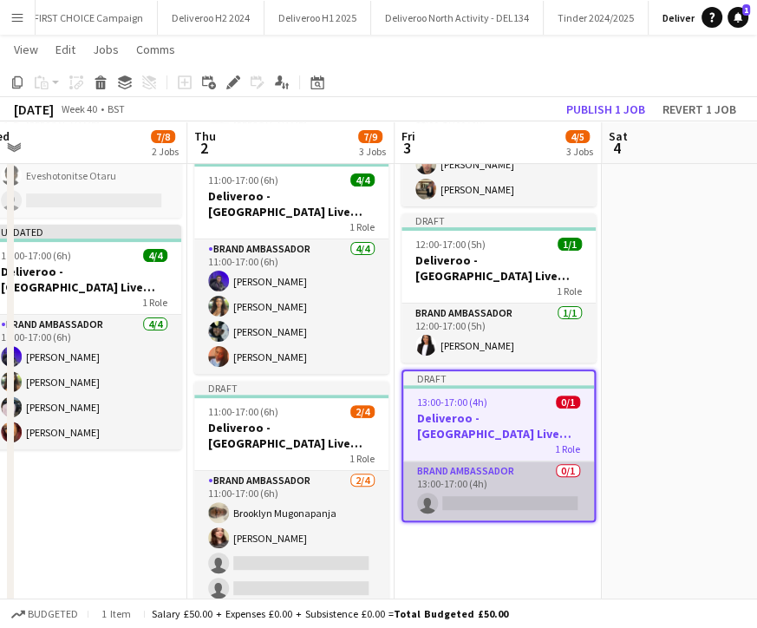
click at [479, 487] on app-card-role "Brand Ambassador 0/1 13:00-17:00 (4h) single-neutral-actions" at bounding box center [498, 490] width 191 height 59
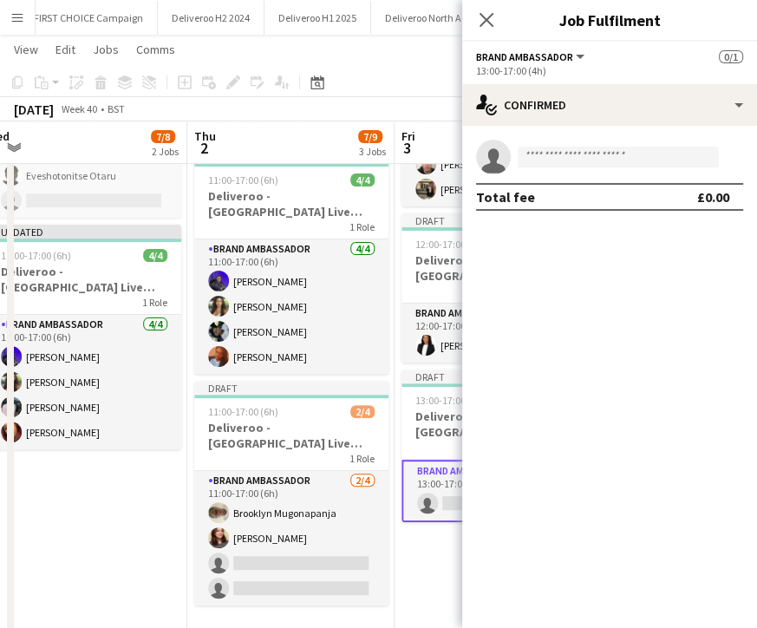
click at [546, 178] on app-confirmed-crew "single-neutral-actions Total fee £0.00" at bounding box center [609, 175] width 295 height 71
click at [544, 164] on input at bounding box center [618, 157] width 201 height 21
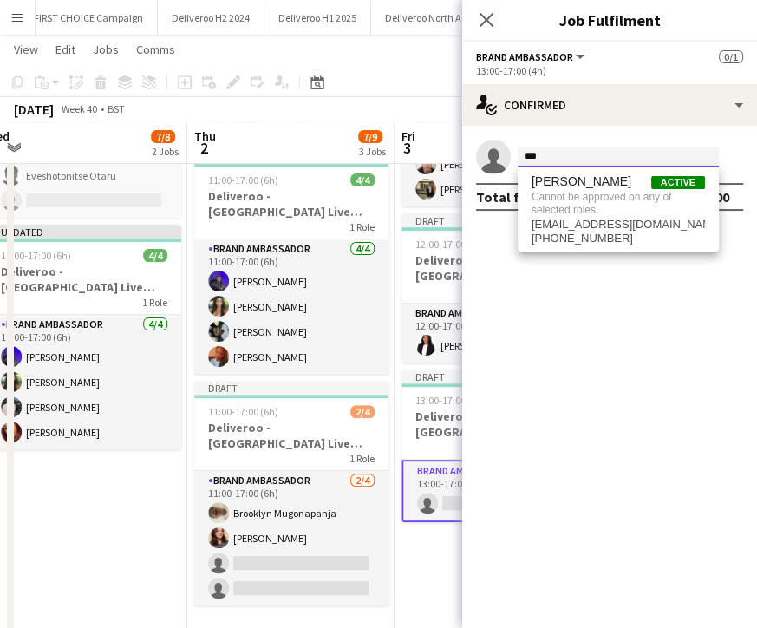
type input "***"
click at [529, 341] on mat-expansion-panel "check Confirmed single-neutral-actions *** Total fee £0.00" at bounding box center [609, 377] width 295 height 502
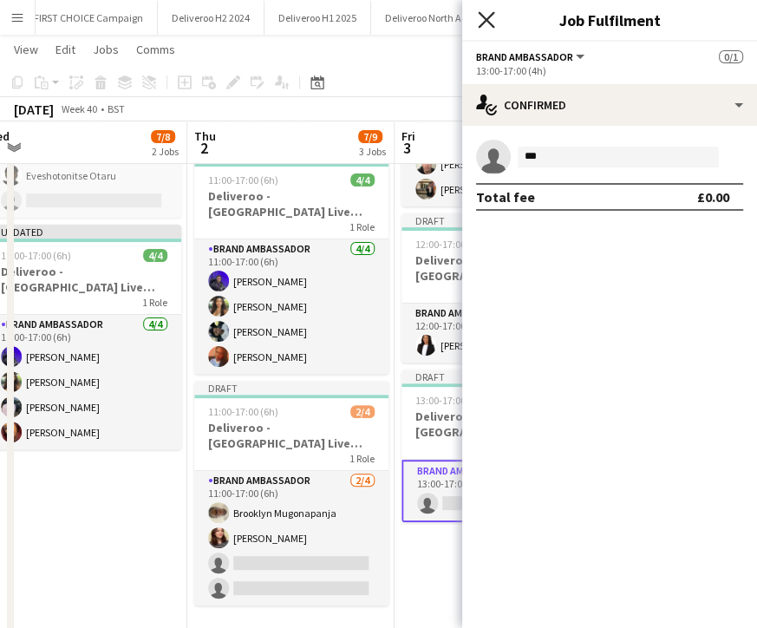
click at [489, 23] on icon at bounding box center [486, 19] width 16 height 16
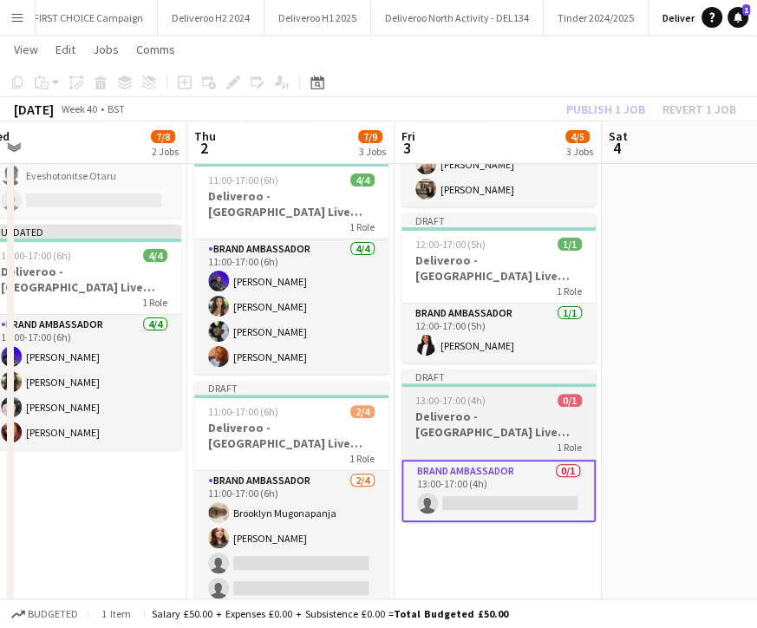
click at [451, 386] on app-job-card "Draft 13:00-17:00 (4h) 0/1 Deliveroo - [GEOGRAPHIC_DATA] Live Event SBA 1 Role …" at bounding box center [499, 445] width 194 height 153
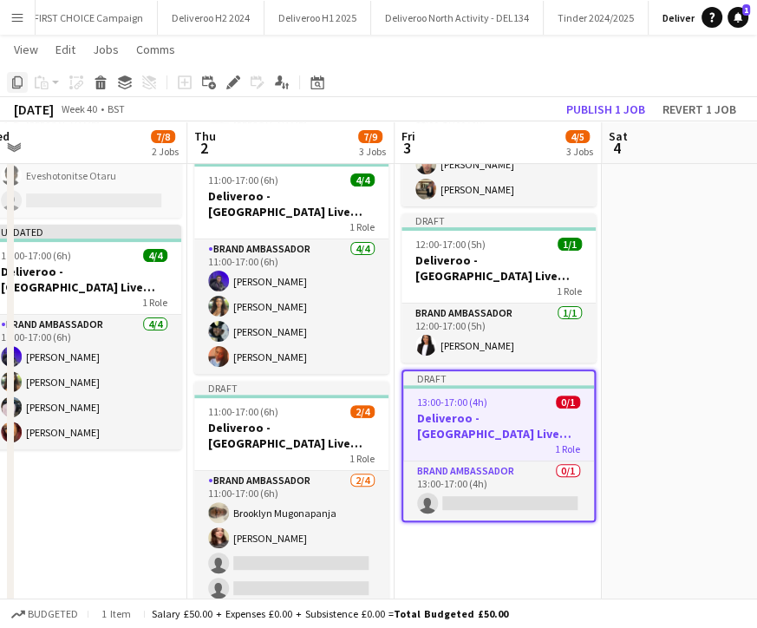
click at [15, 77] on icon at bounding box center [17, 82] width 10 height 12
click at [469, 542] on app-date-cell "Draft 11:00-17:00 (6h) 3/3 Deliveroo - [GEOGRAPHIC_DATA] Live Event SBA 1 Role …" at bounding box center [498, 354] width 207 height 709
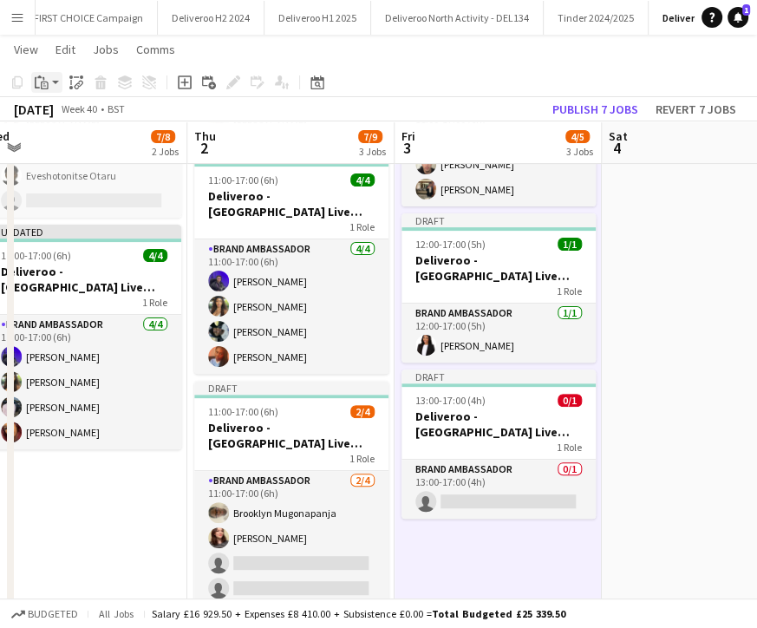
click at [44, 84] on icon at bounding box center [44, 83] width 3 height 1
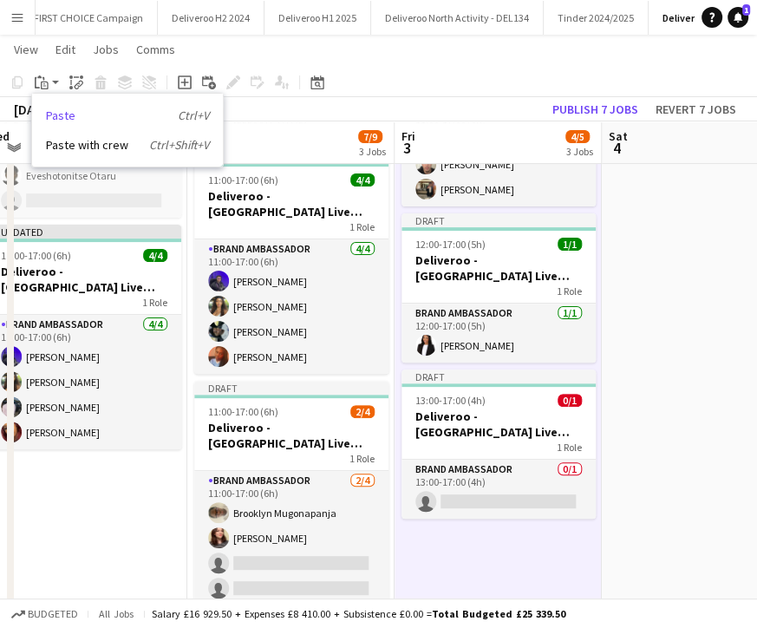
click at [71, 115] on link "Paste Ctrl+V" at bounding box center [127, 116] width 163 height 16
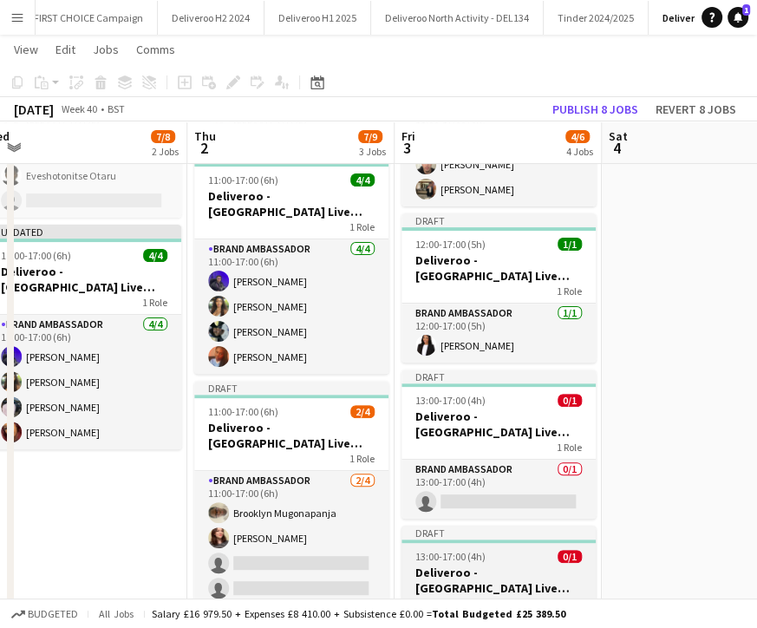
click at [466, 532] on div "Draft" at bounding box center [499, 533] width 194 height 14
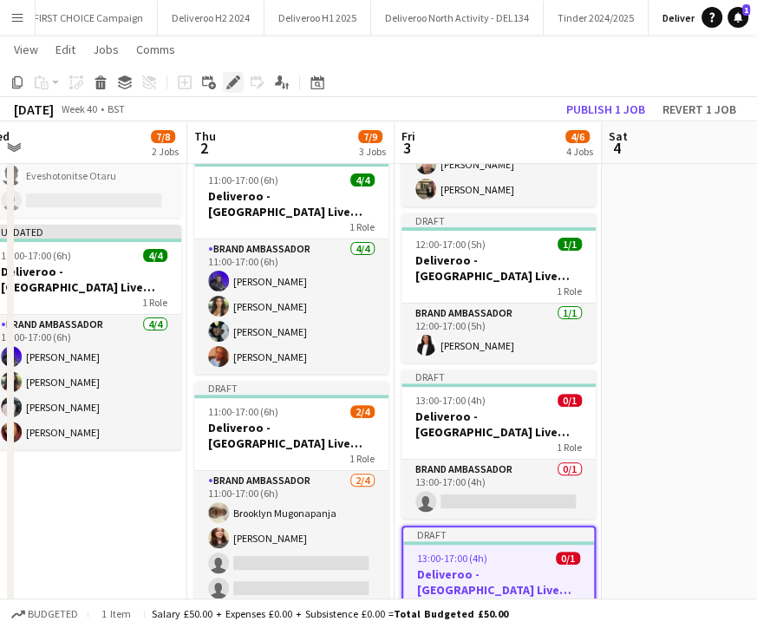
click at [225, 81] on div "Edit" at bounding box center [233, 82] width 21 height 21
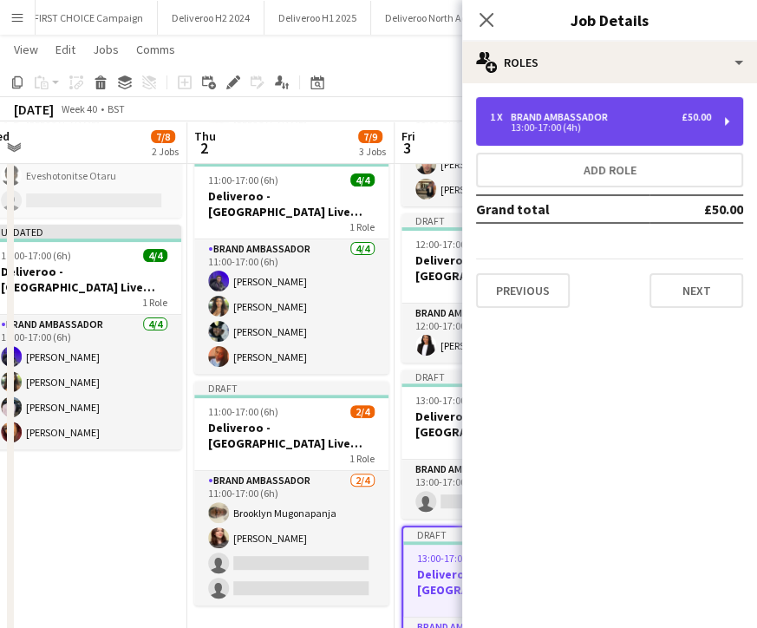
click at [506, 129] on div "13:00-17:00 (4h)" at bounding box center [600, 127] width 221 height 9
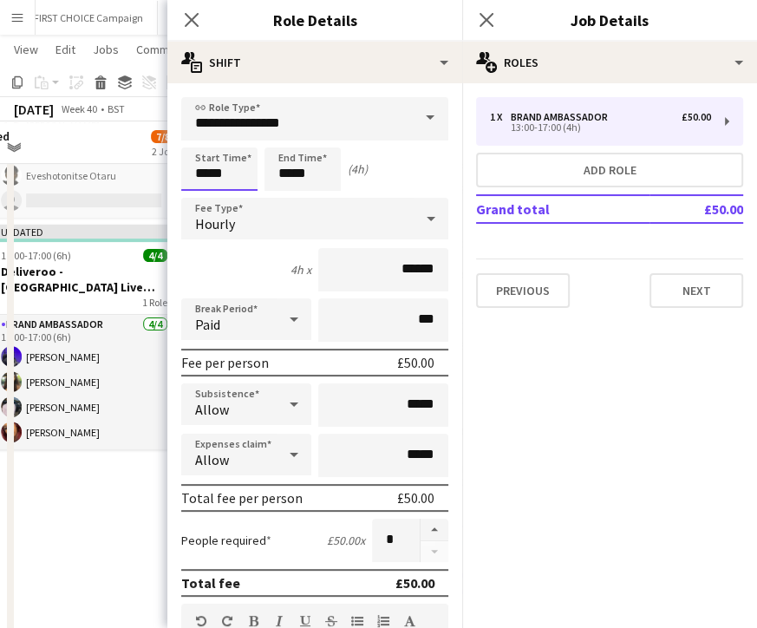
click at [210, 173] on input "*****" at bounding box center [219, 168] width 76 height 43
type input "*****"
click at [291, 179] on input "*****" at bounding box center [302, 168] width 76 height 43
type input "*****"
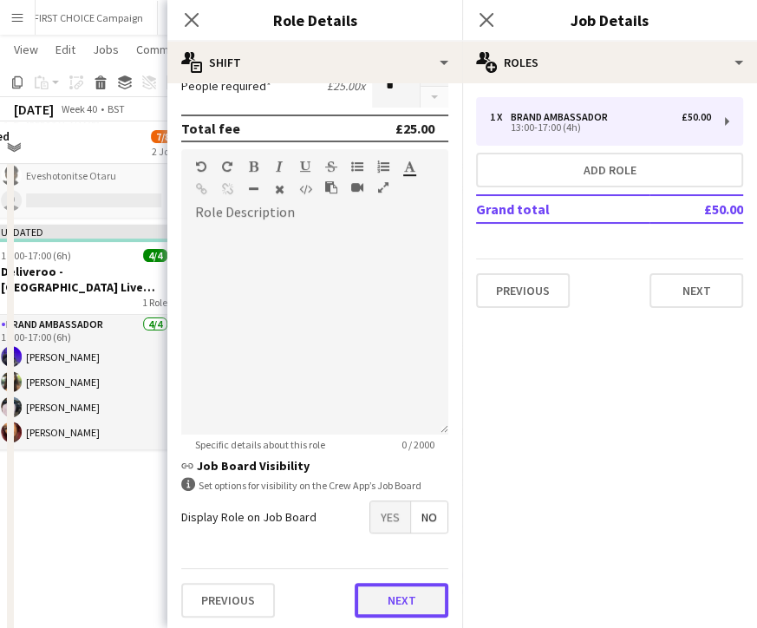
click at [398, 611] on button "Next" at bounding box center [402, 600] width 94 height 35
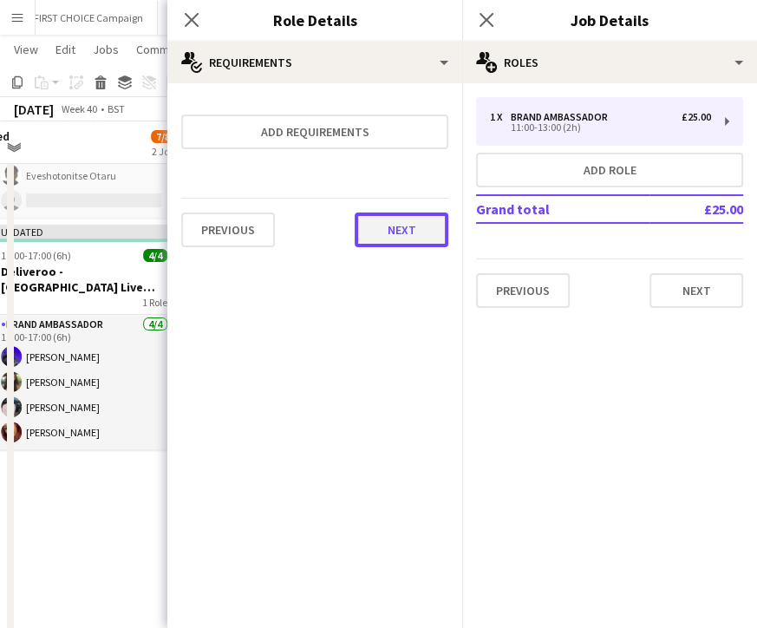
click at [369, 226] on button "Next" at bounding box center [402, 229] width 94 height 35
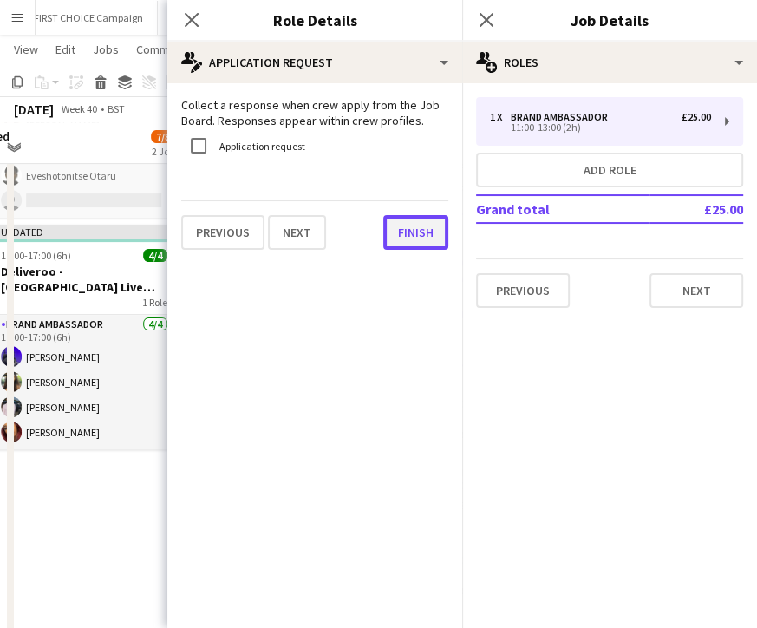
click at [409, 242] on button "Finish" at bounding box center [415, 232] width 65 height 35
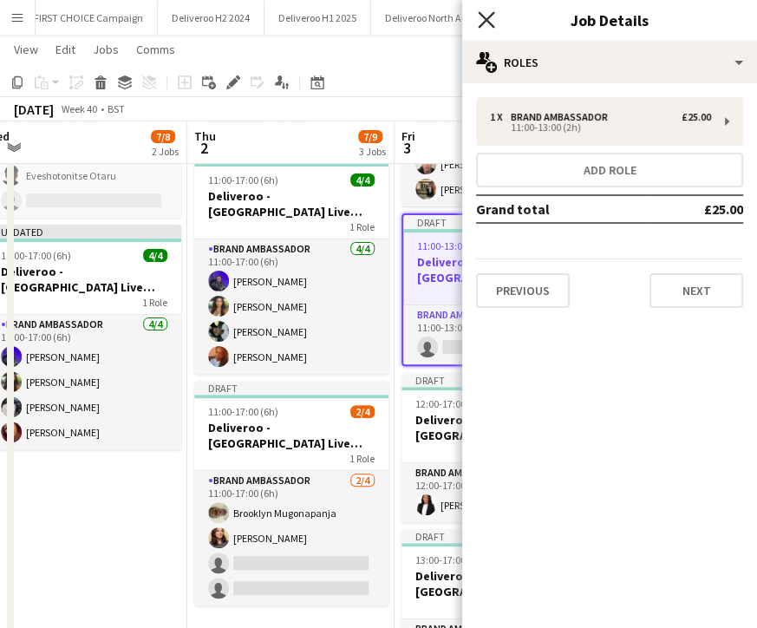
click at [485, 23] on icon "Close pop-in" at bounding box center [486, 19] width 16 height 16
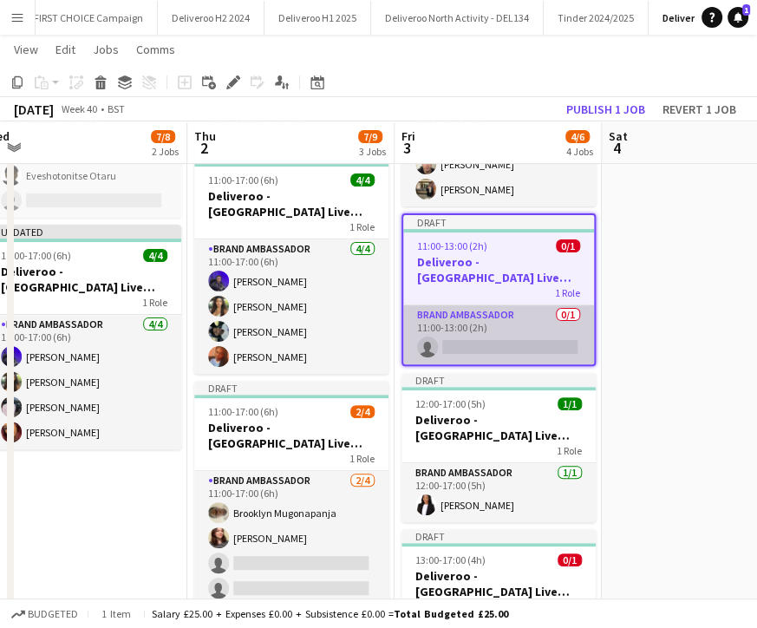
click at [502, 341] on app-card-role "Brand Ambassador 0/1 11:00-13:00 (2h) single-neutral-actions" at bounding box center [498, 334] width 191 height 59
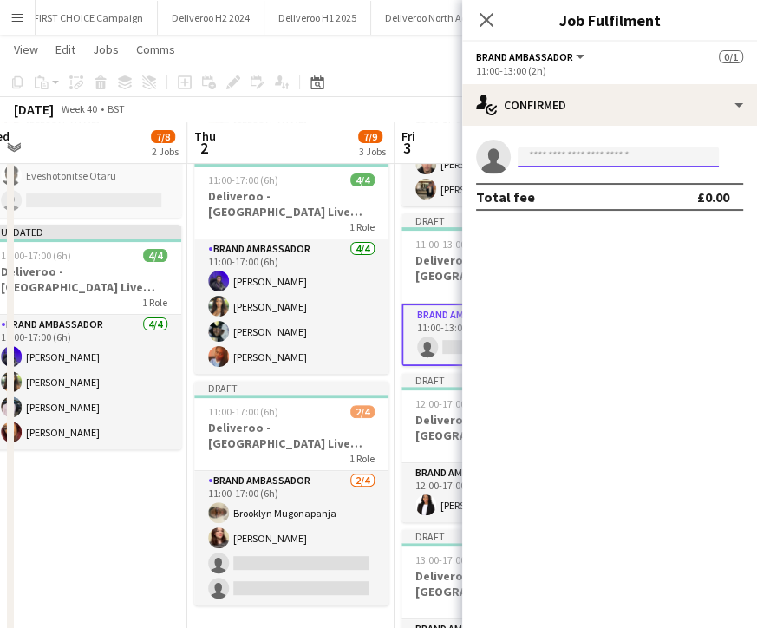
click at [529, 159] on input at bounding box center [618, 157] width 201 height 21
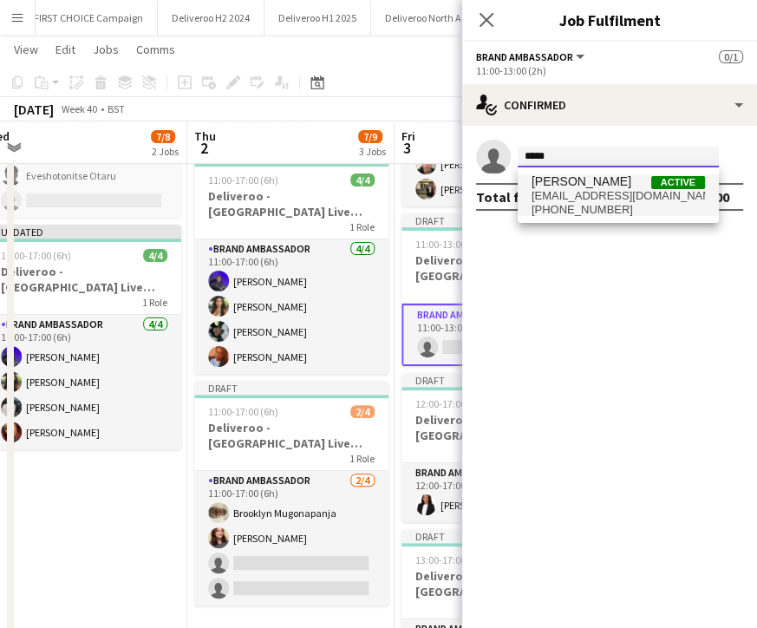
type input "*****"
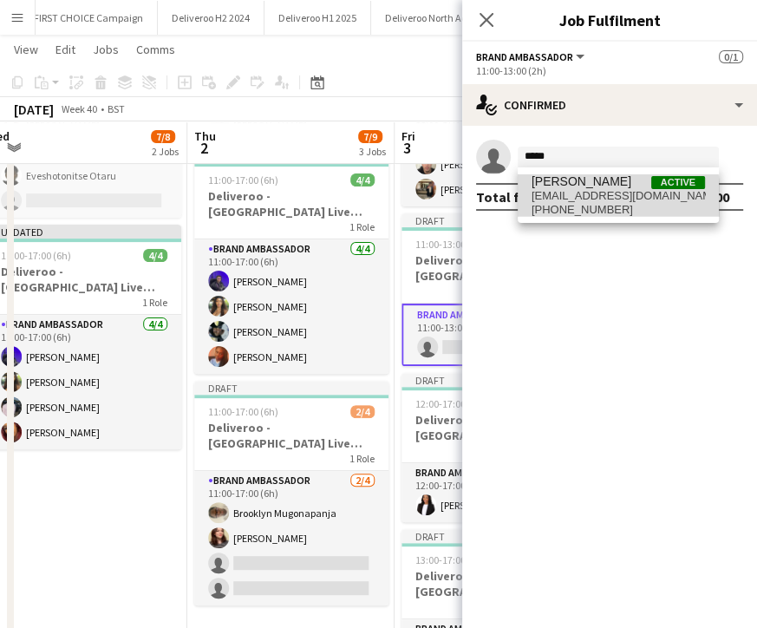
click at [565, 199] on span "[EMAIL_ADDRESS][DOMAIN_NAME]" at bounding box center [618, 196] width 173 height 14
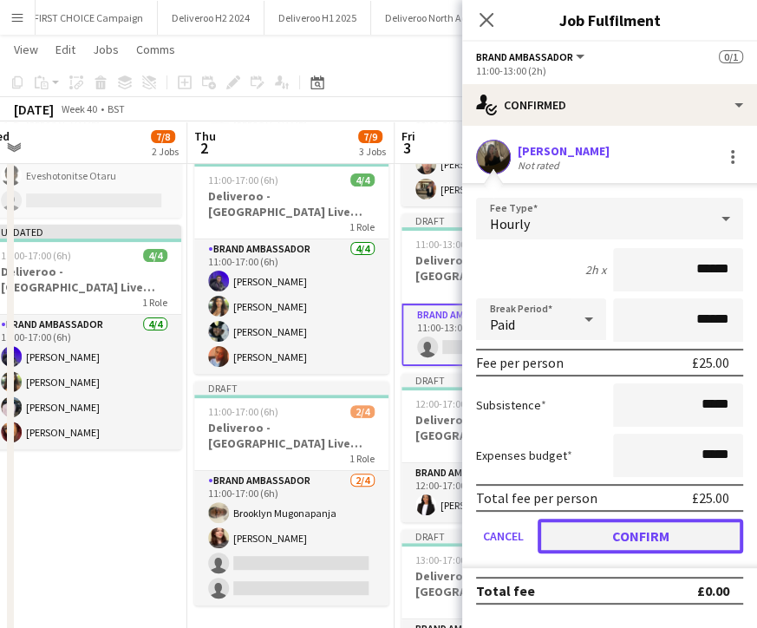
click at [700, 545] on button "Confirm" at bounding box center [641, 536] width 206 height 35
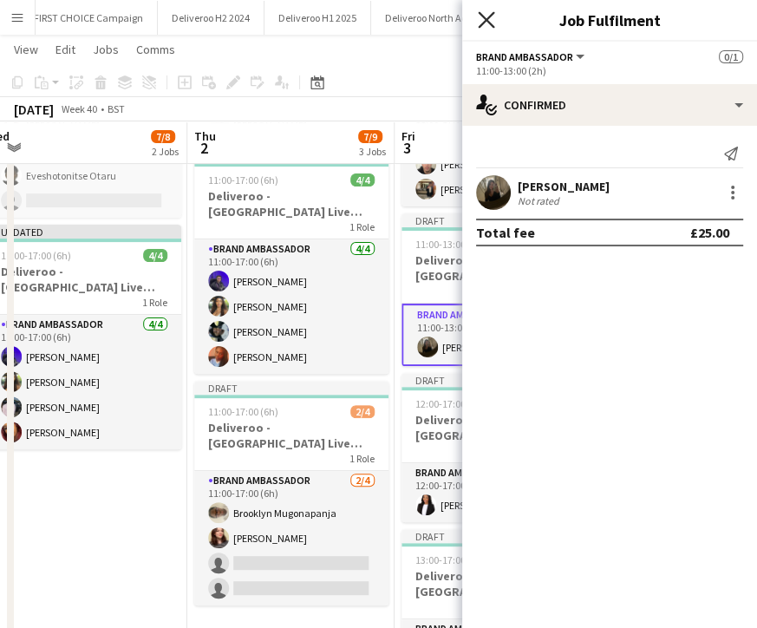
click at [484, 16] on icon "Close pop-in" at bounding box center [486, 19] width 16 height 16
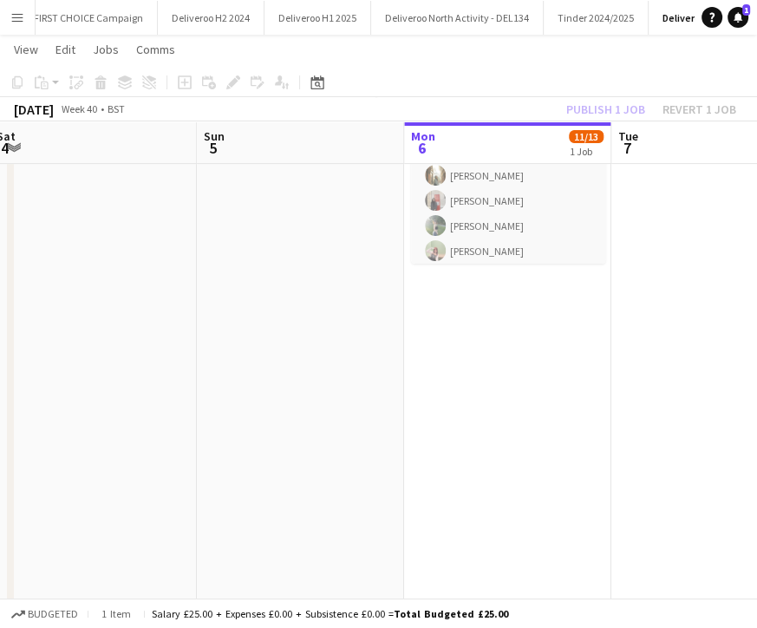
scroll to position [0, 677]
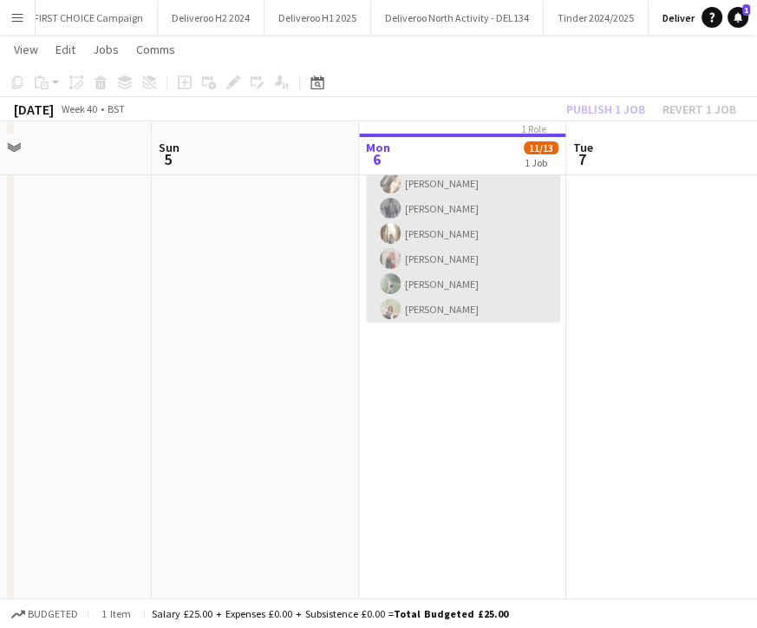
click at [420, 275] on app-card-role "Deliveroo Brand Ambassador [DATE] 11:00-13:45 (2h45m) [PERSON_NAME] [PERSON_NAM…" at bounding box center [463, 326] width 194 height 371
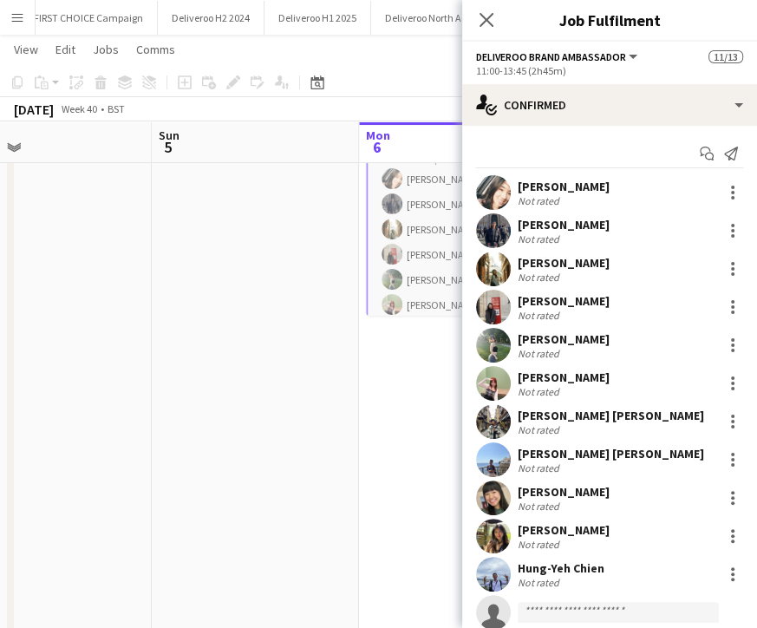
scroll to position [90, 0]
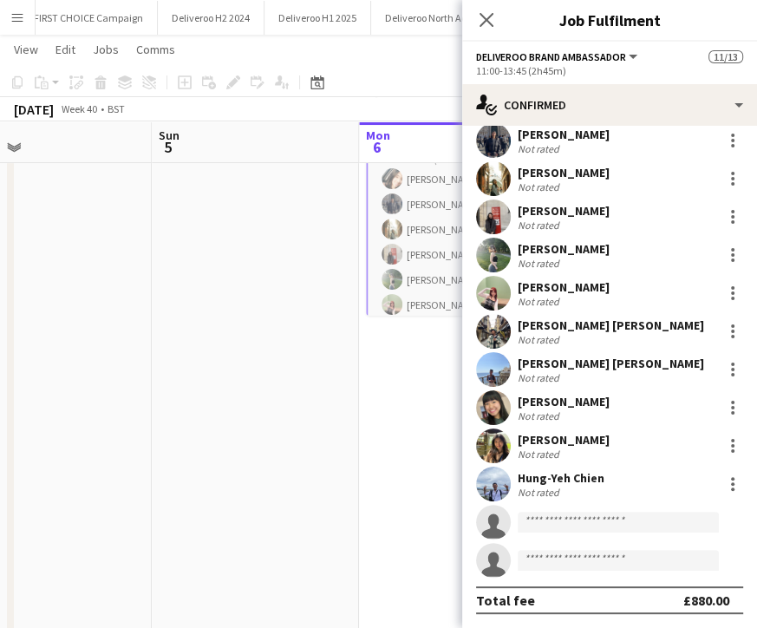
click at [552, 508] on app-invite-slot "single-neutral-actions" at bounding box center [609, 522] width 295 height 35
click at [545, 513] on input at bounding box center [618, 522] width 201 height 21
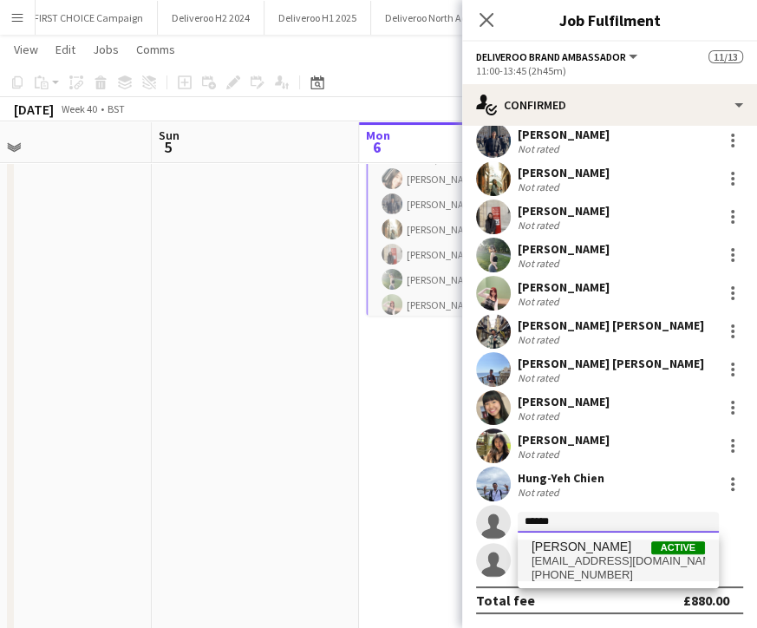
type input "******"
click at [591, 550] on span "[PERSON_NAME]" at bounding box center [582, 546] width 100 height 15
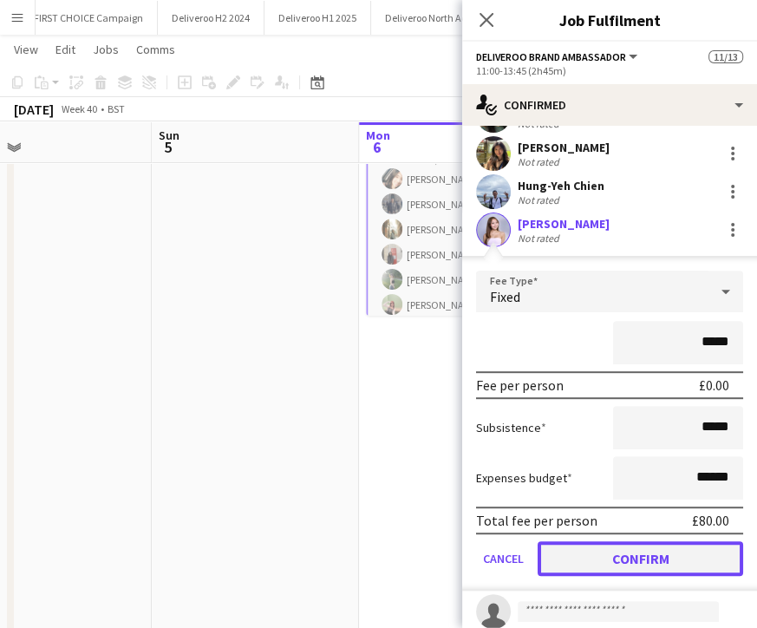
click at [618, 555] on button "Confirm" at bounding box center [641, 558] width 206 height 35
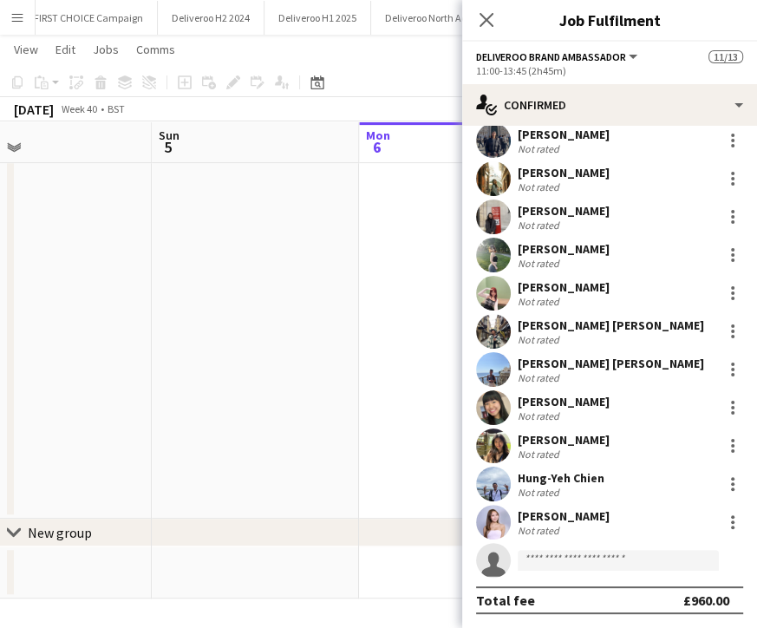
scroll to position [389, 0]
click at [400, 466] on app-date-cell "Updated 11:00-13:45 (2h45m) 12/13 International Training Day Expenses 1 Role De…" at bounding box center [462, 162] width 207 height 715
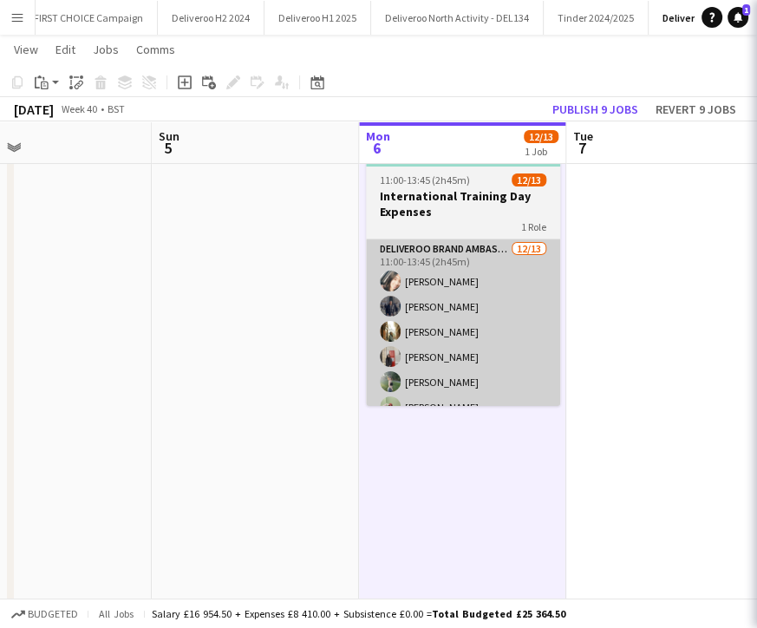
scroll to position [34, 0]
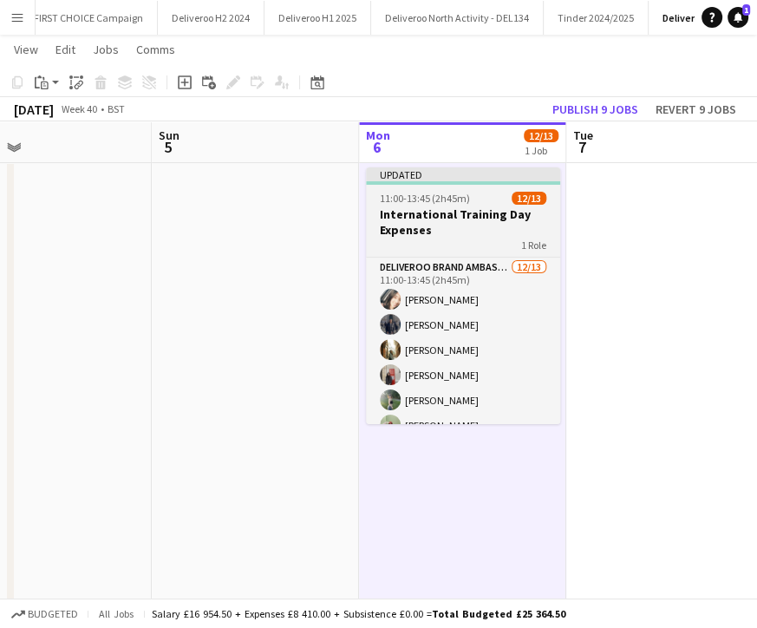
click at [454, 186] on app-job-card "Updated 11:00-13:45 (2h45m) 12/13 International Training Day Expenses 1 Role De…" at bounding box center [463, 295] width 194 height 257
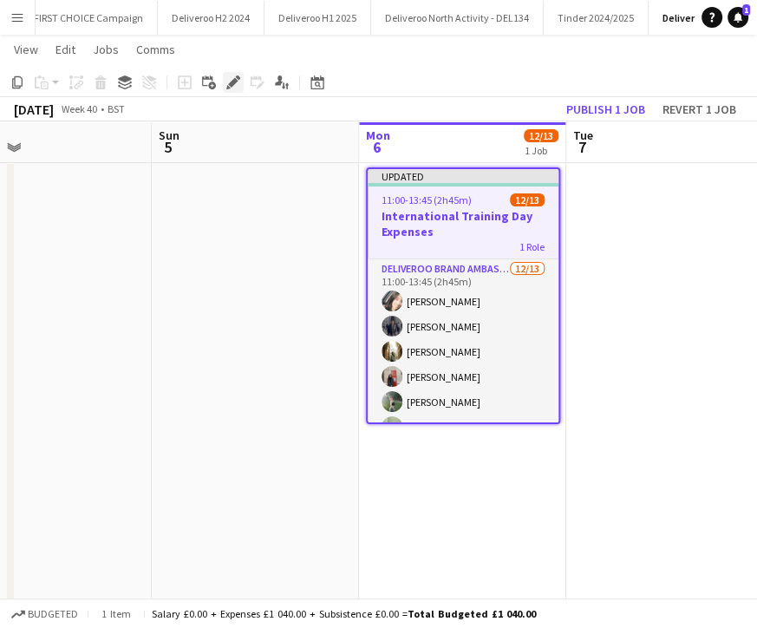
click at [235, 78] on icon at bounding box center [233, 83] width 10 height 10
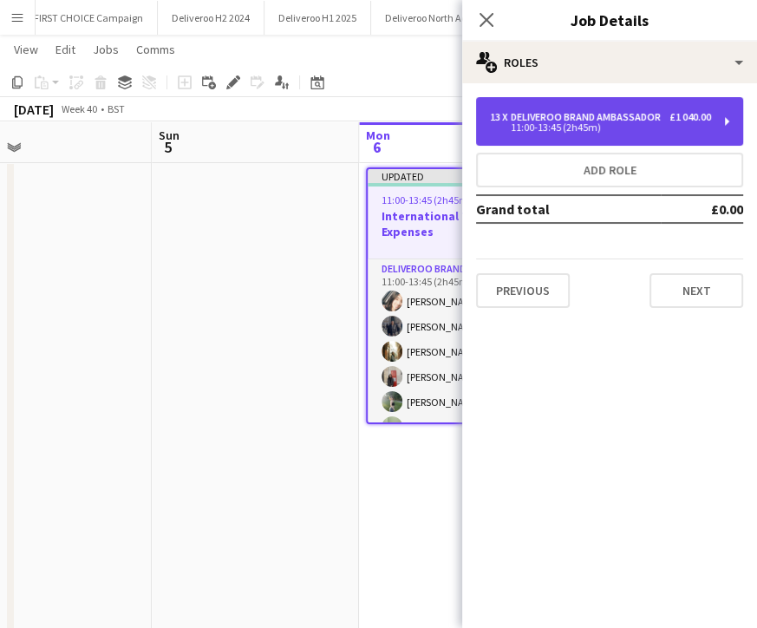
click at [516, 127] on div "11:00-13:45 (2h45m)" at bounding box center [600, 127] width 221 height 9
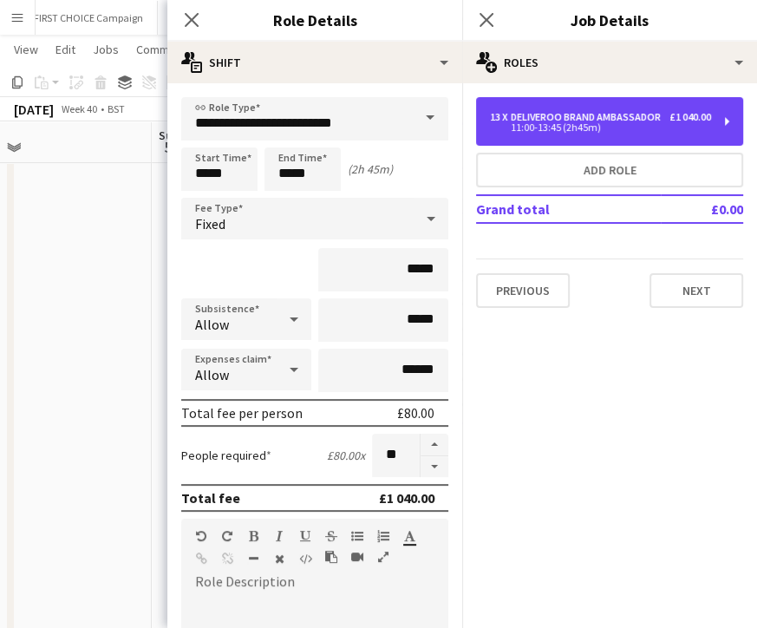
scroll to position [161, 0]
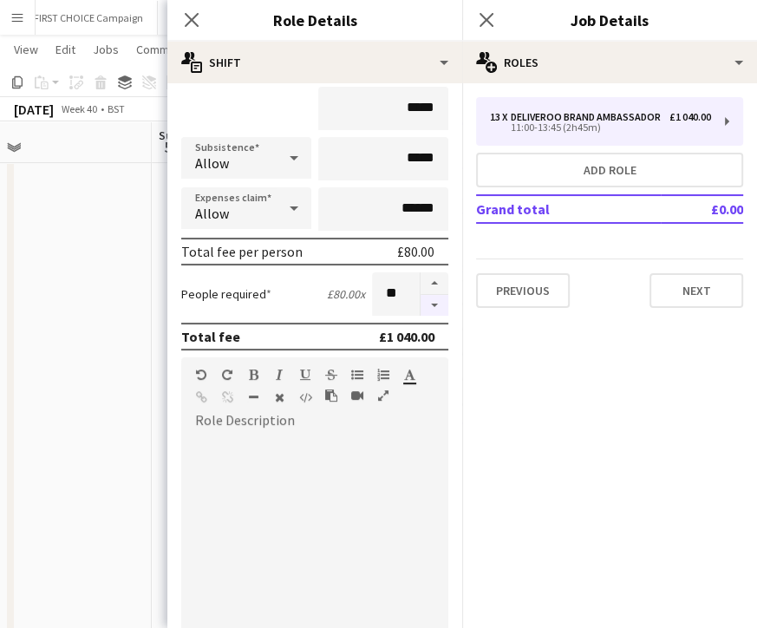
click at [421, 300] on button "button" at bounding box center [435, 306] width 28 height 22
type input "**"
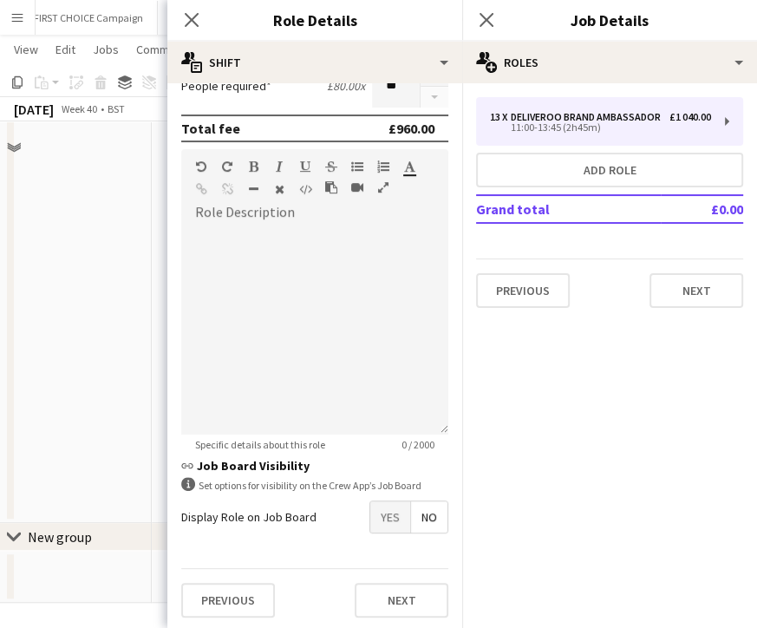
scroll to position [390, 0]
click at [390, 594] on button "Next" at bounding box center [402, 600] width 94 height 35
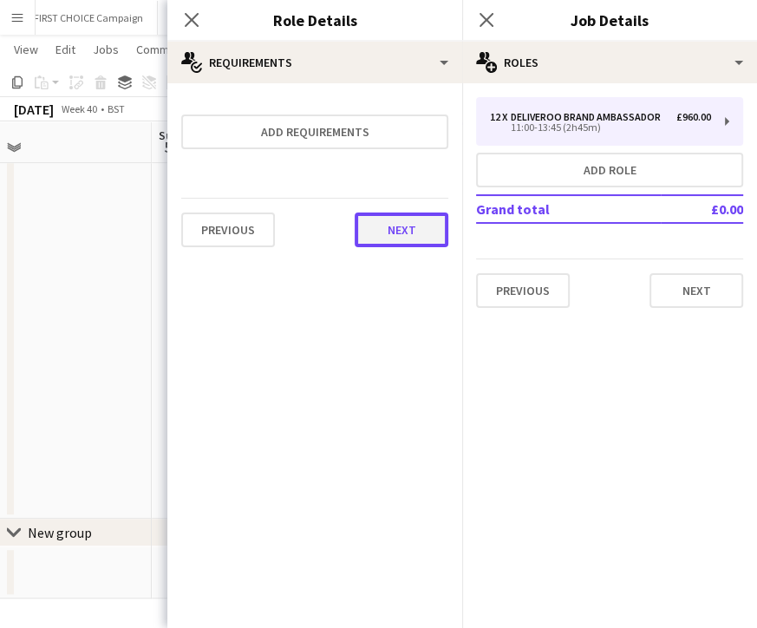
click at [392, 244] on button "Next" at bounding box center [402, 229] width 94 height 35
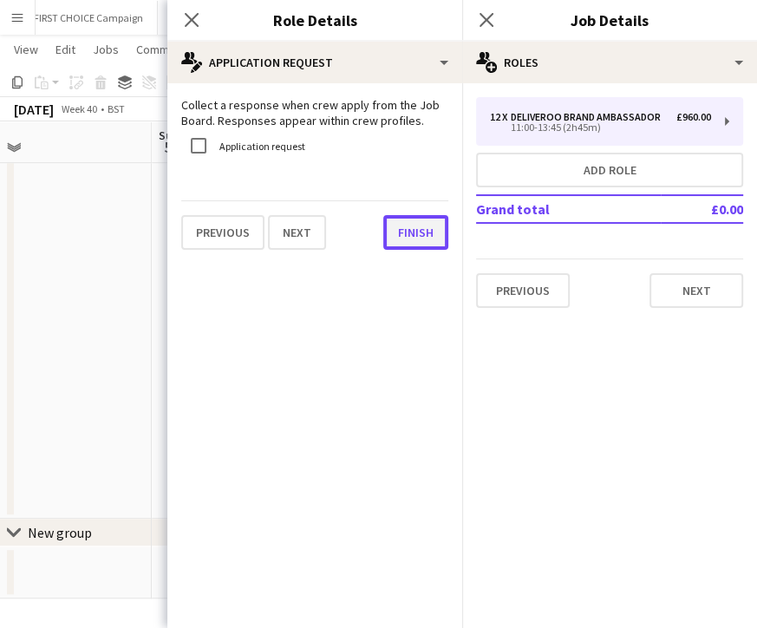
click at [383, 236] on button "Finish" at bounding box center [415, 232] width 65 height 35
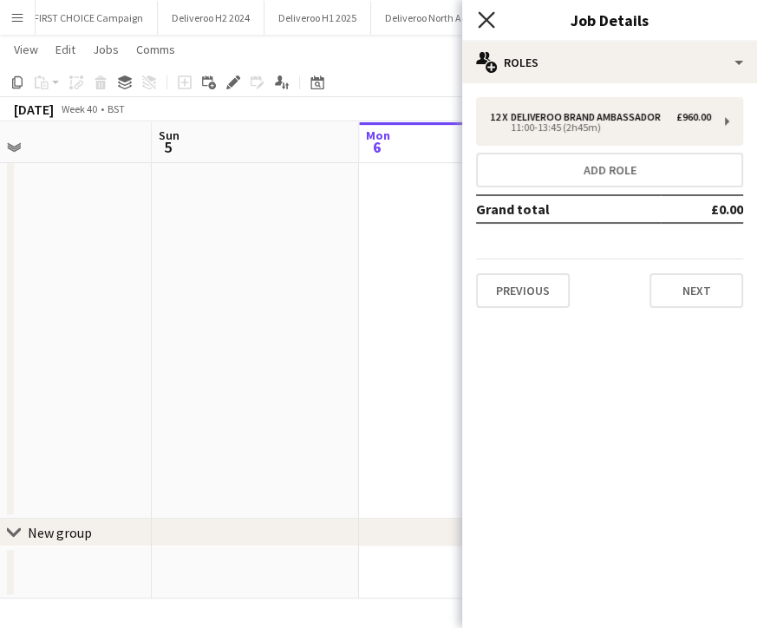
click at [487, 23] on icon "Close pop-in" at bounding box center [486, 19] width 16 height 16
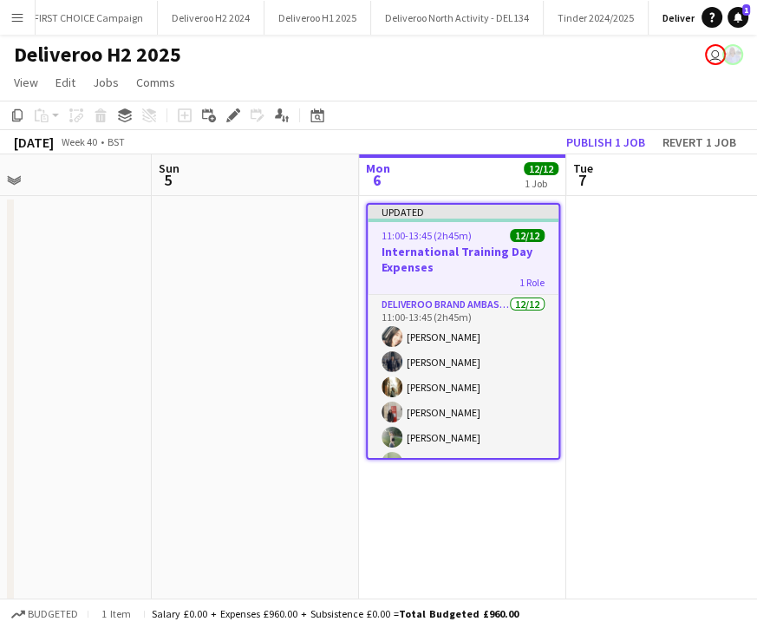
click at [483, 216] on div "Updated" at bounding box center [463, 212] width 191 height 14
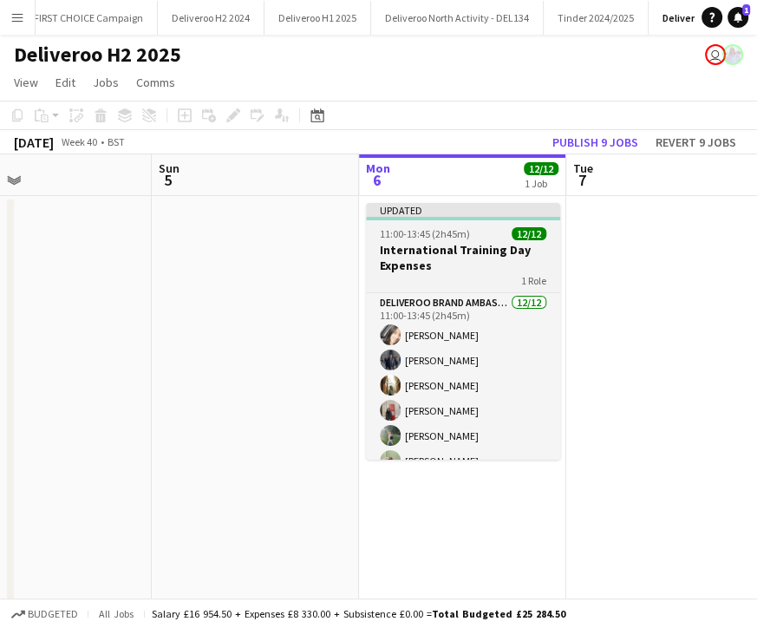
click at [506, 232] on div "11:00-13:45 (2h45m) 12/12" at bounding box center [463, 233] width 194 height 13
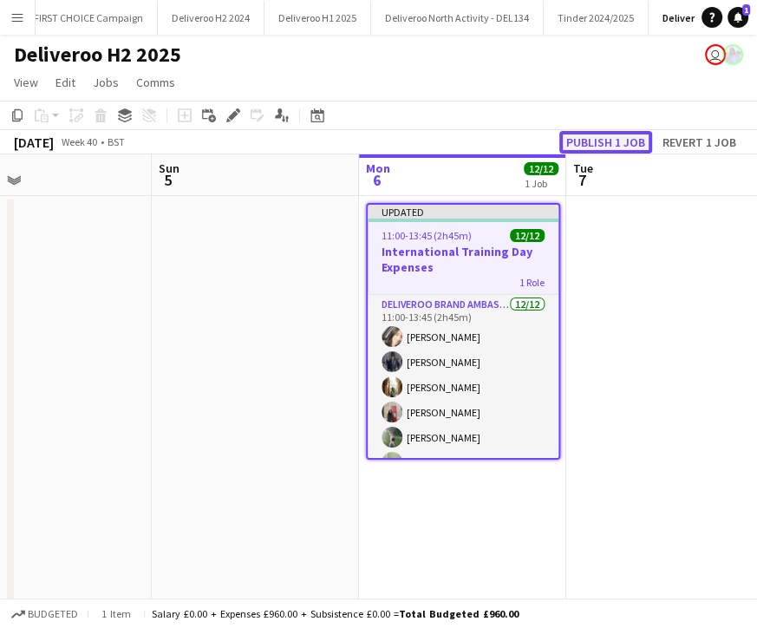
click at [604, 140] on button "Publish 1 job" at bounding box center [605, 142] width 93 height 23
